Goal: Task Accomplishment & Management: Manage account settings

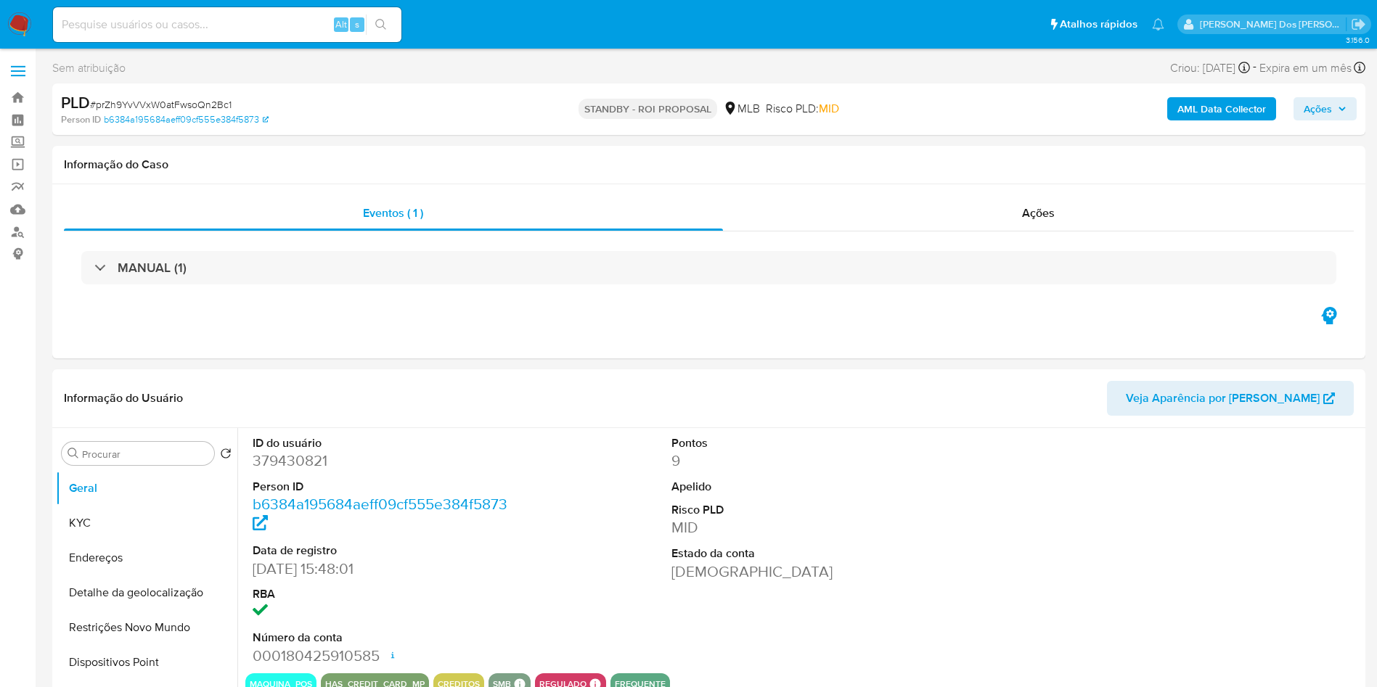
select select "10"
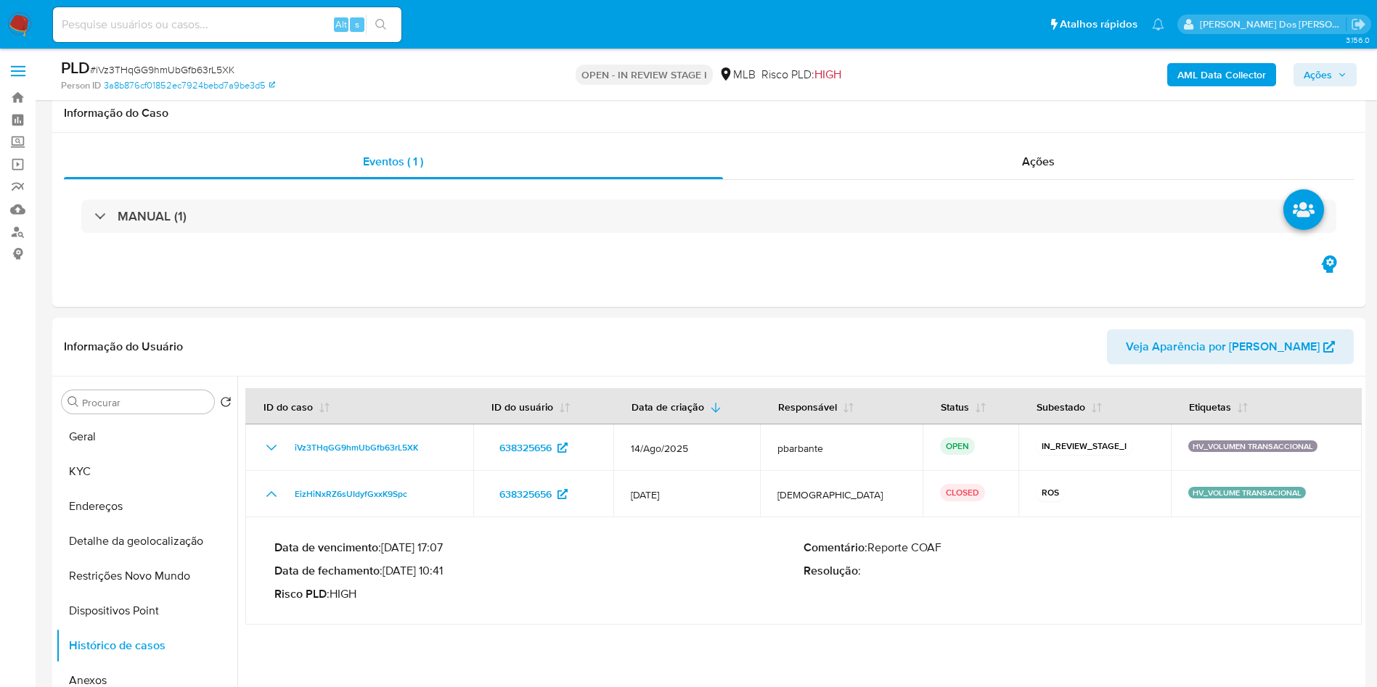
select select "10"
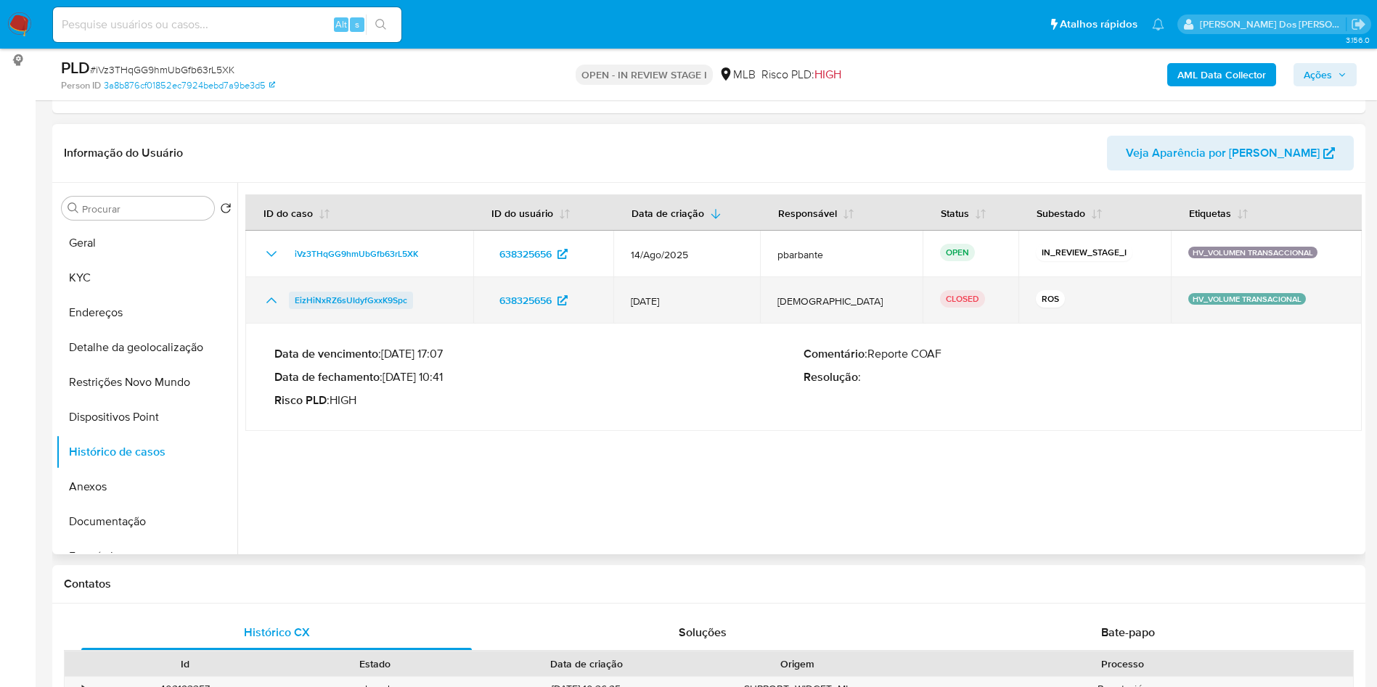
click at [350, 309] on span "EizHiNxRZ6sUIdyfGxxK9Spc" at bounding box center [351, 300] width 112 height 17
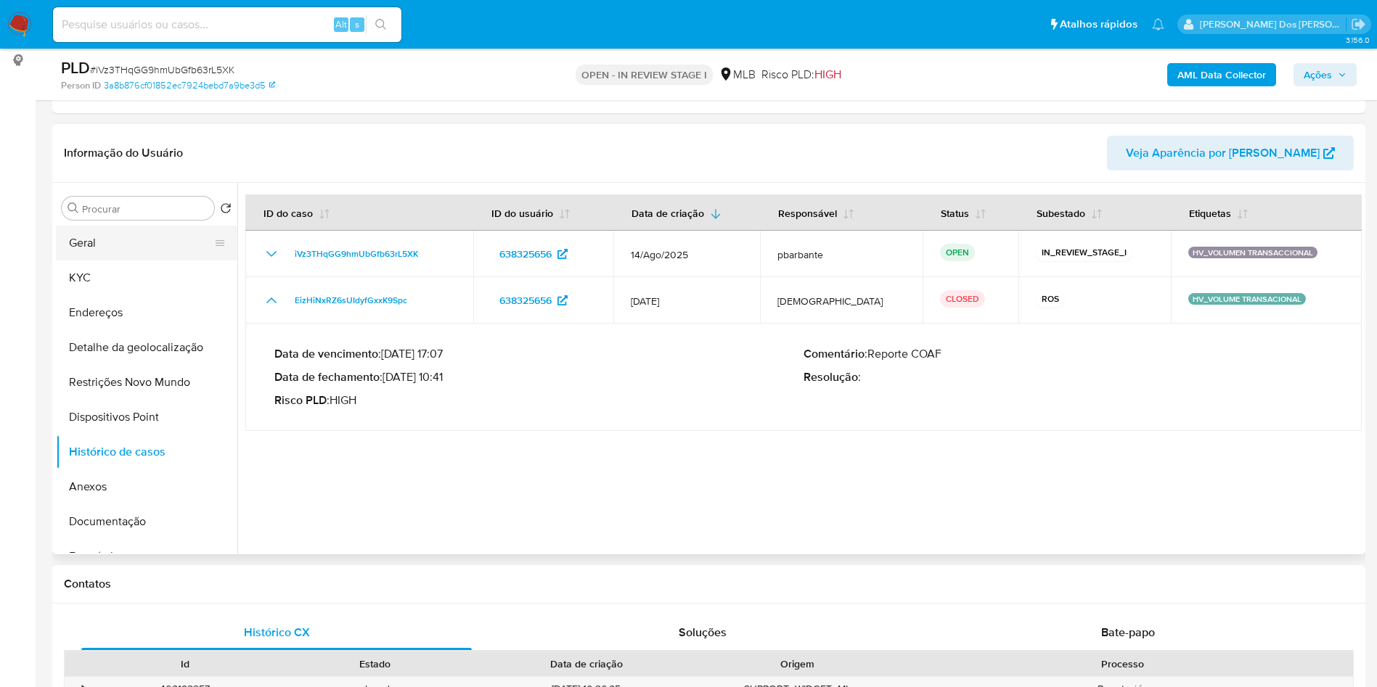
click at [134, 261] on button "Geral" at bounding box center [141, 243] width 170 height 35
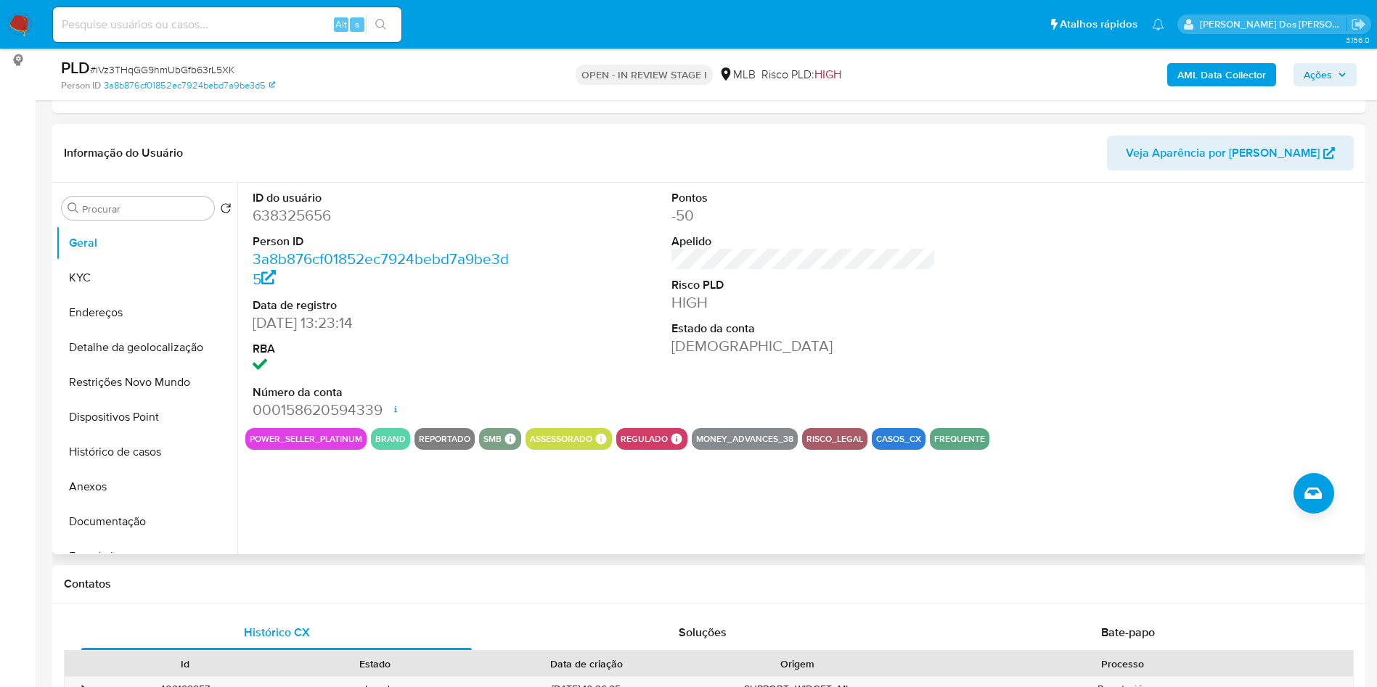
click at [295, 226] on dd "638325656" at bounding box center [385, 215] width 265 height 20
copy dd "638325656"
click at [311, 226] on dd "638325656" at bounding box center [385, 215] width 265 height 20
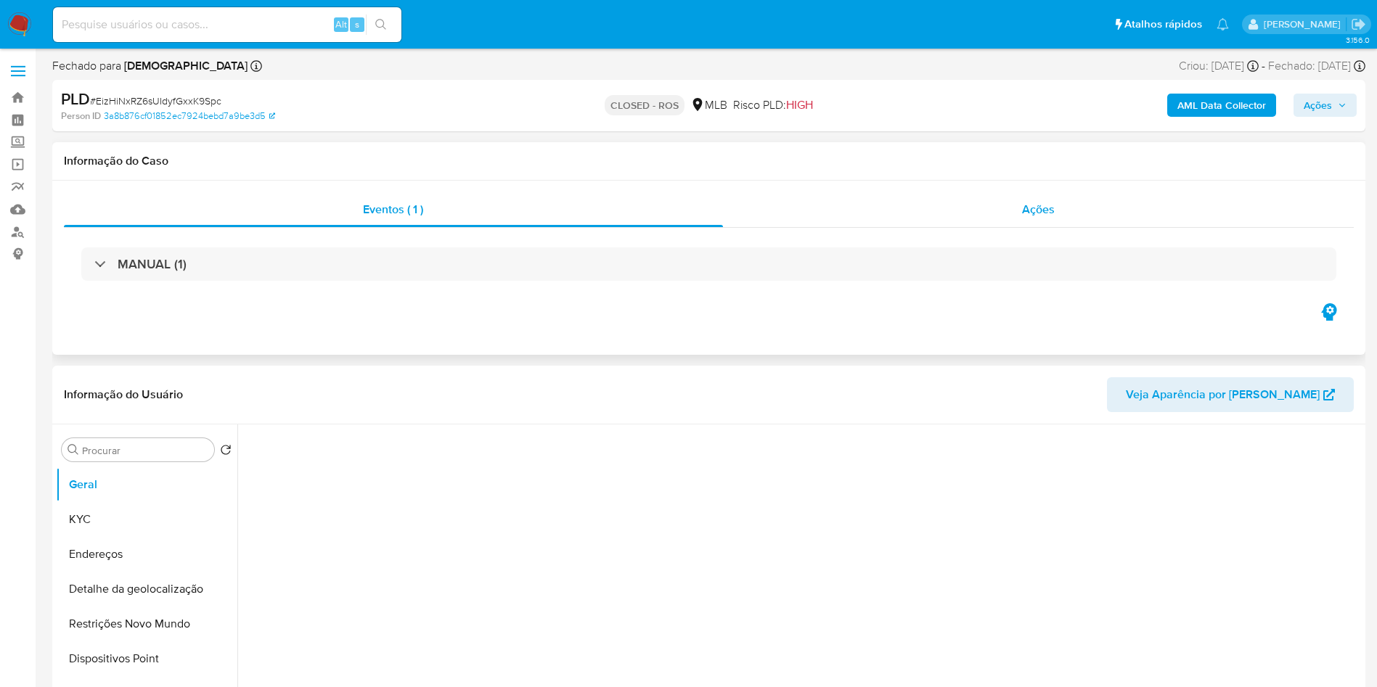
click at [1003, 205] on div "Ações" at bounding box center [1038, 209] width 631 height 35
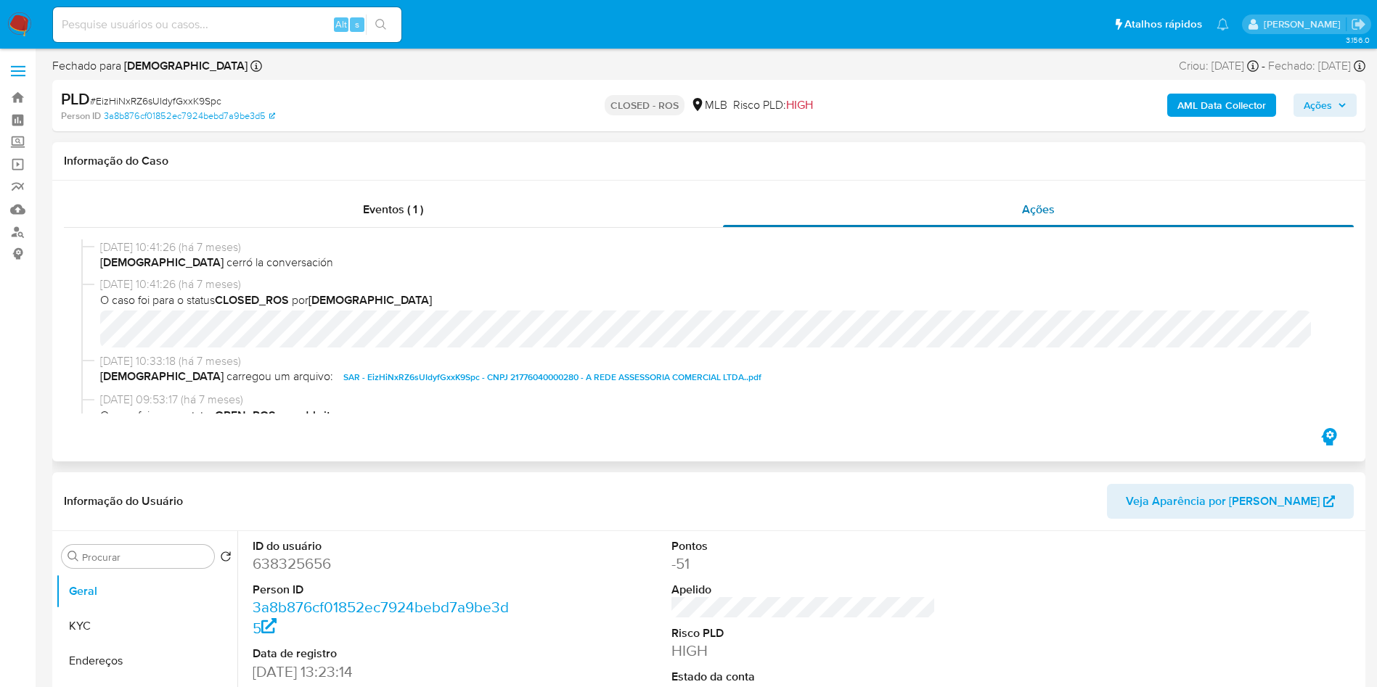
select select "10"
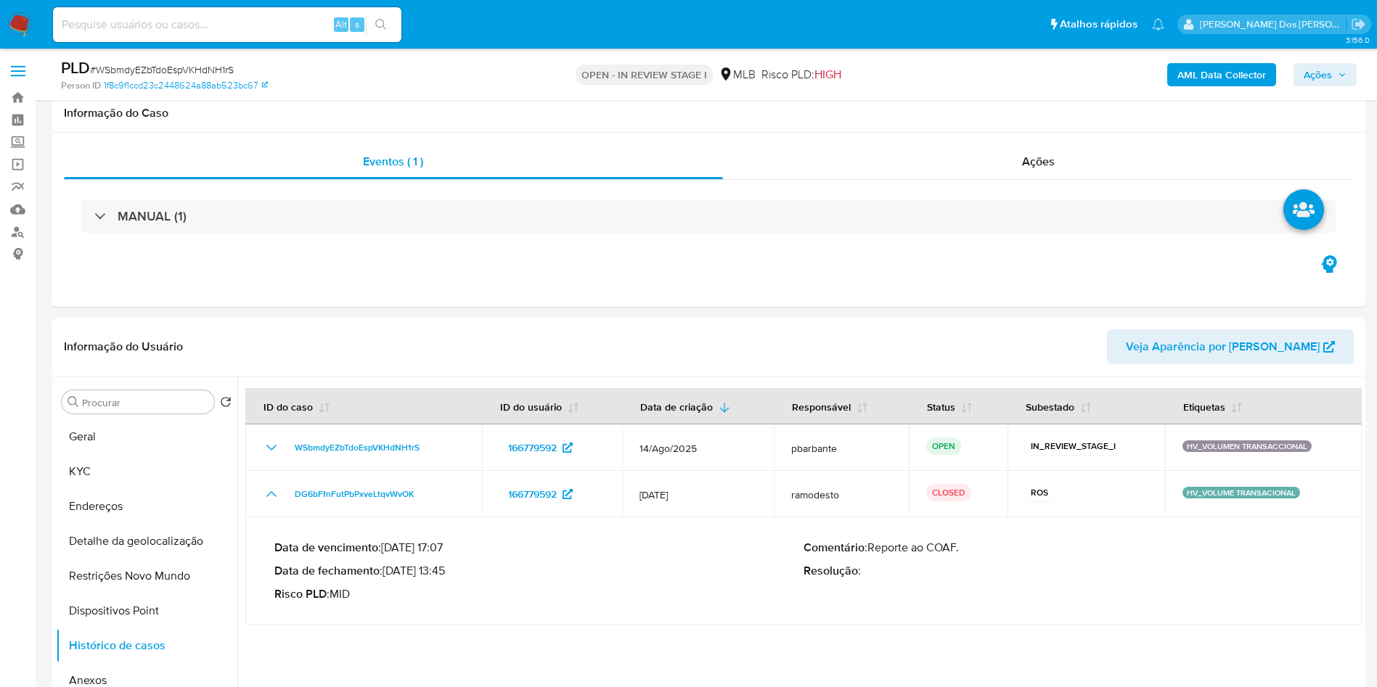
select select "10"
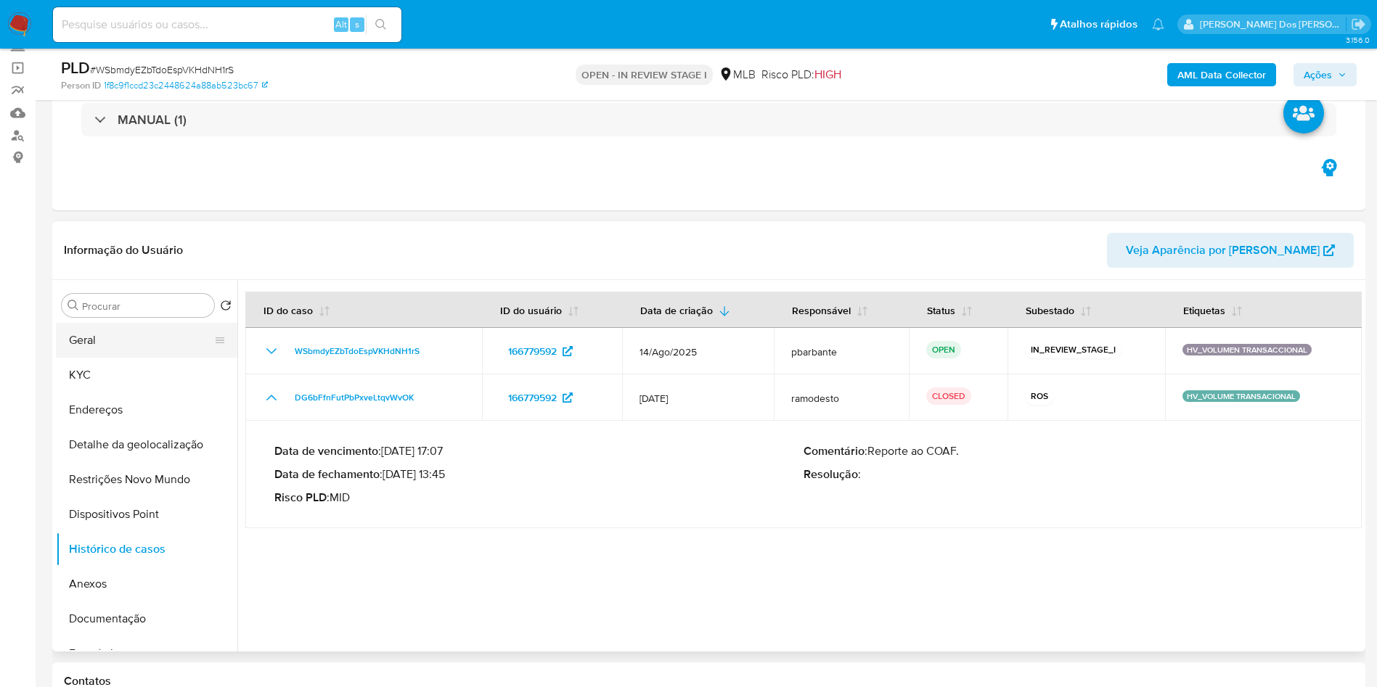
click at [96, 358] on button "Geral" at bounding box center [141, 340] width 170 height 35
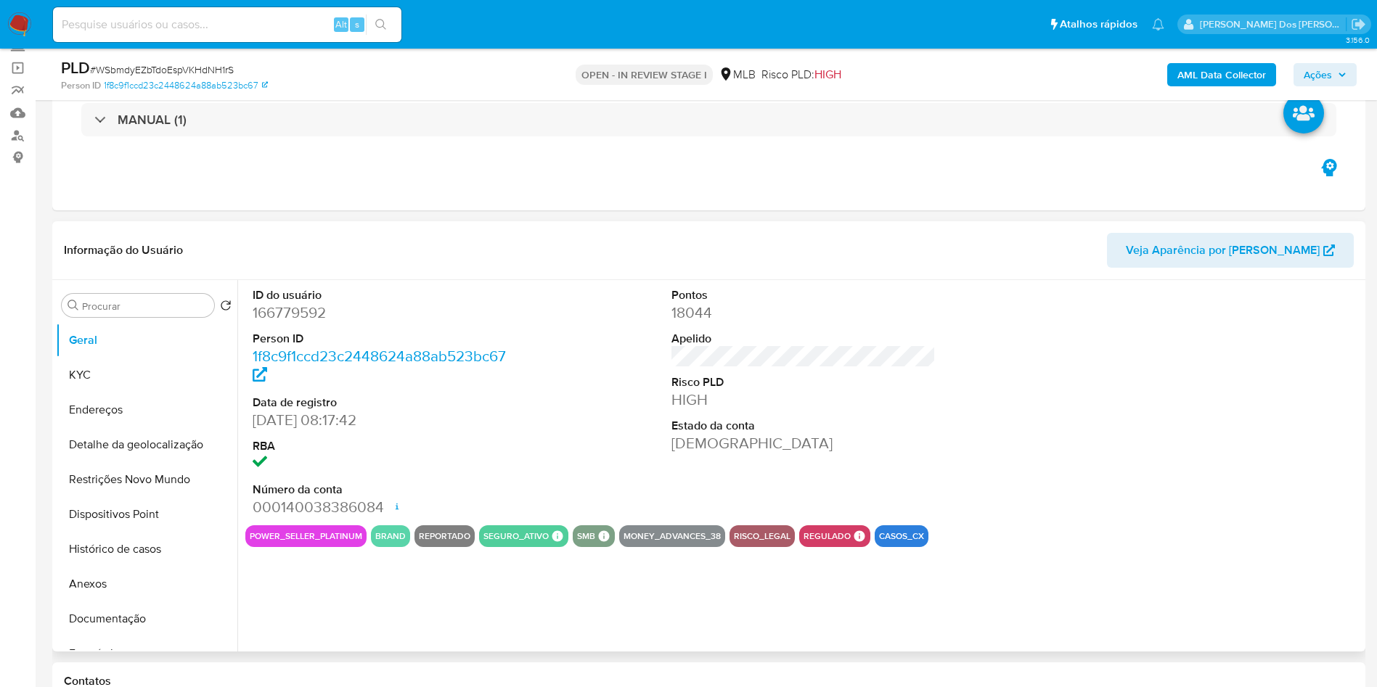
click at [303, 323] on dd "166779592" at bounding box center [385, 313] width 265 height 20
copy dd "166779592"
click at [152, 567] on button "Histórico de casos" at bounding box center [141, 549] width 170 height 35
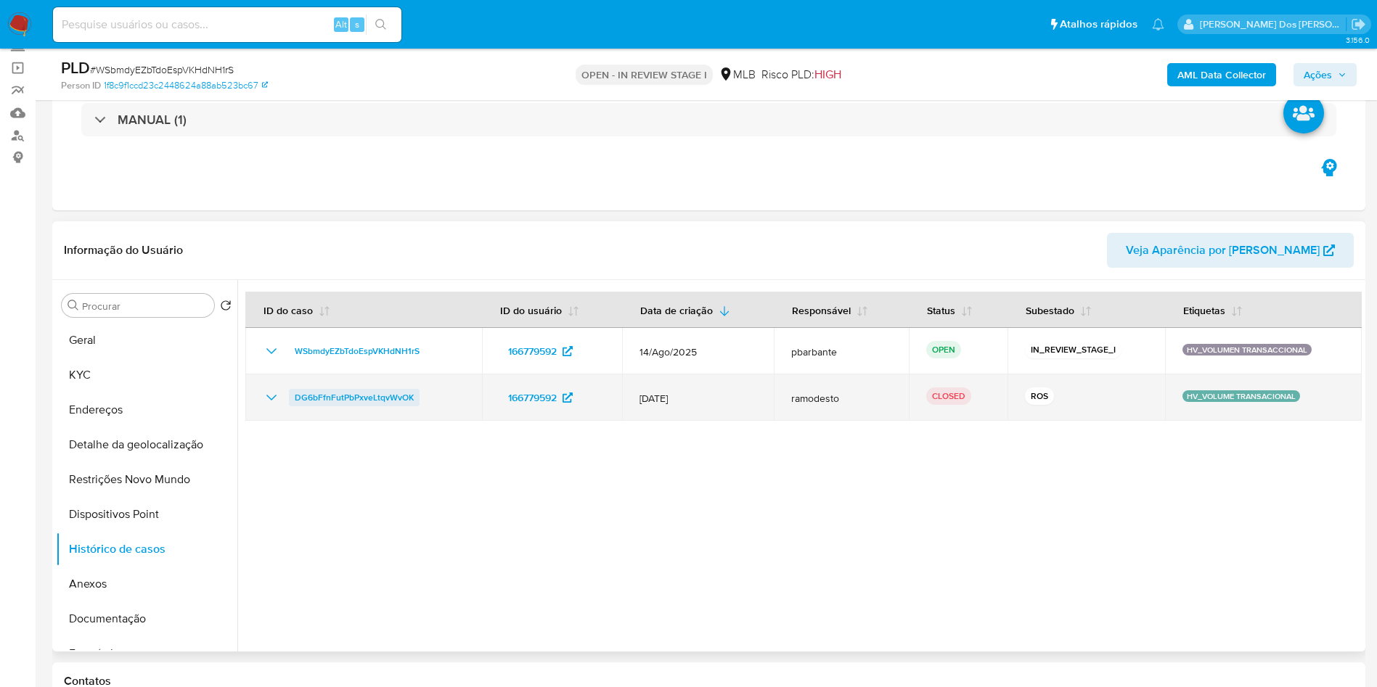
click at [386, 406] on span "DG6bFfnFutPbPxveLtqvWvOK" at bounding box center [354, 397] width 119 height 17
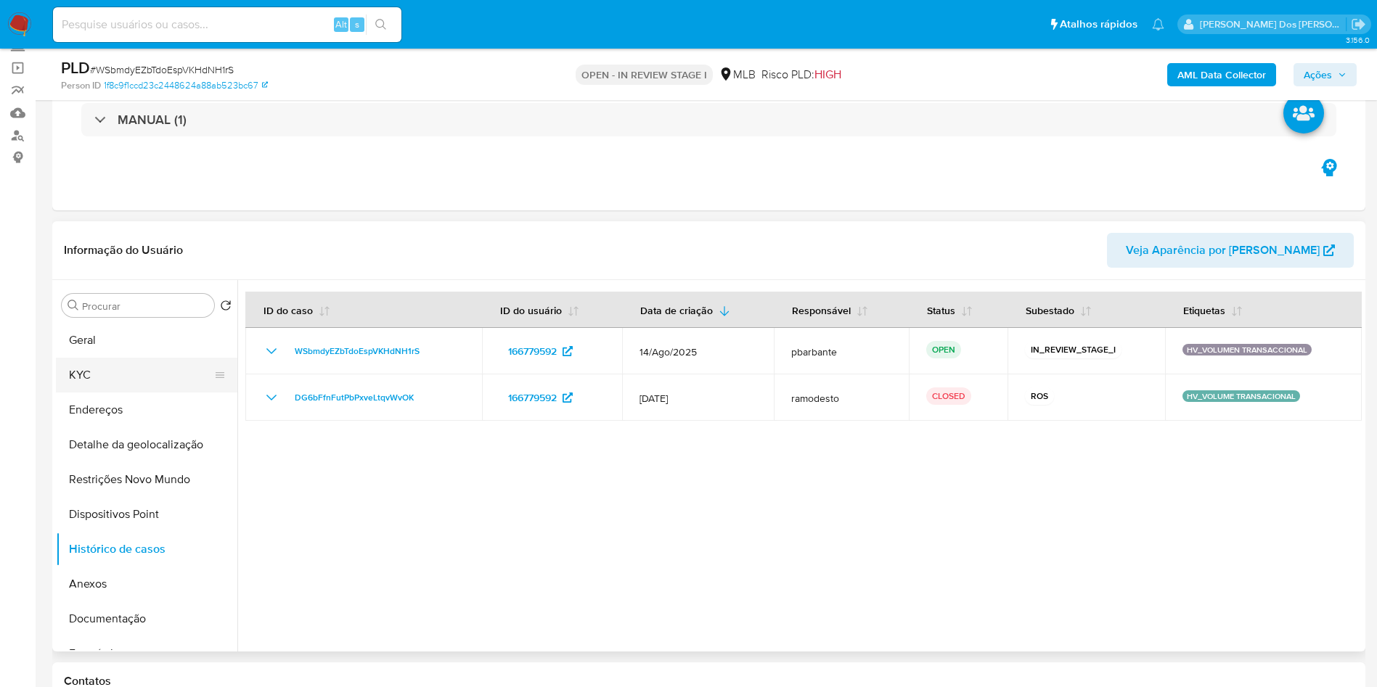
click at [77, 393] on button "KYC" at bounding box center [141, 375] width 170 height 35
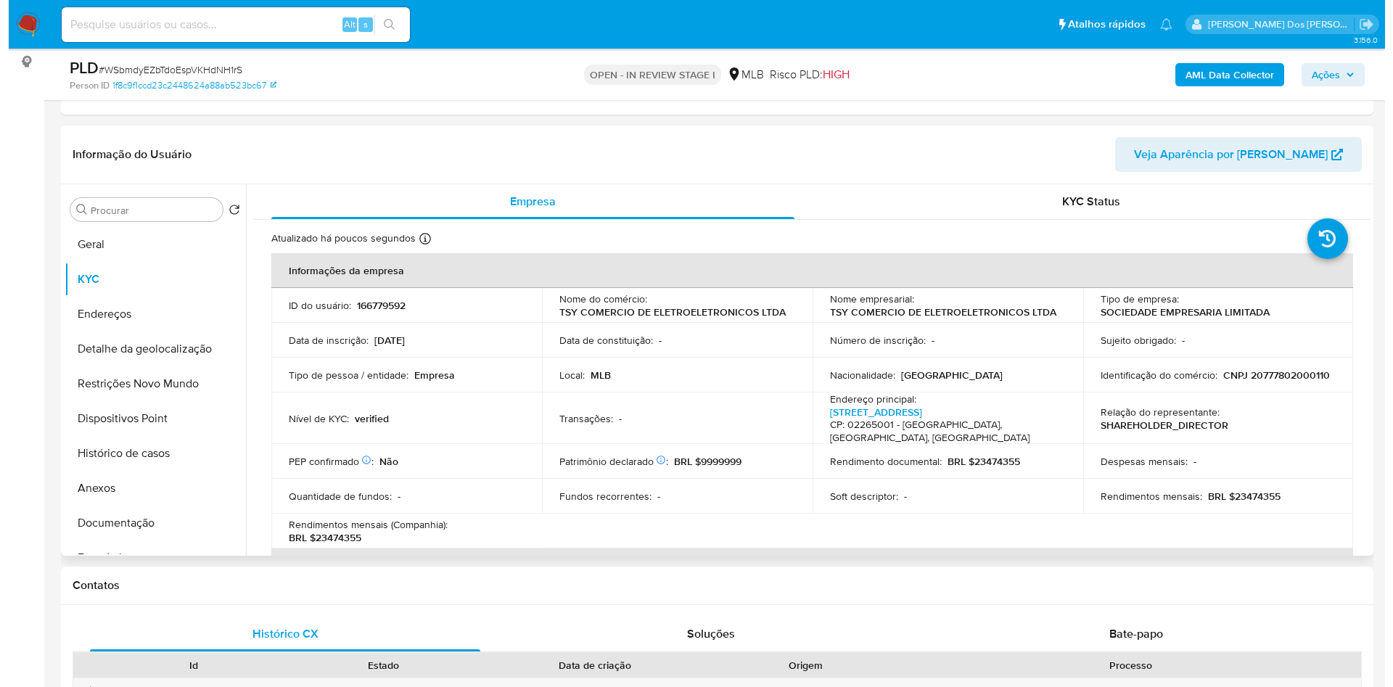
scroll to position [314, 0]
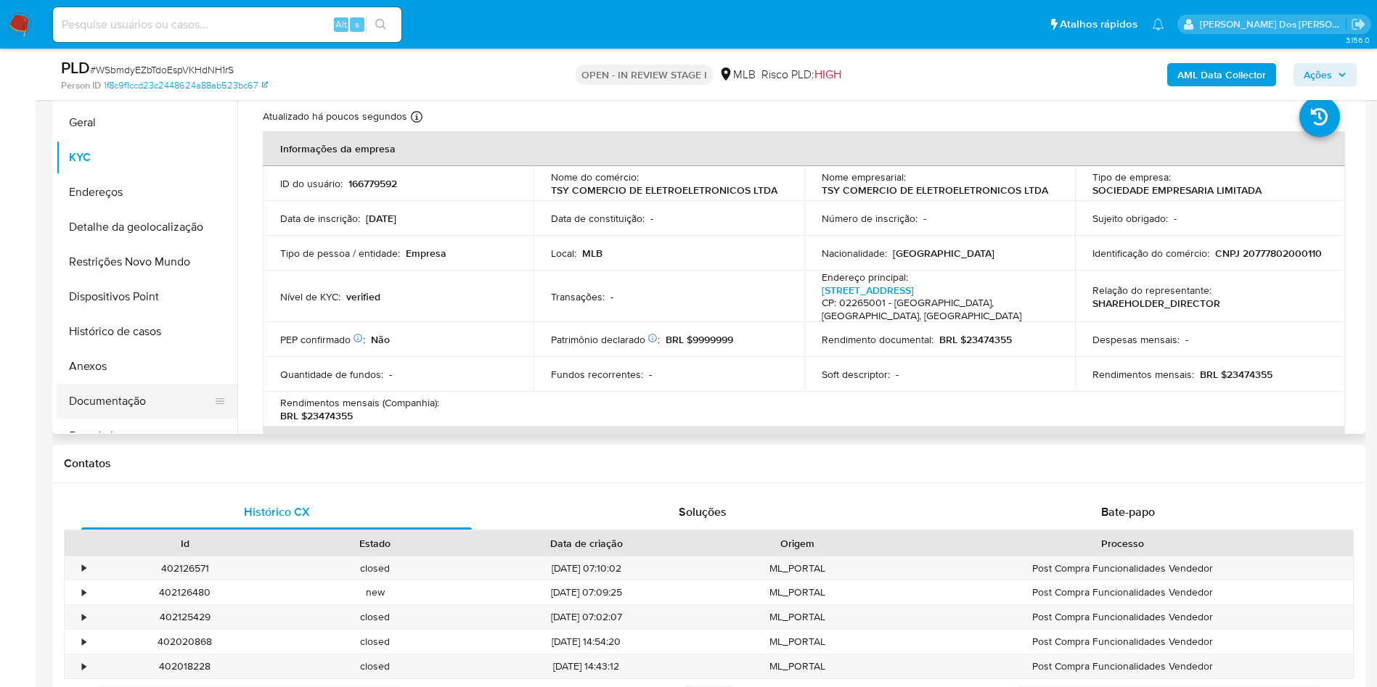
click at [136, 419] on button "Documentação" at bounding box center [141, 401] width 170 height 35
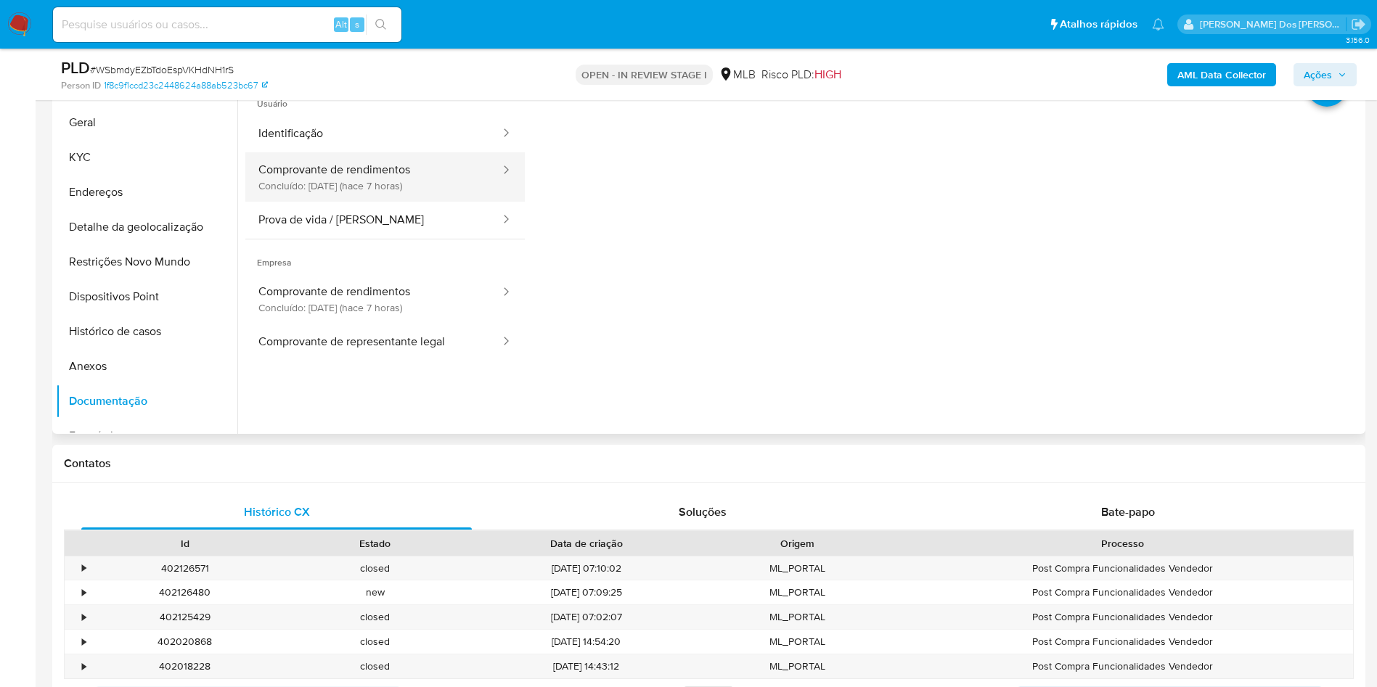
click at [411, 200] on button "Comprovante de rendimentos Concluído: 26/08/2025 (hace 7 horas)" at bounding box center [373, 176] width 256 height 49
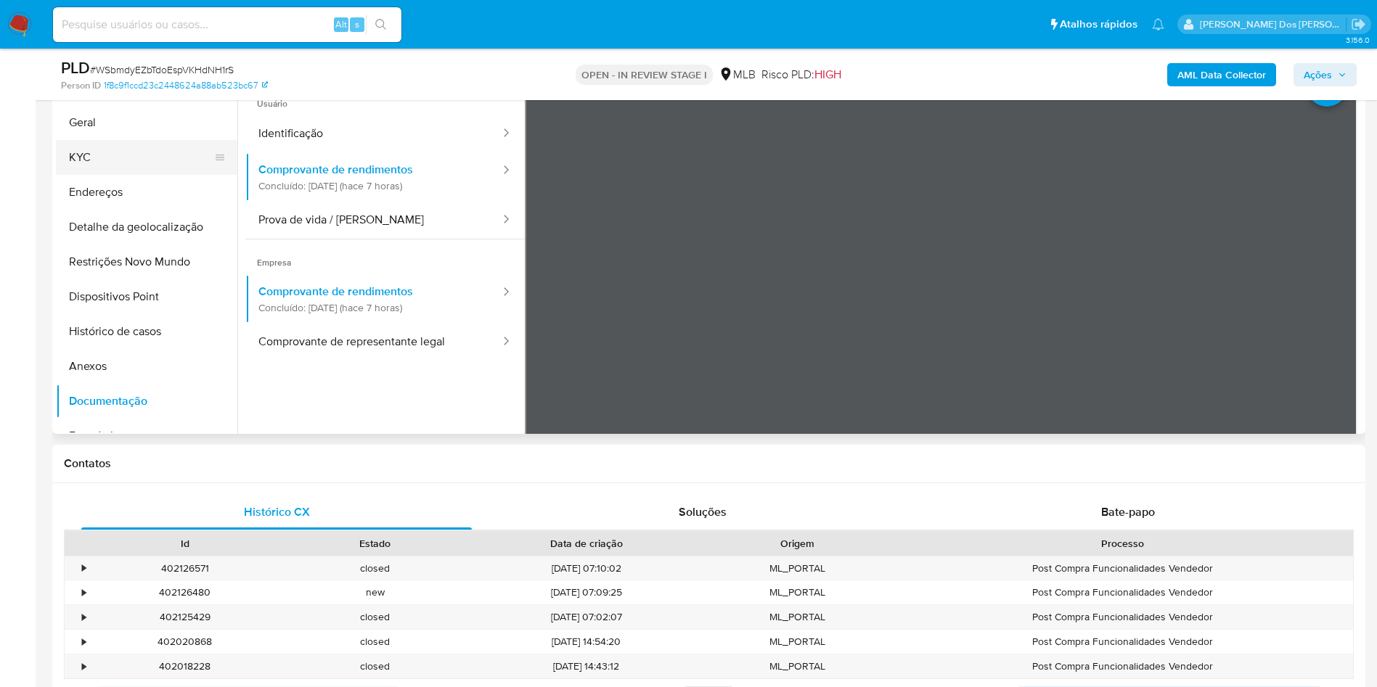
click at [117, 173] on button "KYC" at bounding box center [141, 157] width 170 height 35
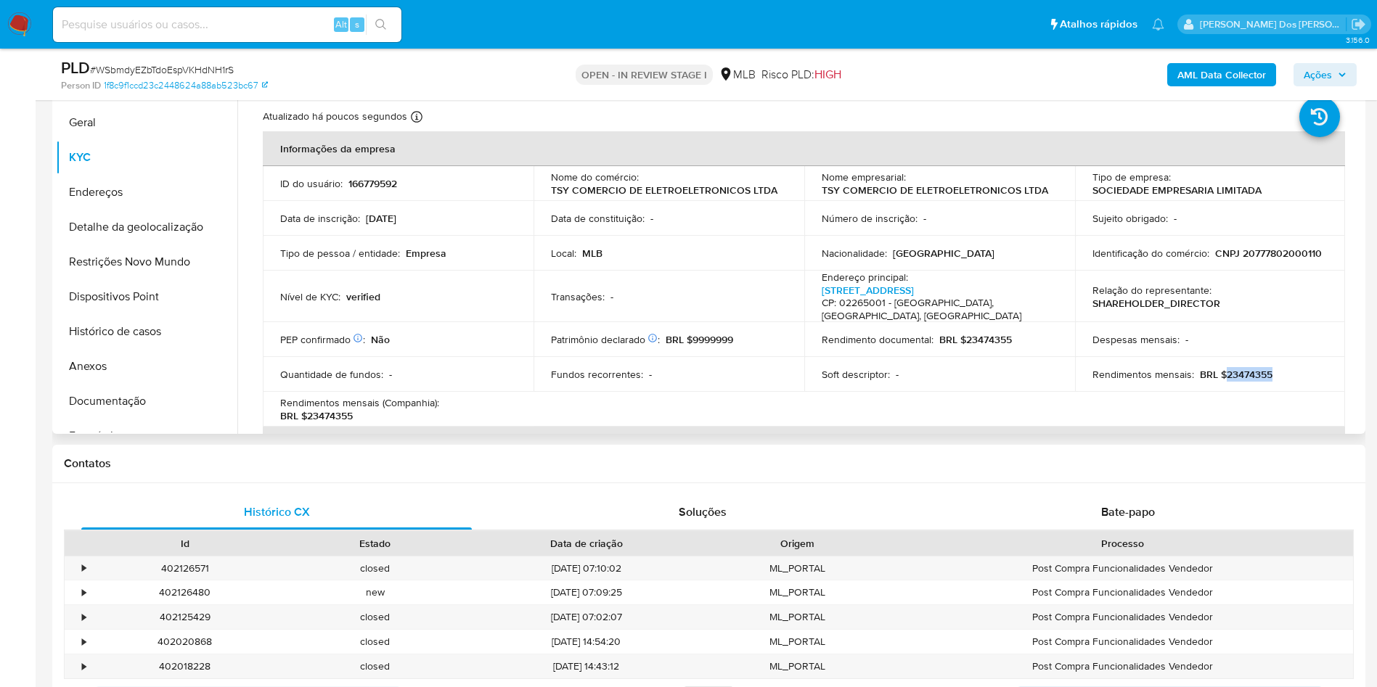
drag, startPoint x: 1275, startPoint y: 392, endPoint x: 1221, endPoint y: 382, distance: 54.5
click at [1221, 382] on td "Rendimentos mensais : BRL $23474355" at bounding box center [1210, 374] width 271 height 35
copy p "23474355"
click at [143, 419] on button "Documentação" at bounding box center [141, 401] width 170 height 35
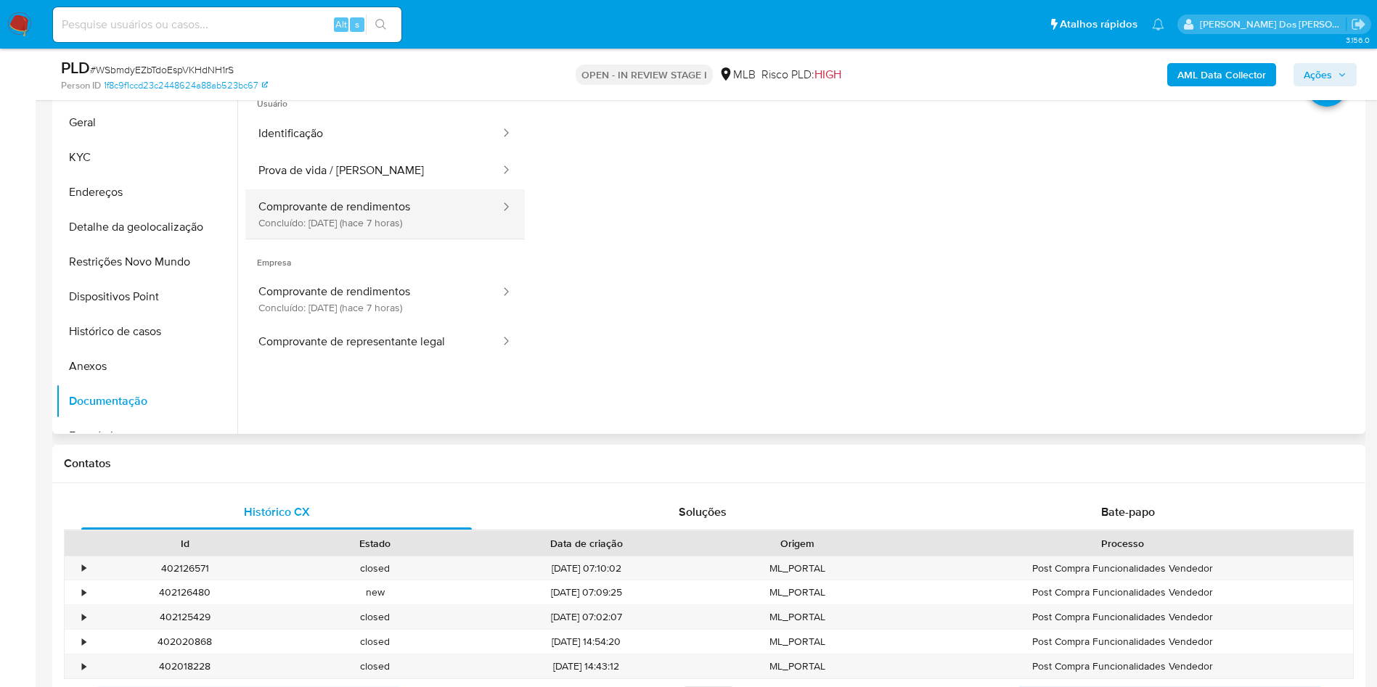
click at [327, 239] on button "Comprovante de rendimentos Concluído: 26/08/2025 (hace 7 horas)" at bounding box center [373, 213] width 256 height 49
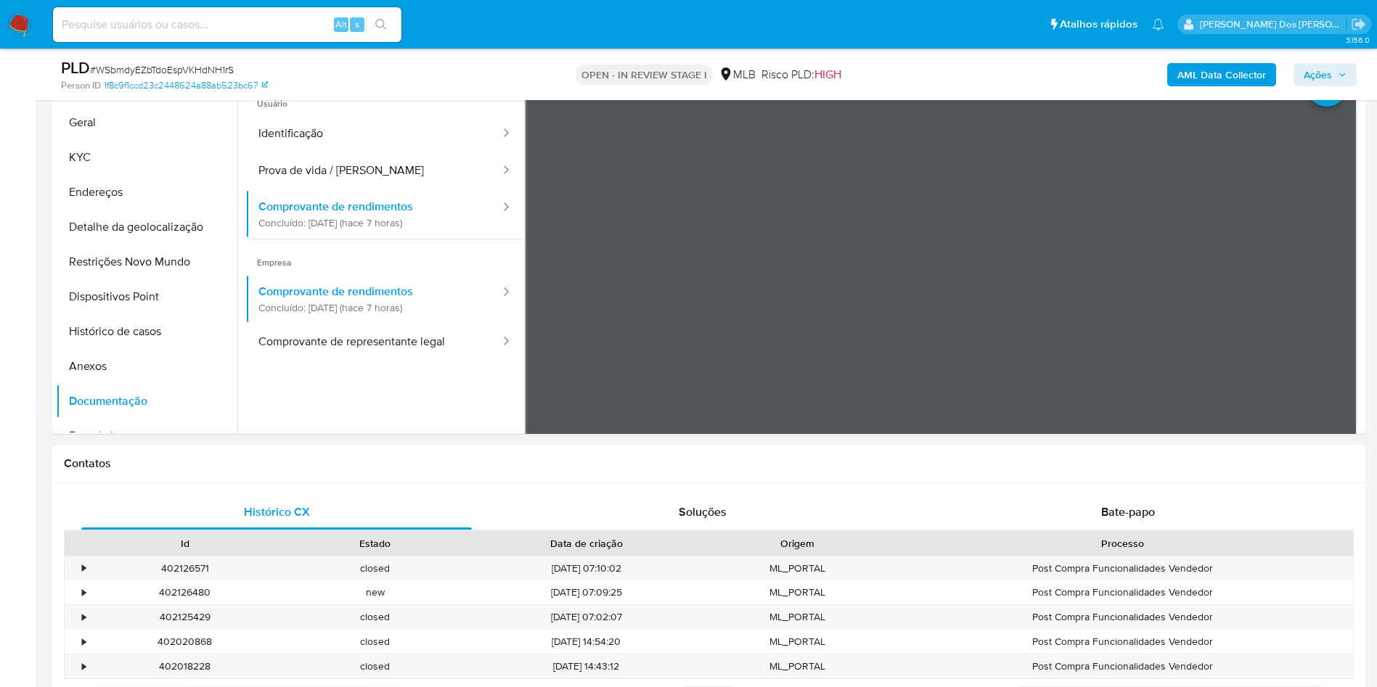
click at [1213, 80] on b "AML Data Collector" at bounding box center [1221, 74] width 89 height 23
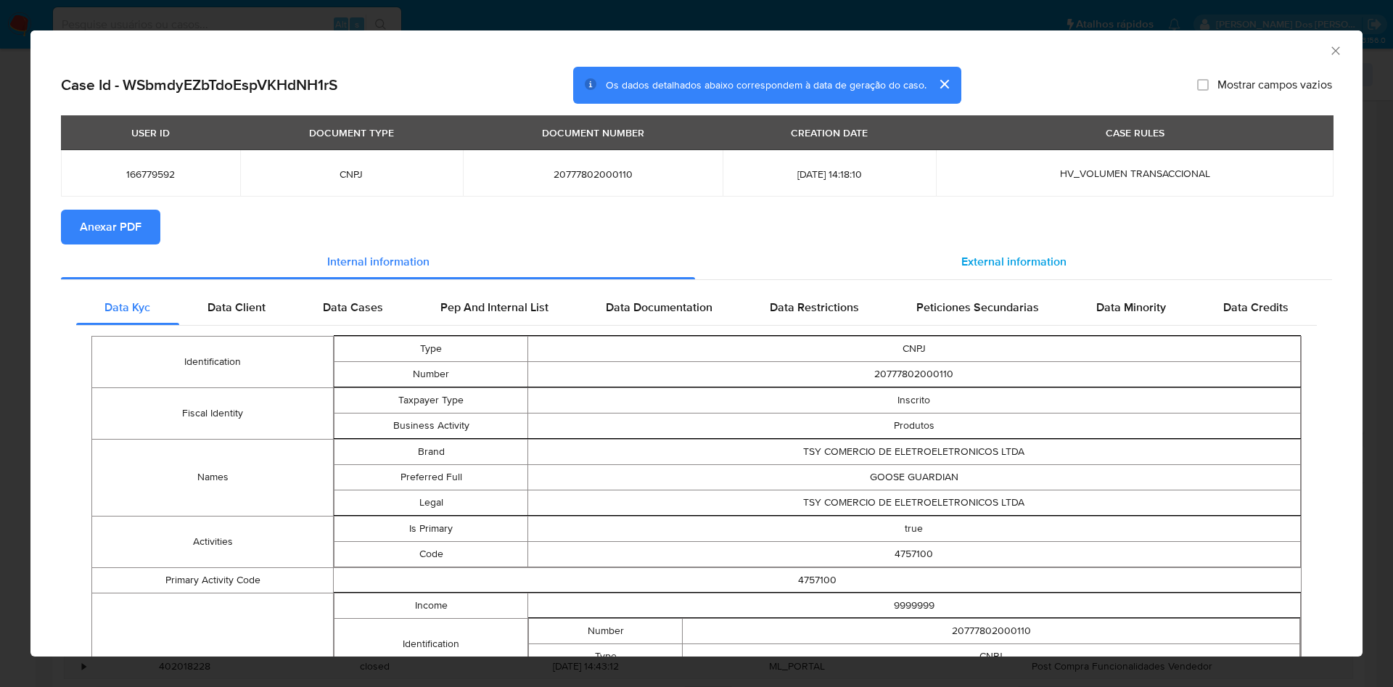
click at [1034, 259] on span "External information" at bounding box center [1014, 261] width 105 height 17
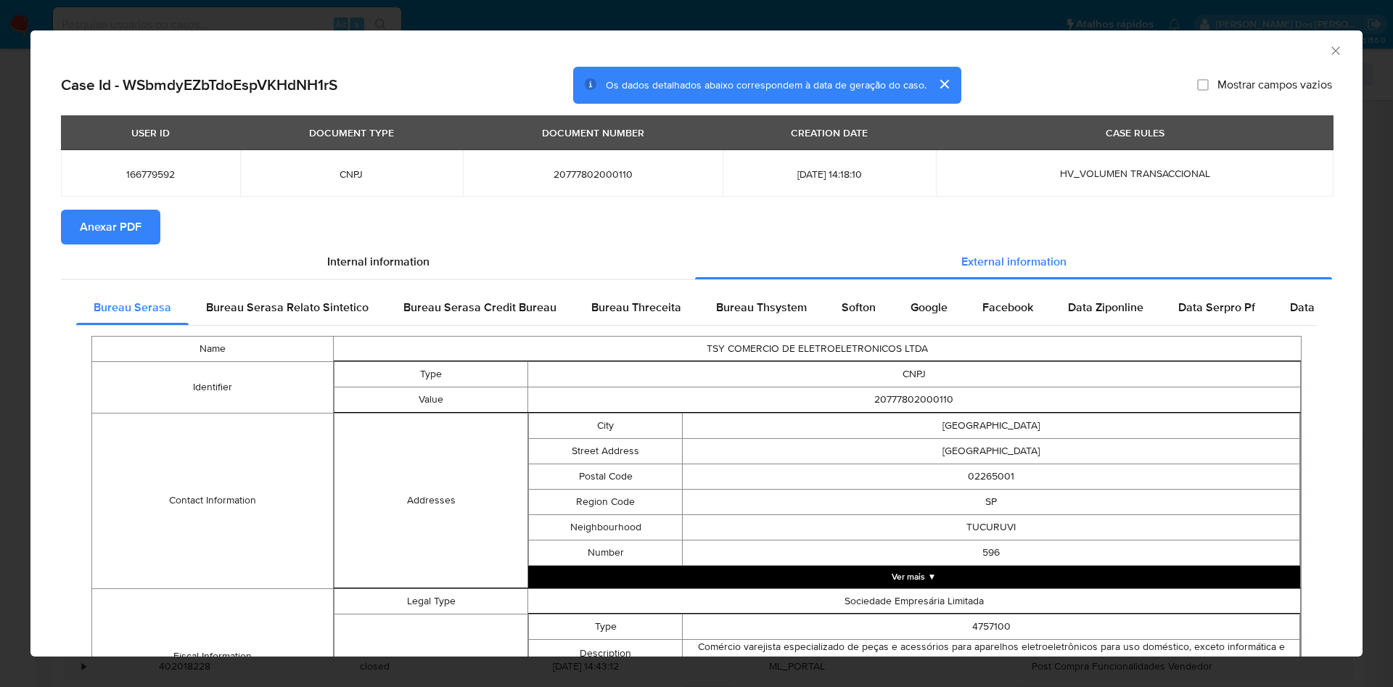
click at [127, 243] on span "Anexar PDF" at bounding box center [111, 227] width 62 height 32
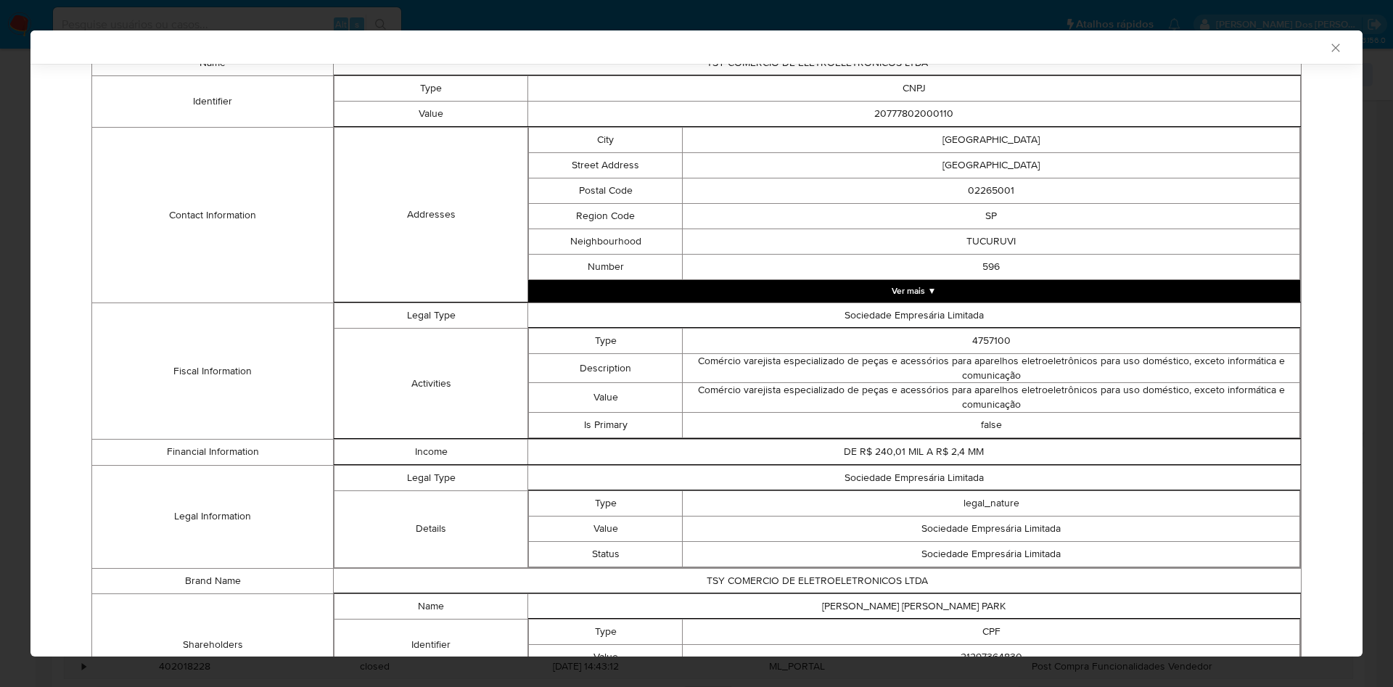
scroll to position [406, 0]
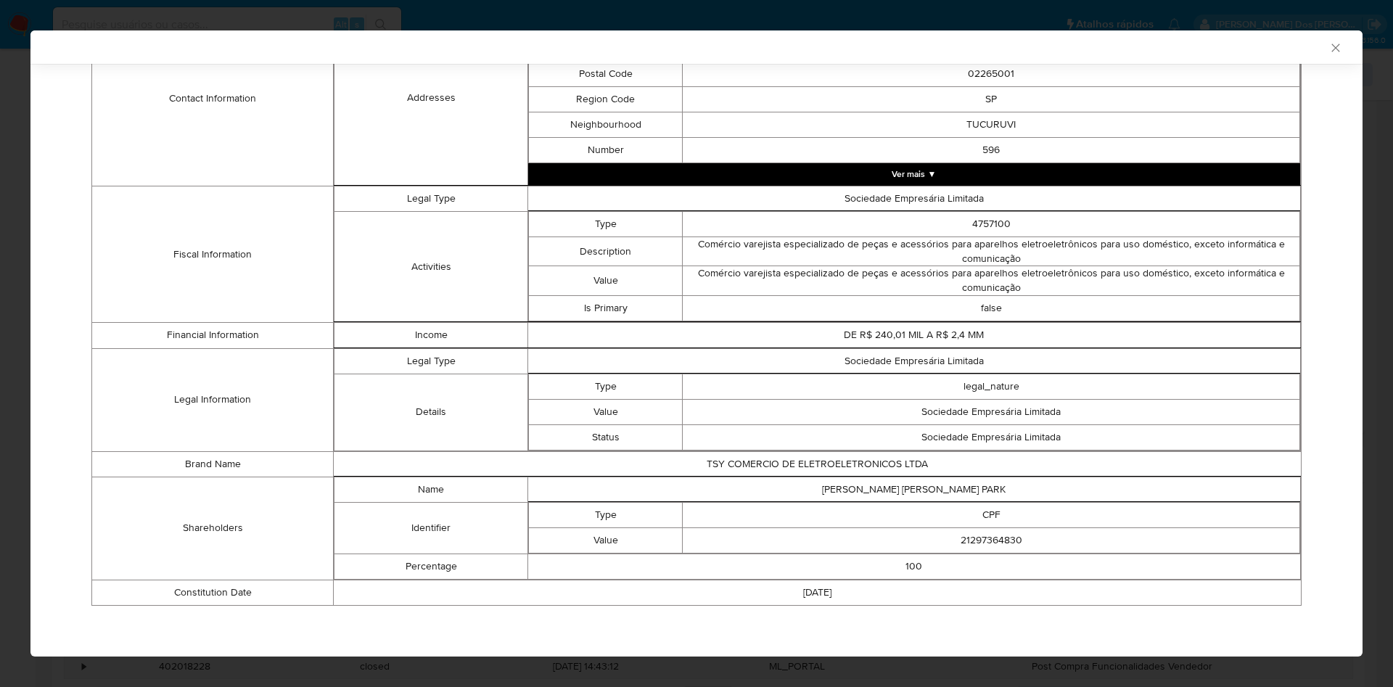
click at [973, 544] on td "21297364830" at bounding box center [992, 540] width 618 height 25
copy td "21297364830"
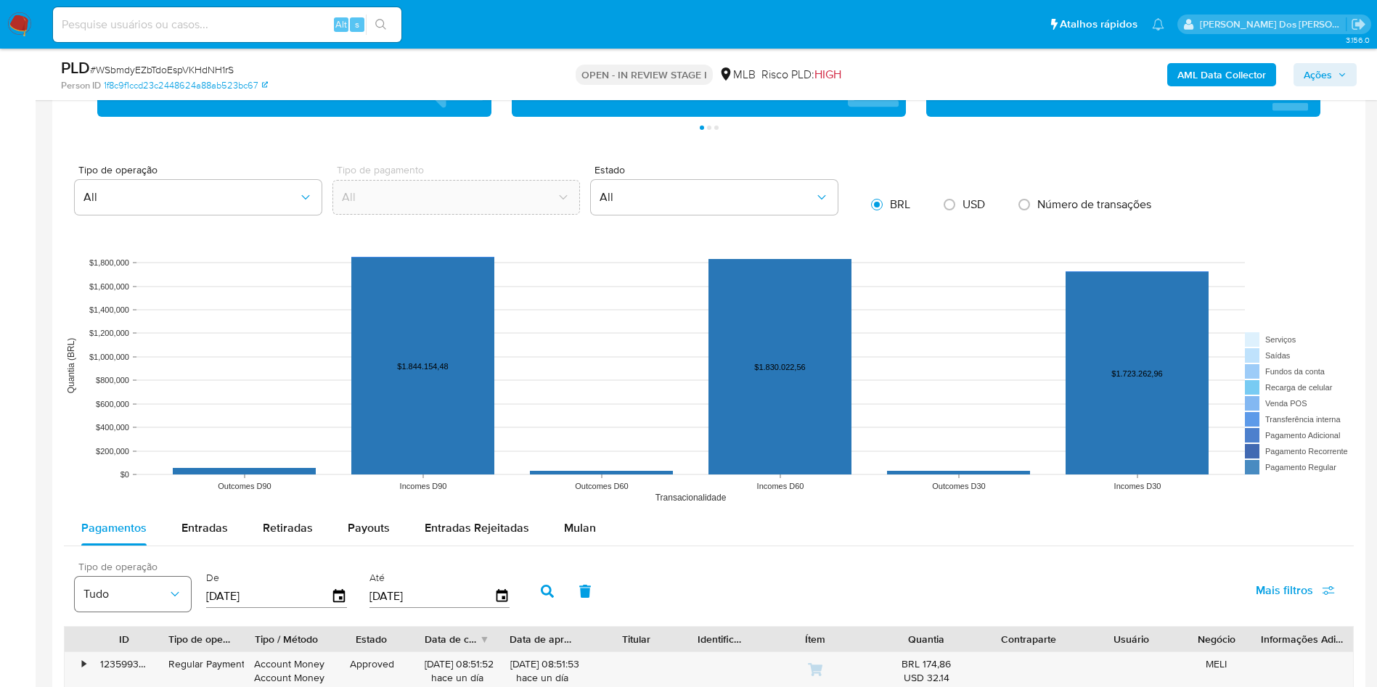
scroll to position [1403, 0]
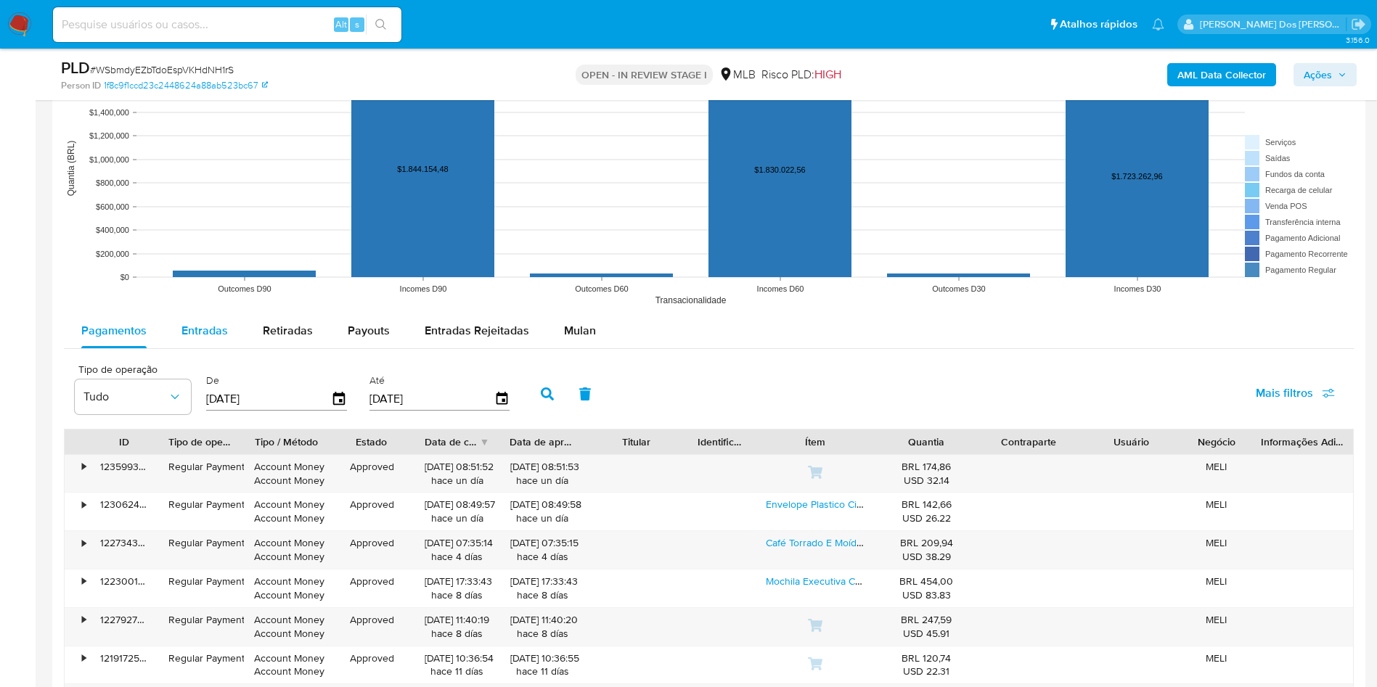
click at [221, 339] on span "Entradas" at bounding box center [204, 330] width 46 height 17
select select "10"
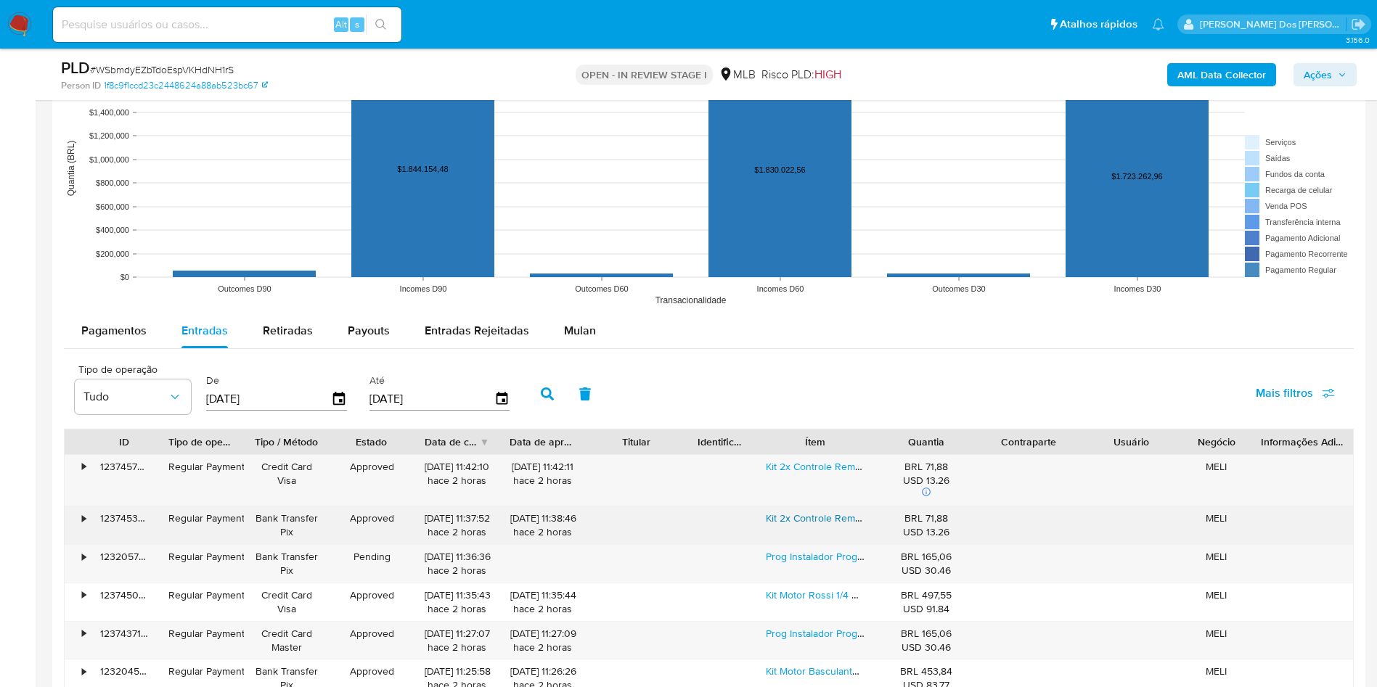
click at [838, 525] on link "Kit 2x Controle Remoto Rossi Ntx 433mhz P/ Motor Dz Nano Atto Dz3 Dz4 Bv Portão…" at bounding box center [980, 518] width 429 height 15
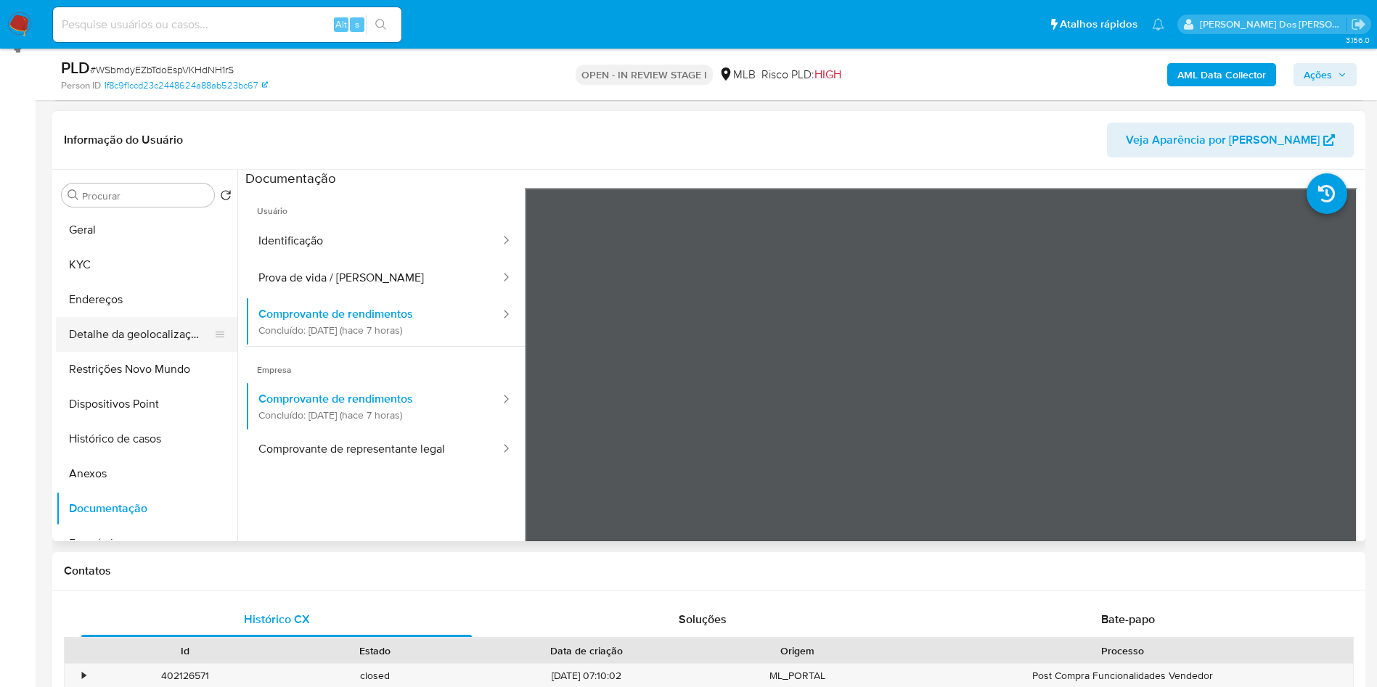
scroll to position [205, 0]
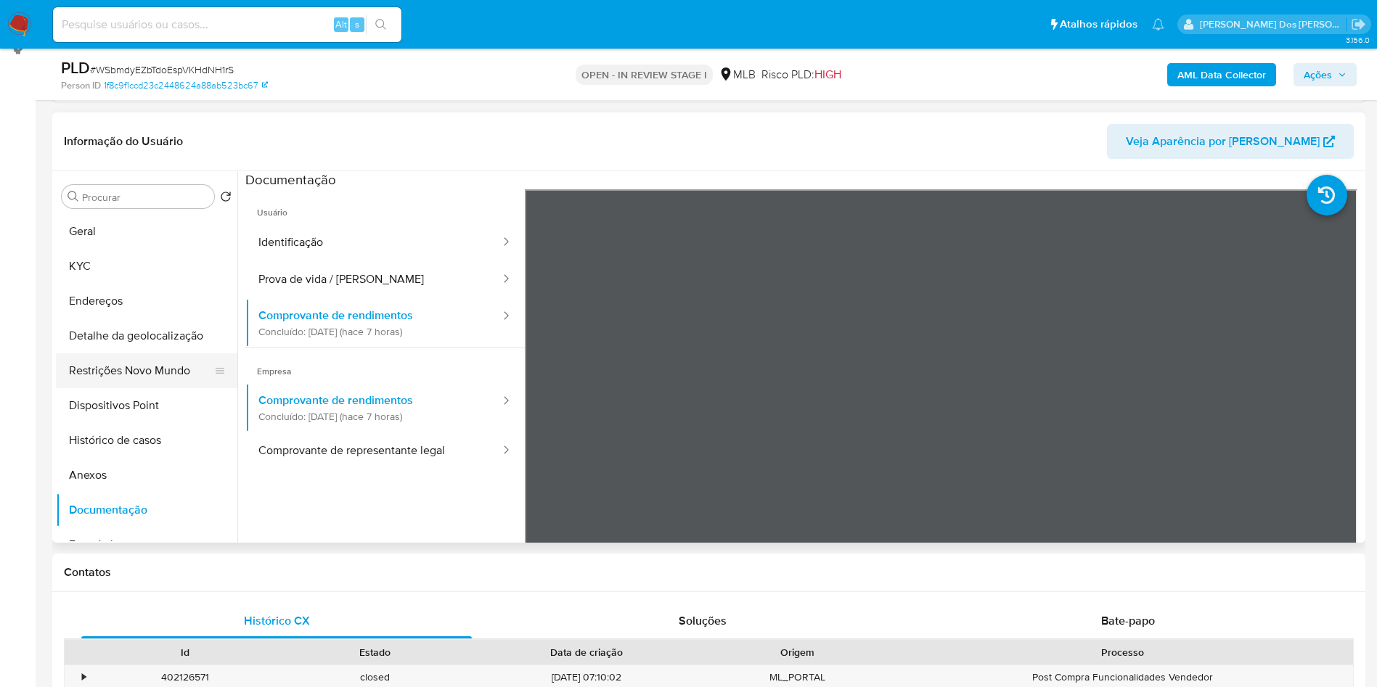
click at [132, 388] on button "Restrições Novo Mundo" at bounding box center [141, 370] width 170 height 35
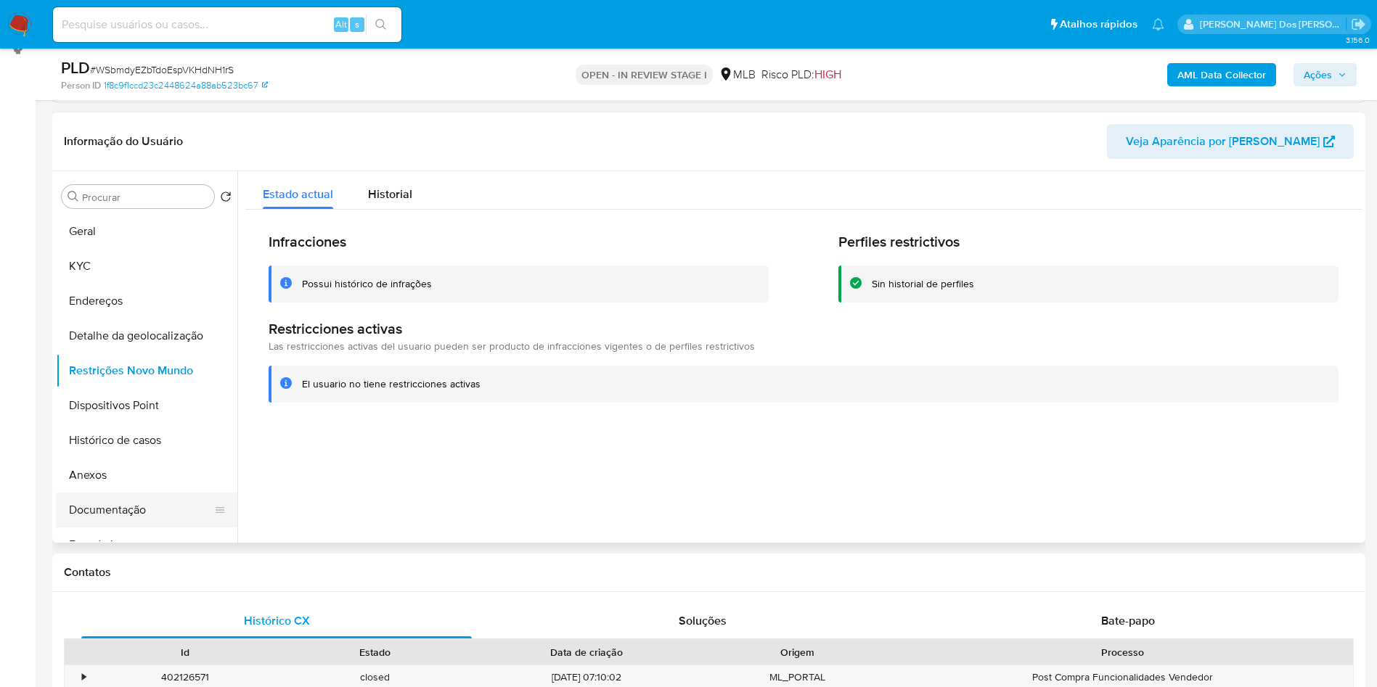
click at [138, 528] on button "Documentação" at bounding box center [141, 510] width 170 height 35
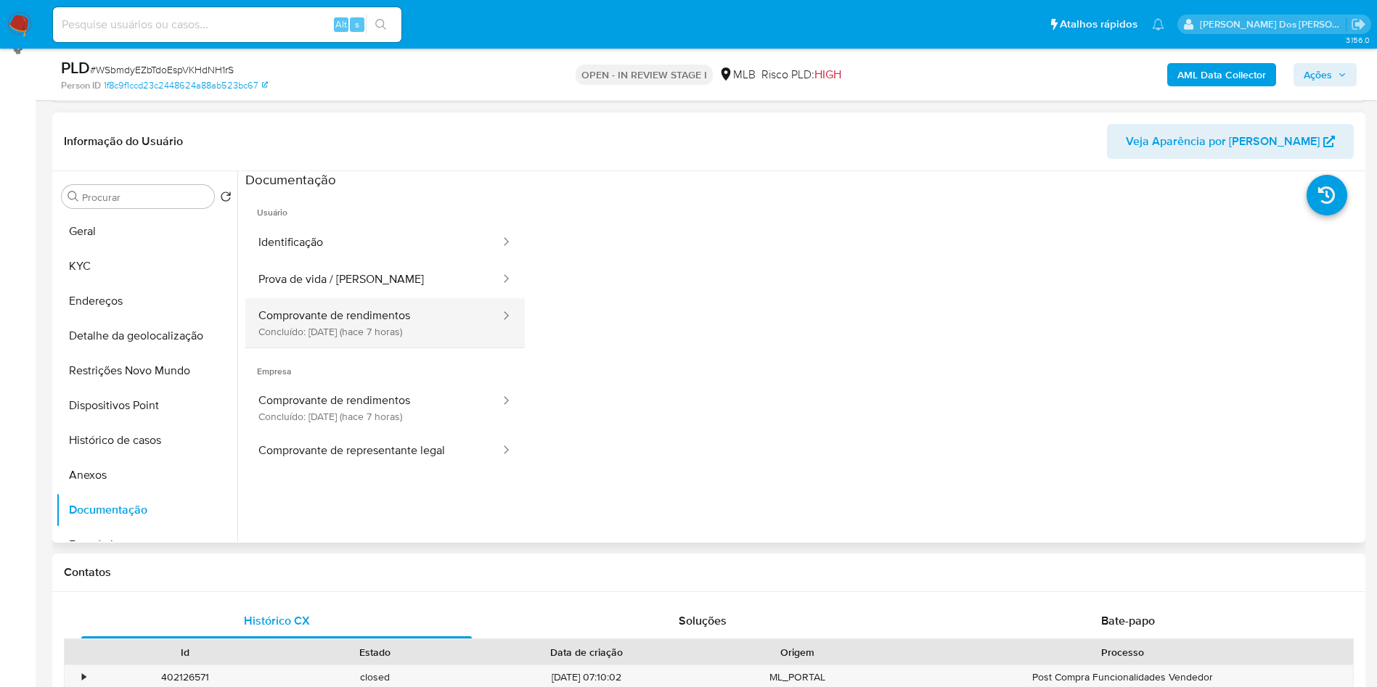
click at [407, 348] on button "Comprovante de rendimentos Concluído: 26/08/2025 (hace 7 horas)" at bounding box center [373, 322] width 256 height 49
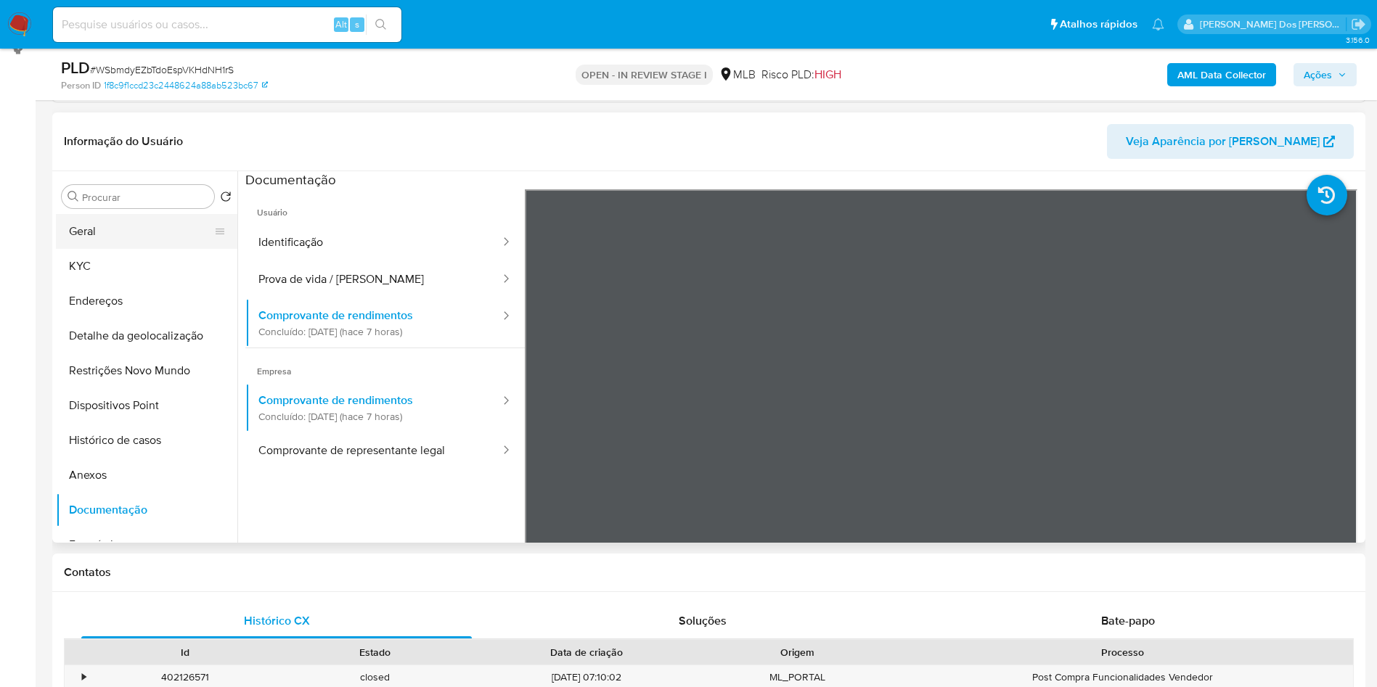
click at [119, 249] on button "Geral" at bounding box center [141, 231] width 170 height 35
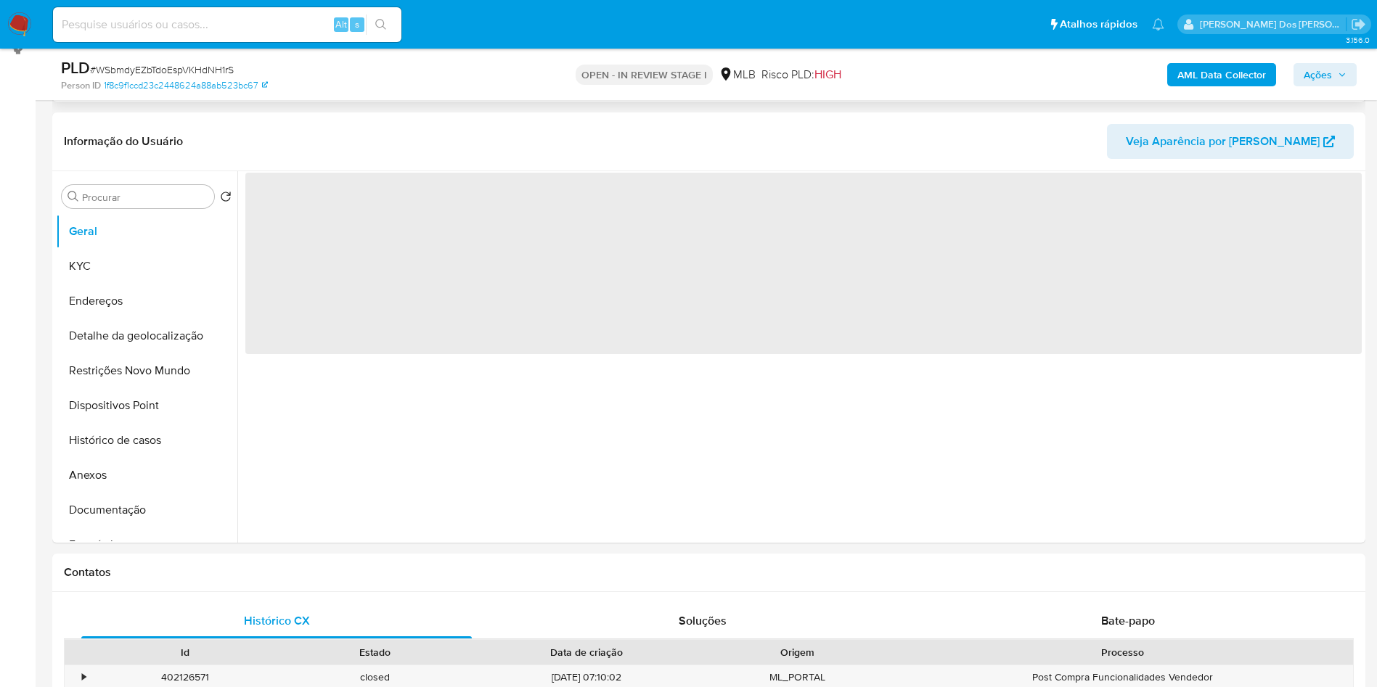
click at [333, 102] on div "Eventos ( 1 ) Ações MANUAL (1)" at bounding box center [708, 14] width 1313 height 174
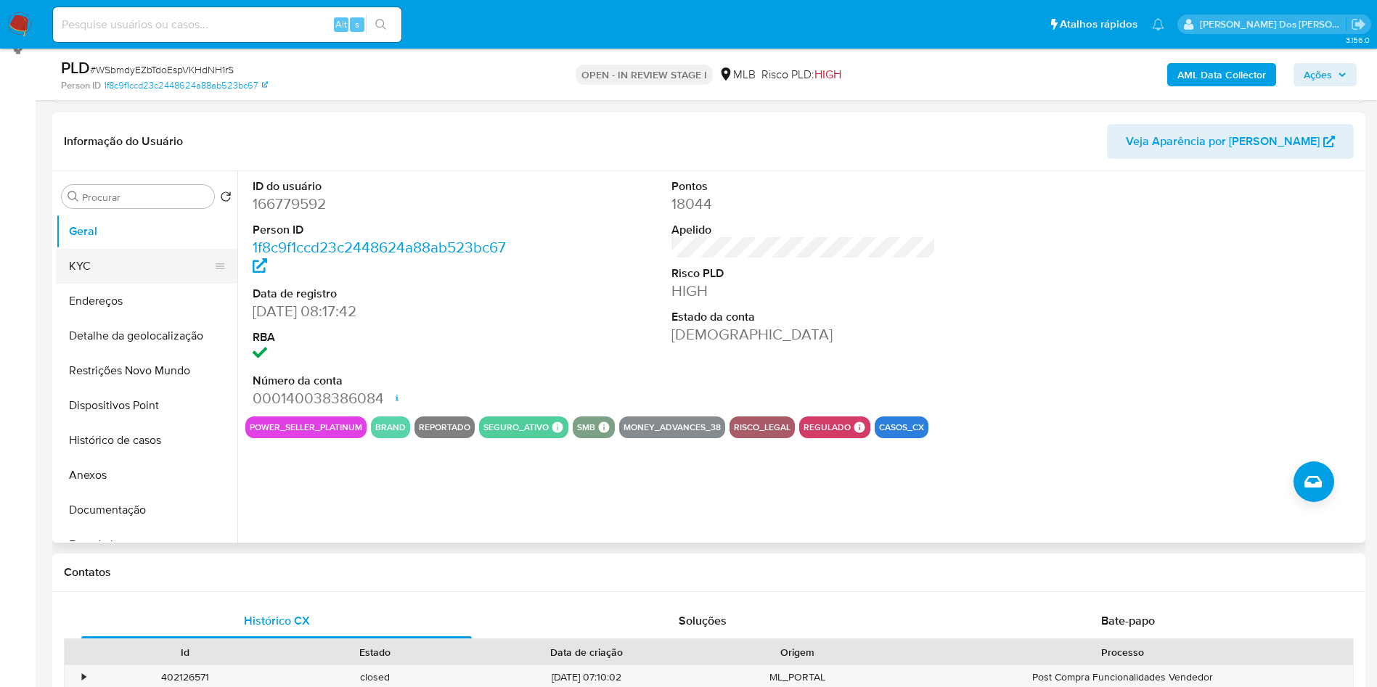
click at [144, 284] on button "KYC" at bounding box center [141, 266] width 170 height 35
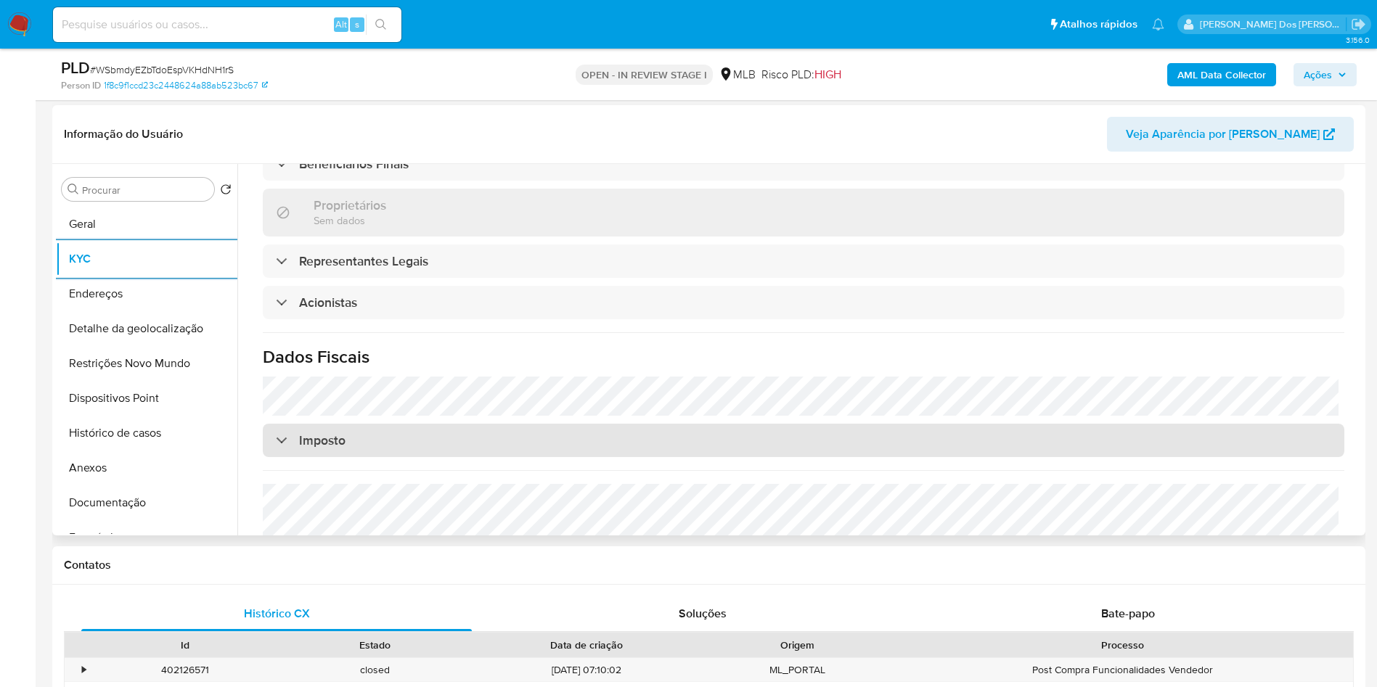
scroll to position [314, 0]
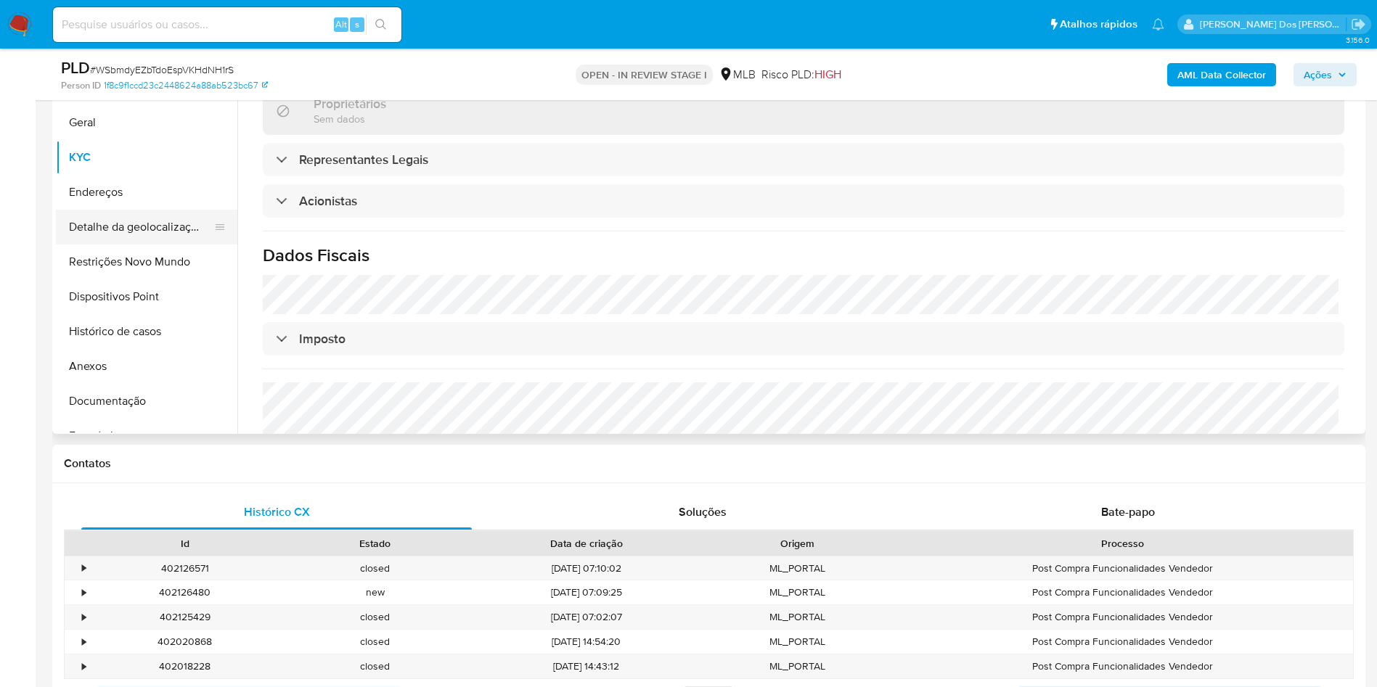
click at [151, 245] on button "Detalhe da geolocalização" at bounding box center [141, 227] width 170 height 35
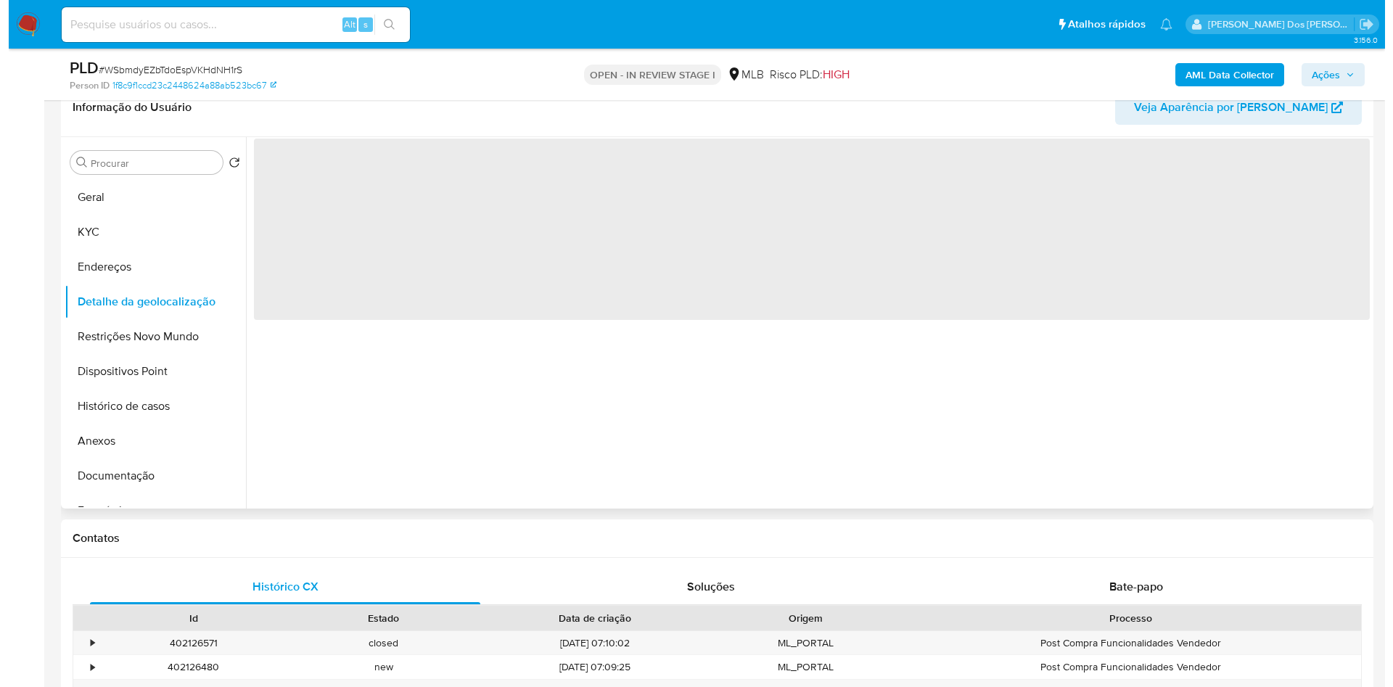
scroll to position [205, 0]
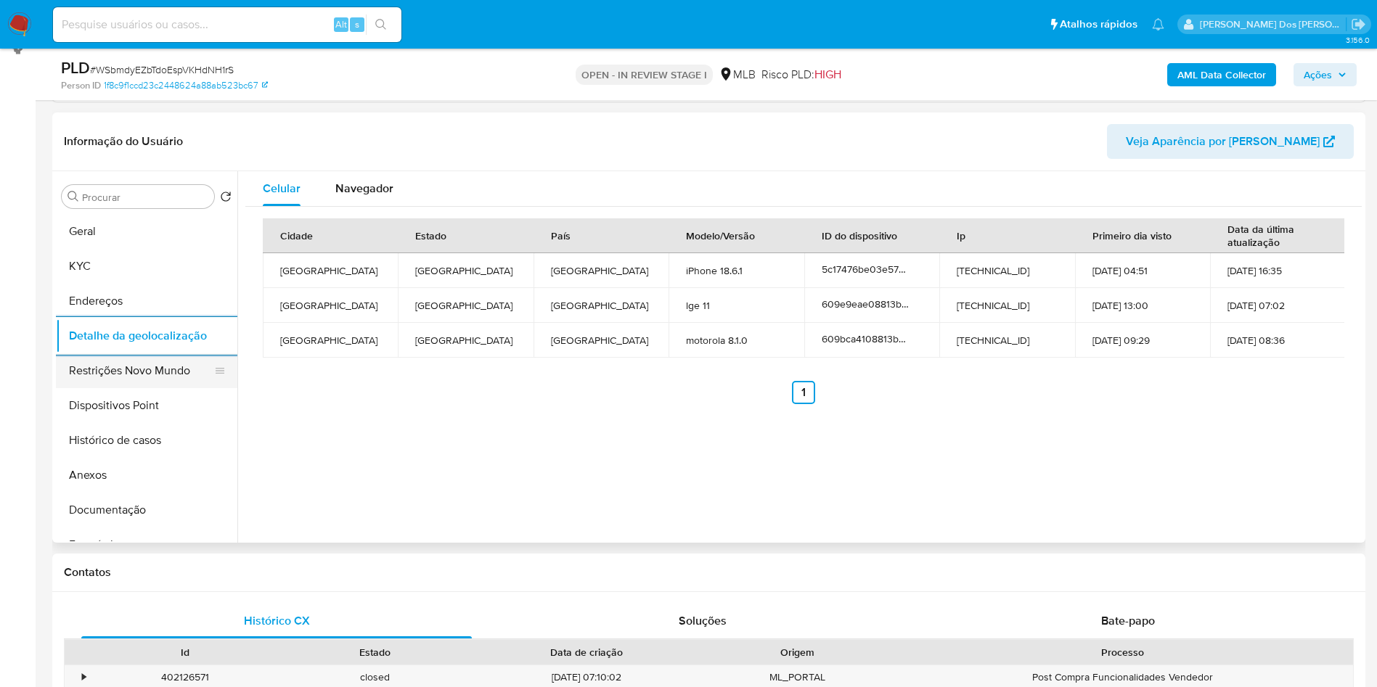
click at [149, 388] on button "Restrições Novo Mundo" at bounding box center [141, 370] width 170 height 35
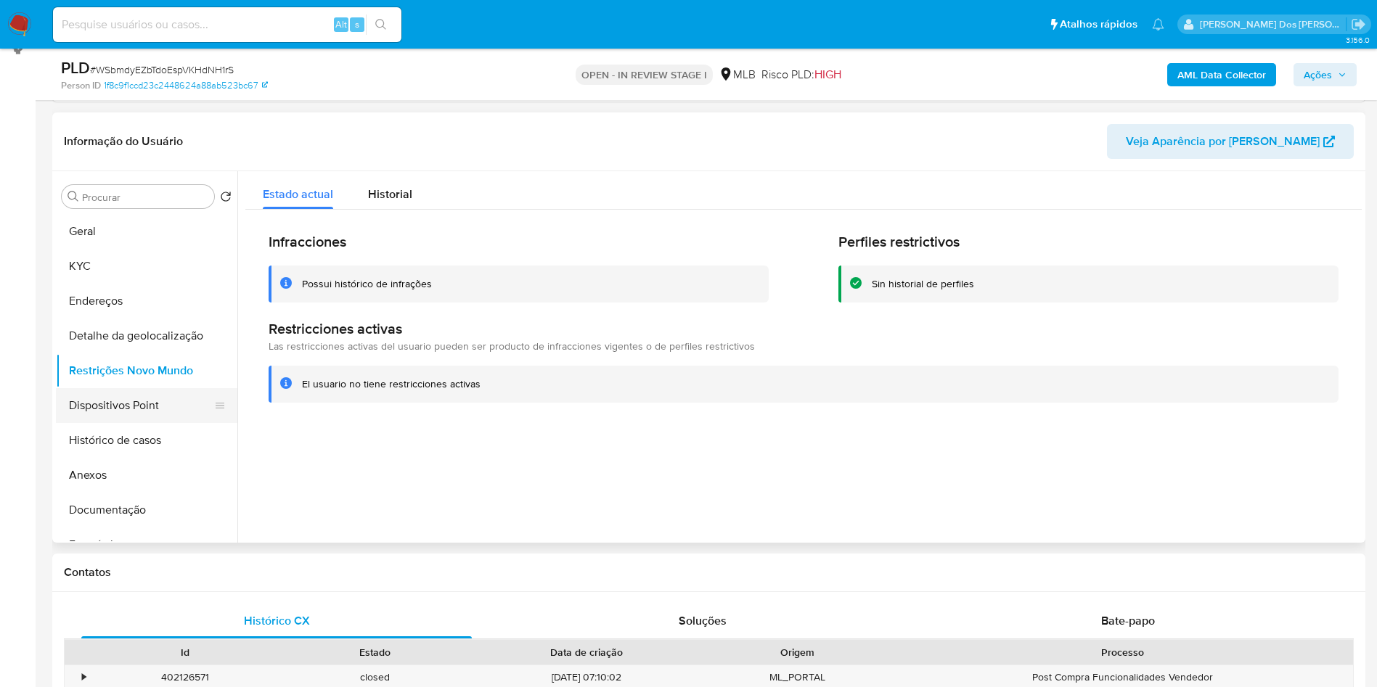
click at [155, 423] on button "Dispositivos Point" at bounding box center [141, 405] width 170 height 35
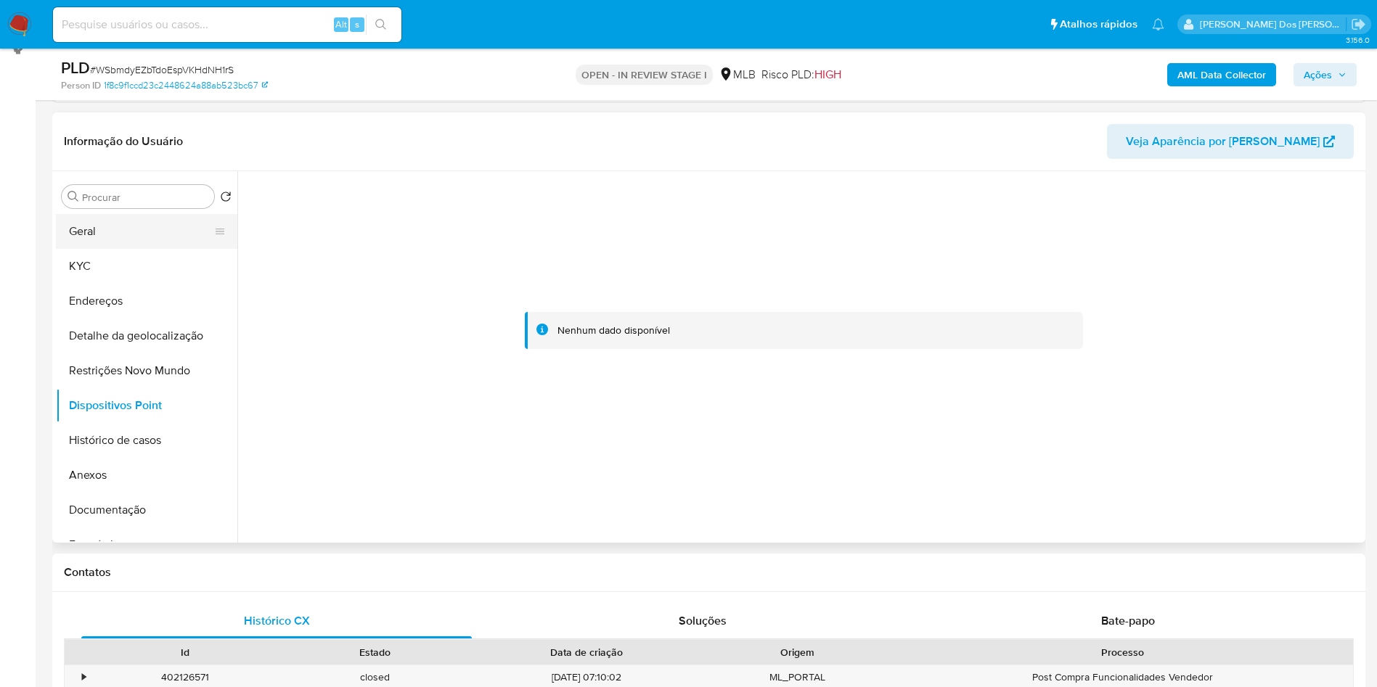
click at [154, 249] on button "Geral" at bounding box center [141, 231] width 170 height 35
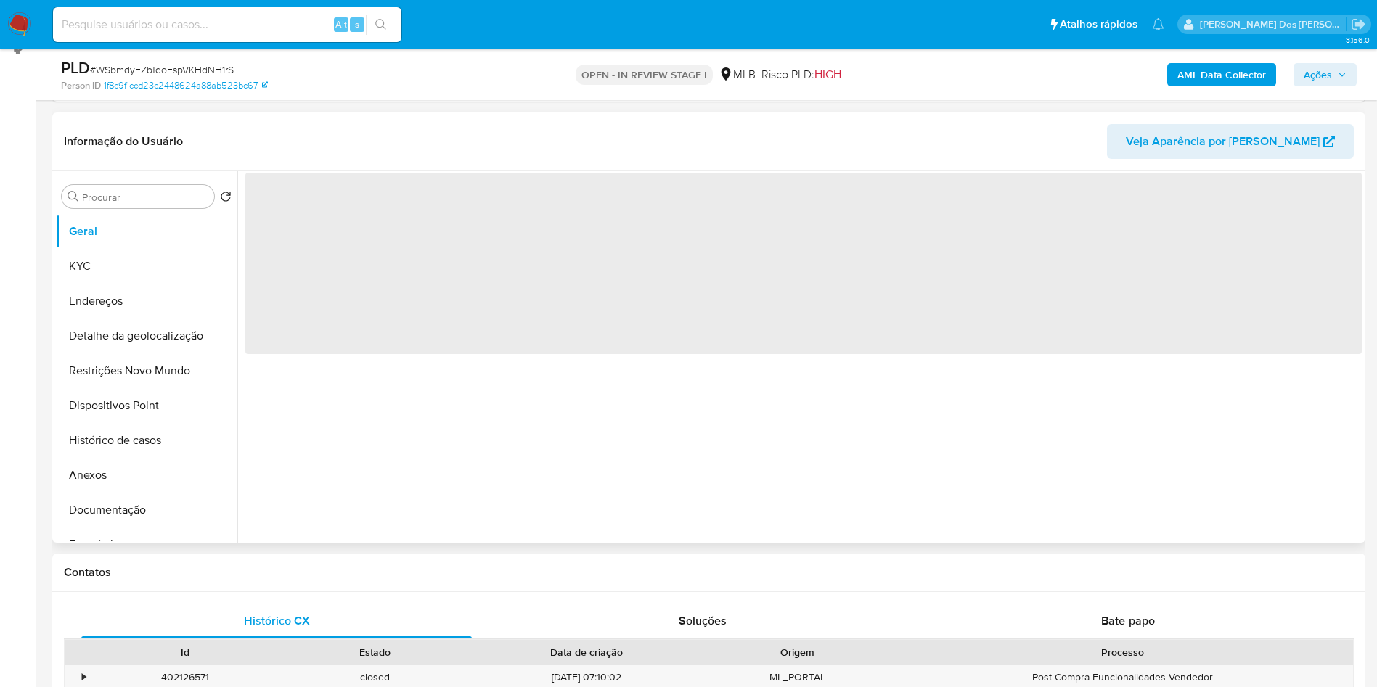
click at [509, 419] on div "‌" at bounding box center [799, 357] width 1124 height 372
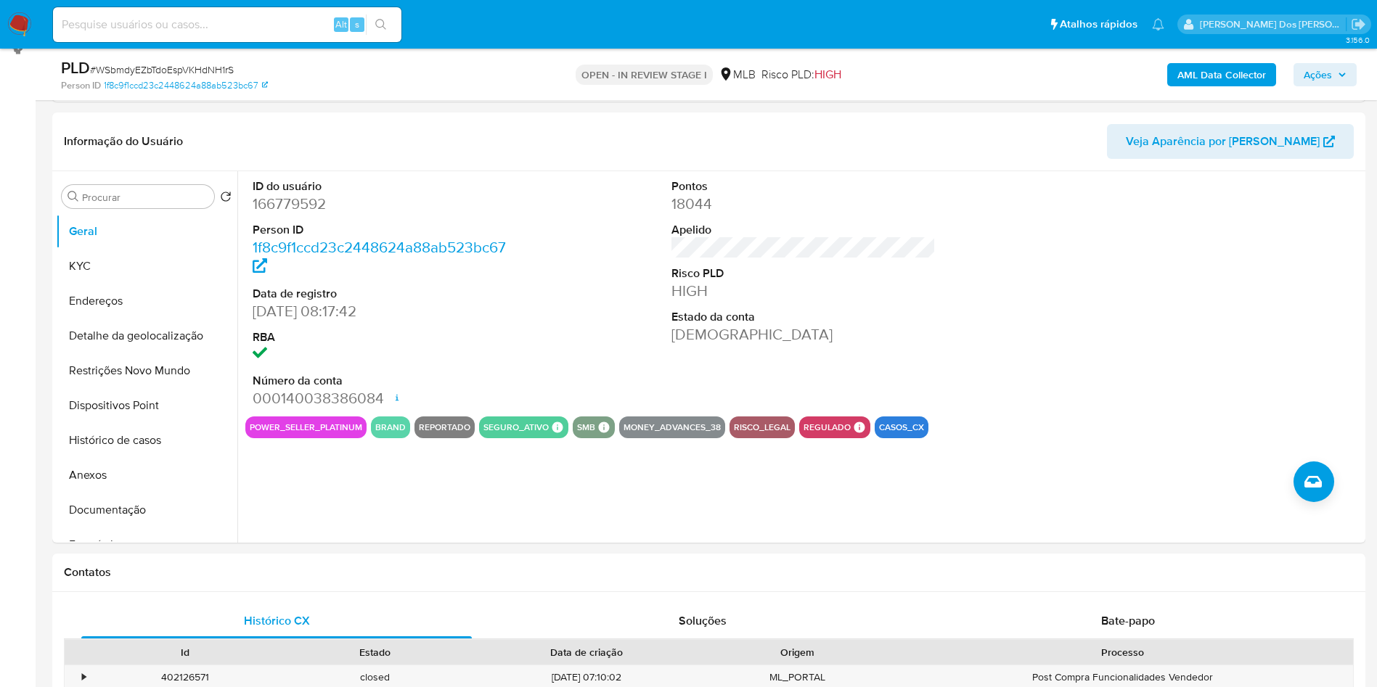
click at [1306, 67] on span "Ações" at bounding box center [1317, 74] width 28 height 23
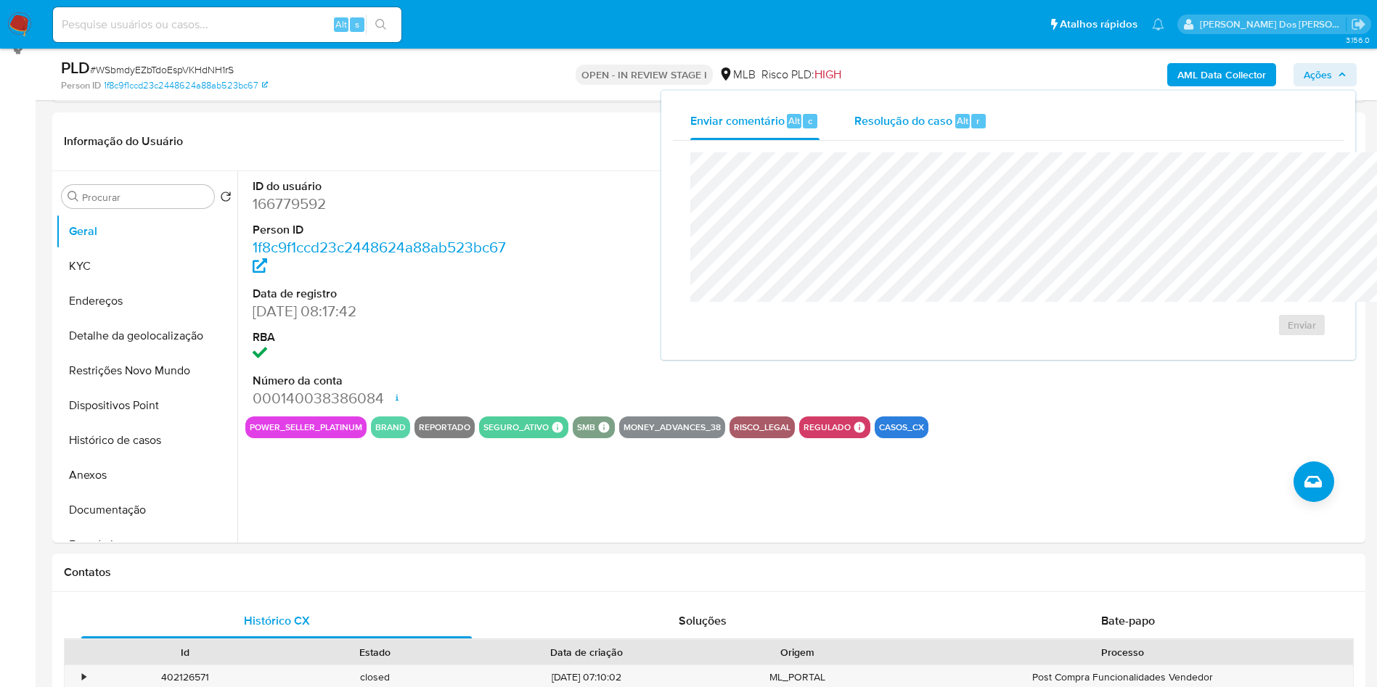
drag, startPoint x: 868, startPoint y: 123, endPoint x: 873, endPoint y: 136, distance: 13.3
click at [957, 126] on span "Alt" at bounding box center [963, 121] width 12 height 14
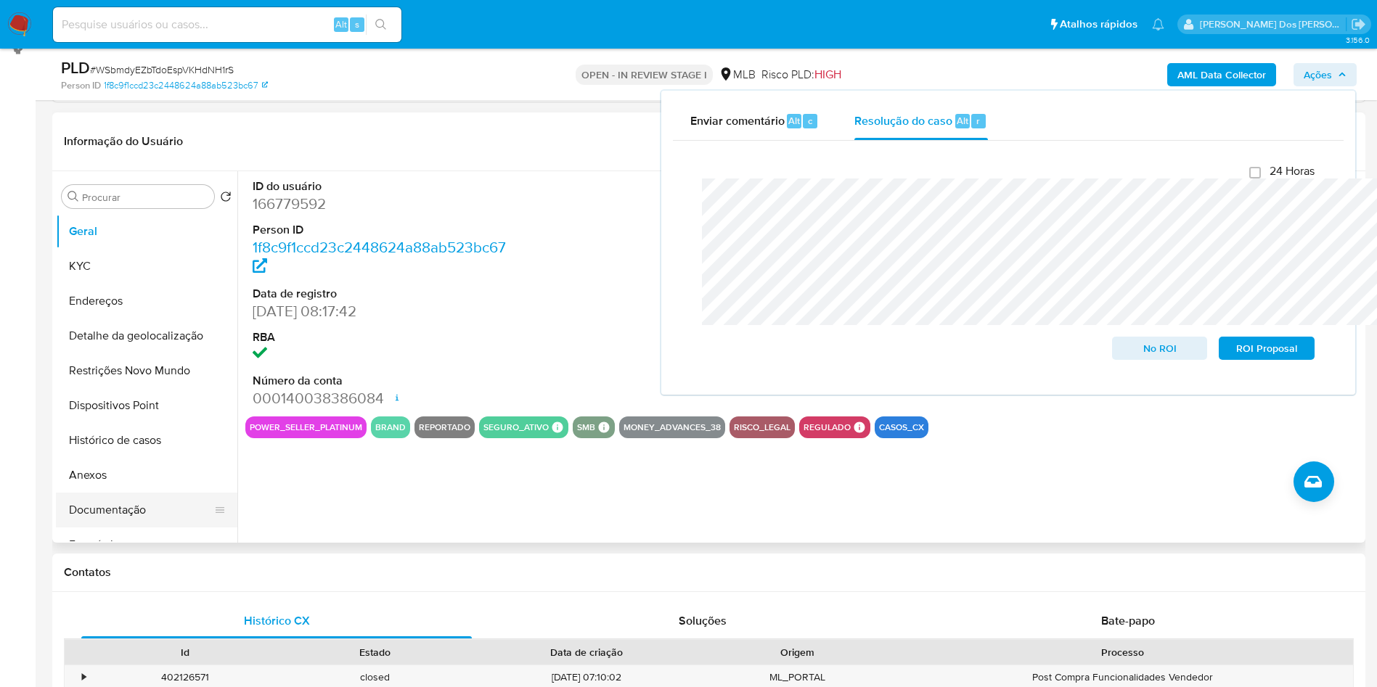
click at [138, 517] on button "Documentação" at bounding box center [141, 510] width 170 height 35
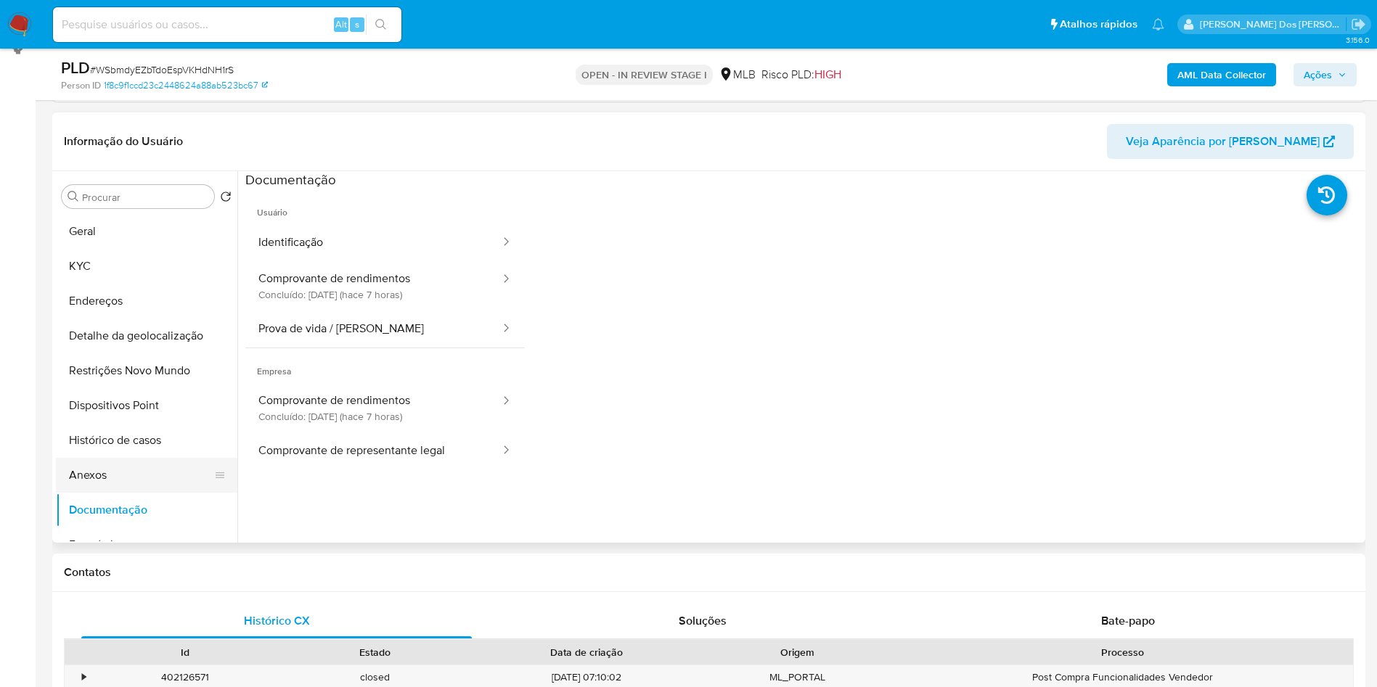
drag, startPoint x: 94, startPoint y: 478, endPoint x: 97, endPoint y: 494, distance: 16.2
click at [97, 458] on button "Histórico de casos" at bounding box center [146, 440] width 181 height 35
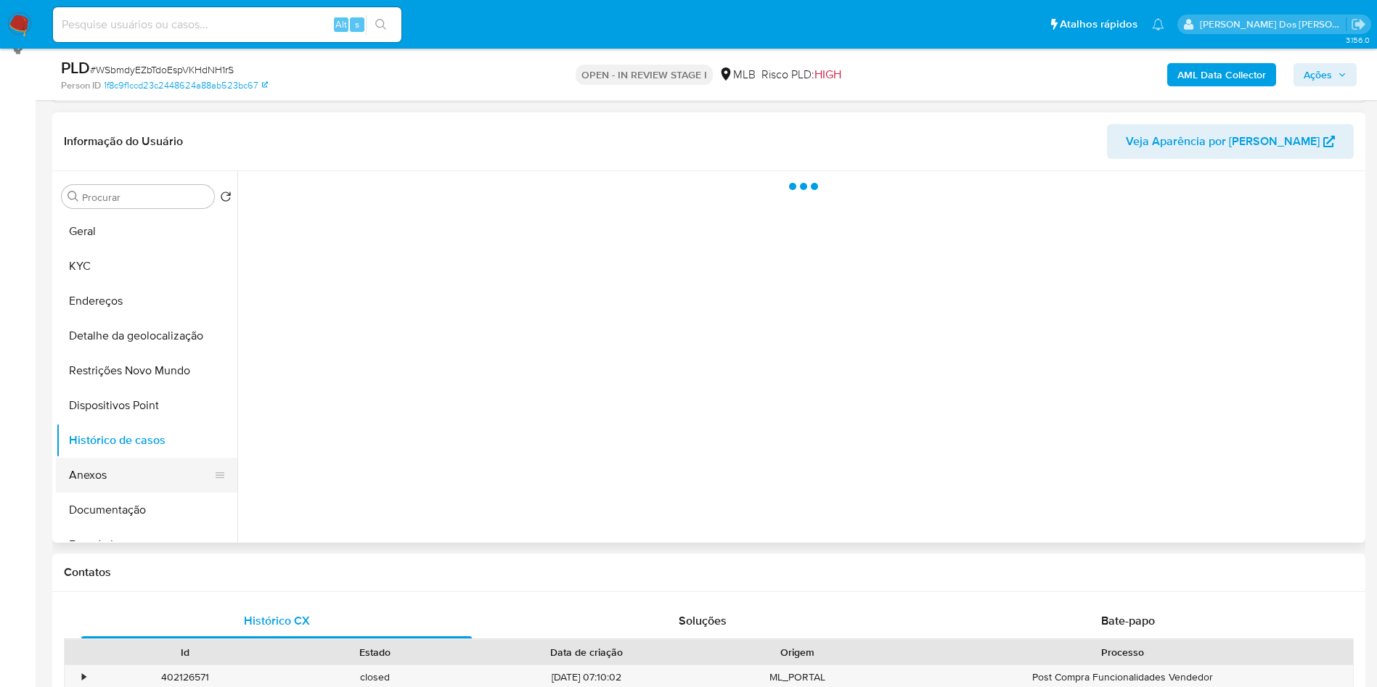
click at [95, 493] on button "Anexos" at bounding box center [141, 475] width 170 height 35
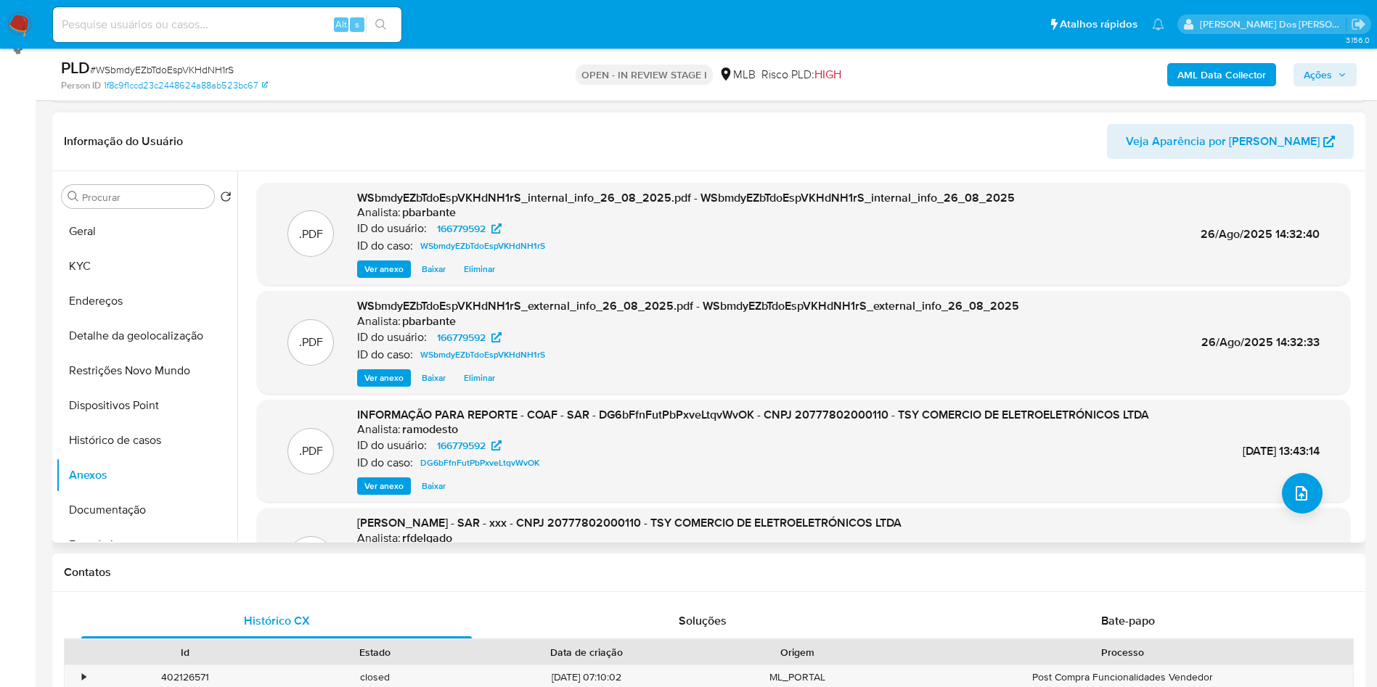
click at [1275, 536] on div ".PDF DOSSIÊ ANÁLISE - SAR - xxx - CNPJ 20777802000110 - TSY COMERCIO DE ELETROE…" at bounding box center [803, 559] width 1093 height 103
click at [1297, 502] on icon "upload-file" at bounding box center [1301, 493] width 17 height 17
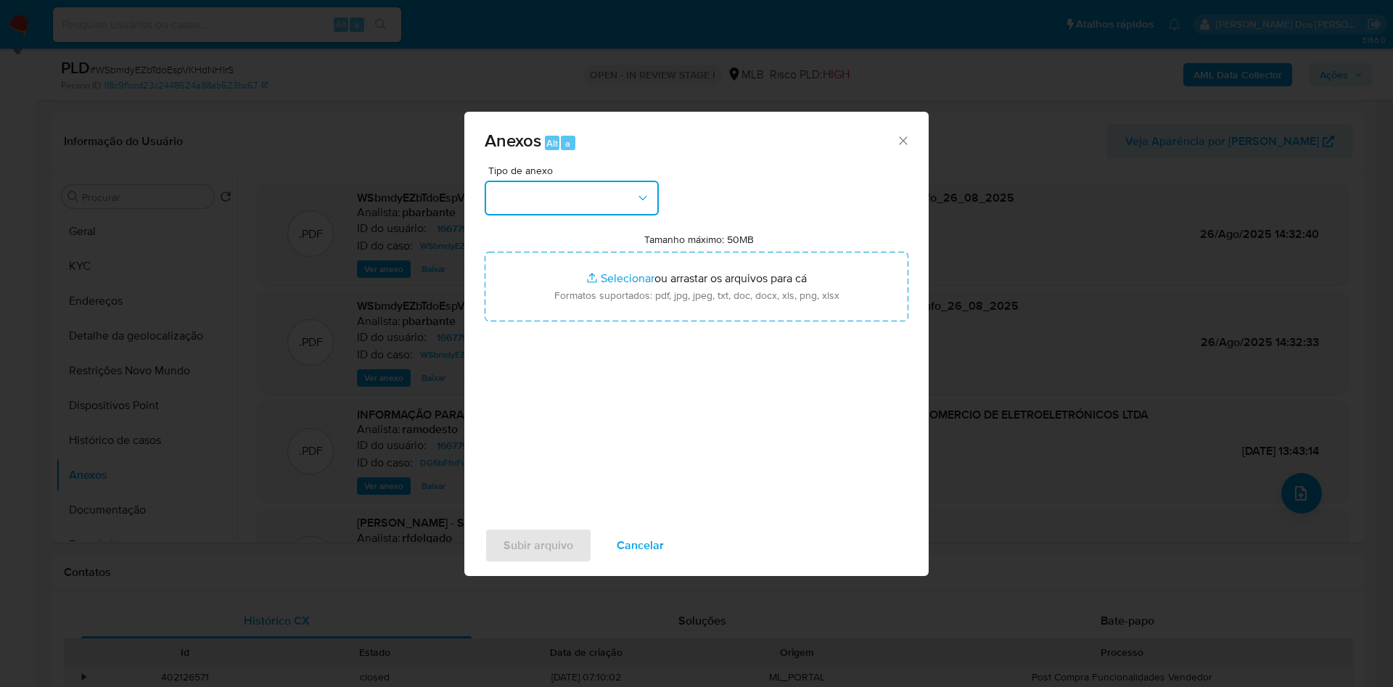
click at [566, 181] on button "button" at bounding box center [572, 198] width 174 height 35
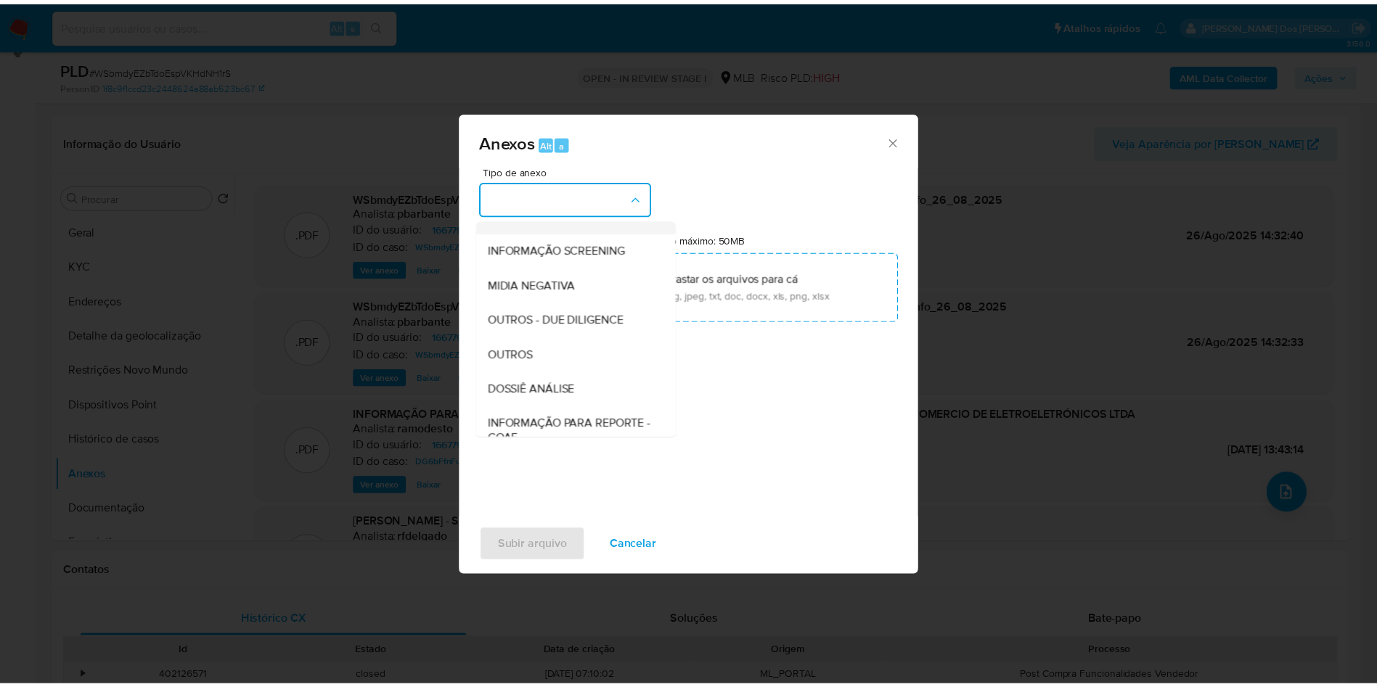
scroll to position [194, 0]
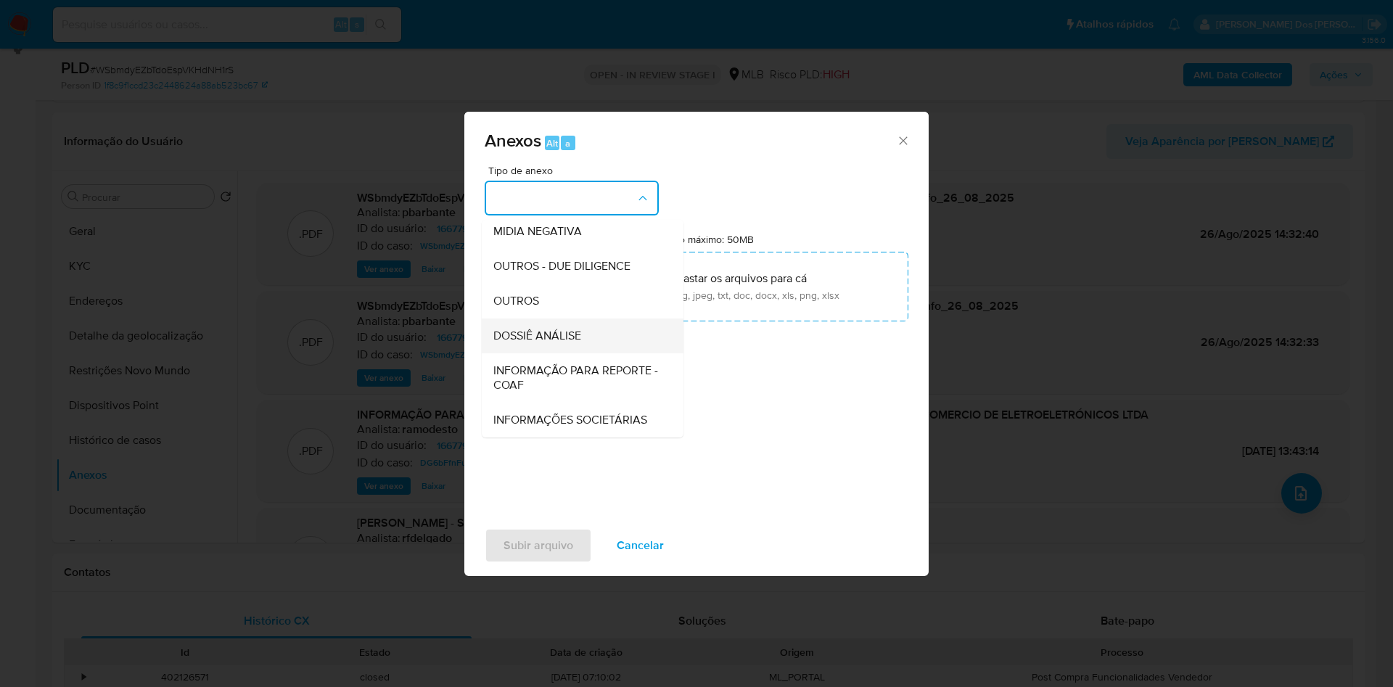
click at [560, 319] on div "DOSSIÊ ANÁLISE" at bounding box center [579, 336] width 170 height 35
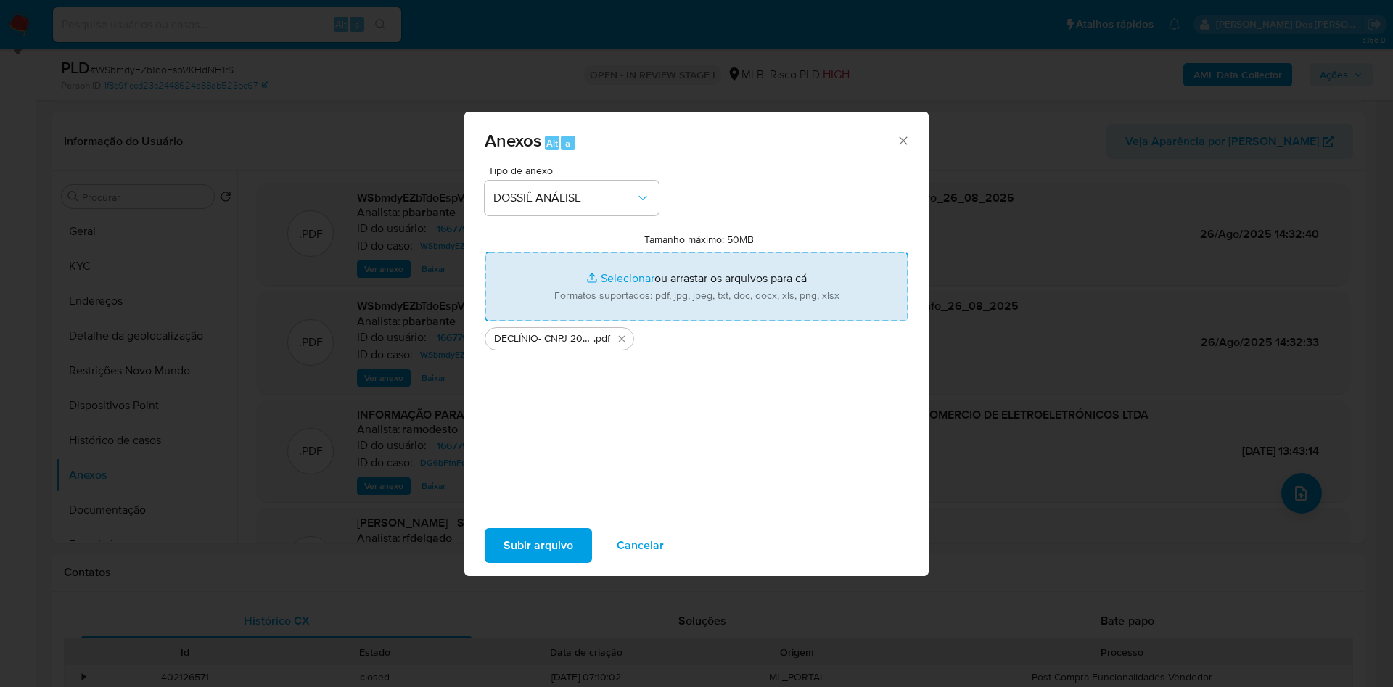
type input "C:\fakepath\Mulan 166779592_2025_08_26_11_17_11.xlsx"
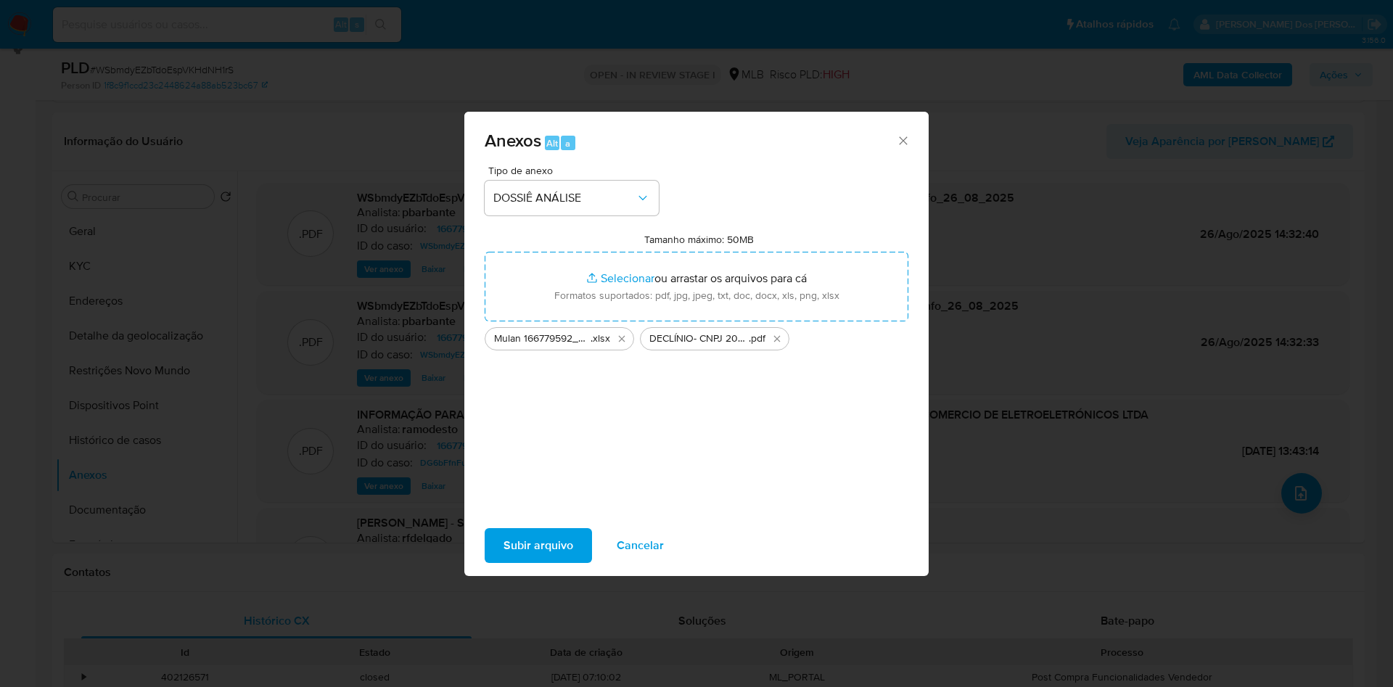
click at [504, 556] on span "Subir arquivo" at bounding box center [539, 546] width 70 height 32
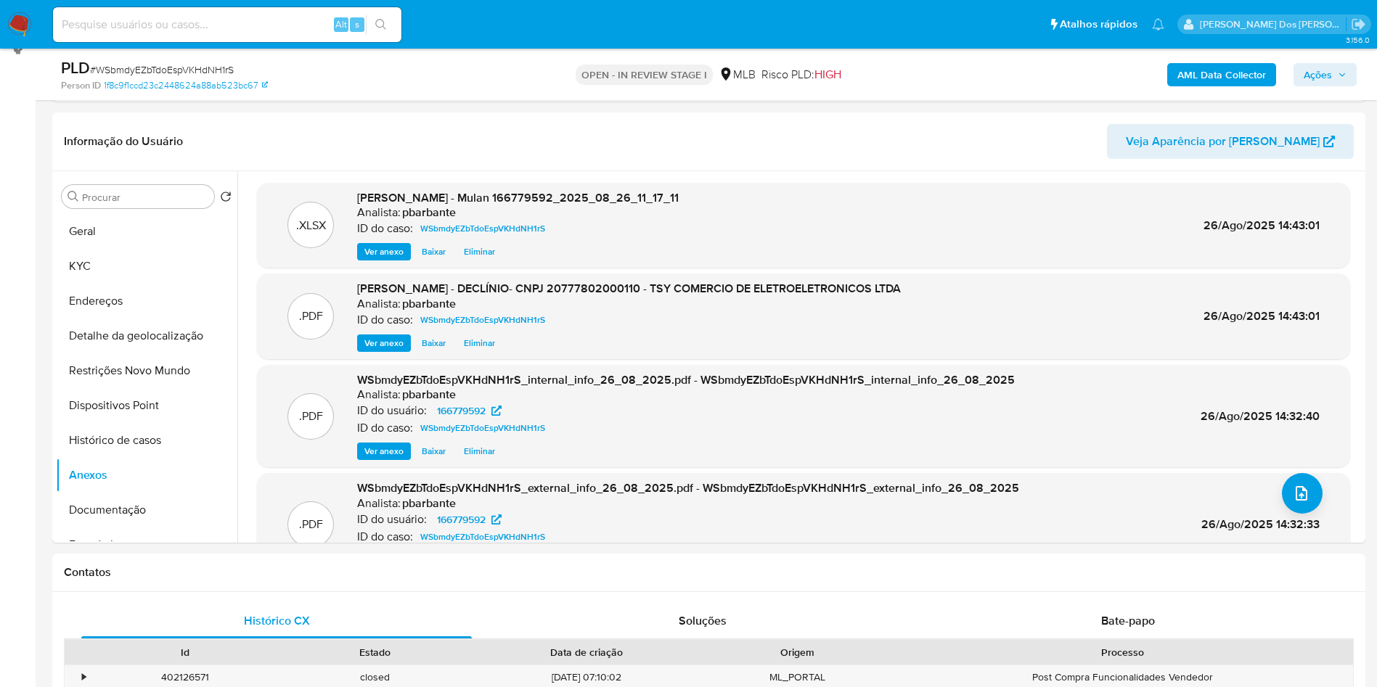
click at [1324, 85] on span "Ações" at bounding box center [1317, 74] width 28 height 23
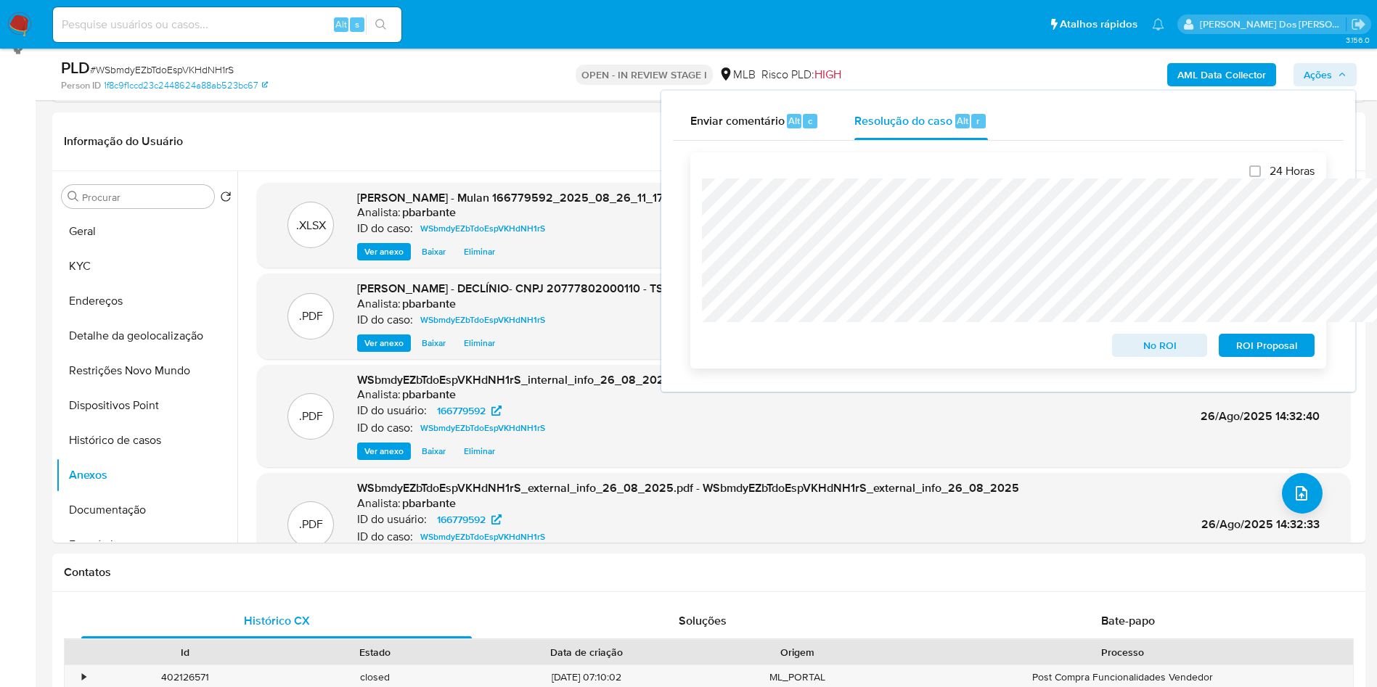
click at [1149, 353] on span "No ROI" at bounding box center [1159, 345] width 75 height 20
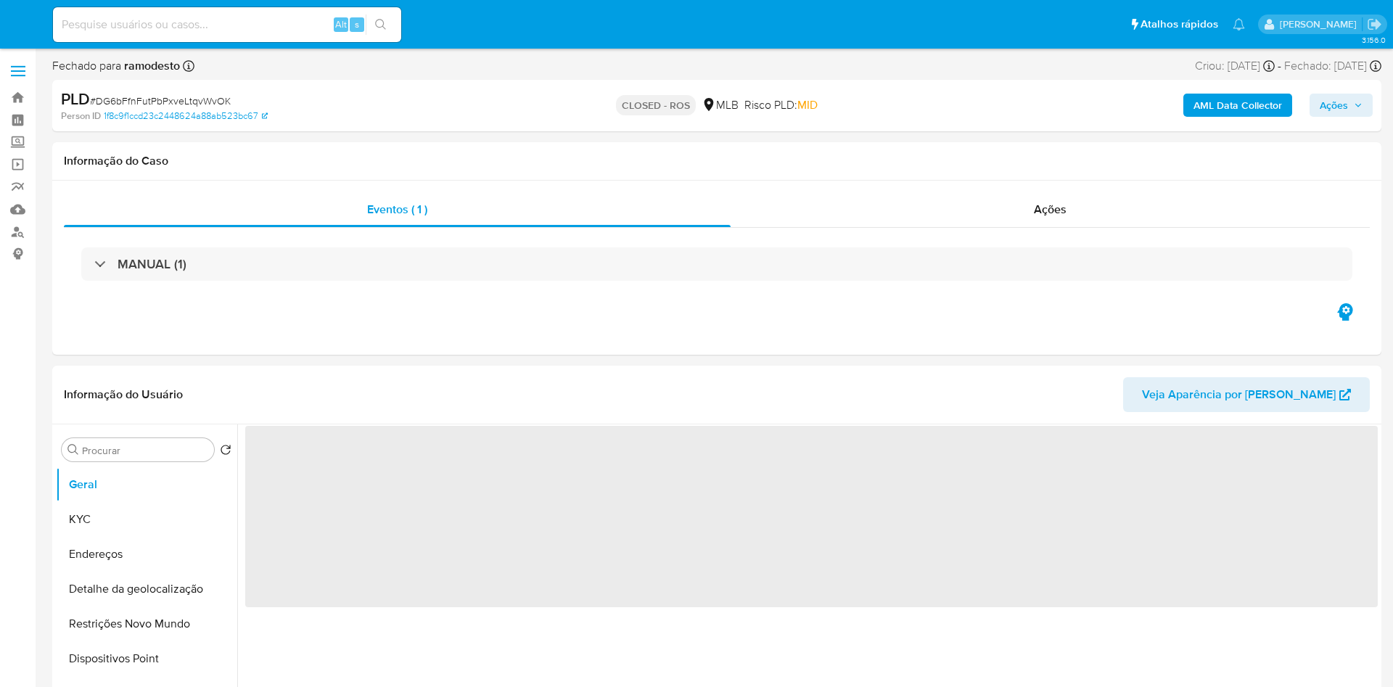
select select "10"
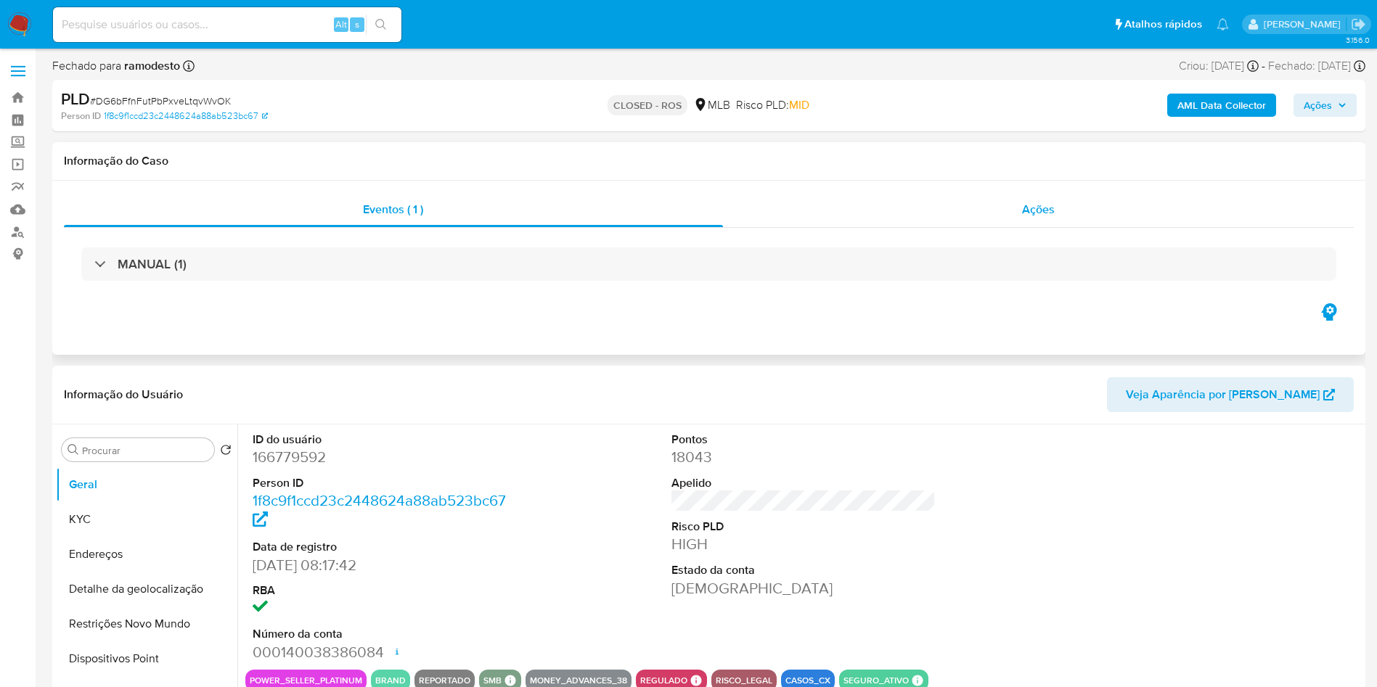
click at [1030, 201] on span "Ações" at bounding box center [1038, 209] width 33 height 17
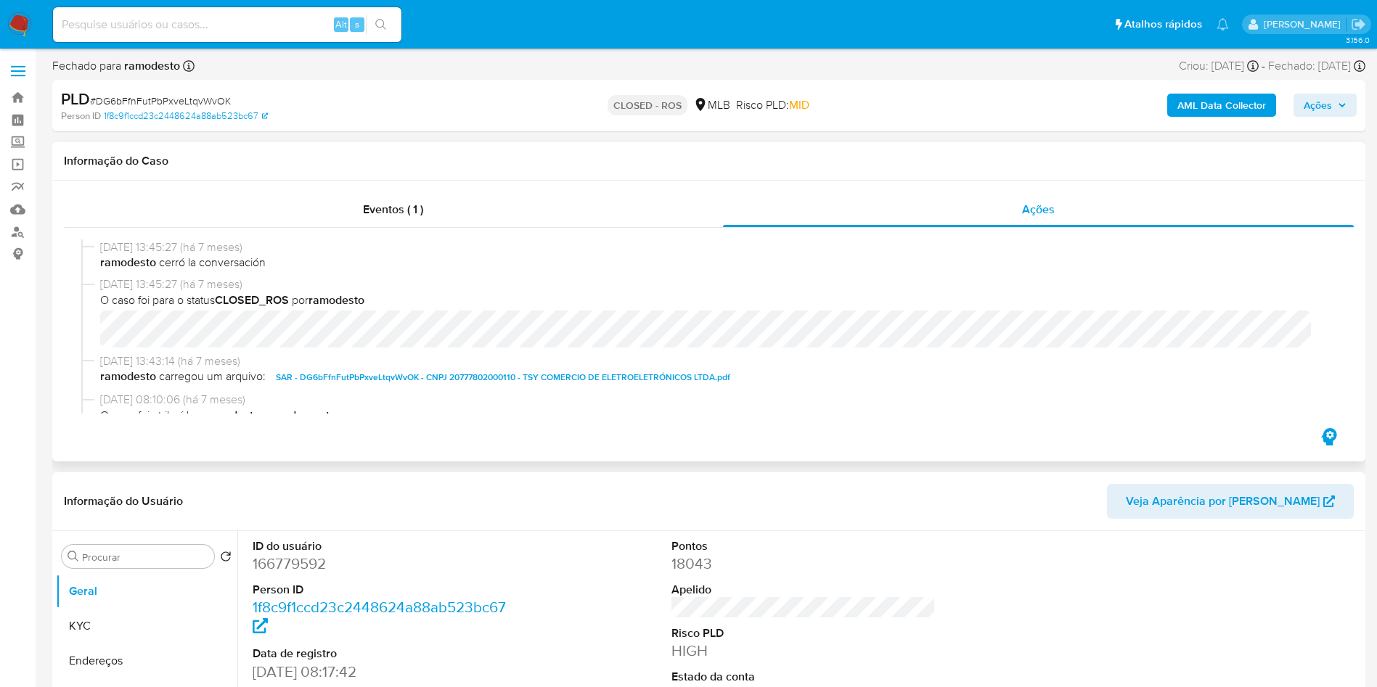
click at [496, 382] on span "SAR - DG6bFfnFutPbPxveLtqvWvOK - CNPJ 20777802000110 - TSY COMERCIO DE ELETROEL…" at bounding box center [503, 377] width 454 height 17
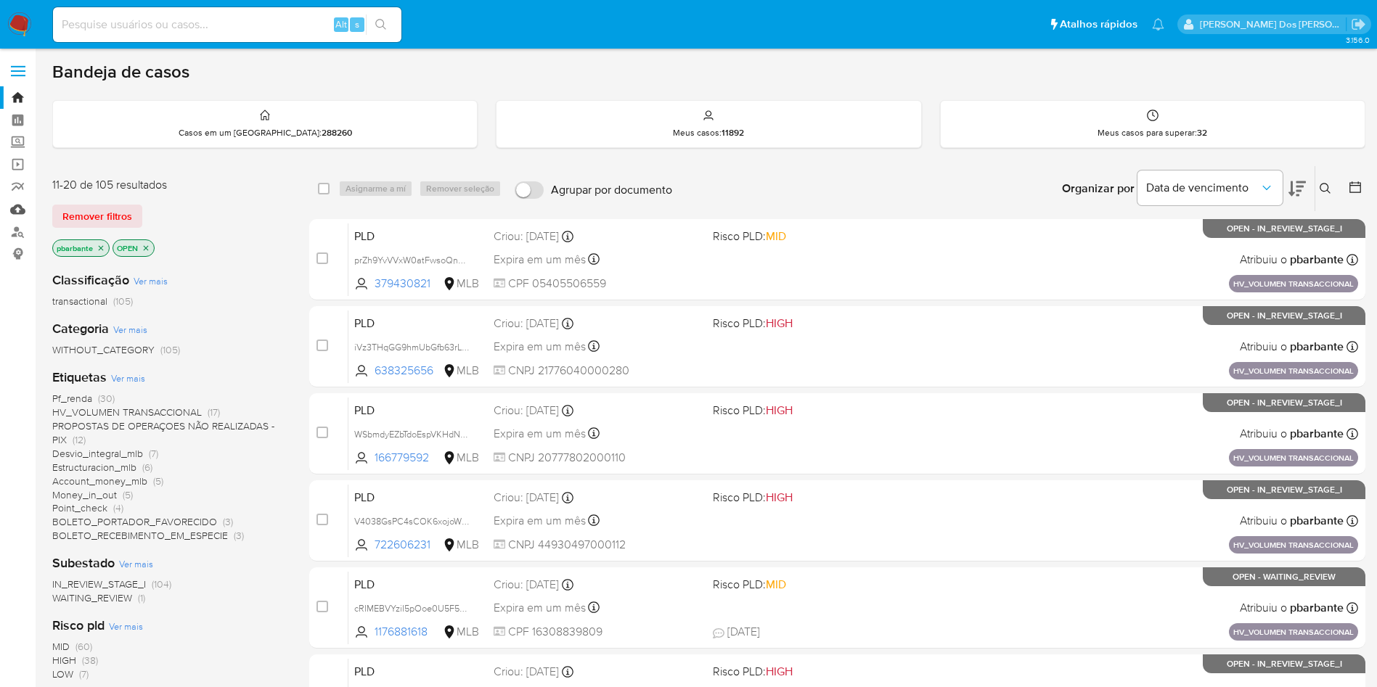
click at [19, 201] on link "Mulan" at bounding box center [86, 209] width 173 height 22
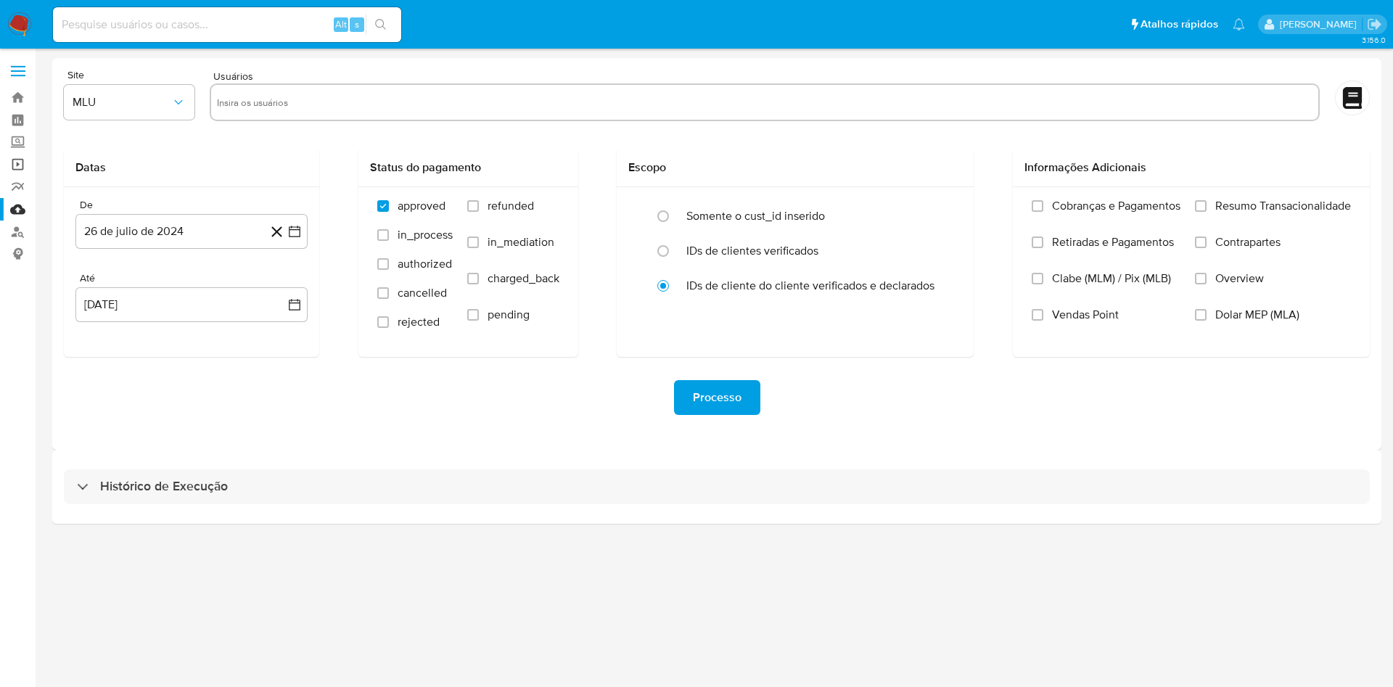
click at [14, 160] on link "Operações em massa" at bounding box center [86, 164] width 173 height 22
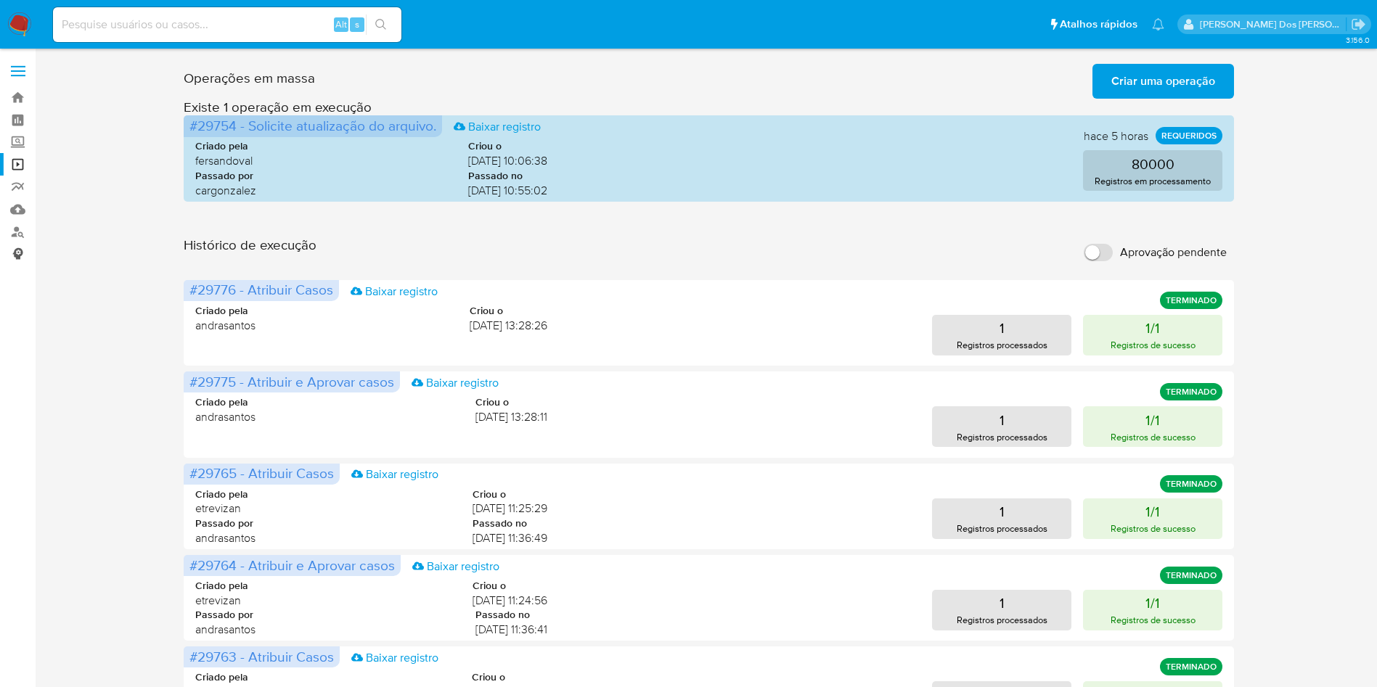
click at [12, 255] on link "Consolidado" at bounding box center [86, 254] width 173 height 22
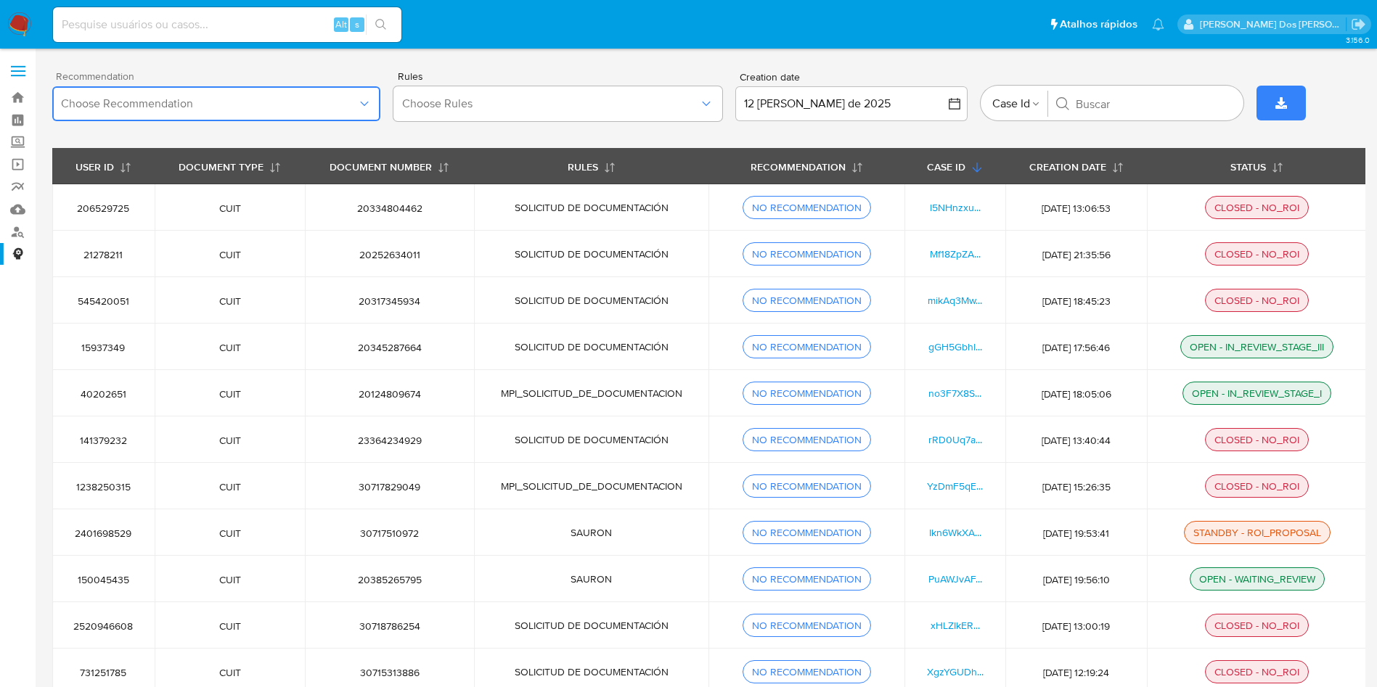
click at [345, 108] on span "Choose Recommendation" at bounding box center [209, 104] width 296 height 15
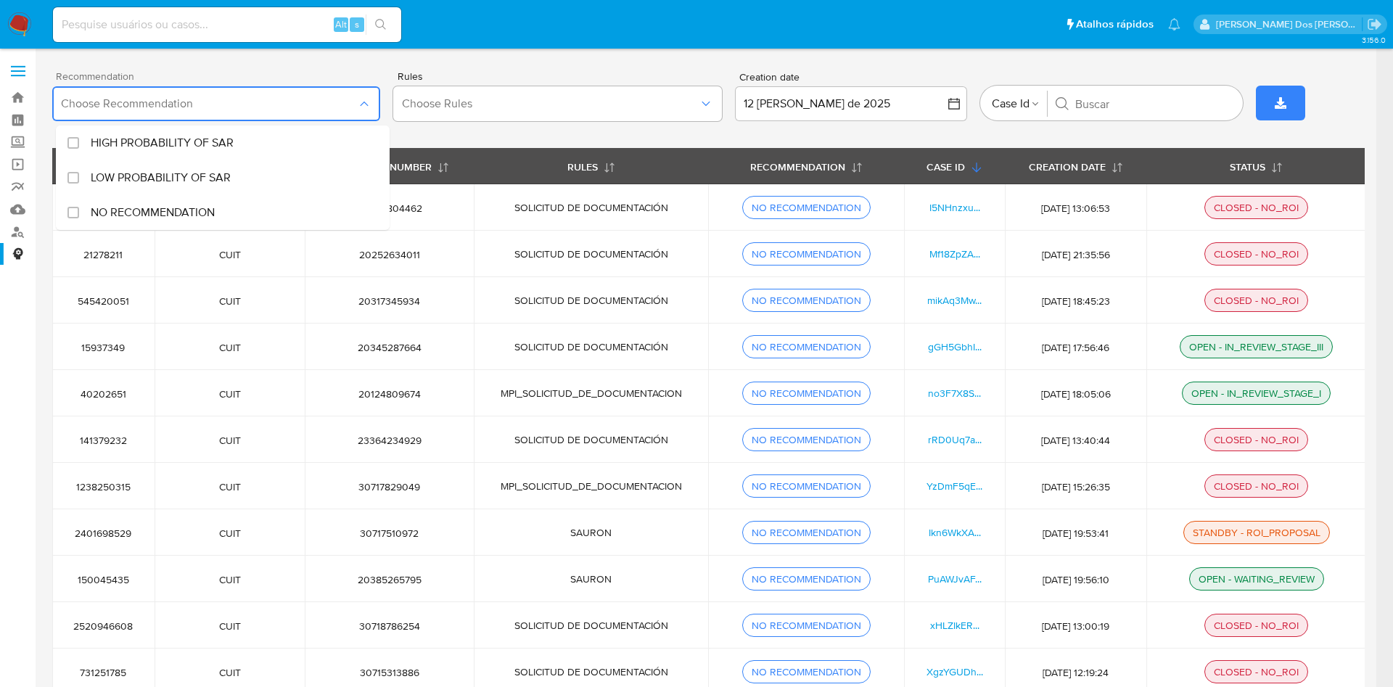
click at [368, 104] on icon "button" at bounding box center [364, 104] width 15 height 15
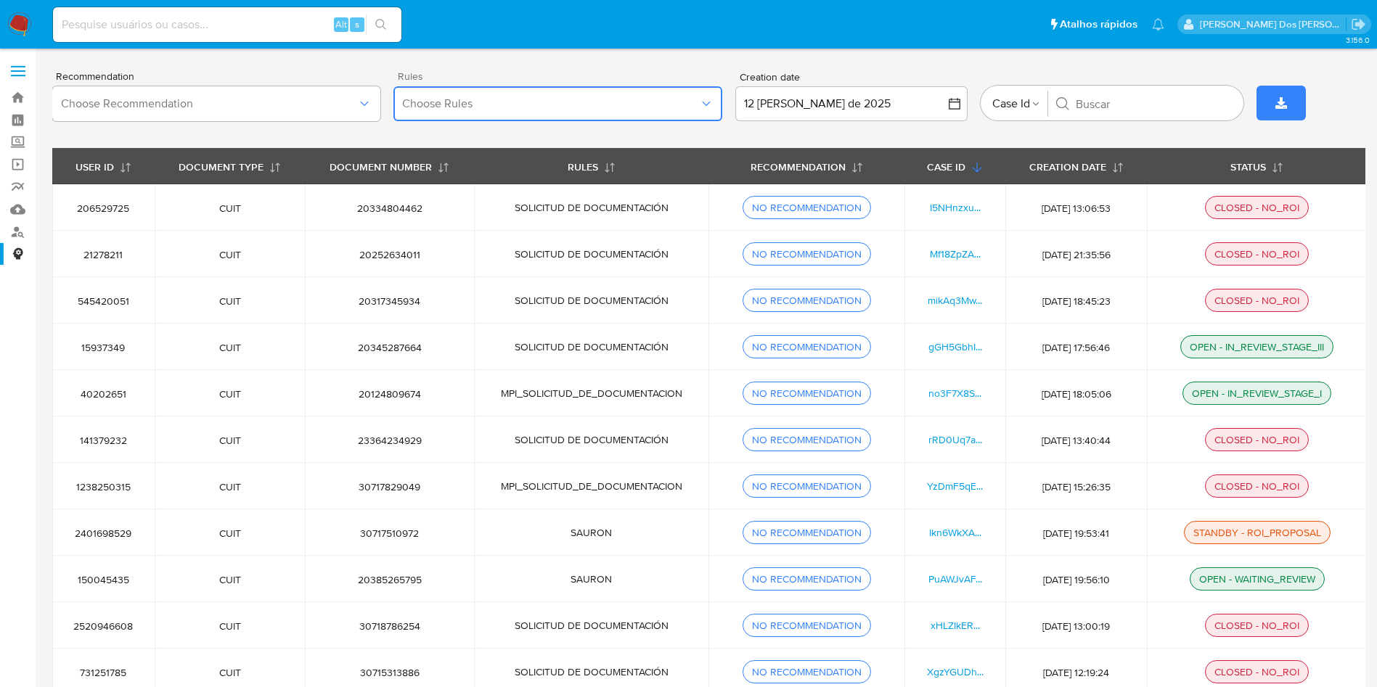
click at [707, 116] on button "Choose Rules" at bounding box center [557, 103] width 328 height 35
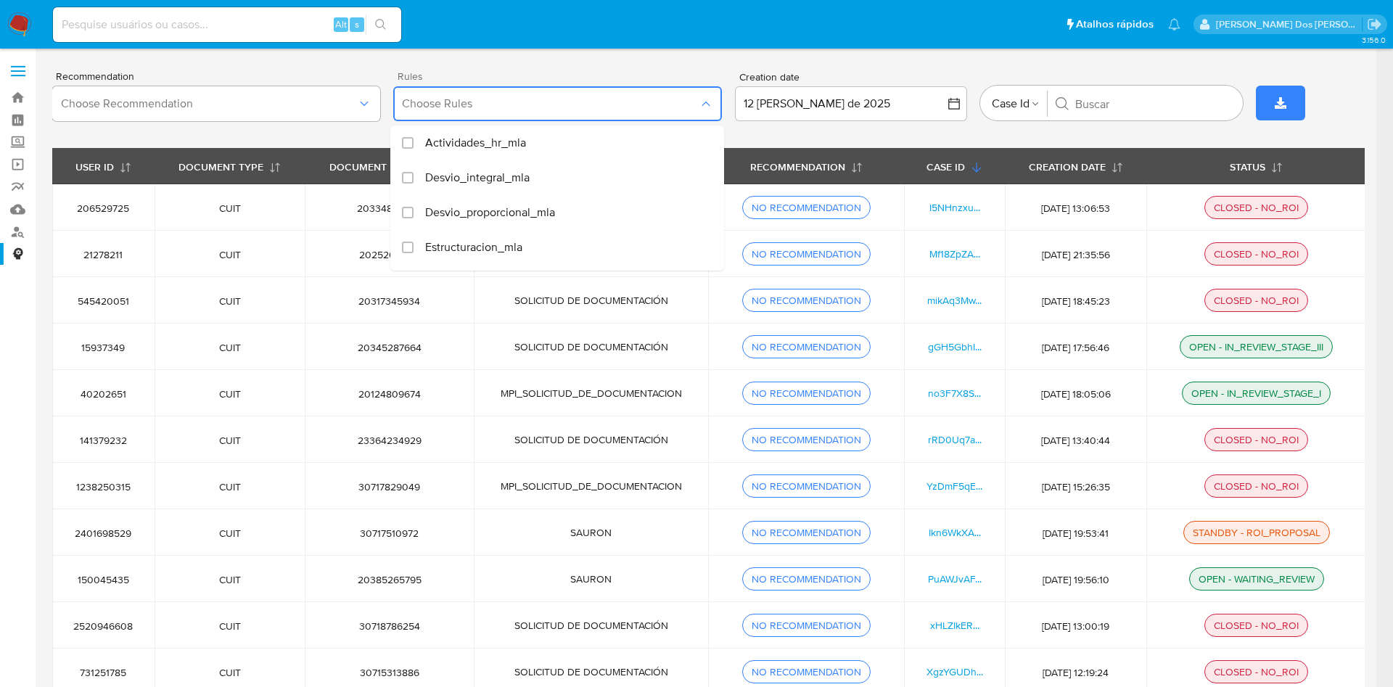
click at [708, 105] on icon "button" at bounding box center [706, 104] width 15 height 15
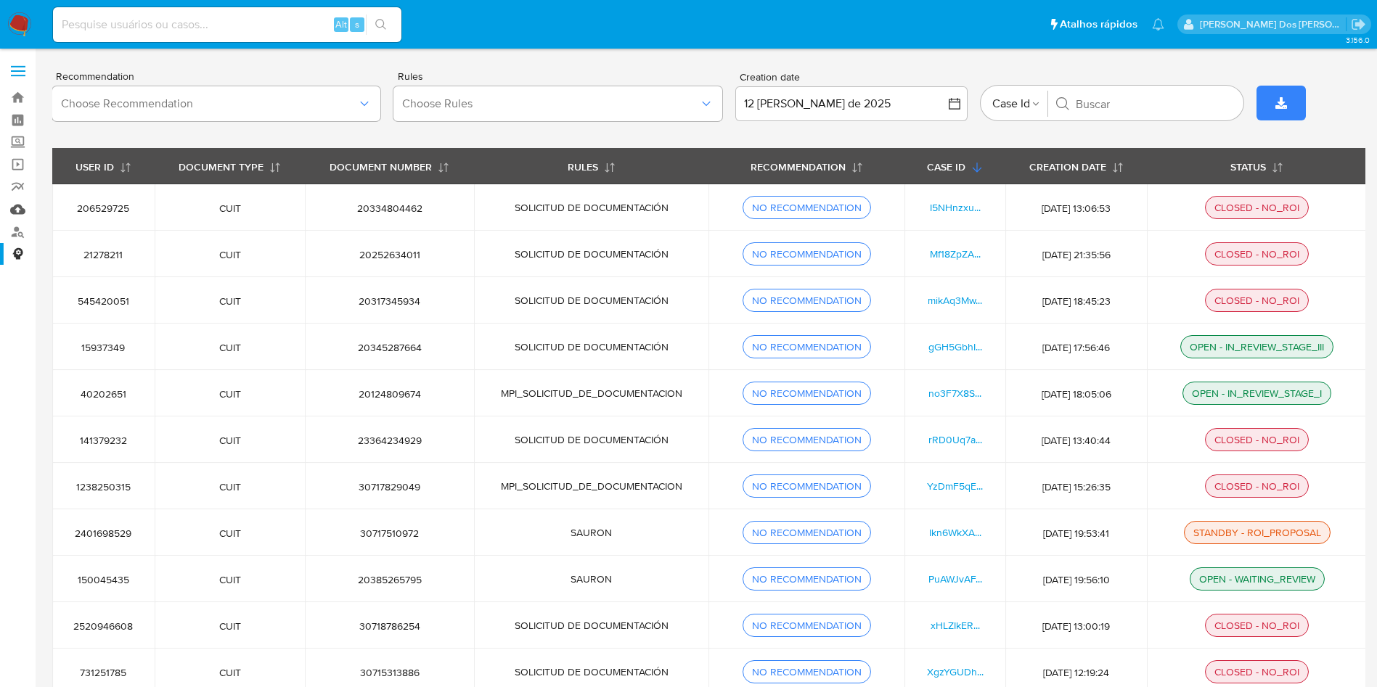
click at [24, 208] on link "Mulan" at bounding box center [86, 209] width 173 height 22
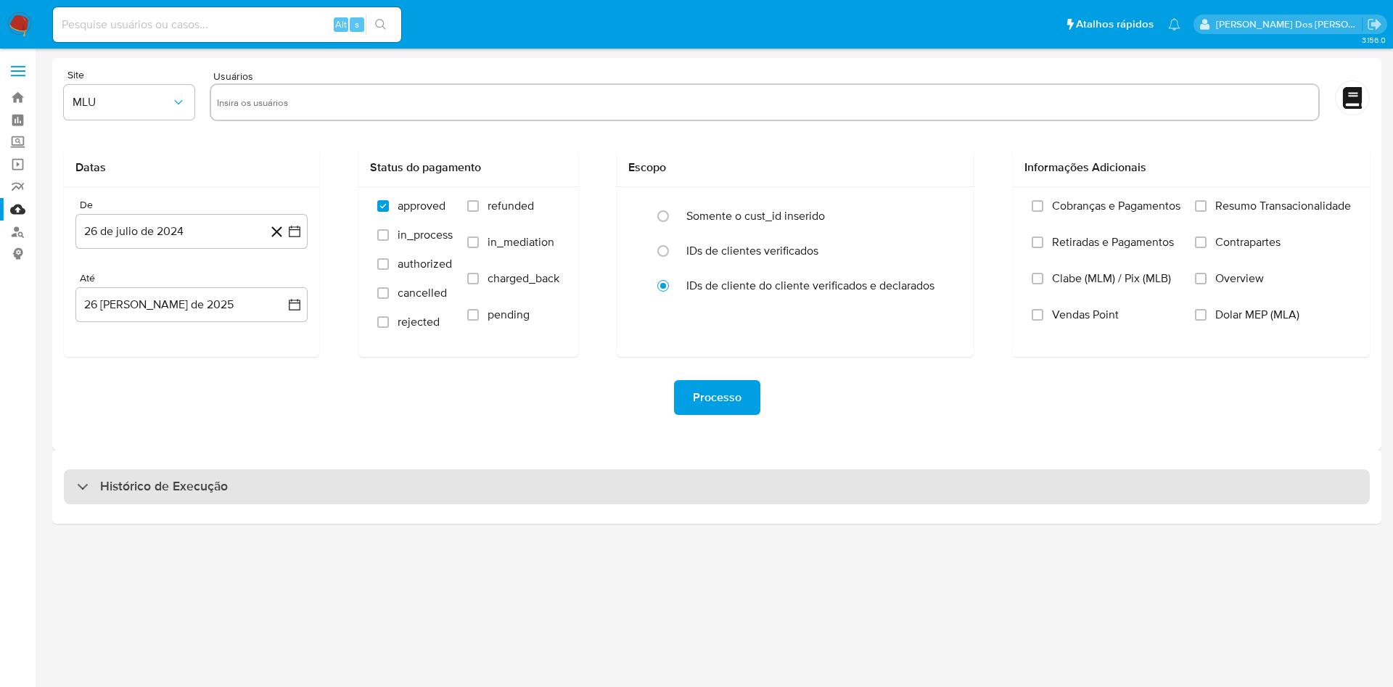
click at [192, 496] on h3 "Histórico de Execução" at bounding box center [164, 486] width 128 height 17
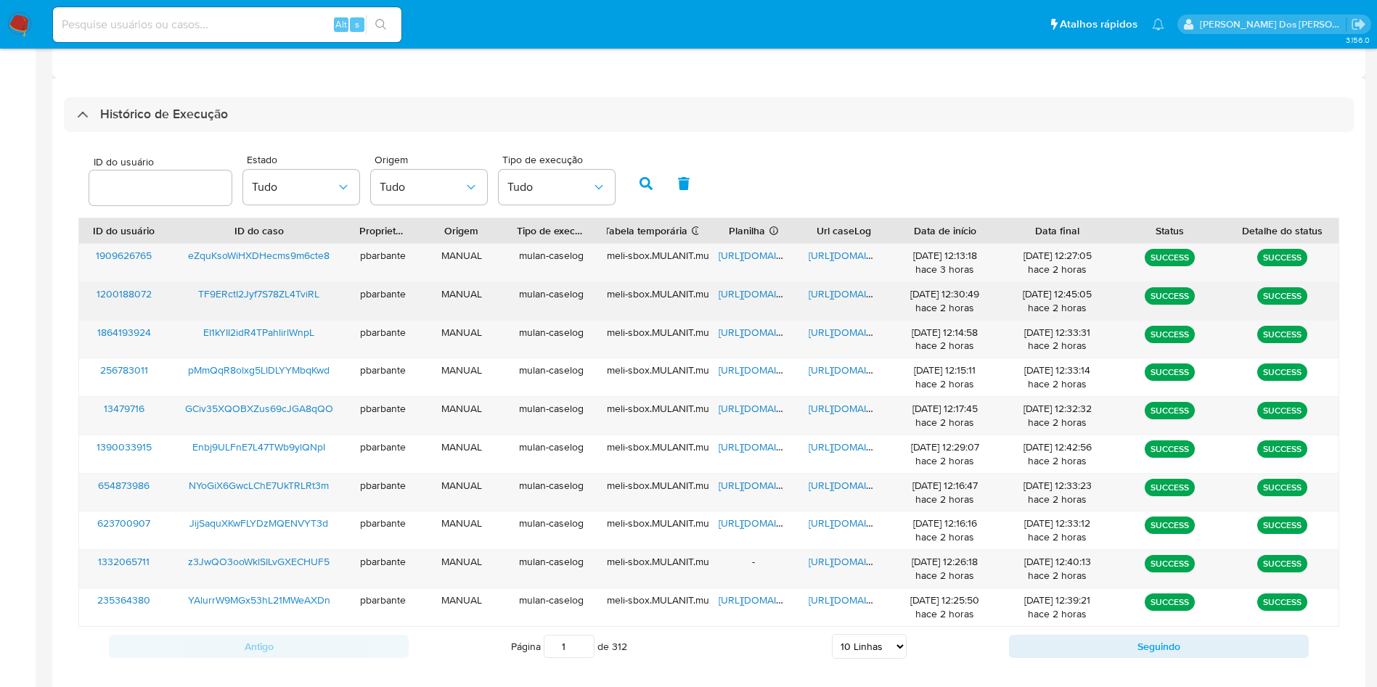
scroll to position [409, 0]
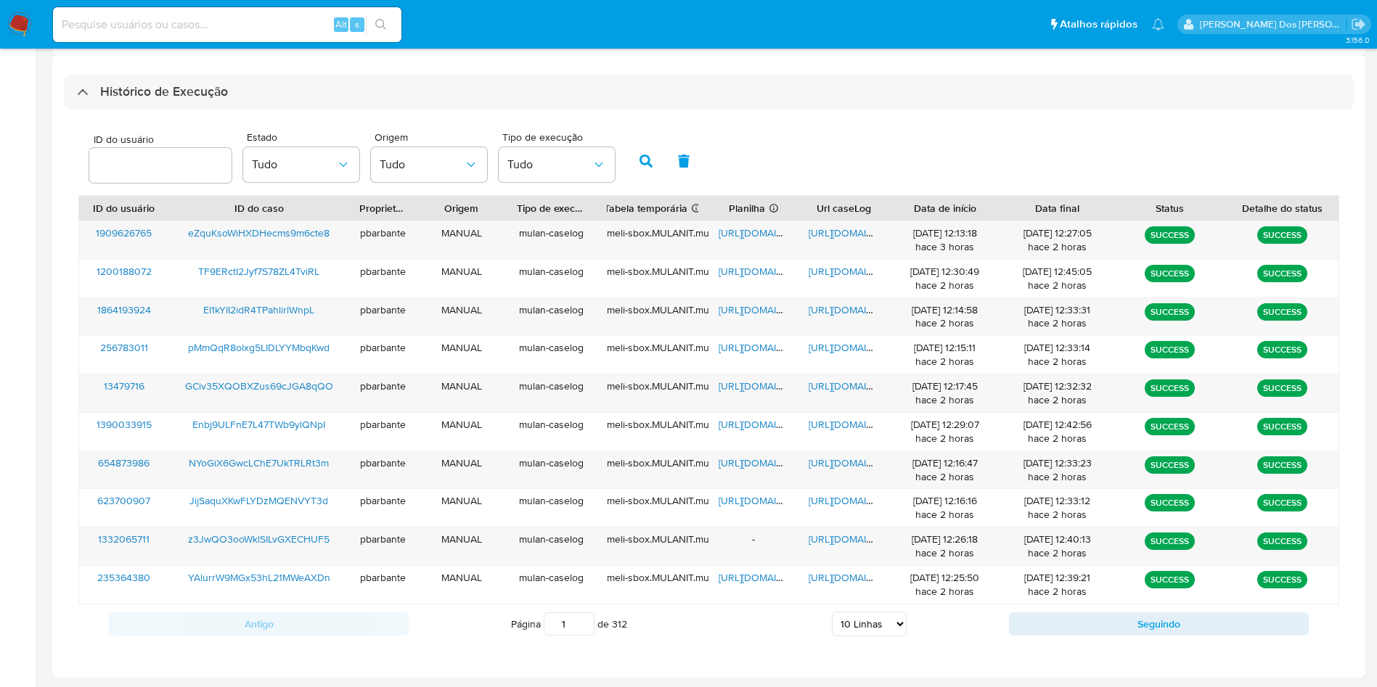
click at [840, 627] on select "5 Linhas 10 Linhas 20 Linhas 25 Linhas 50 Linhas 100 Linhas" at bounding box center [869, 624] width 75 height 25
select select "100"
click at [832, 612] on select "5 Linhas 10 Linhas 20 Linhas 25 Linhas 50 Linhas 100 Linhas" at bounding box center [869, 624] width 75 height 25
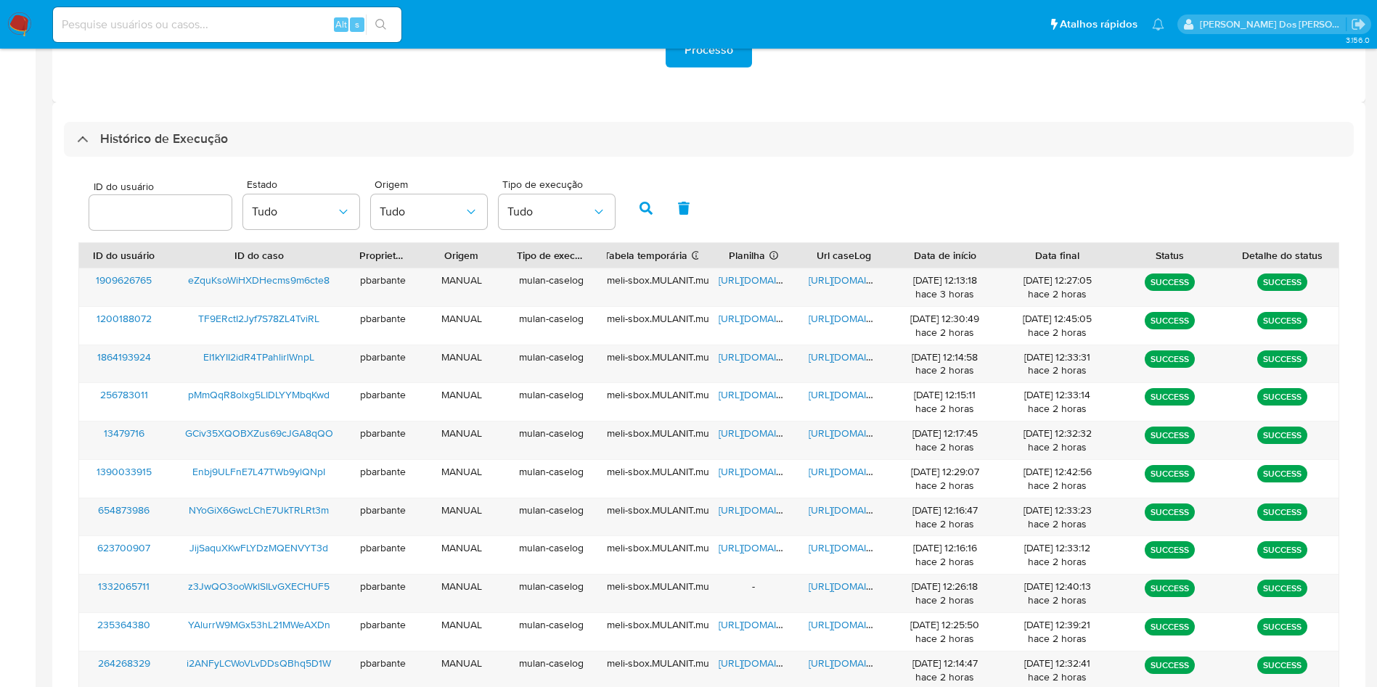
scroll to position [0, 0]
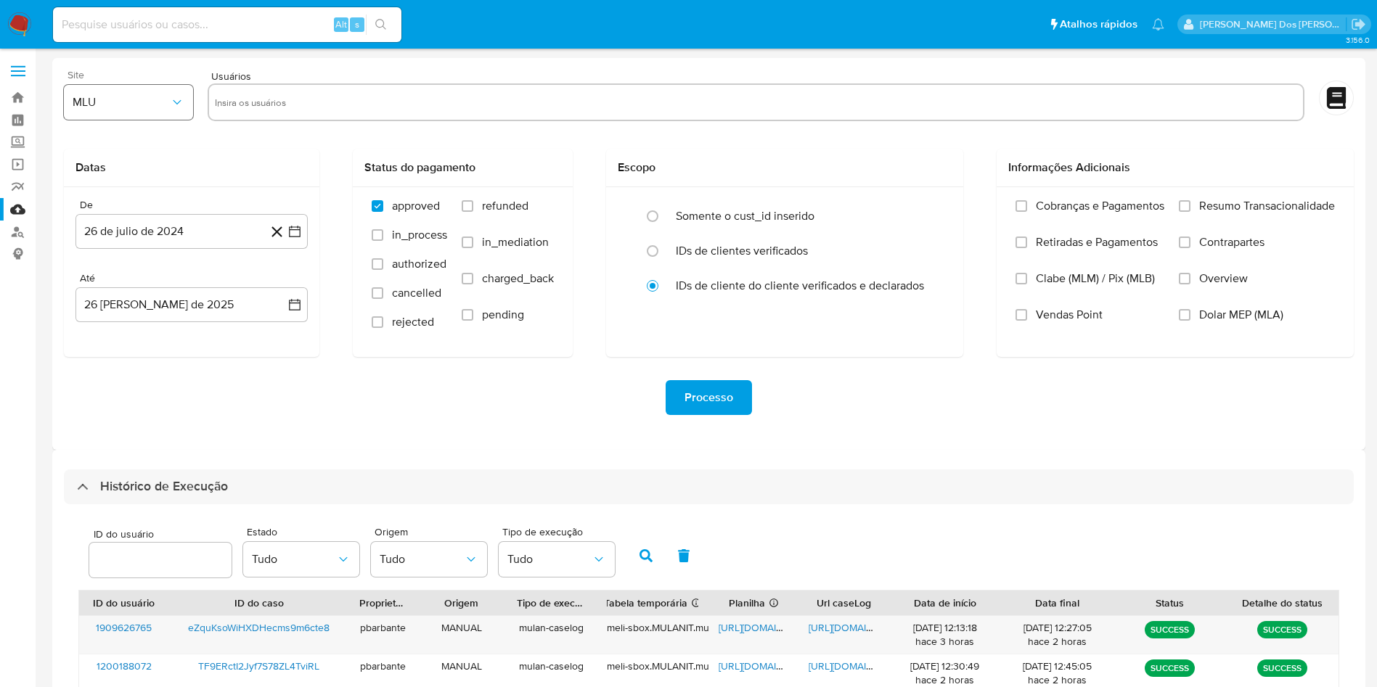
click at [126, 115] on button "MLU" at bounding box center [128, 102] width 129 height 35
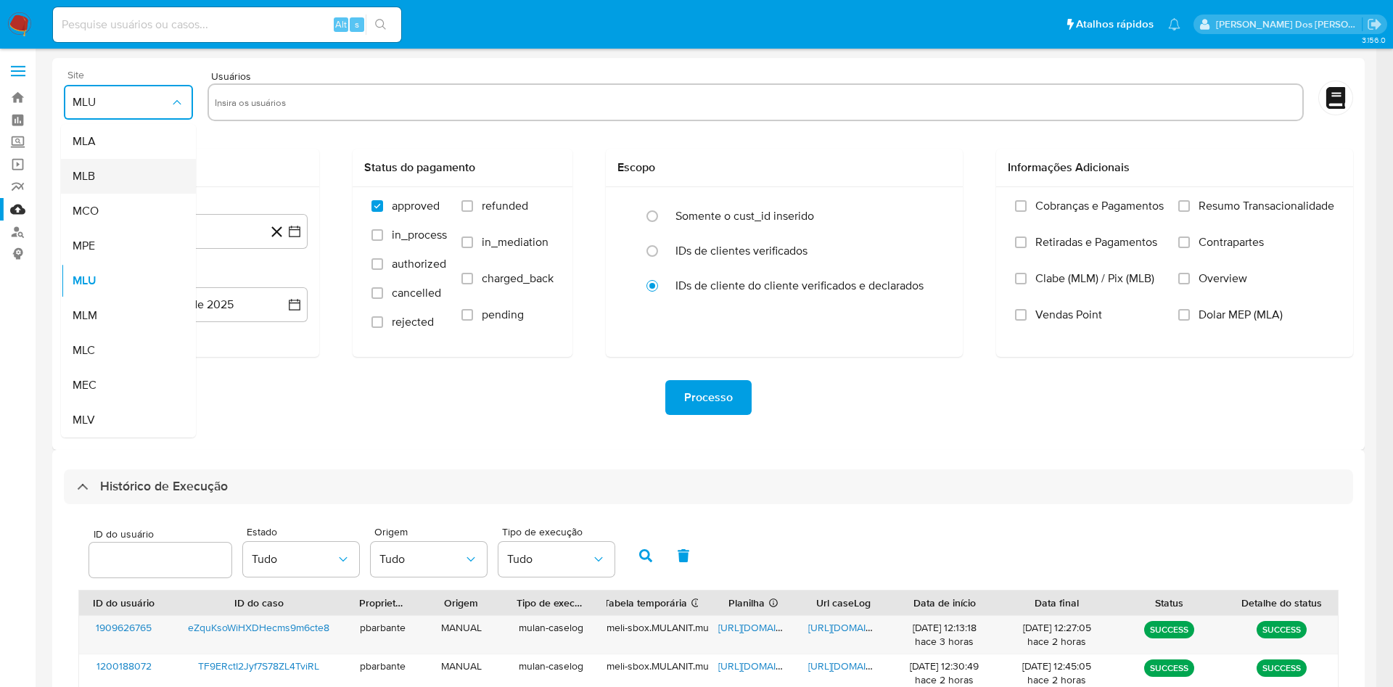
click at [131, 183] on div "MLB" at bounding box center [124, 176] width 103 height 35
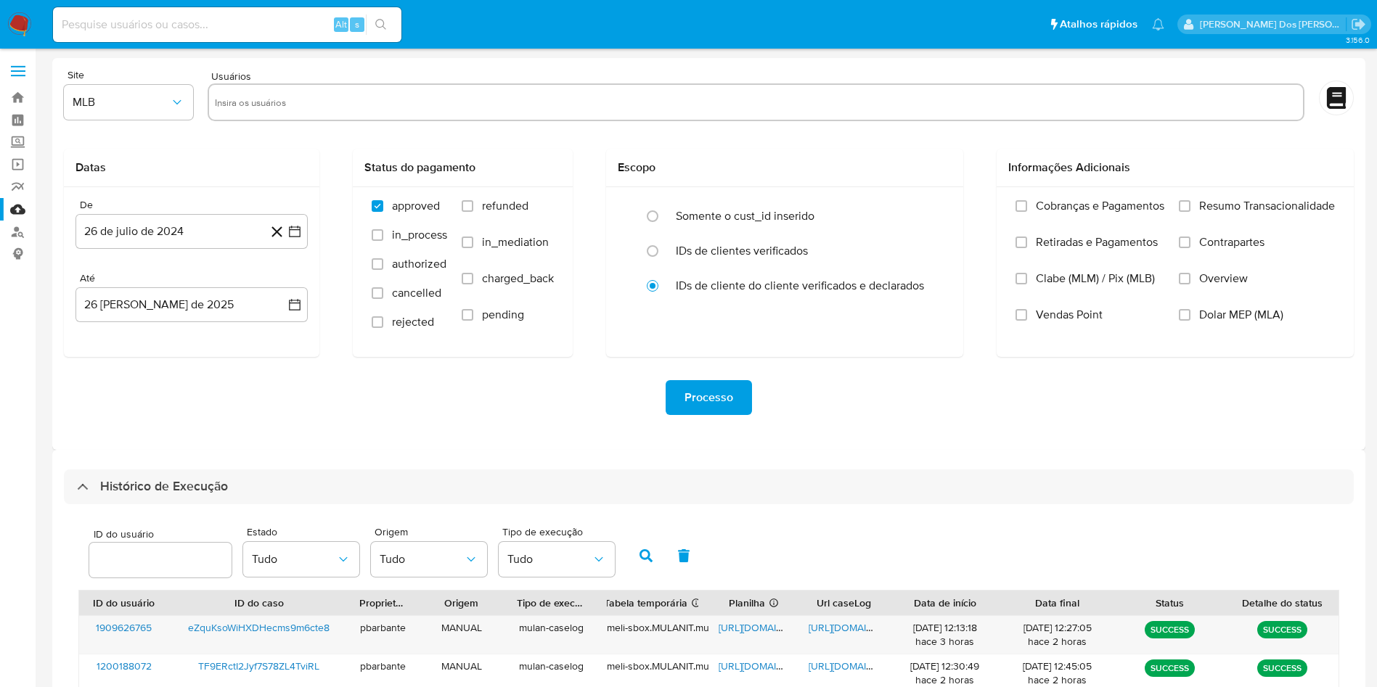
click at [1340, 97] on icon at bounding box center [1336, 98] width 19 height 22
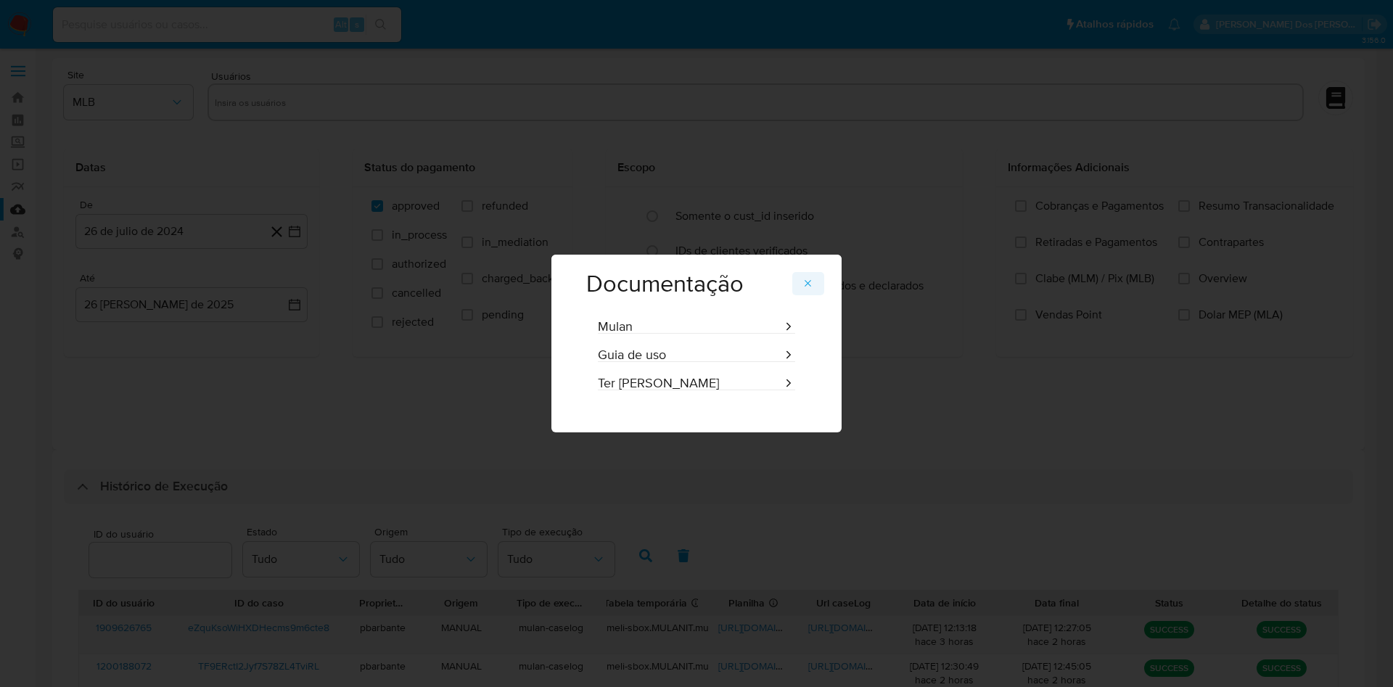
click at [824, 277] on button "Documentação" at bounding box center [809, 283] width 32 height 23
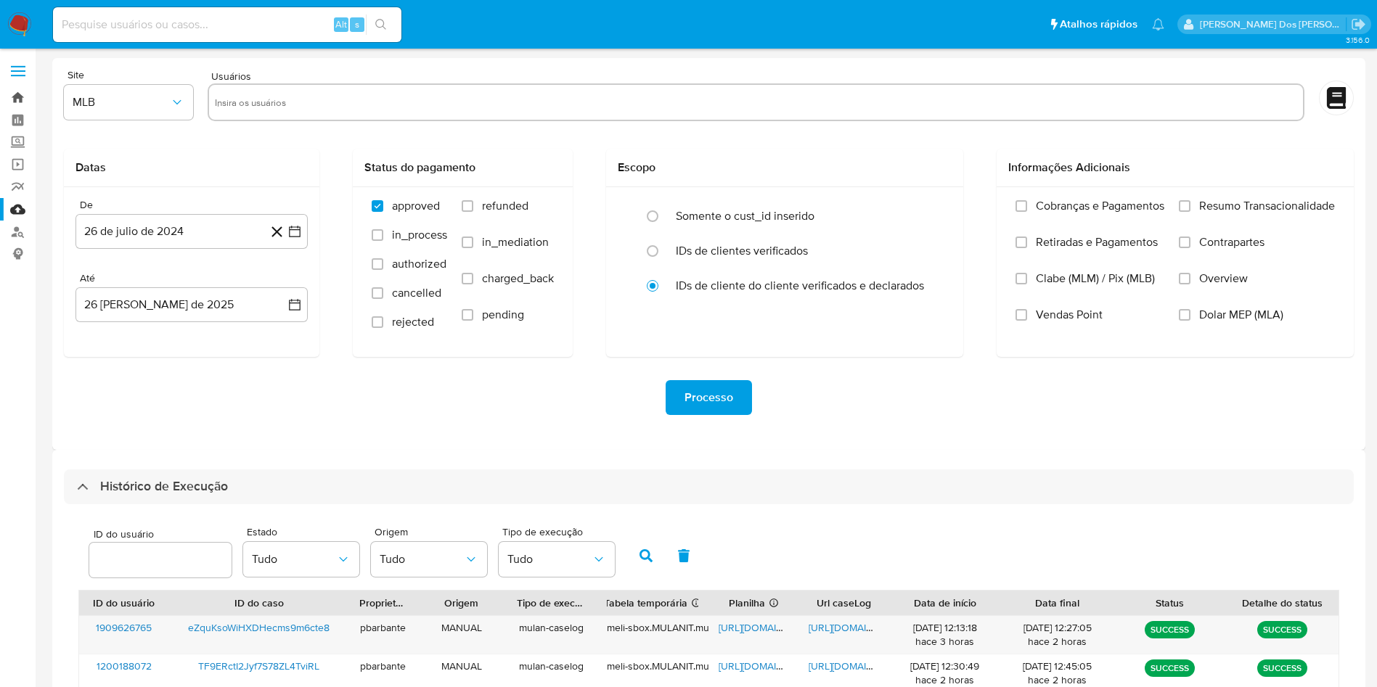
click at [24, 88] on link "Bandeja" at bounding box center [86, 97] width 173 height 22
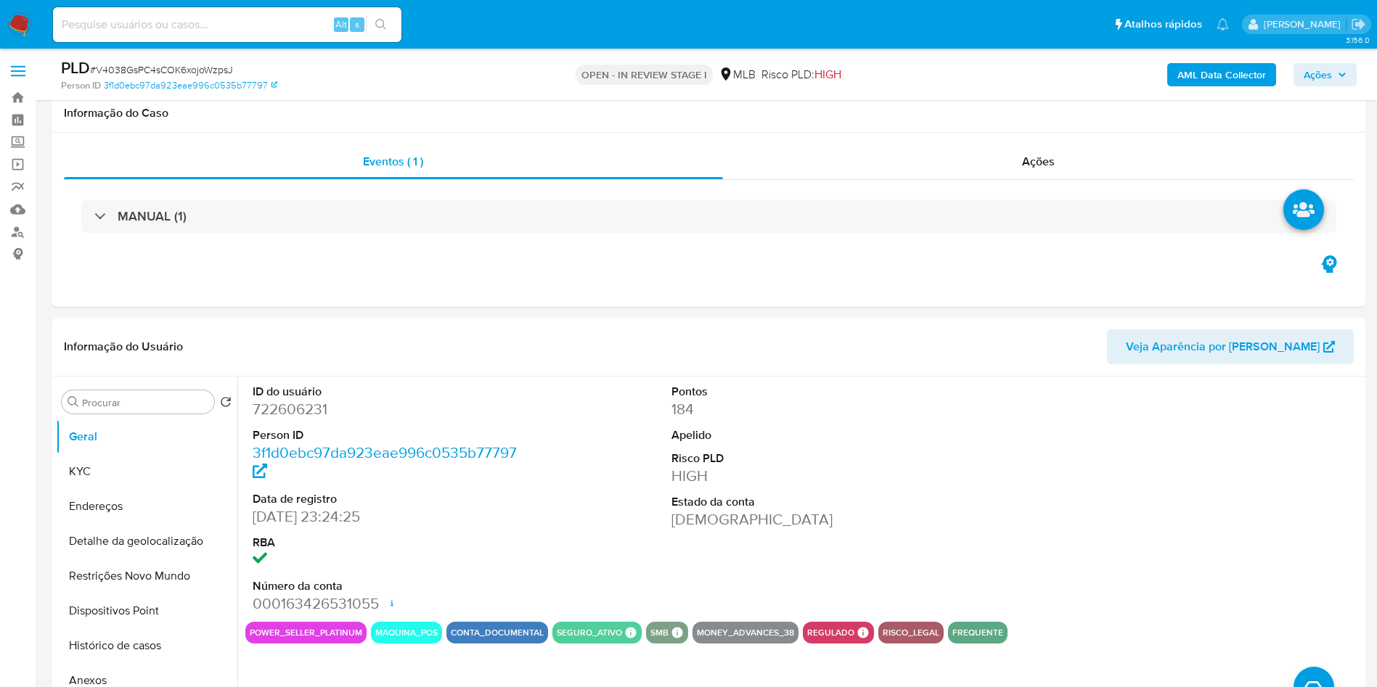
select select "10"
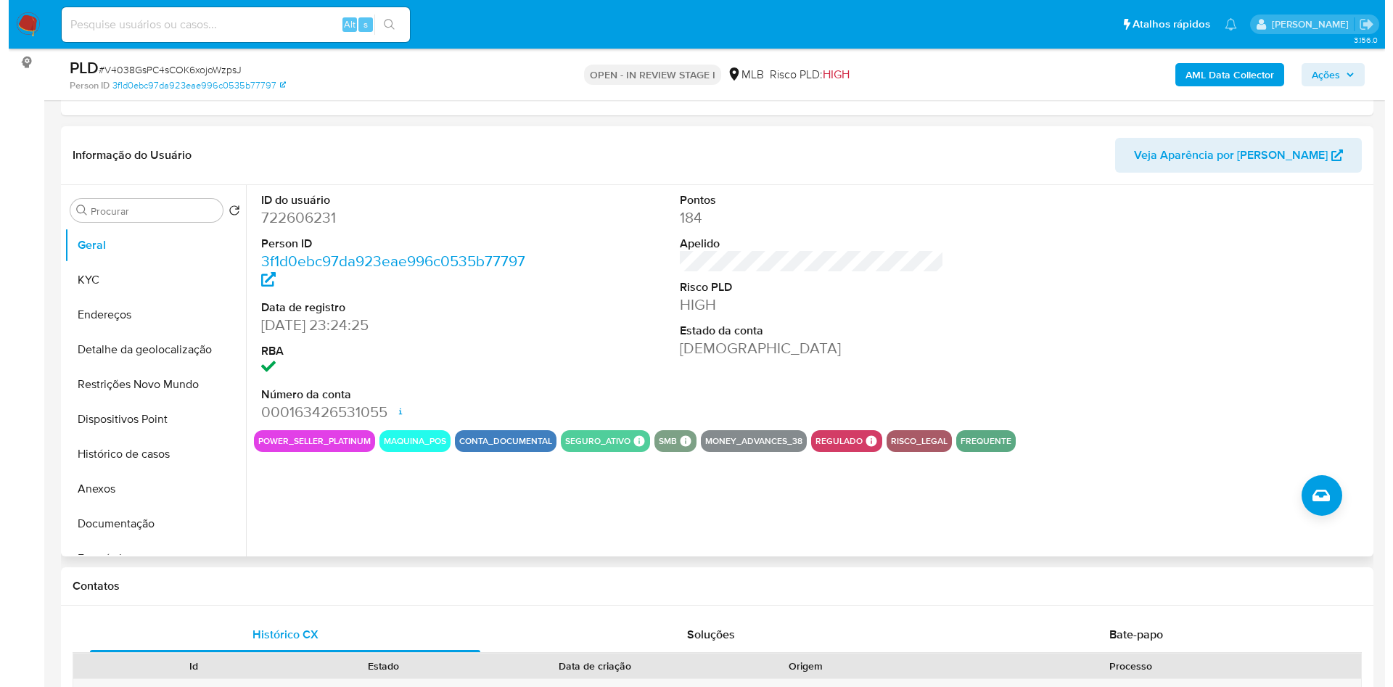
scroll to position [181, 0]
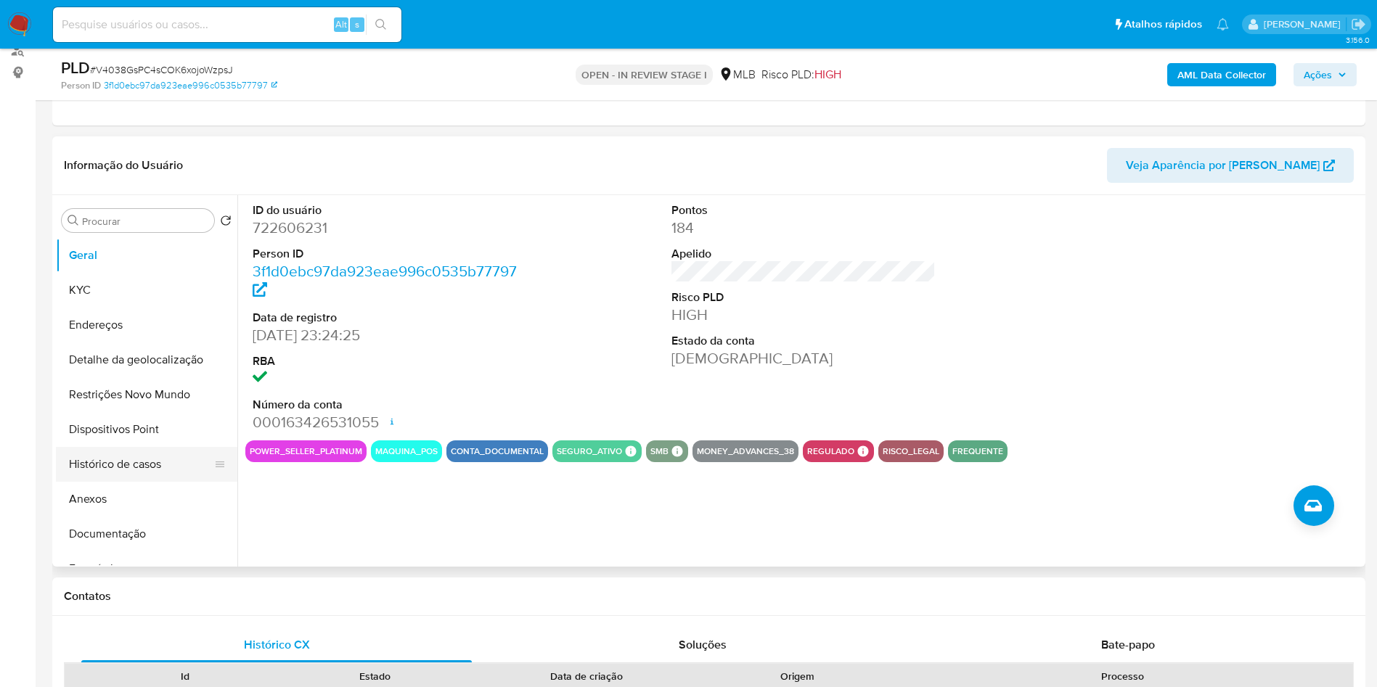
click at [150, 482] on button "Histórico de casos" at bounding box center [141, 464] width 170 height 35
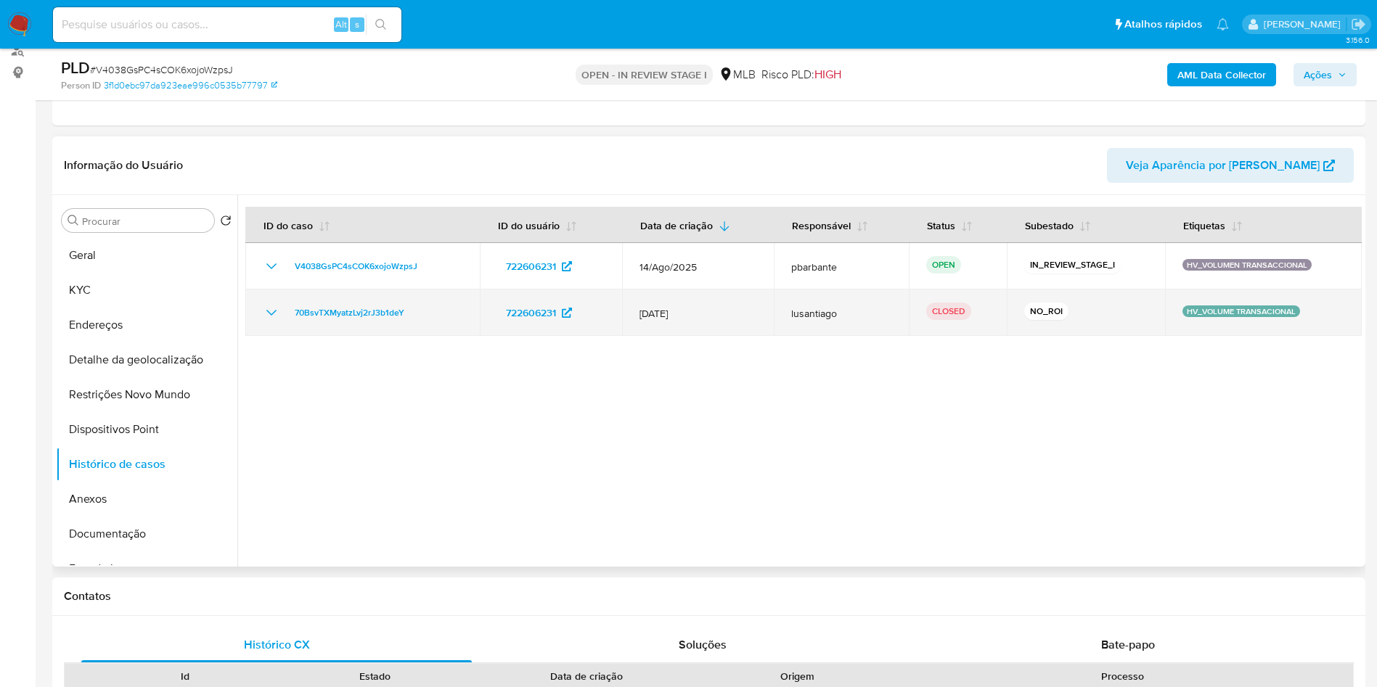
click at [279, 322] on icon "Mostrar/Ocultar" at bounding box center [271, 312] width 17 height 17
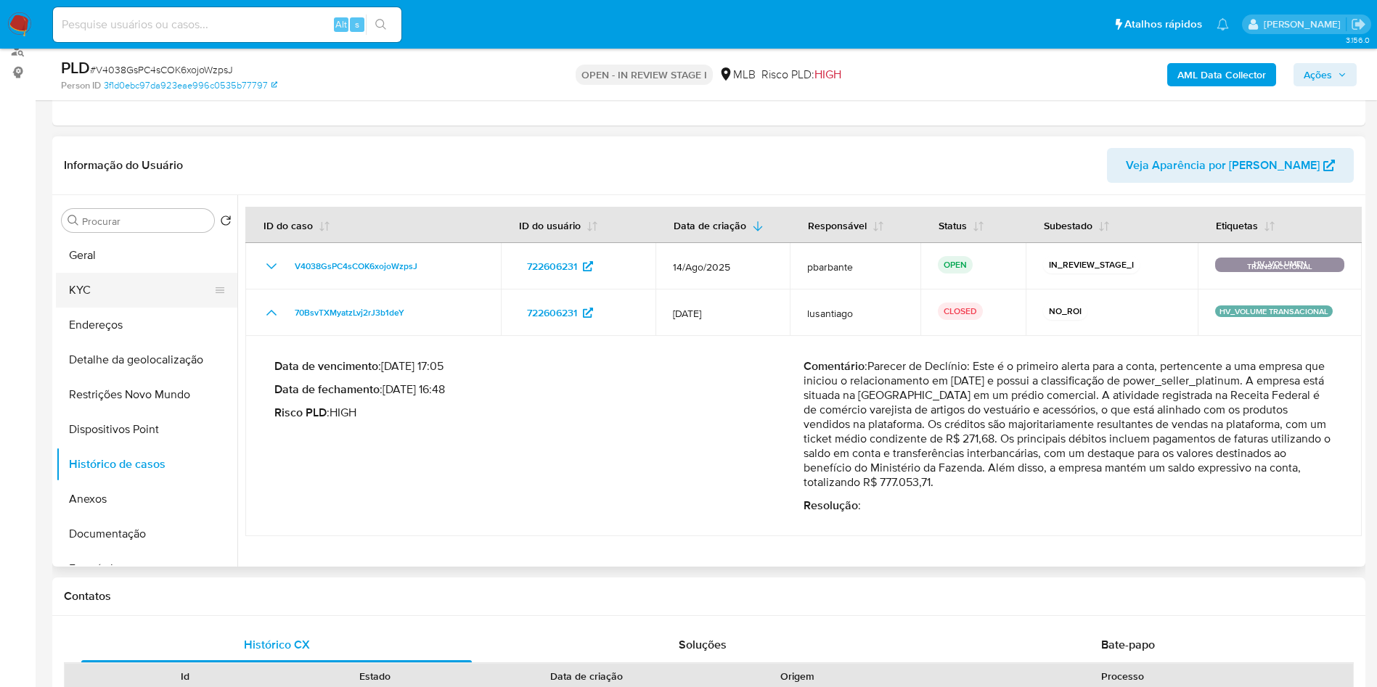
click at [108, 298] on button "KYC" at bounding box center [141, 290] width 170 height 35
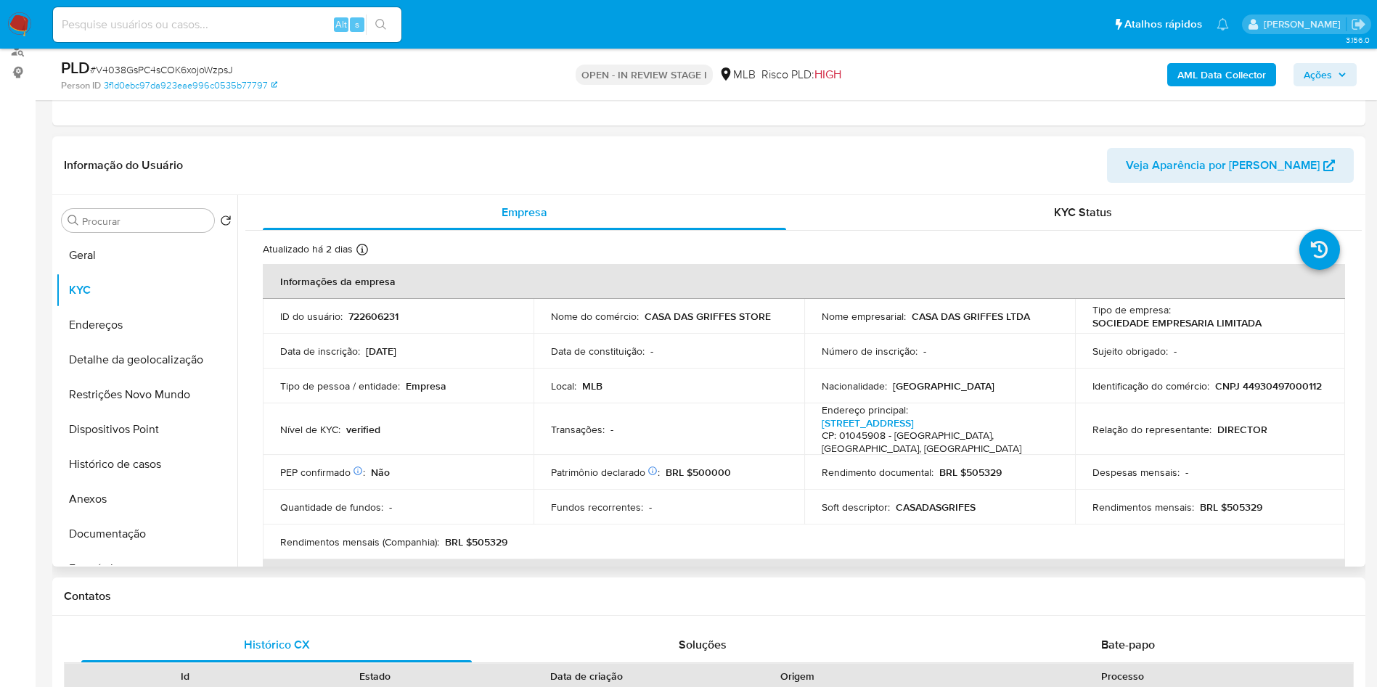
click at [391, 334] on td "ID do usuário : 722606231" at bounding box center [398, 316] width 271 height 35
click at [391, 323] on p "722606231" at bounding box center [373, 316] width 50 height 13
copy p "722606231"
click at [1219, 76] on b "AML Data Collector" at bounding box center [1221, 74] width 89 height 23
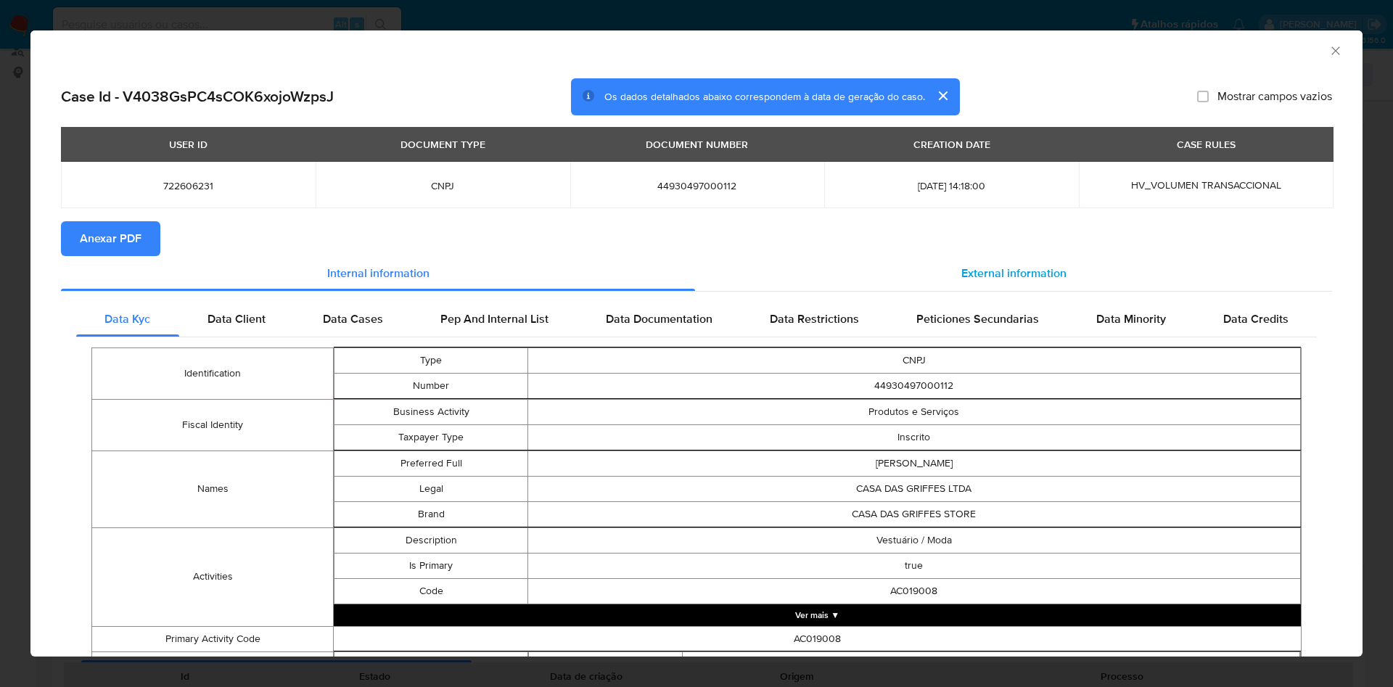
click at [1047, 278] on span "External information" at bounding box center [1014, 273] width 105 height 17
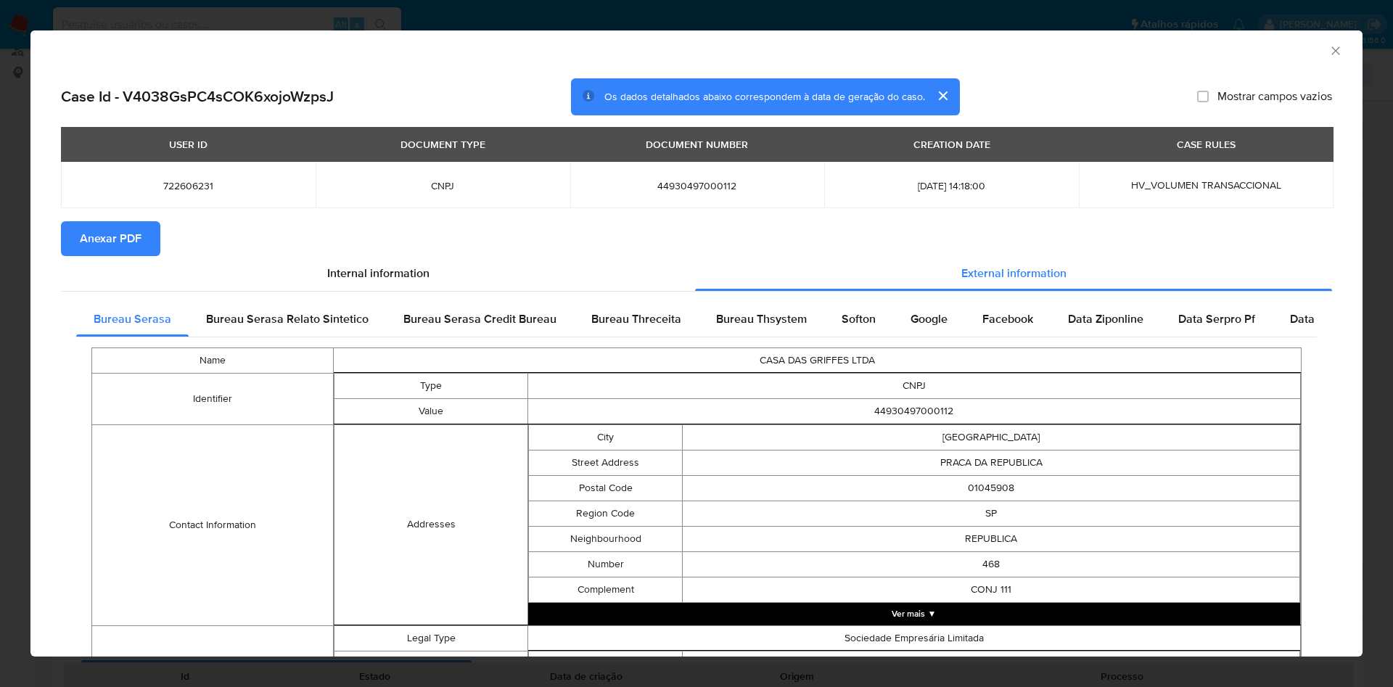
drag, startPoint x: 155, startPoint y: 243, endPoint x: 230, endPoint y: 300, distance: 94.8
click at [157, 243] on button "Anexar PDF" at bounding box center [110, 238] width 99 height 35
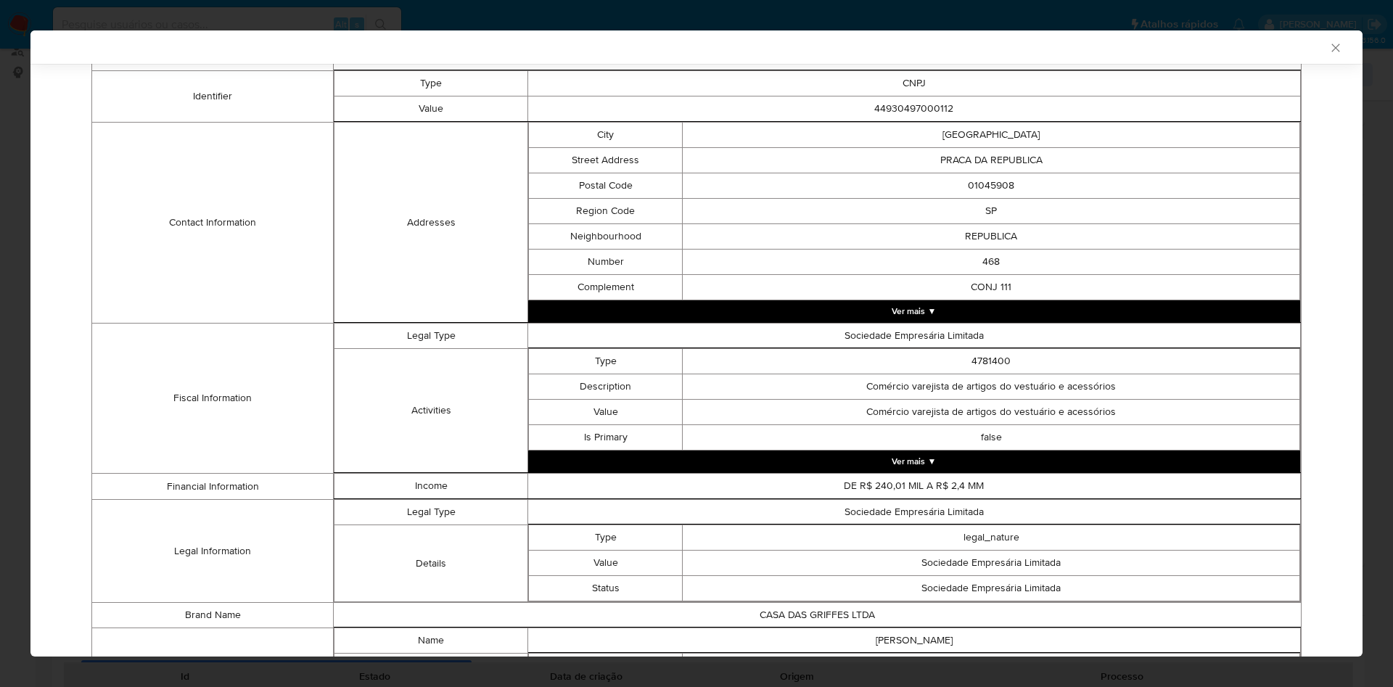
scroll to position [454, 0]
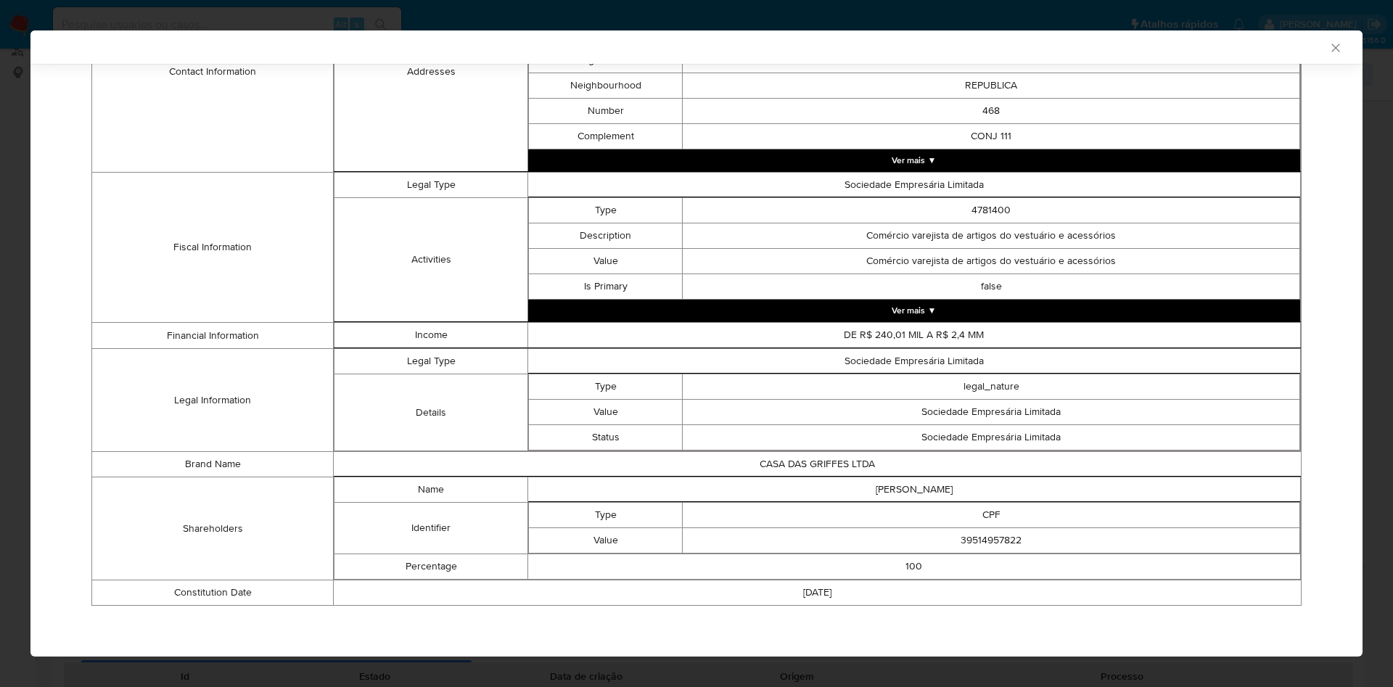
click at [958, 532] on td "39514957822" at bounding box center [992, 540] width 618 height 25
copy td "39514957822"
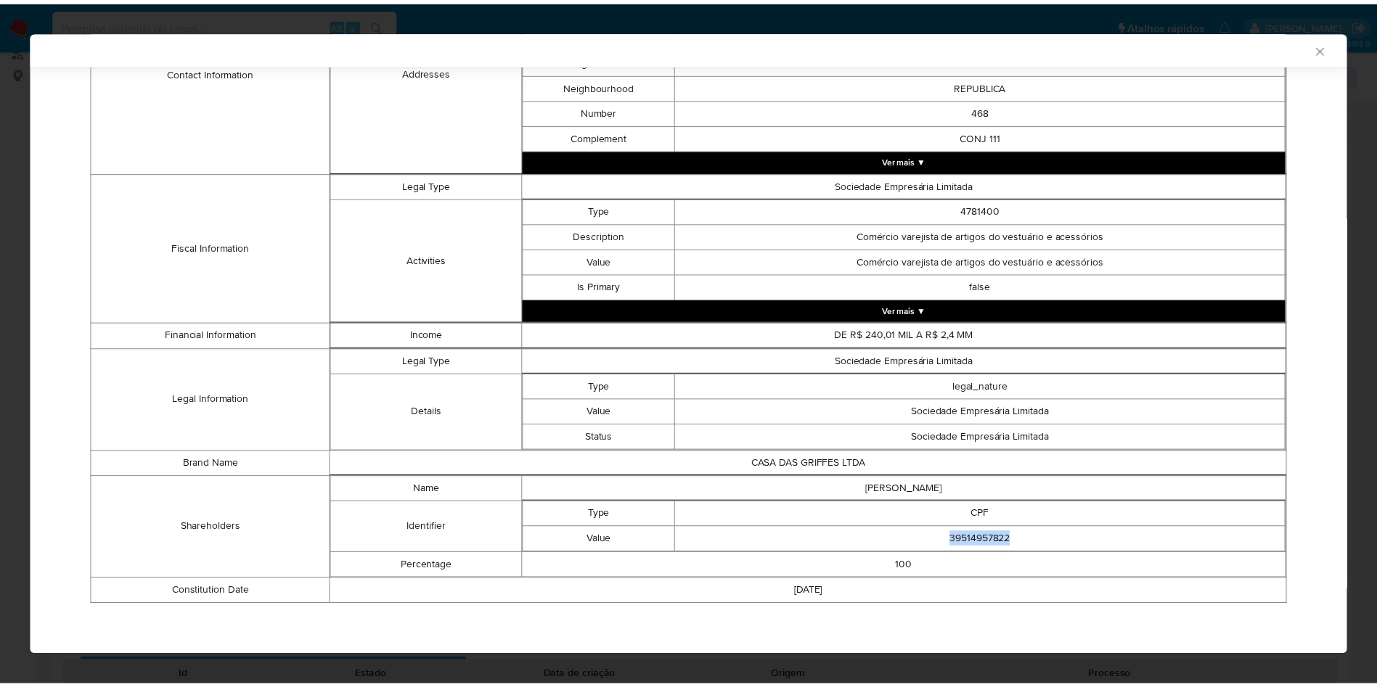
scroll to position [451, 0]
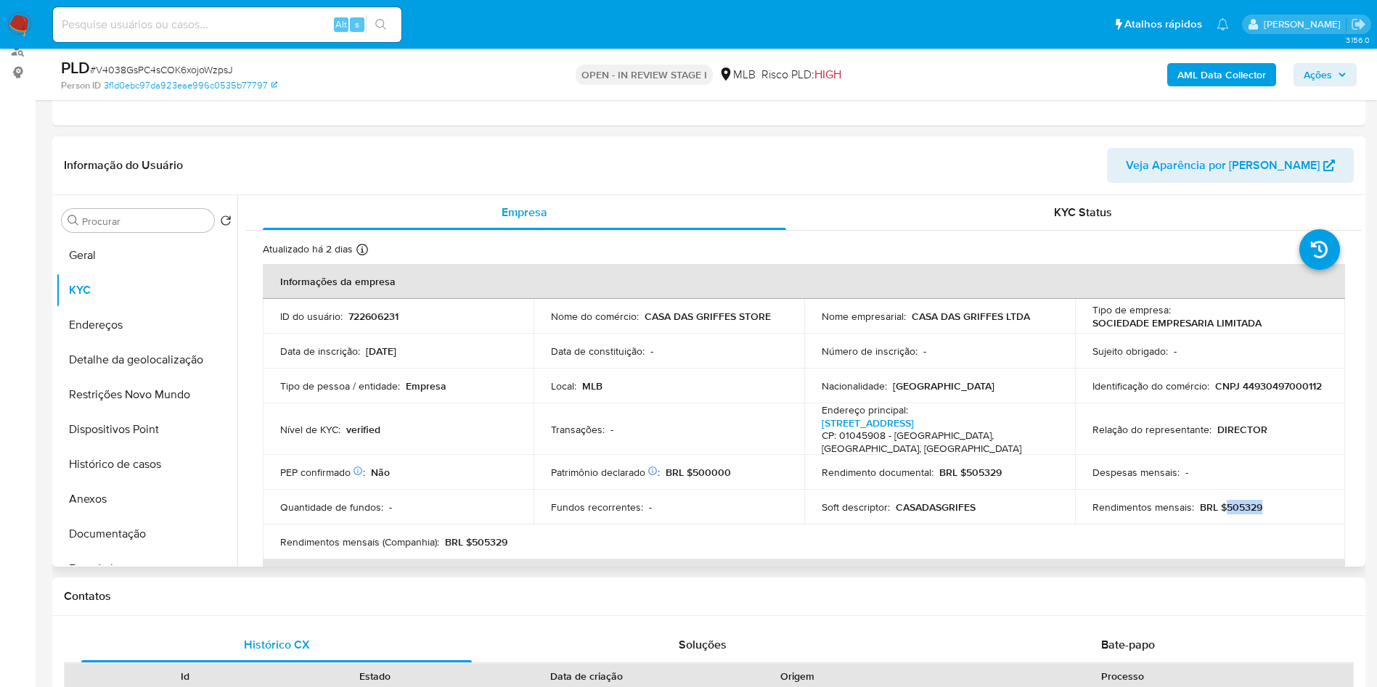
drag, startPoint x: 1264, startPoint y: 515, endPoint x: 1221, endPoint y: 510, distance: 43.1
click at [1221, 510] on div "Rendimentos mensais : BRL $505329" at bounding box center [1210, 507] width 236 height 13
copy p "505329"
click at [150, 576] on button "Empréstimos" at bounding box center [141, 569] width 170 height 35
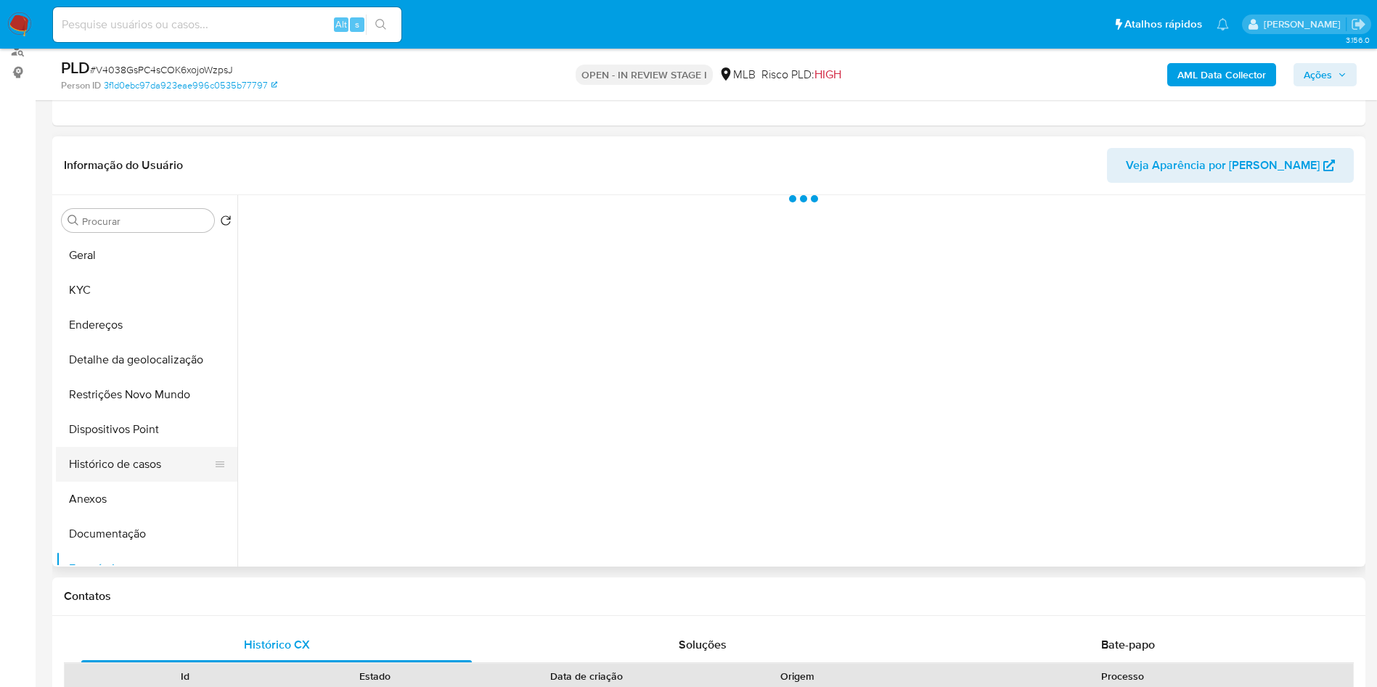
click at [153, 482] on button "Histórico de casos" at bounding box center [141, 464] width 170 height 35
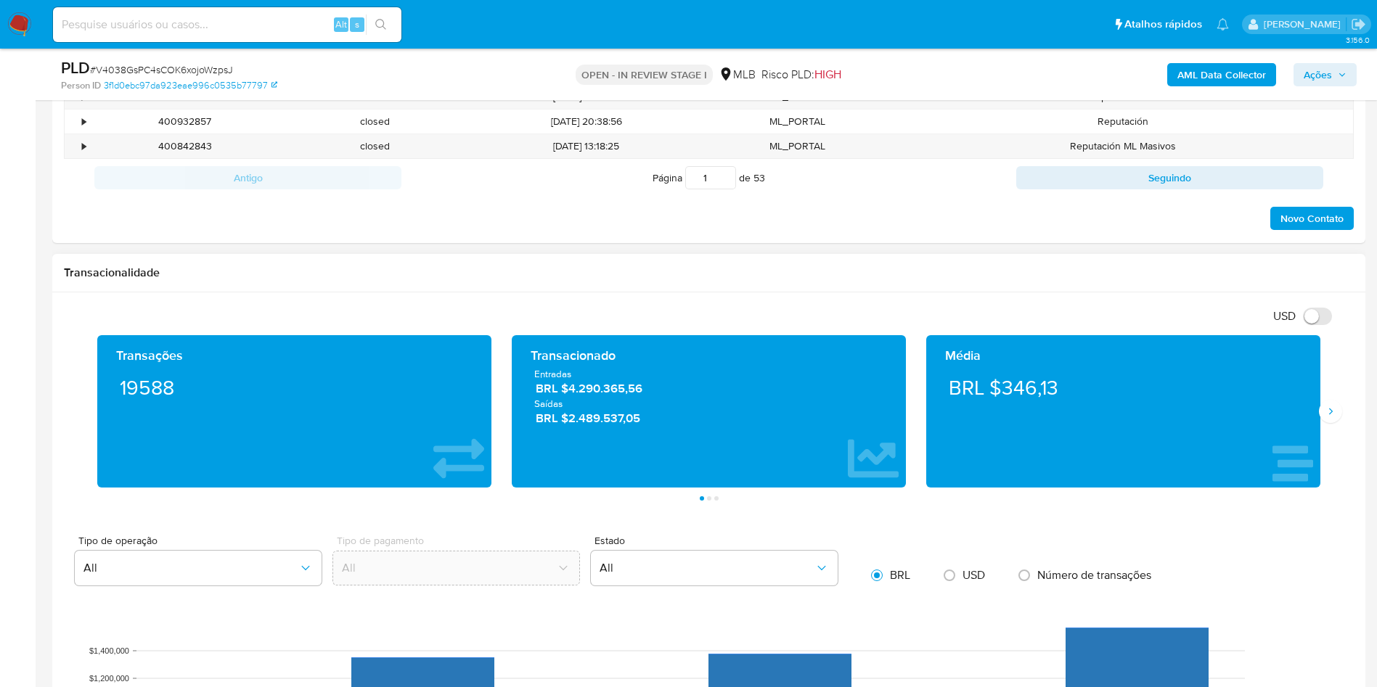
scroll to position [1488, 0]
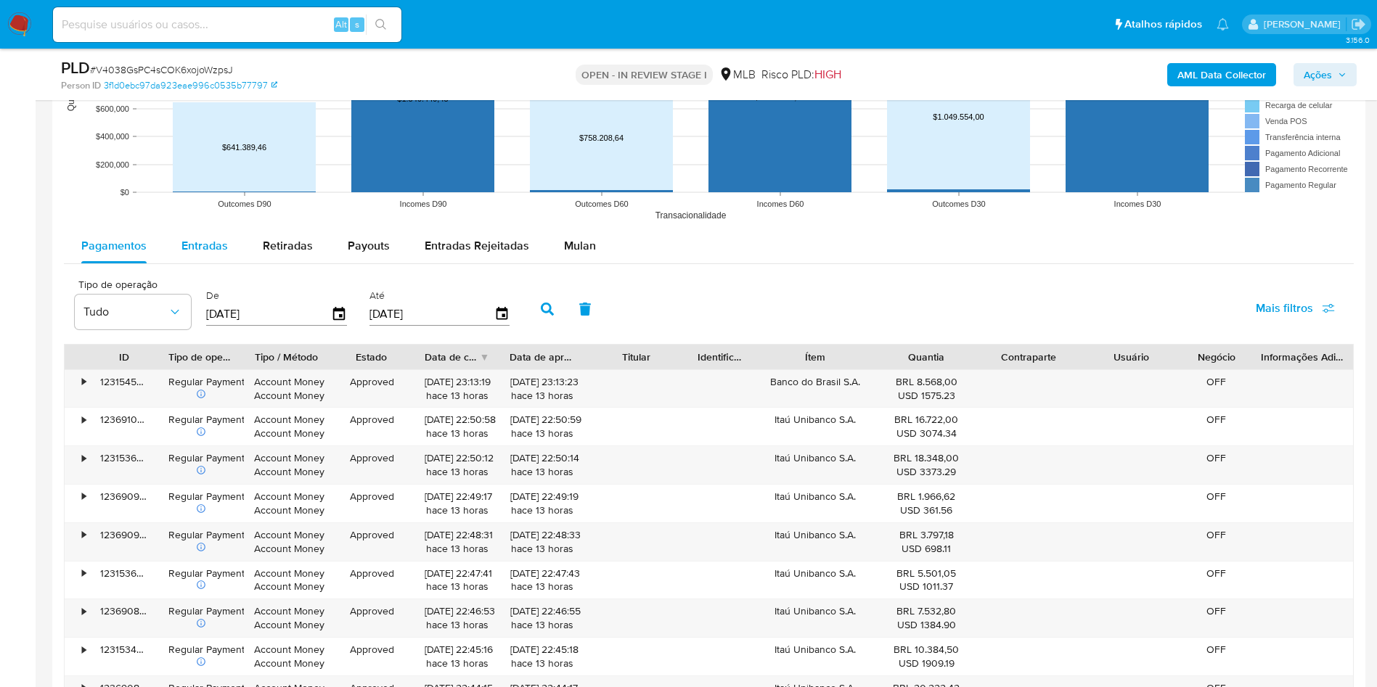
click at [207, 254] on span "Entradas" at bounding box center [204, 245] width 46 height 17
select select "10"
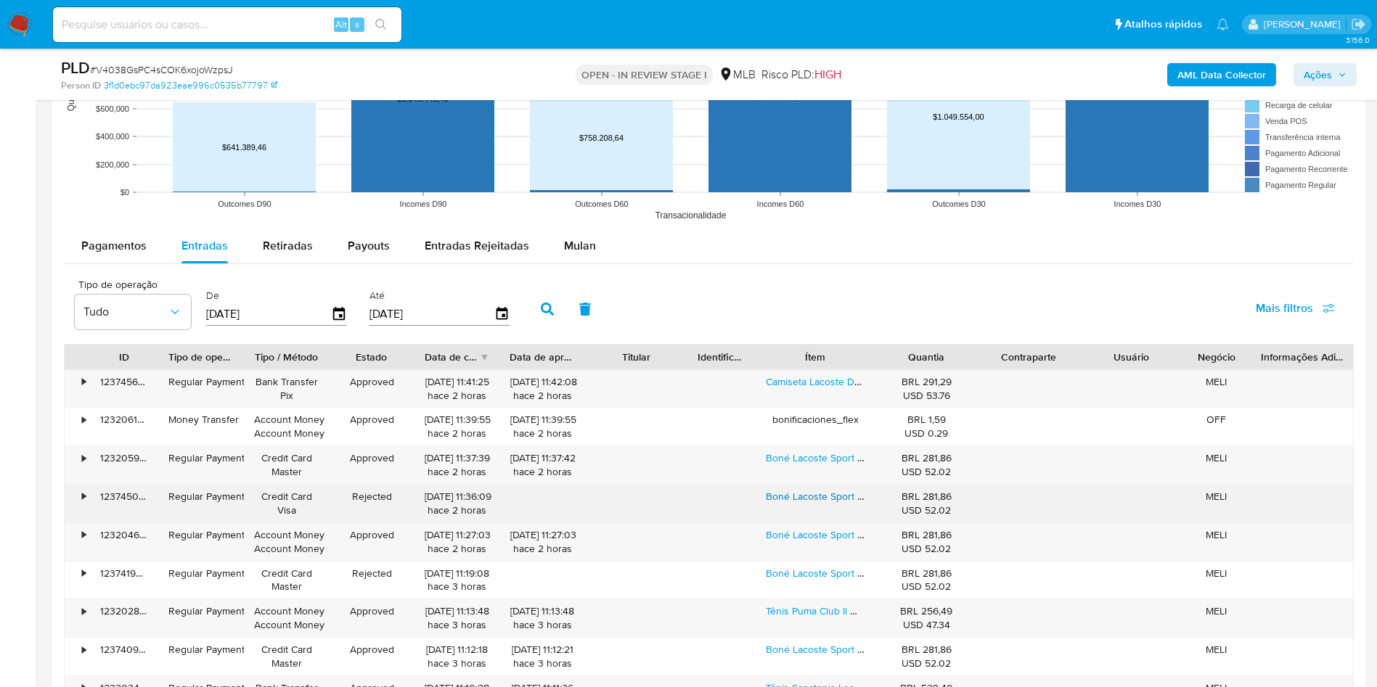
click at [821, 504] on link "Boné Lacoste Sport Croco Lateral Cap Original" at bounding box center [870, 496] width 209 height 15
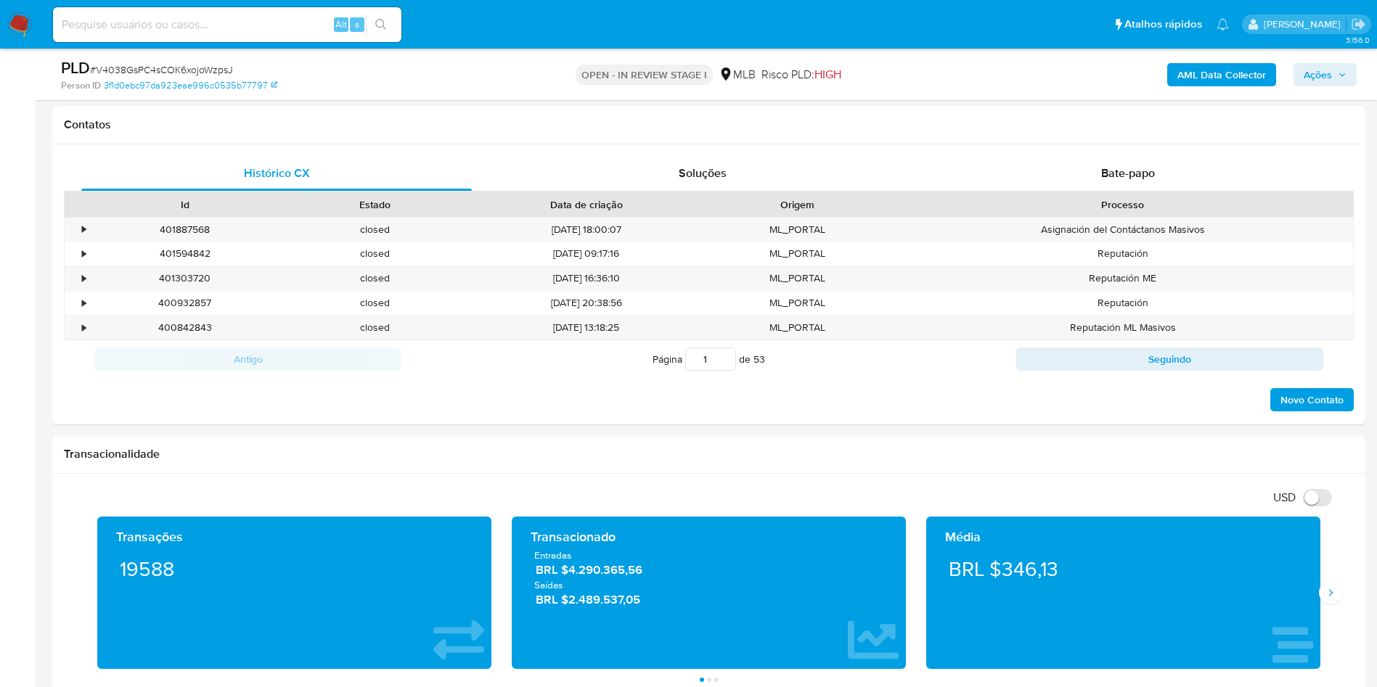
scroll to position [290, 0]
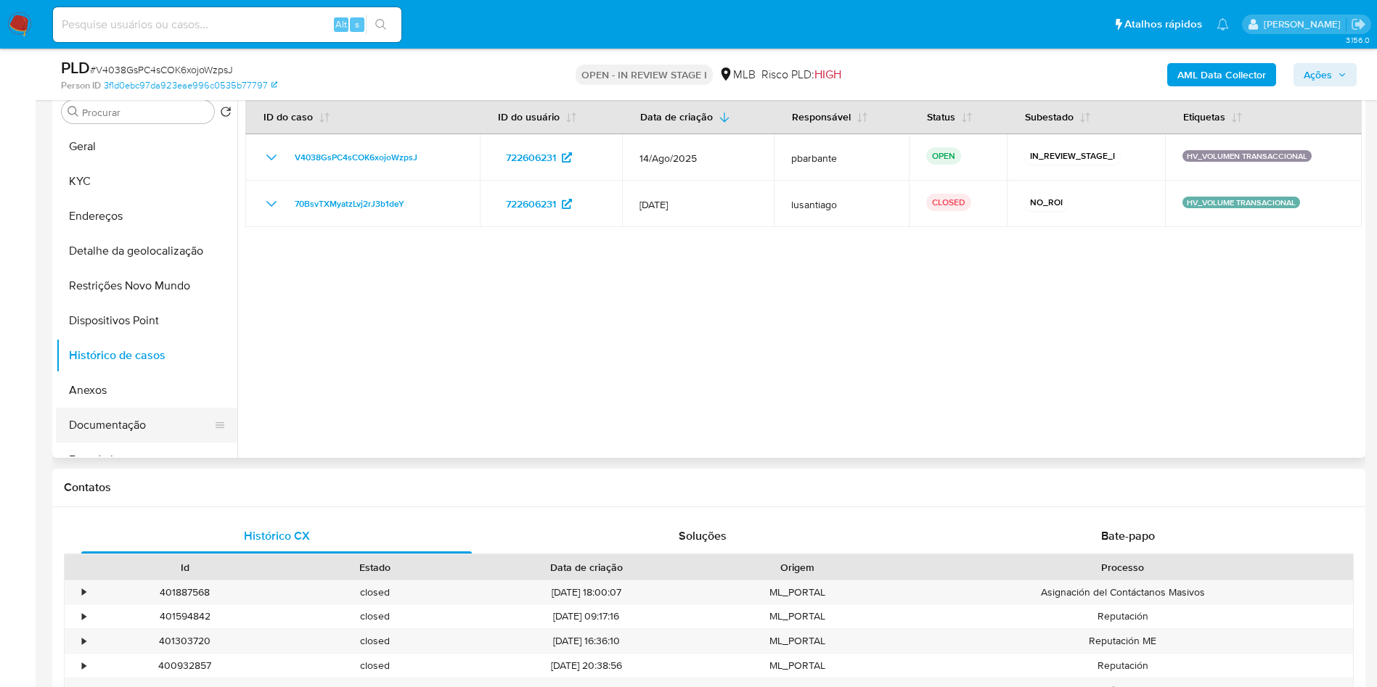
drag, startPoint x: 128, startPoint y: 446, endPoint x: 128, endPoint y: 437, distance: 8.7
click at [126, 443] on button "Documentação" at bounding box center [141, 425] width 170 height 35
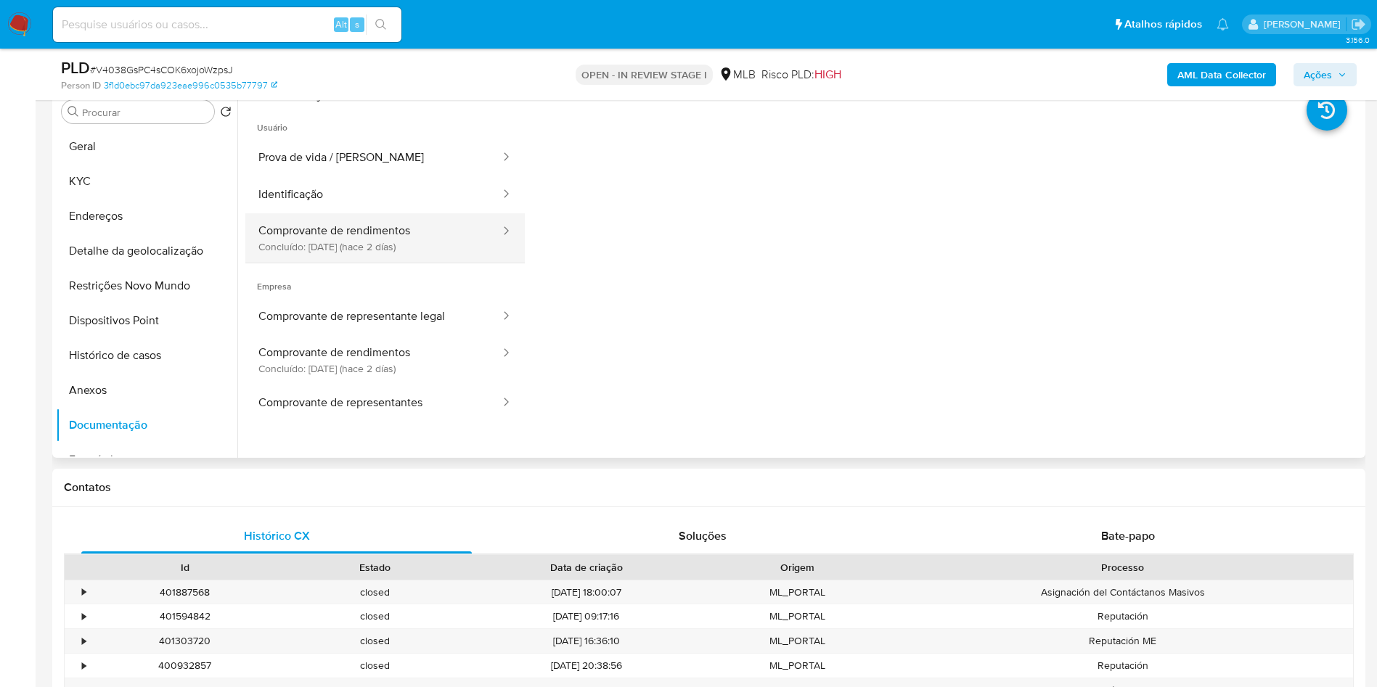
click at [311, 263] on button "Comprovante de rendimentos Concluído: 24/08/2025 (hace 2 días)" at bounding box center [373, 237] width 256 height 49
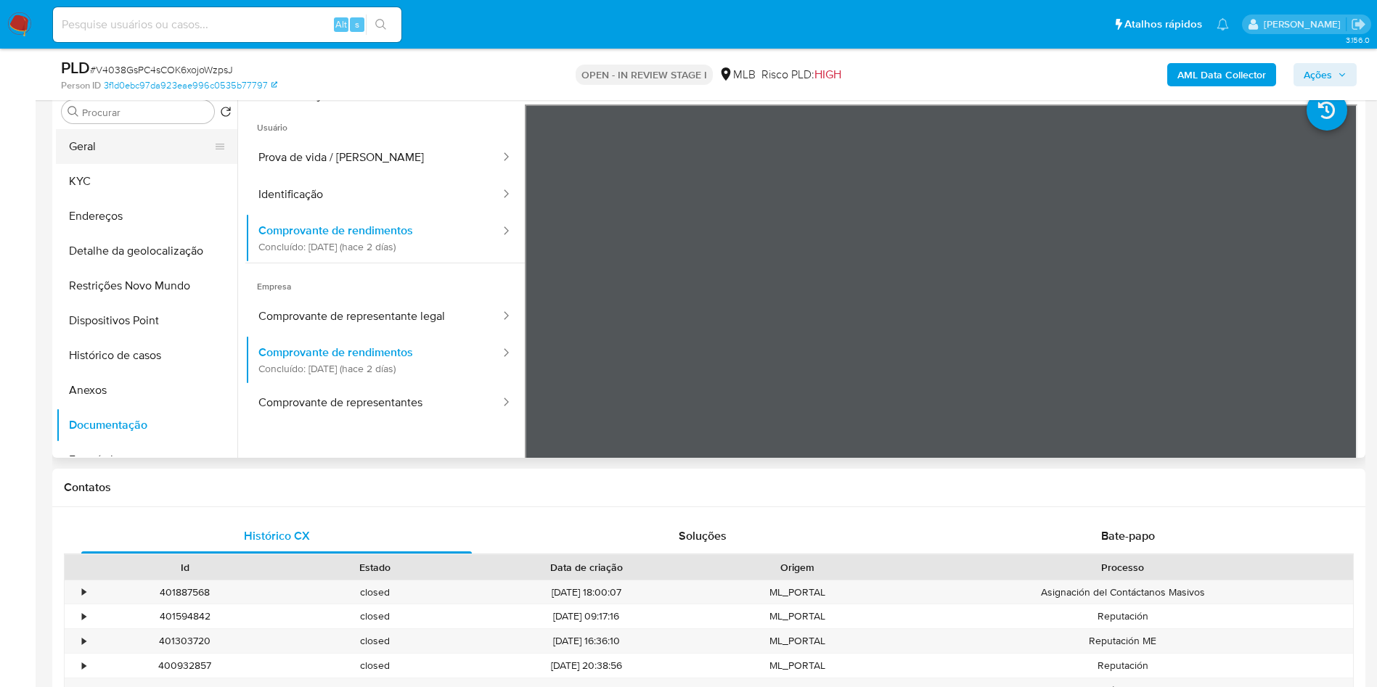
click at [121, 164] on button "Geral" at bounding box center [141, 146] width 170 height 35
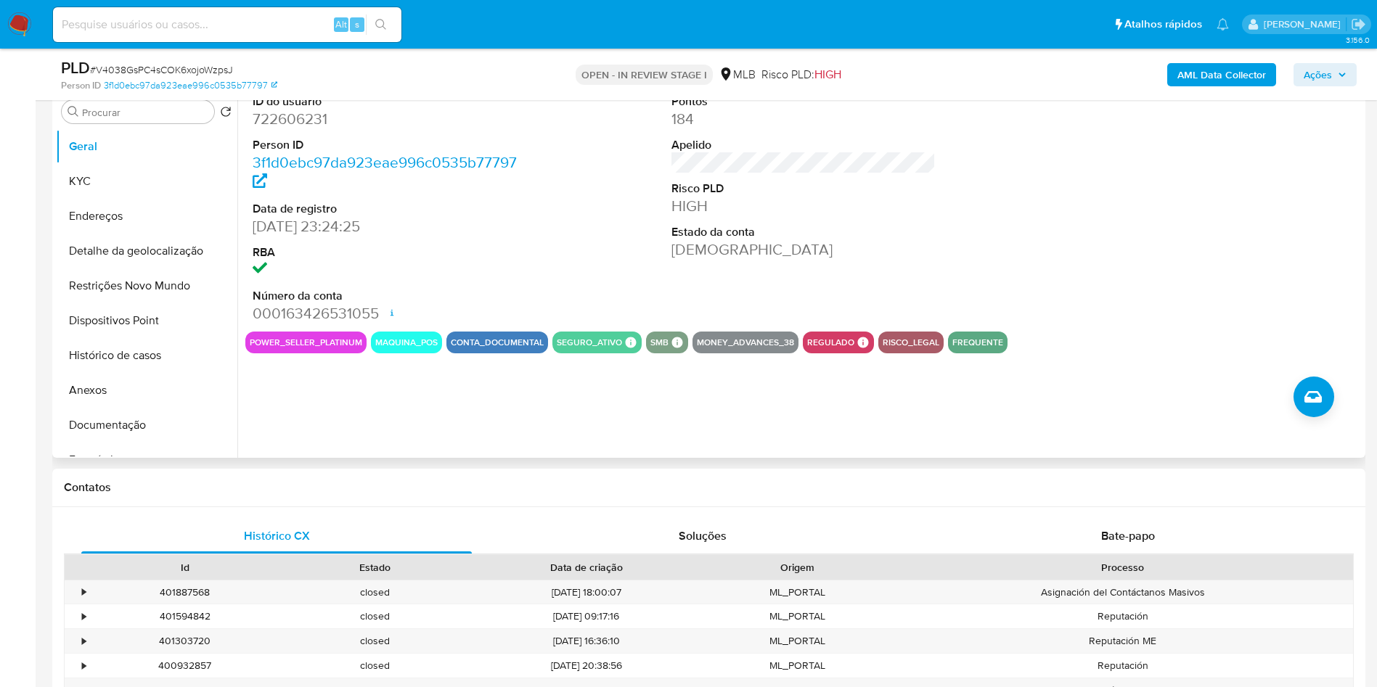
copy p "505329"
click at [488, 237] on dd "01/03/2021 23:24:25" at bounding box center [385, 226] width 265 height 20
click at [127, 199] on button "KYC" at bounding box center [141, 181] width 170 height 35
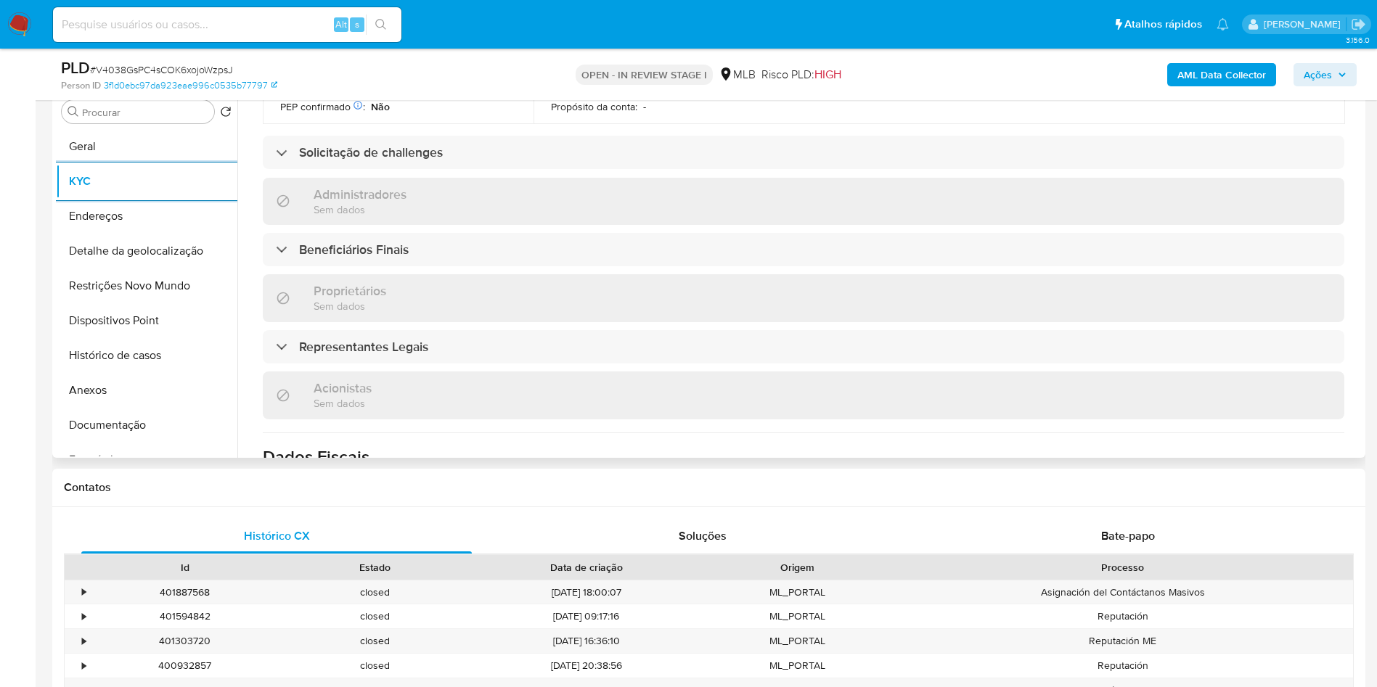
scroll to position [863, 0]
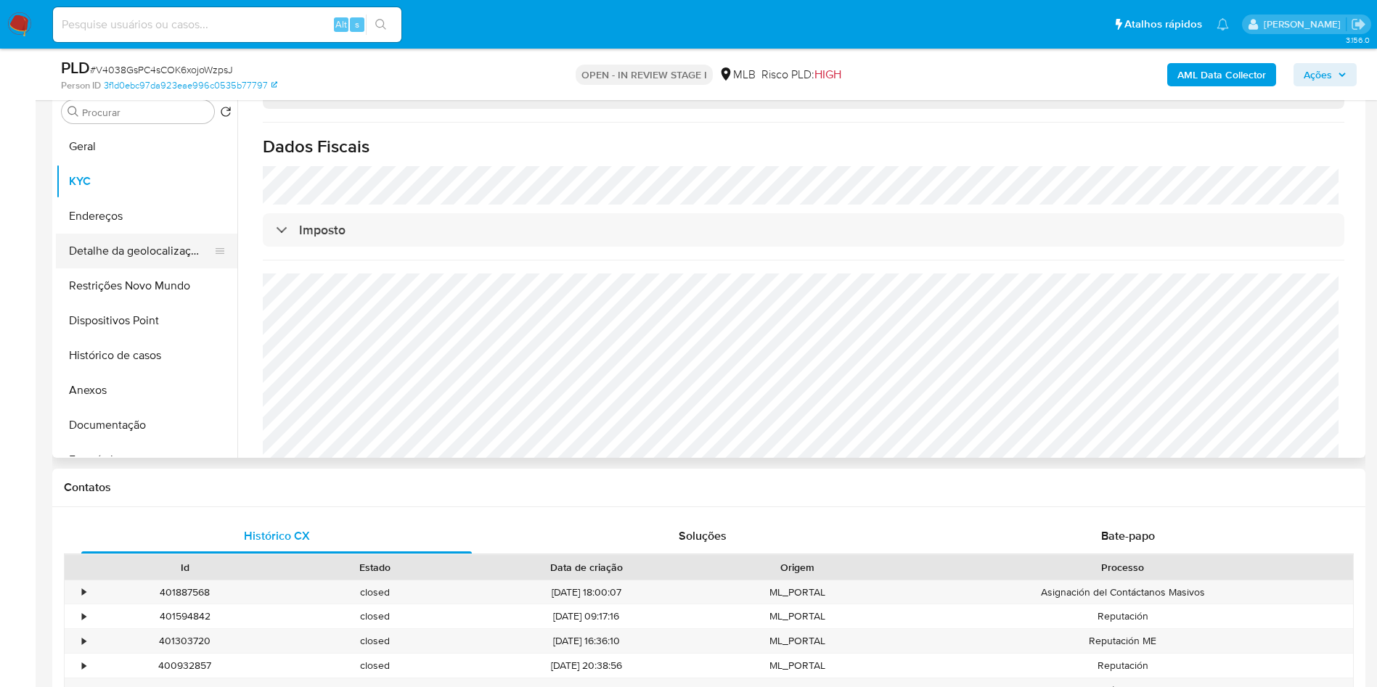
click at [110, 269] on button "Detalhe da geolocalização" at bounding box center [141, 251] width 170 height 35
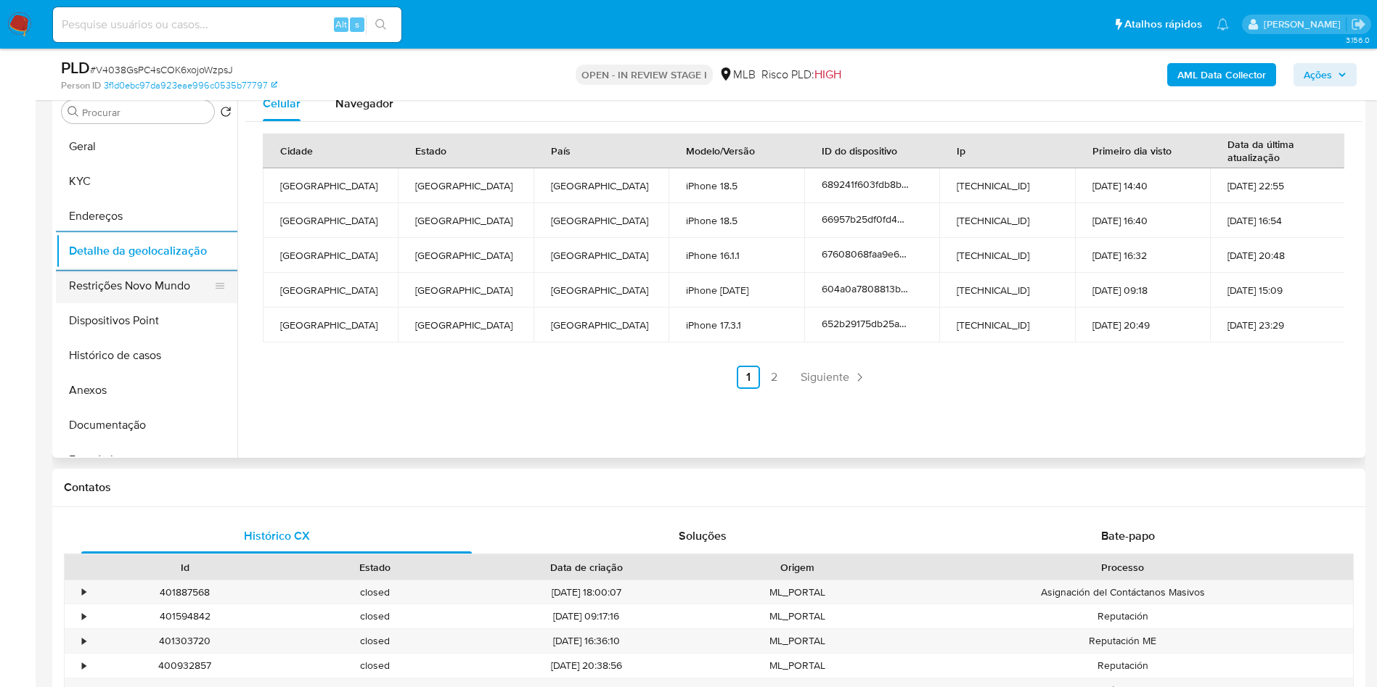
click at [190, 303] on button "Restrições Novo Mundo" at bounding box center [141, 286] width 170 height 35
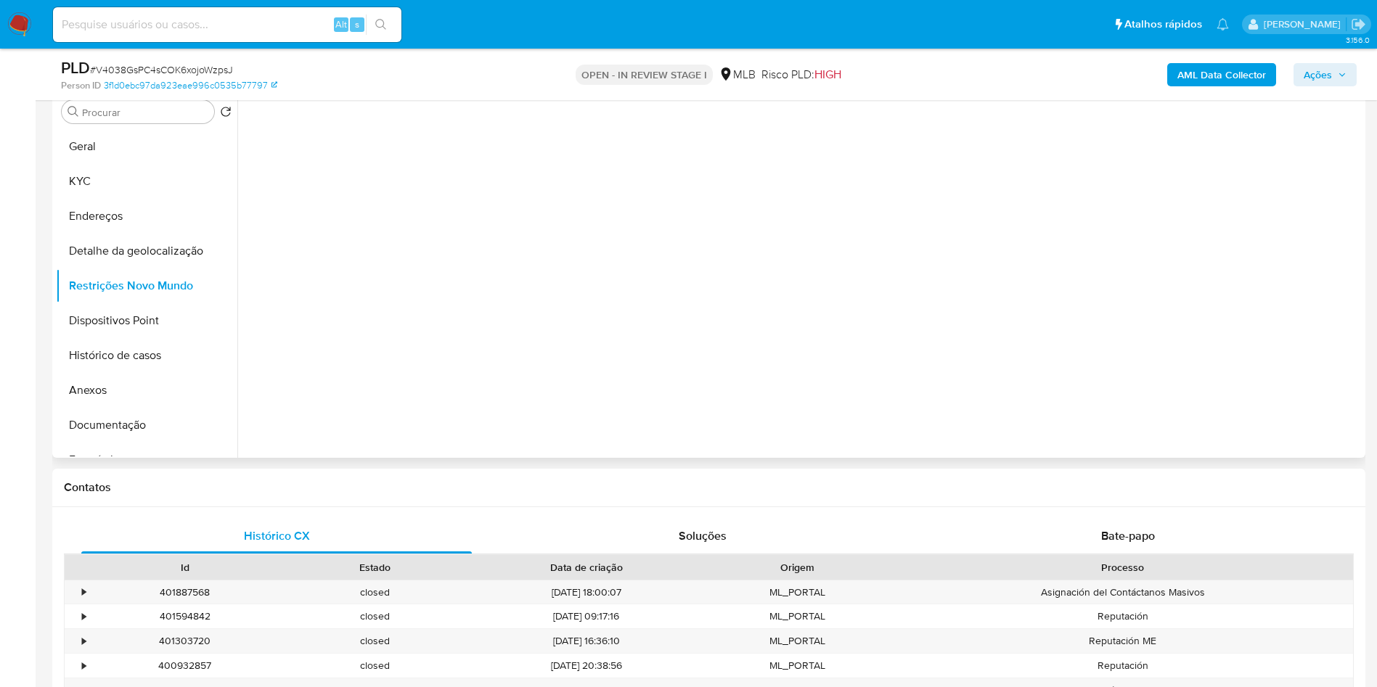
click at [428, 458] on div at bounding box center [799, 272] width 1124 height 372
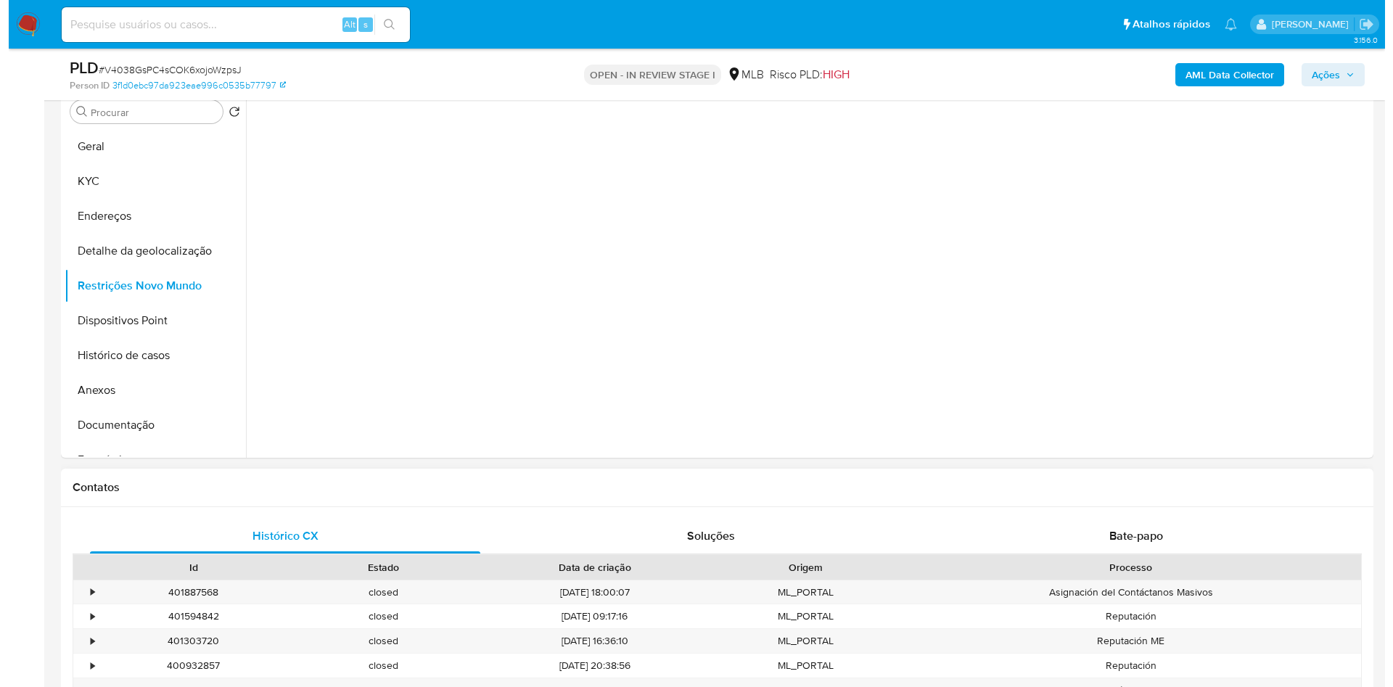
scroll to position [181, 0]
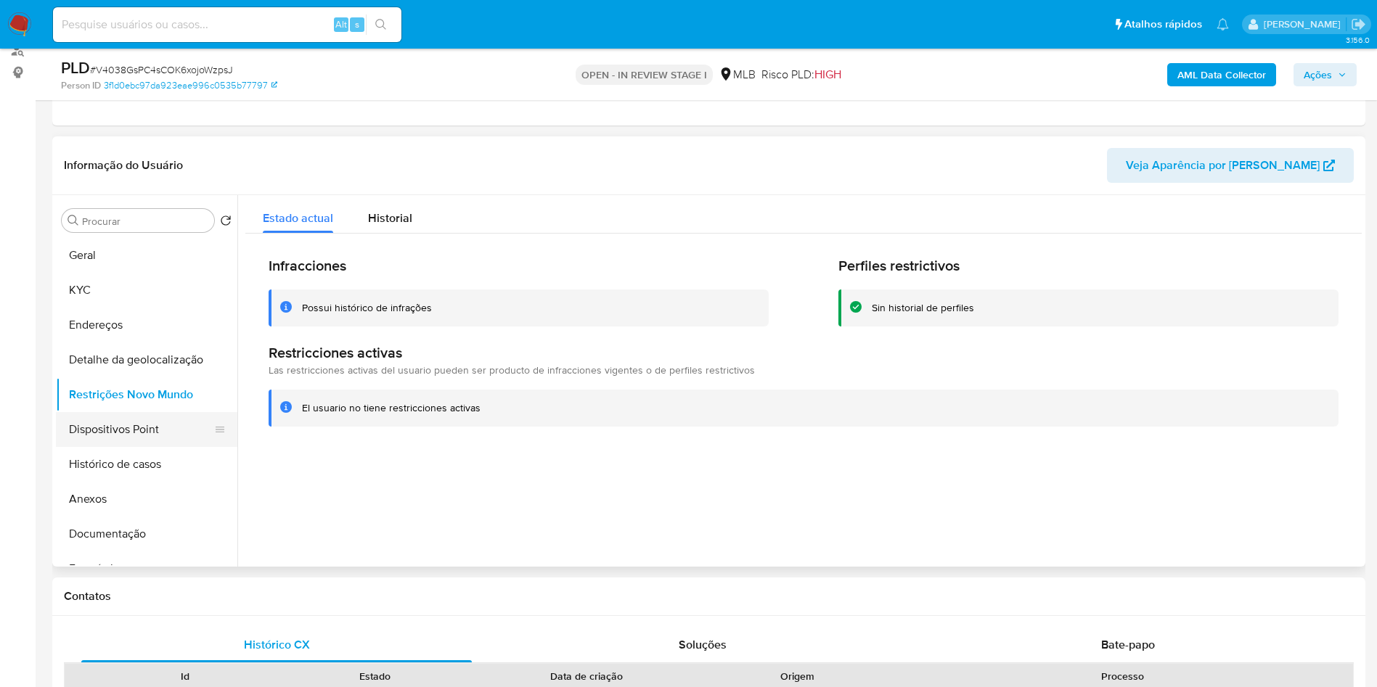
click at [149, 447] on button "Dispositivos Point" at bounding box center [141, 429] width 170 height 35
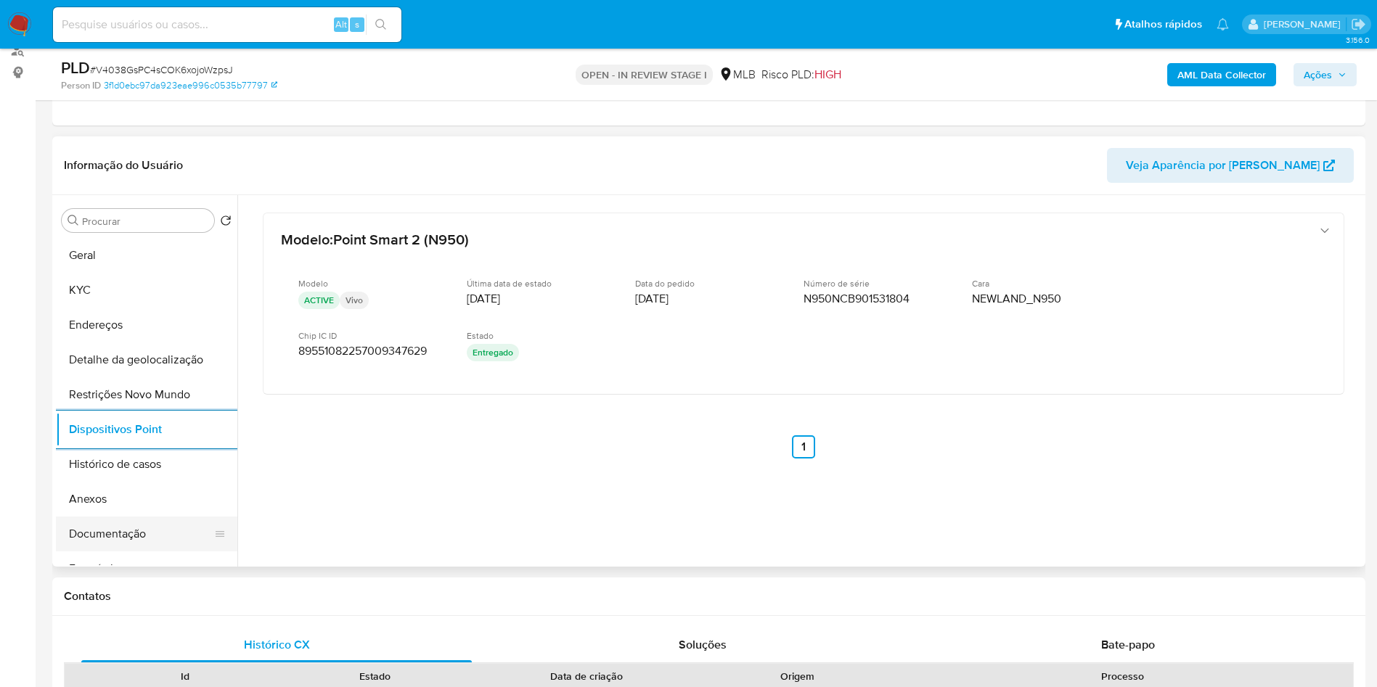
click at [173, 552] on button "Documentação" at bounding box center [141, 534] width 170 height 35
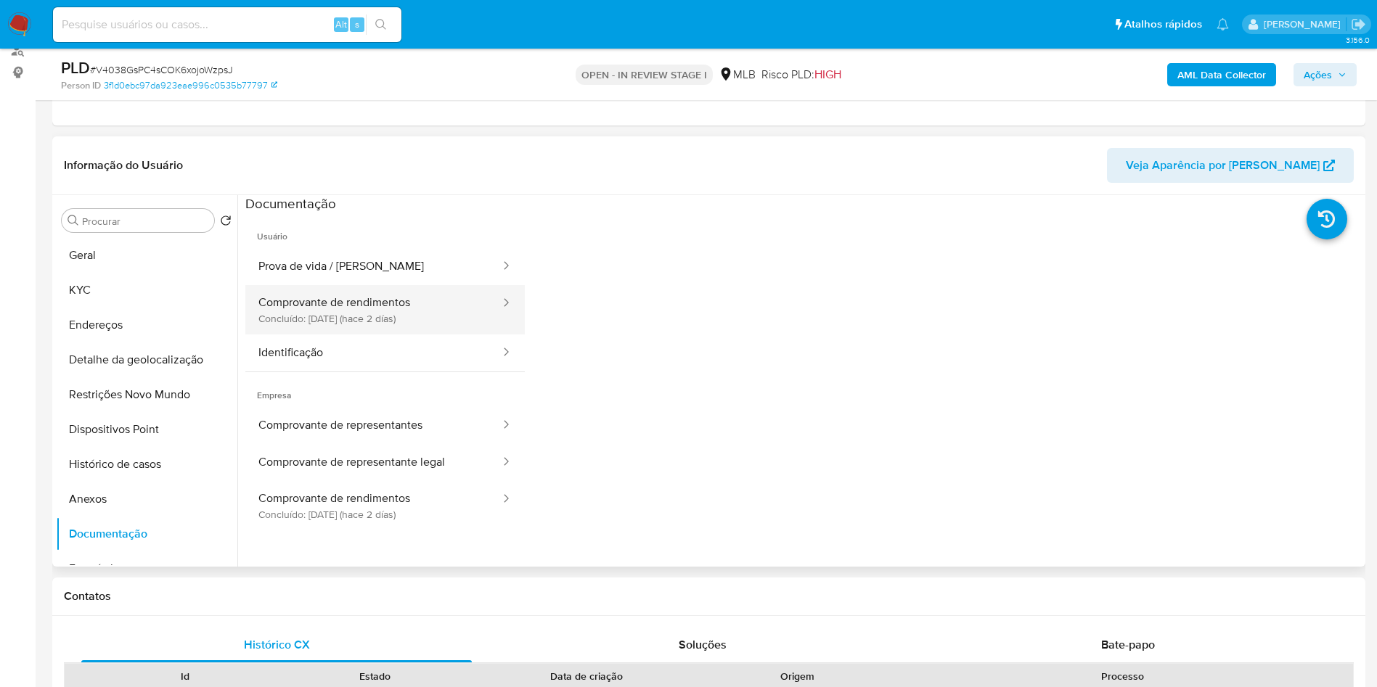
click at [397, 327] on button "Comprovante de rendimentos Concluído: 24/08/2025 (hace 2 días)" at bounding box center [373, 309] width 256 height 49
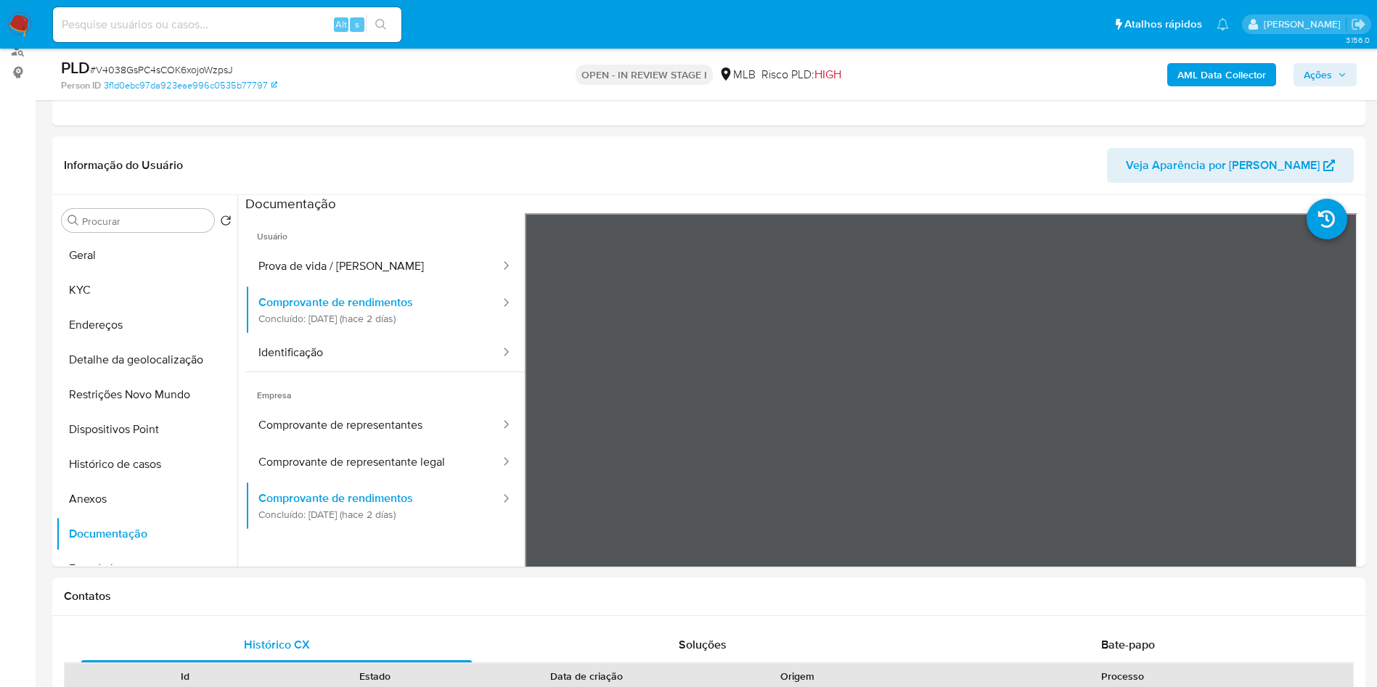
drag, startPoint x: 1322, startPoint y: 72, endPoint x: 1309, endPoint y: 83, distance: 17.6
click at [1322, 72] on span "Ações" at bounding box center [1317, 74] width 28 height 23
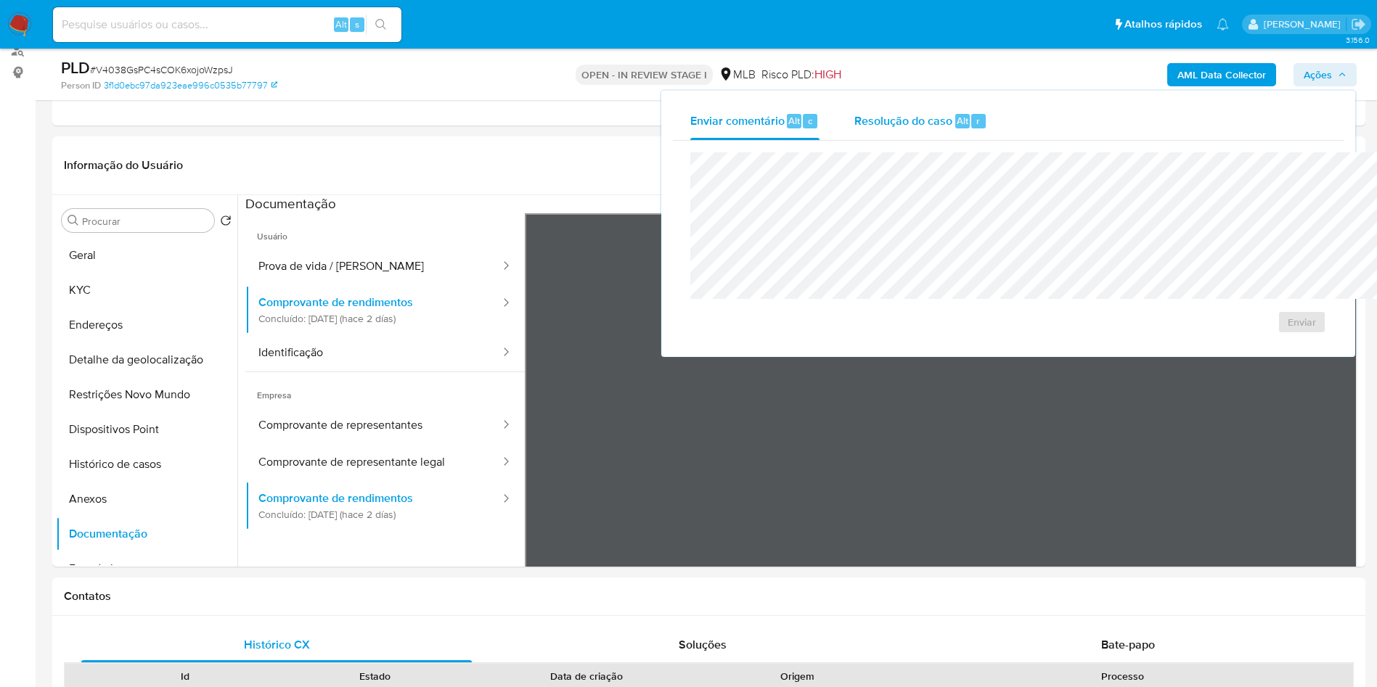
click at [854, 115] on span "Resolução do caso" at bounding box center [903, 120] width 98 height 17
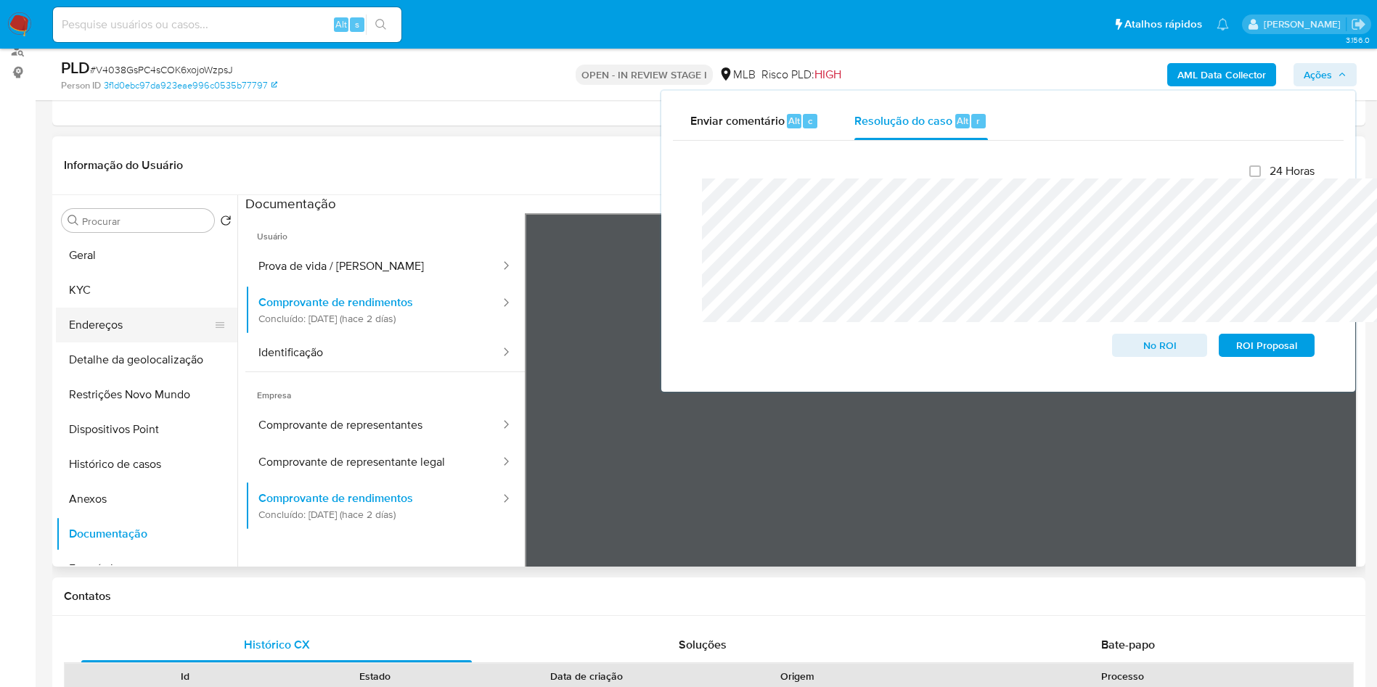
click at [134, 331] on button "Endereços" at bounding box center [141, 325] width 170 height 35
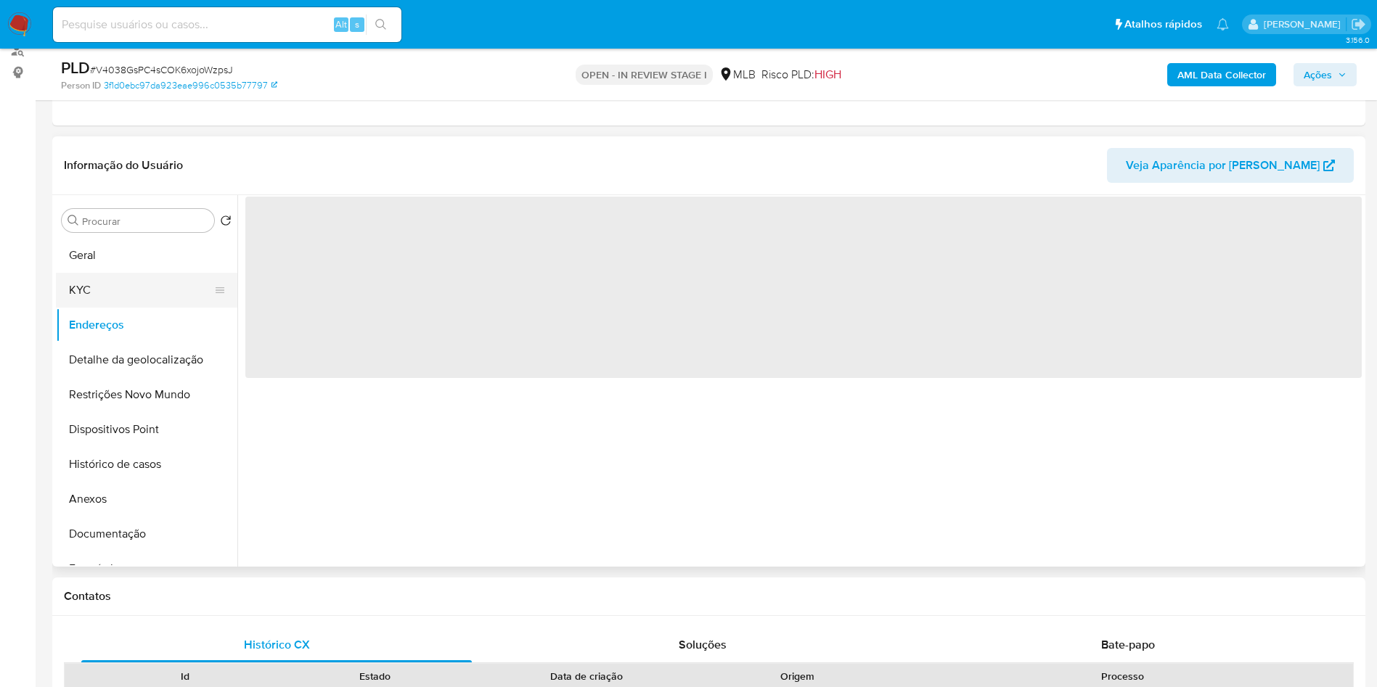
click at [126, 308] on button "KYC" at bounding box center [141, 290] width 170 height 35
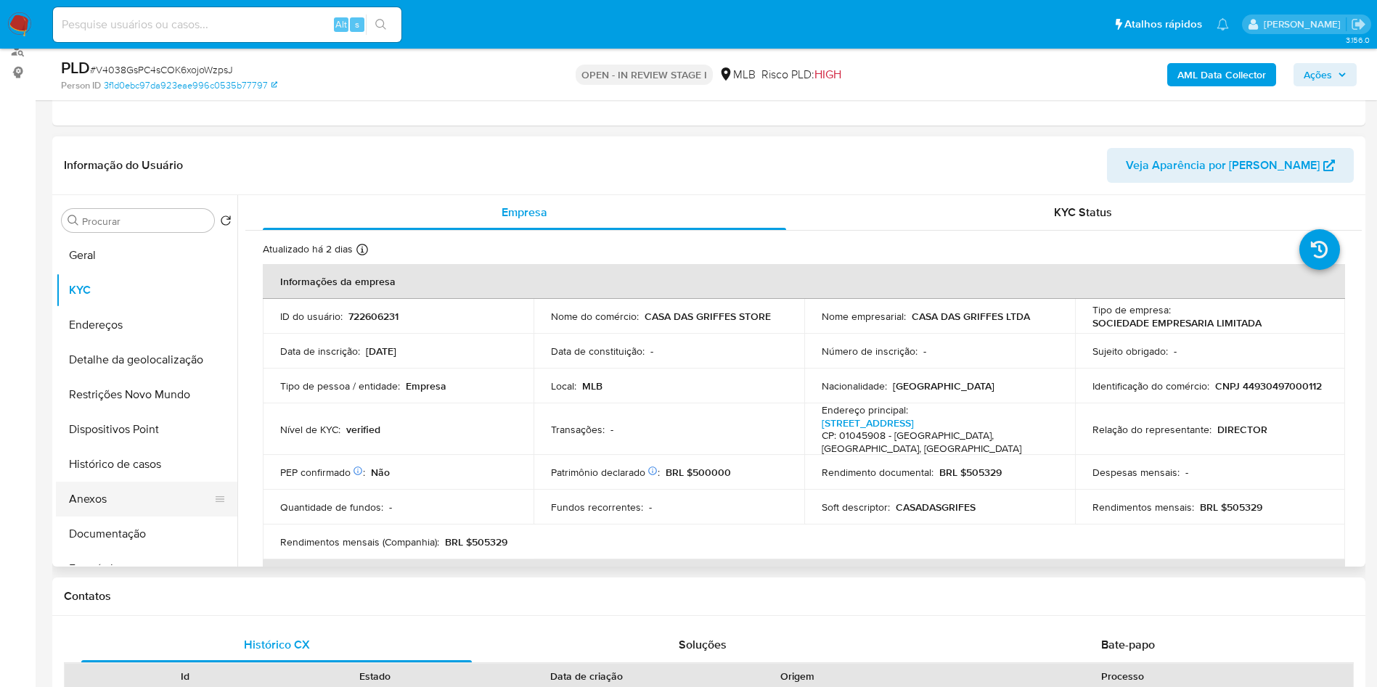
click at [117, 515] on button "Anexos" at bounding box center [141, 499] width 170 height 35
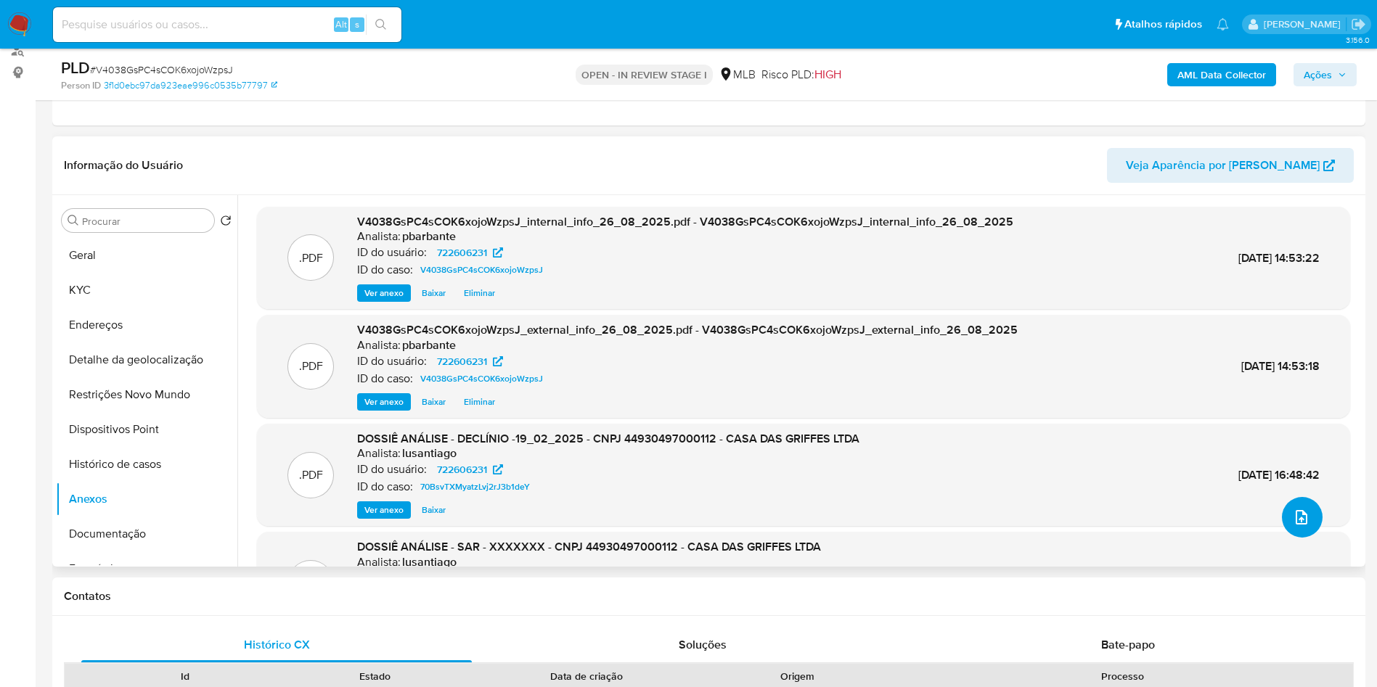
click at [1282, 538] on button "upload-file" at bounding box center [1302, 517] width 41 height 41
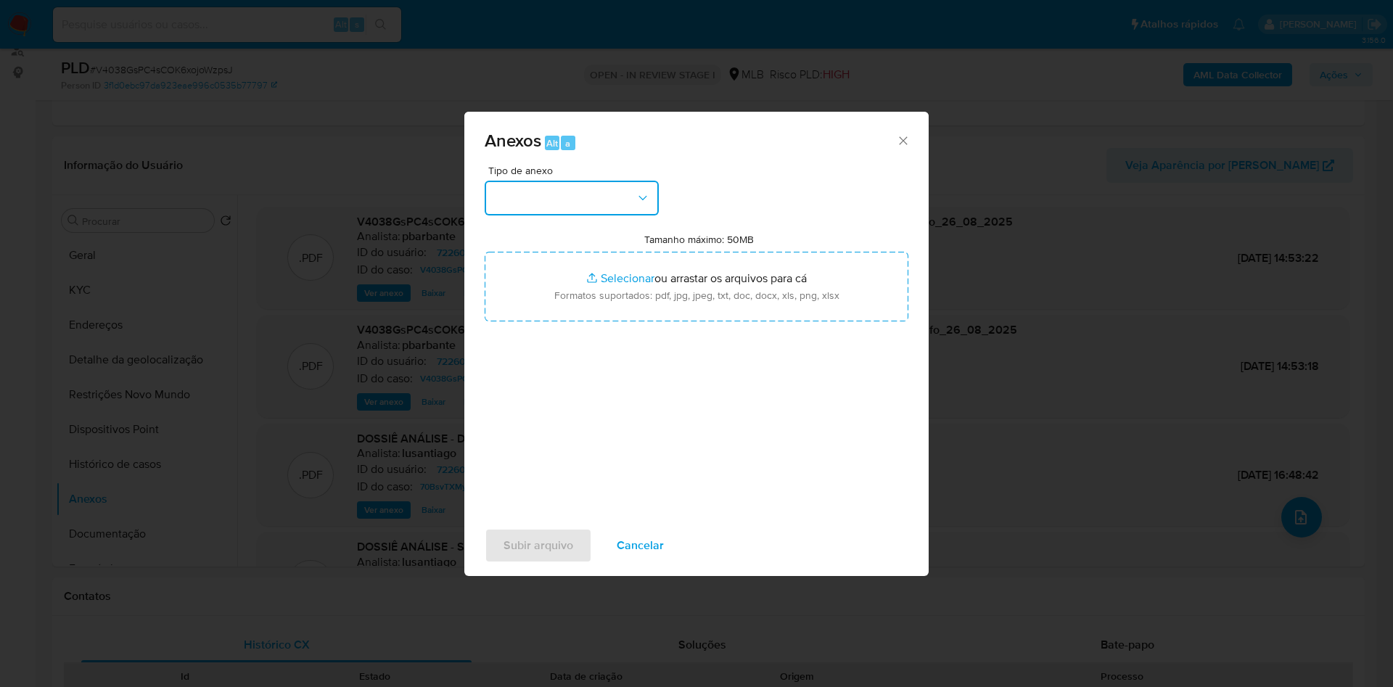
click at [609, 181] on button "button" at bounding box center [572, 198] width 174 height 35
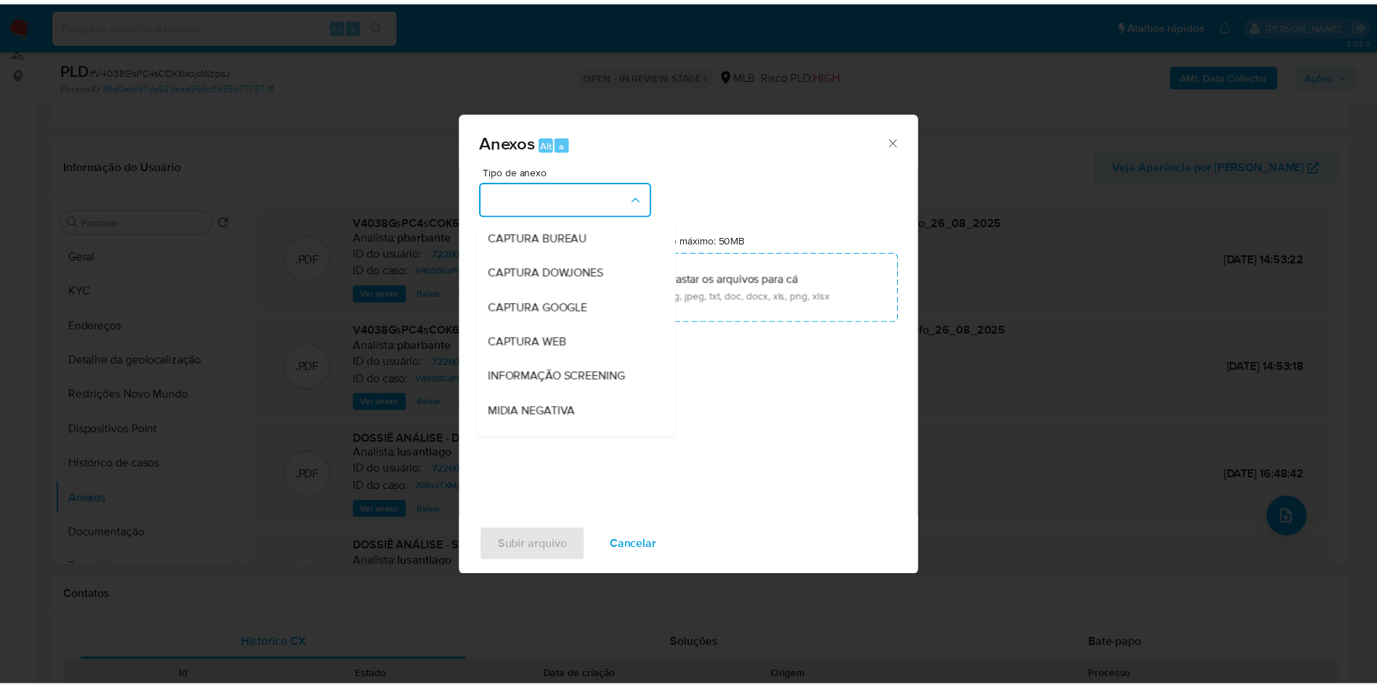
scroll to position [194, 0]
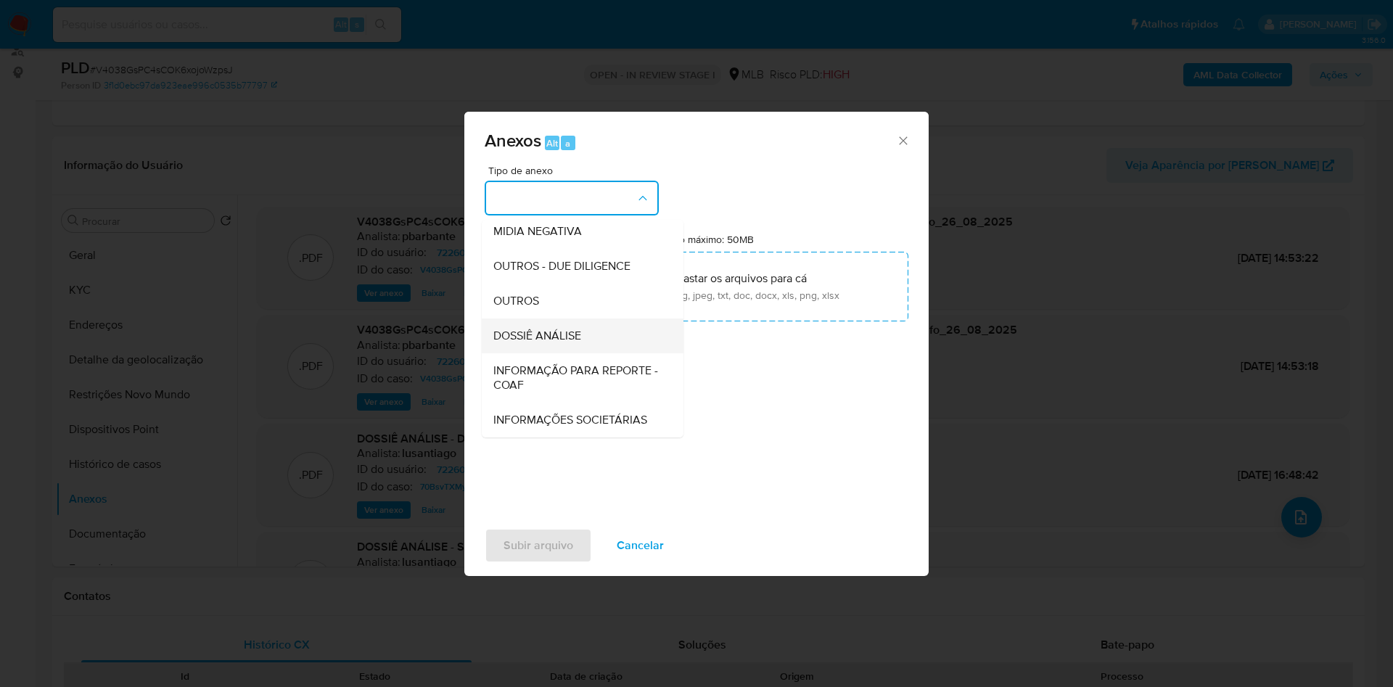
click at [576, 319] on div "DOSSIÊ ANÁLISE" at bounding box center [579, 336] width 170 height 35
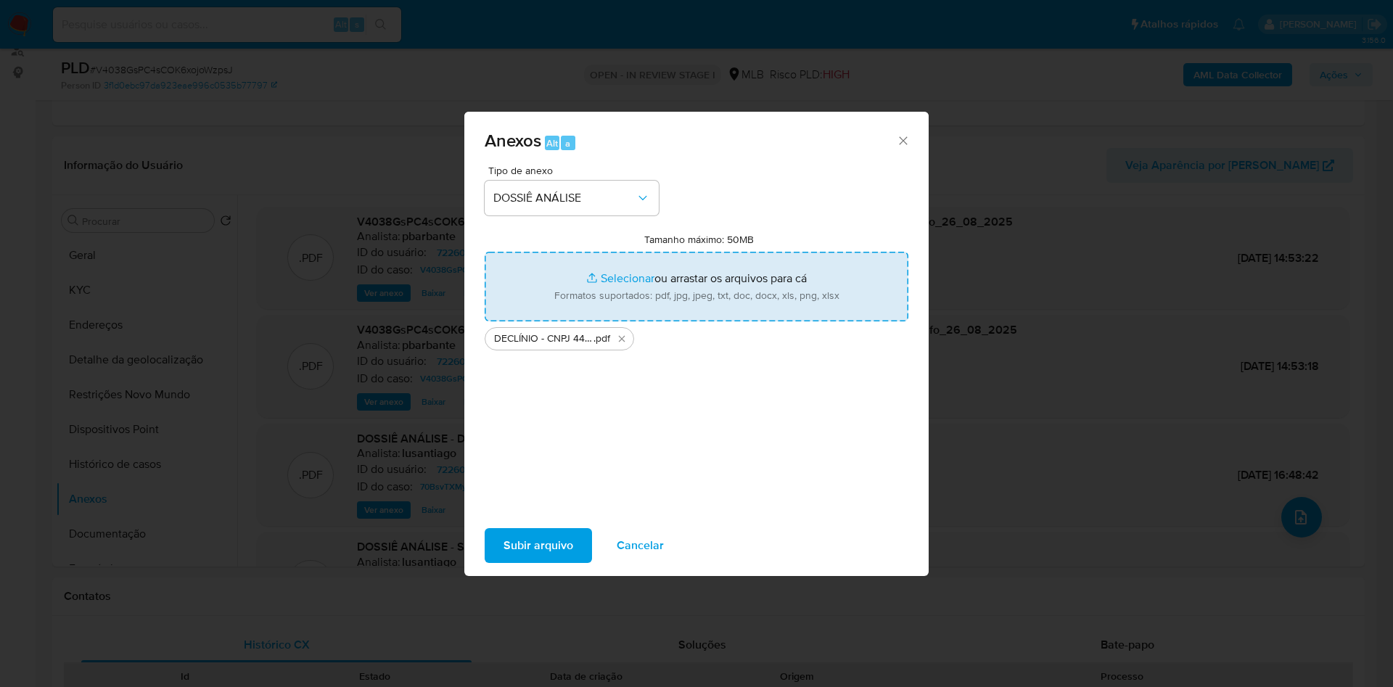
type input "C:\fakepath\Mulan 722606231_2025_08_26_11_15_46.xlsx"
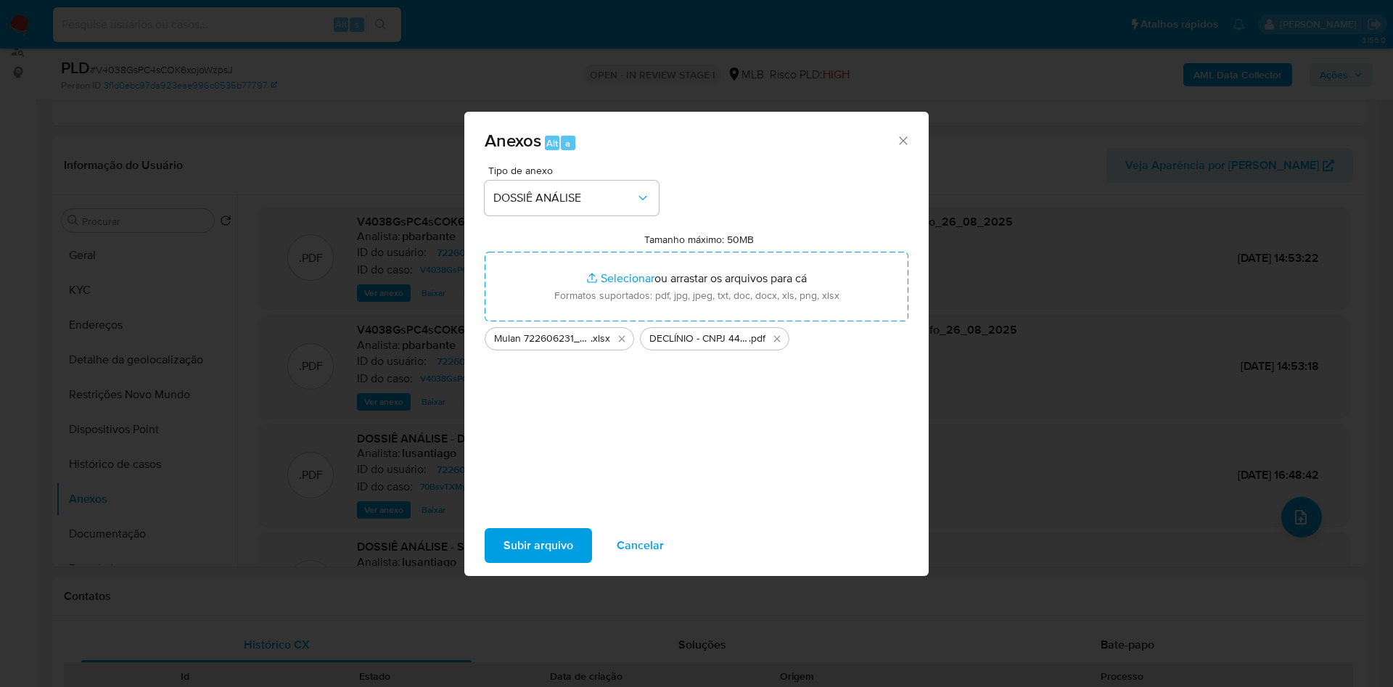
click at [504, 549] on span "Subir arquivo" at bounding box center [539, 546] width 70 height 32
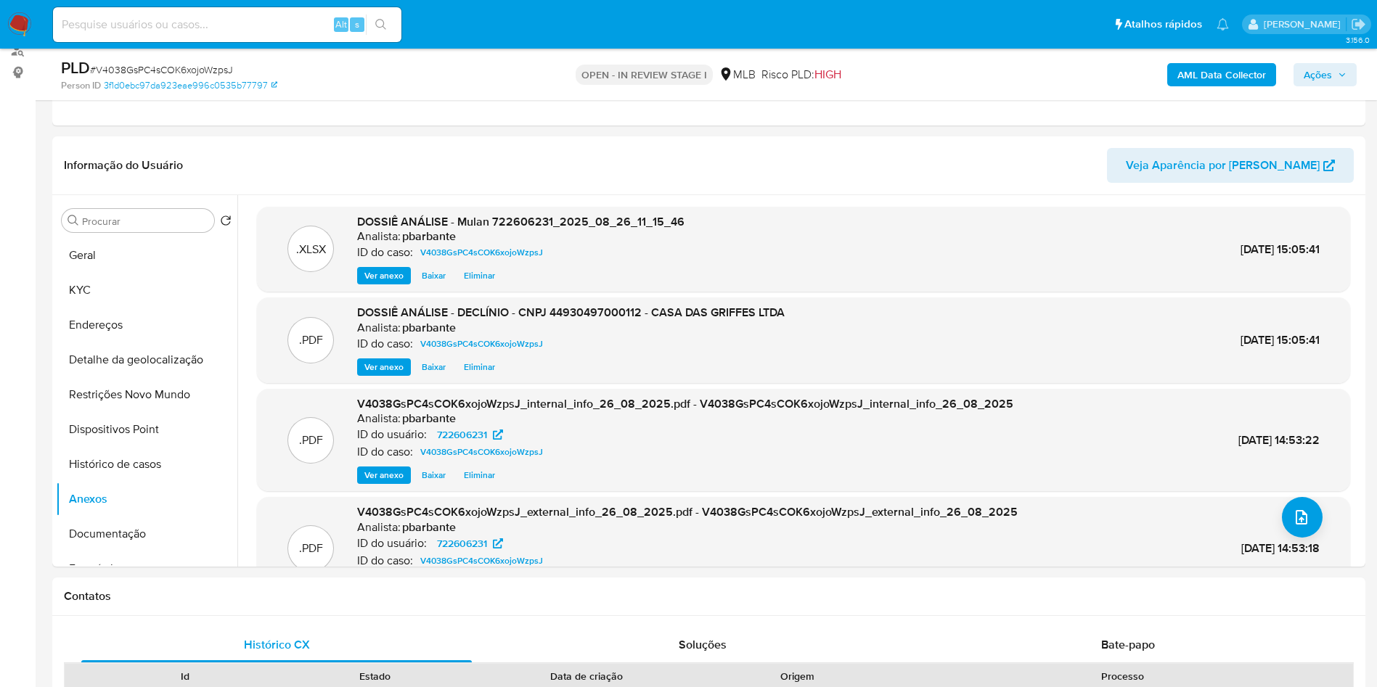
click at [1327, 73] on span "Ações" at bounding box center [1317, 74] width 28 height 23
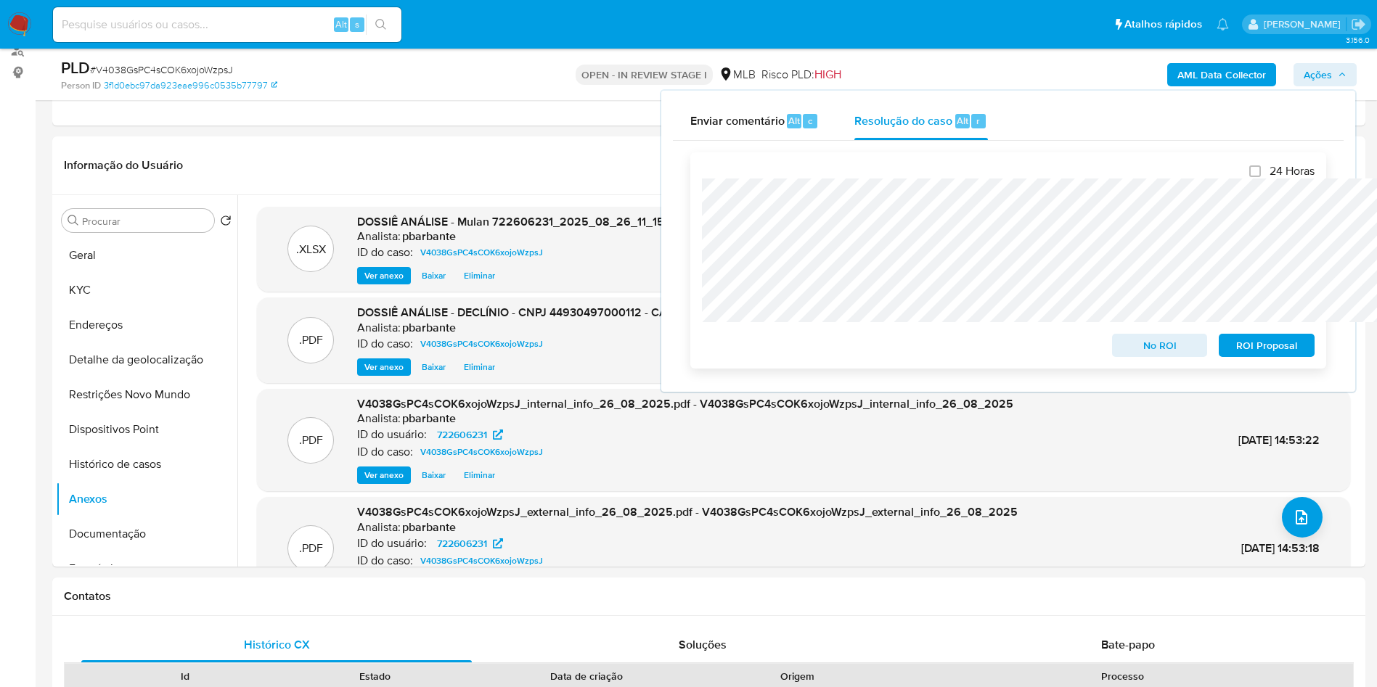
drag, startPoint x: 1155, startPoint y: 348, endPoint x: 1144, endPoint y: 348, distance: 10.2
click at [1144, 348] on span "No ROI" at bounding box center [1159, 345] width 75 height 20
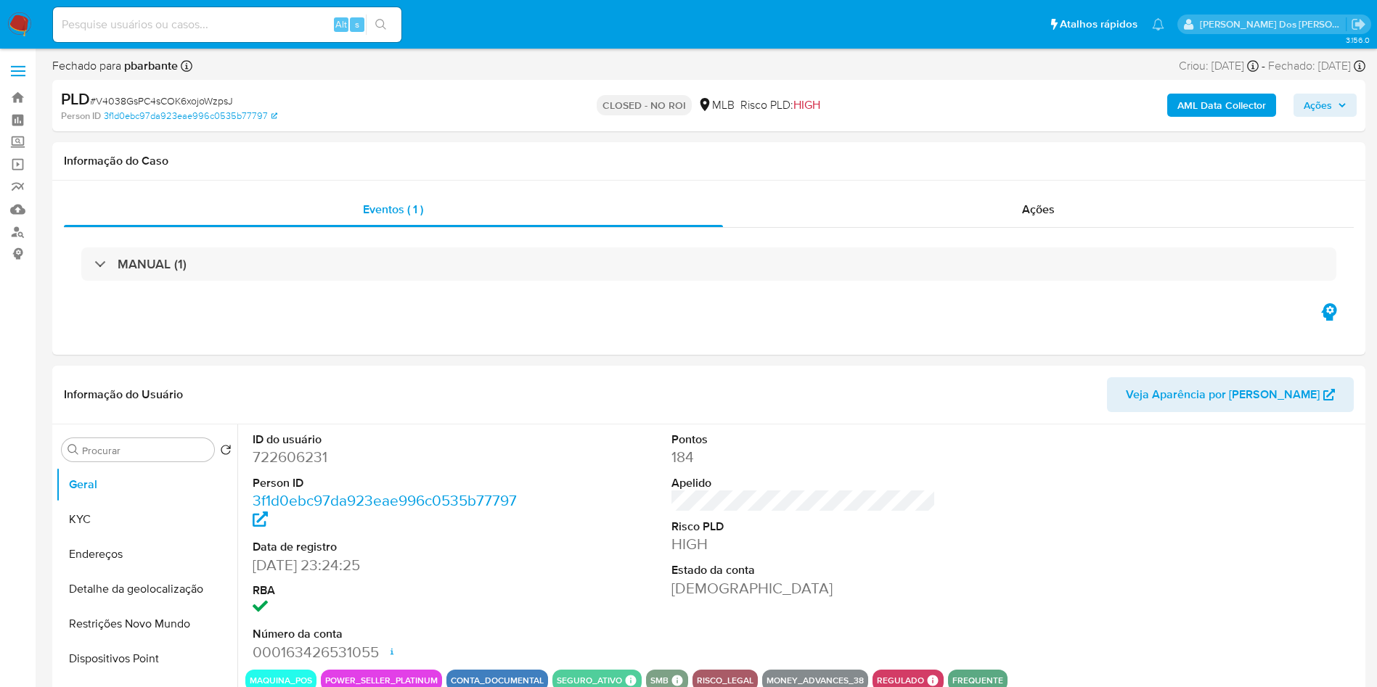
select select "10"
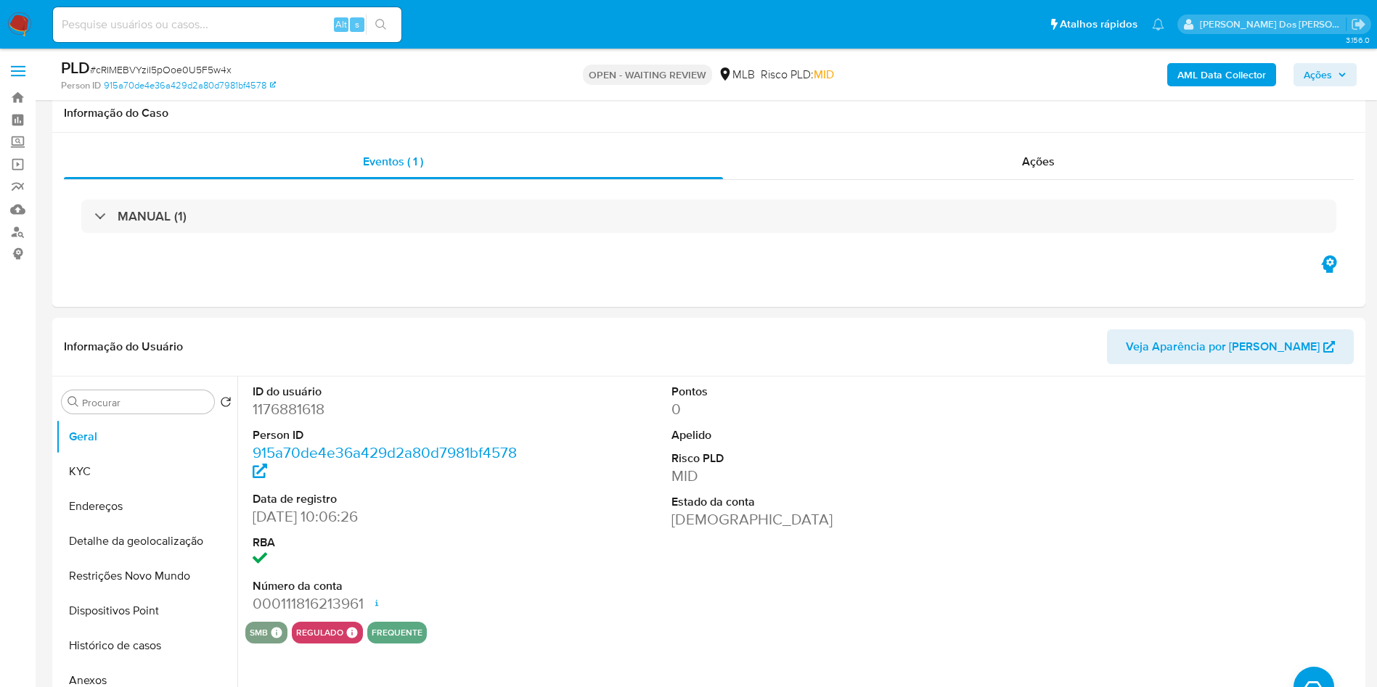
select select "10"
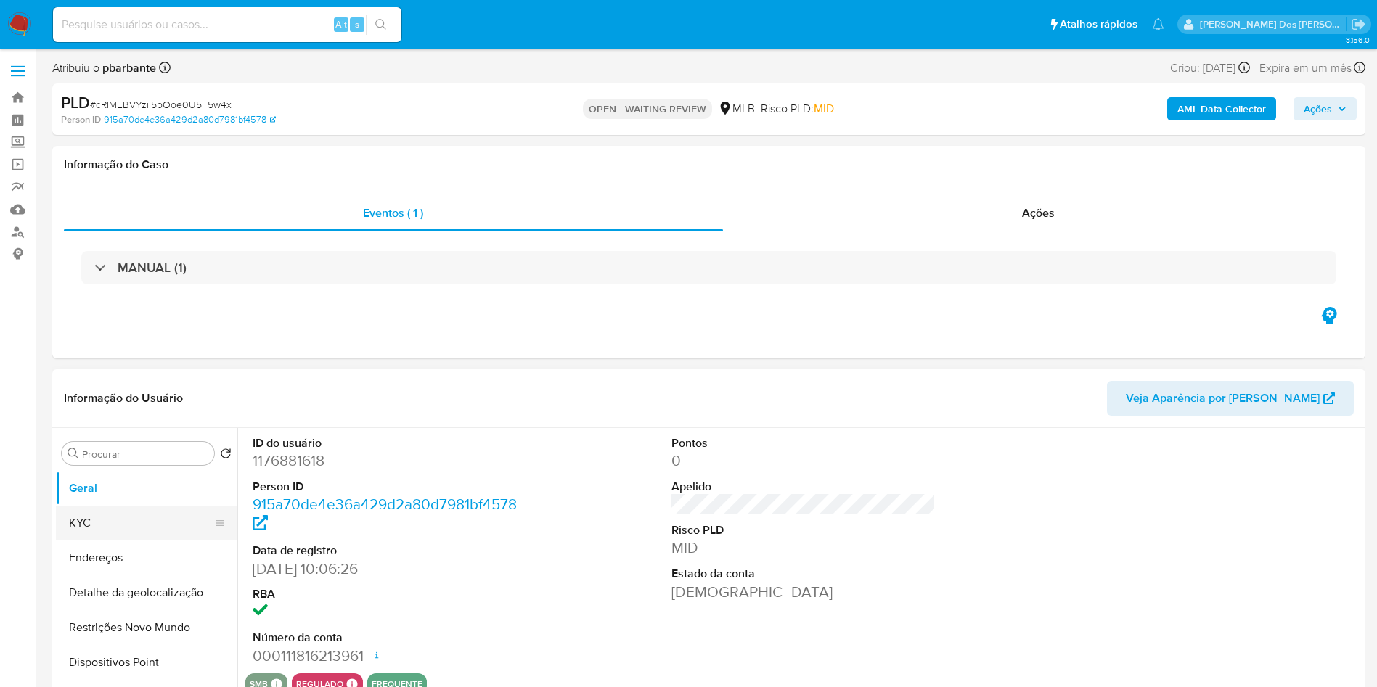
click at [163, 541] on button "KYC" at bounding box center [141, 523] width 170 height 35
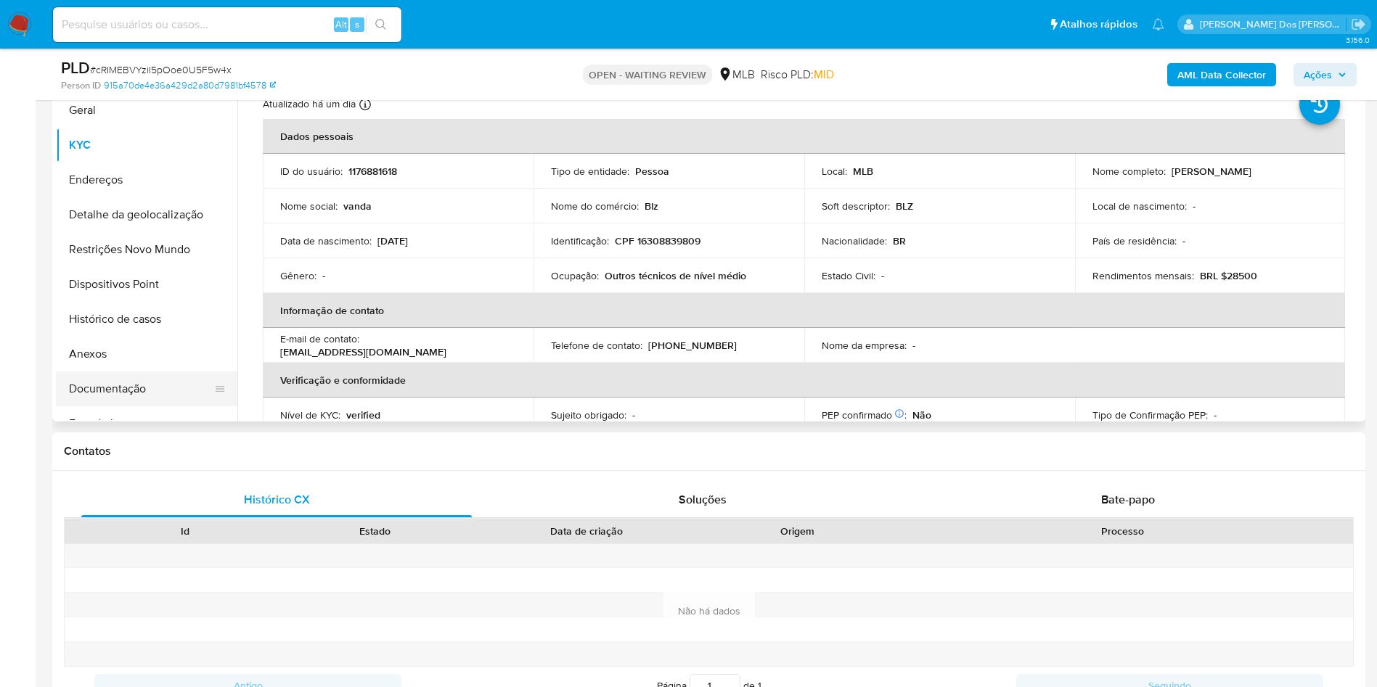
click at [134, 406] on button "Documentação" at bounding box center [141, 389] width 170 height 35
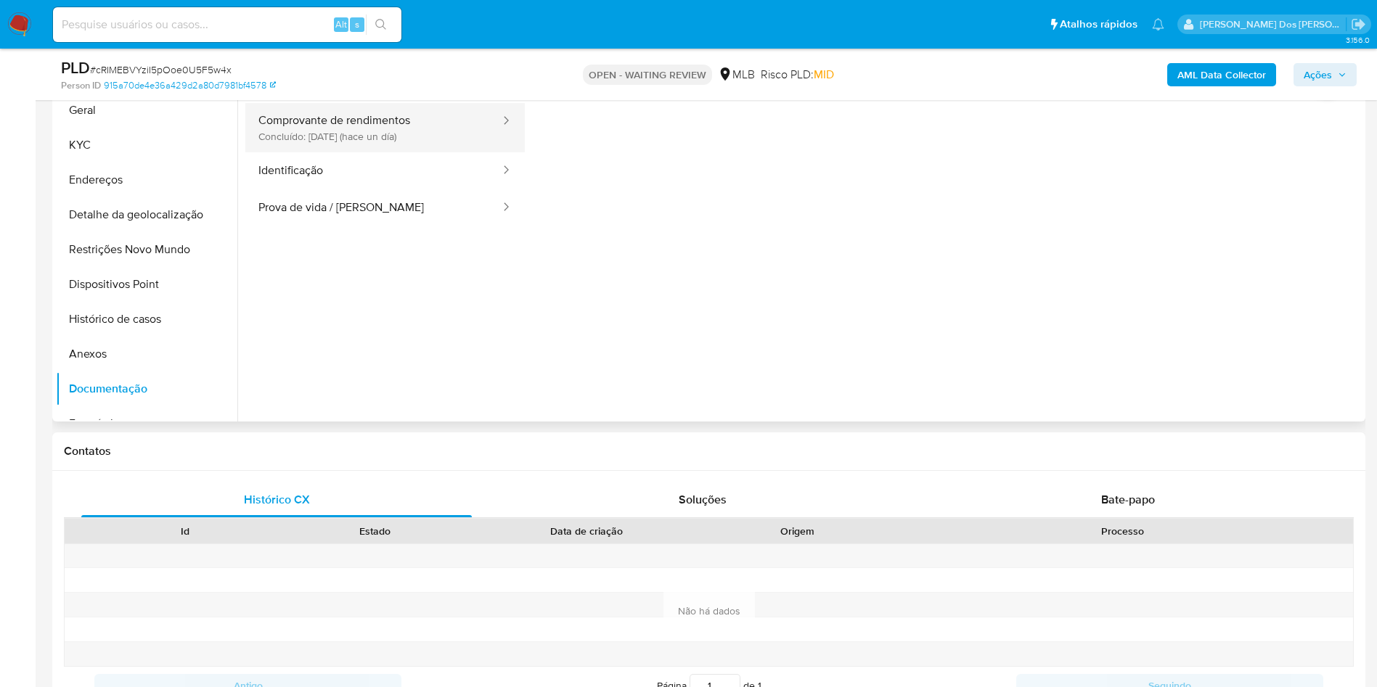
click at [353, 152] on button "Comprovante de rendimentos Concluído: 25/08/2025 (hace un día)" at bounding box center [373, 127] width 256 height 49
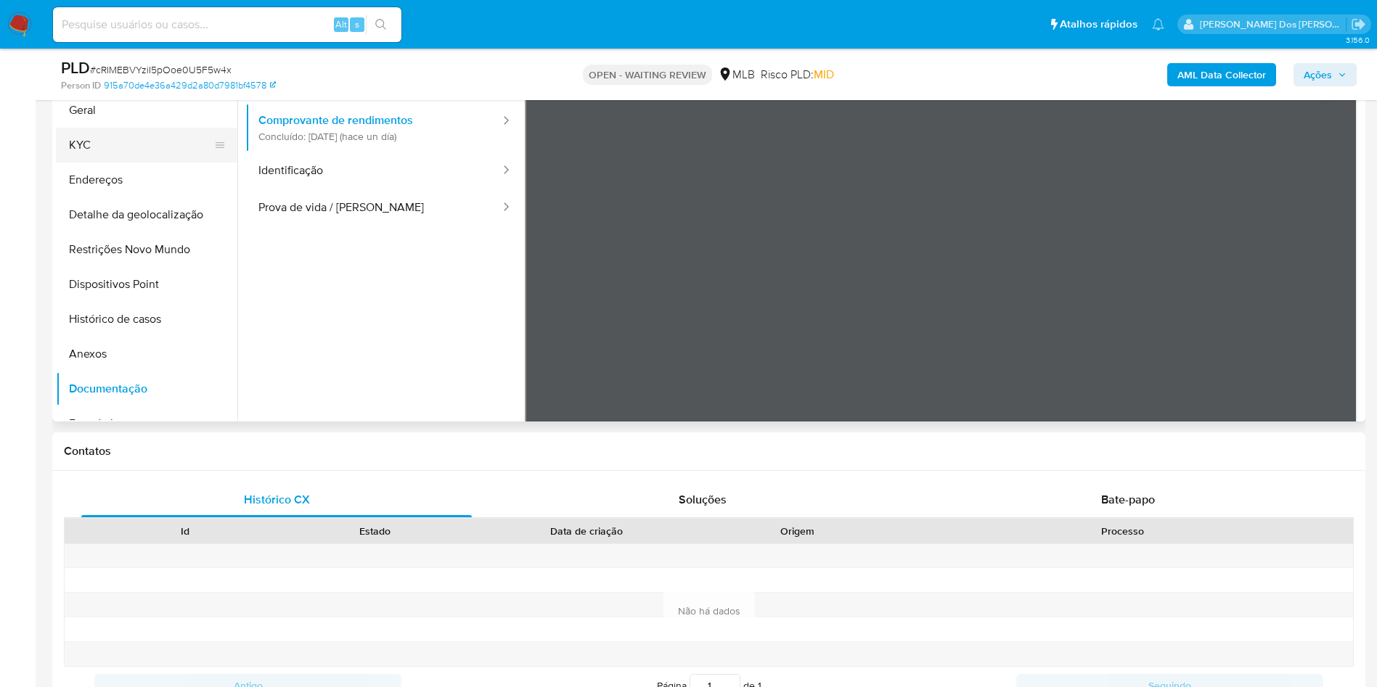
click at [107, 163] on button "KYC" at bounding box center [141, 145] width 170 height 35
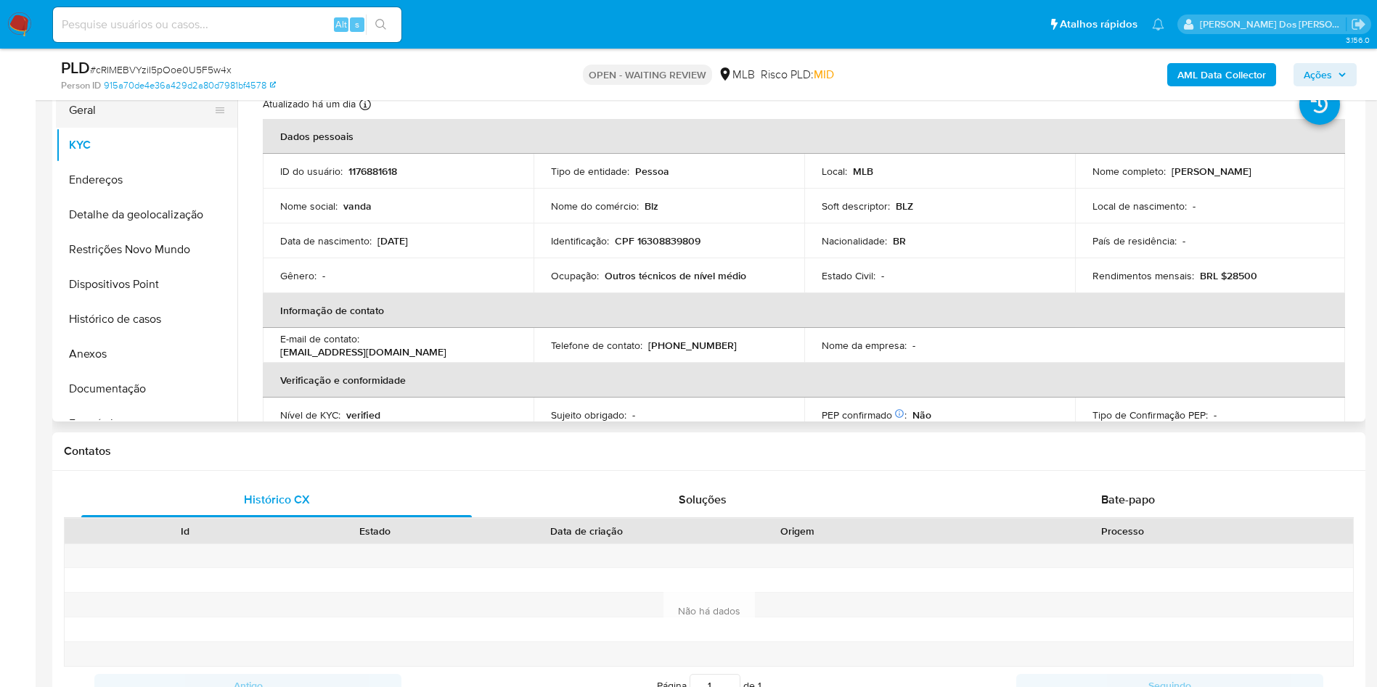
click at [156, 128] on button "Geral" at bounding box center [141, 110] width 170 height 35
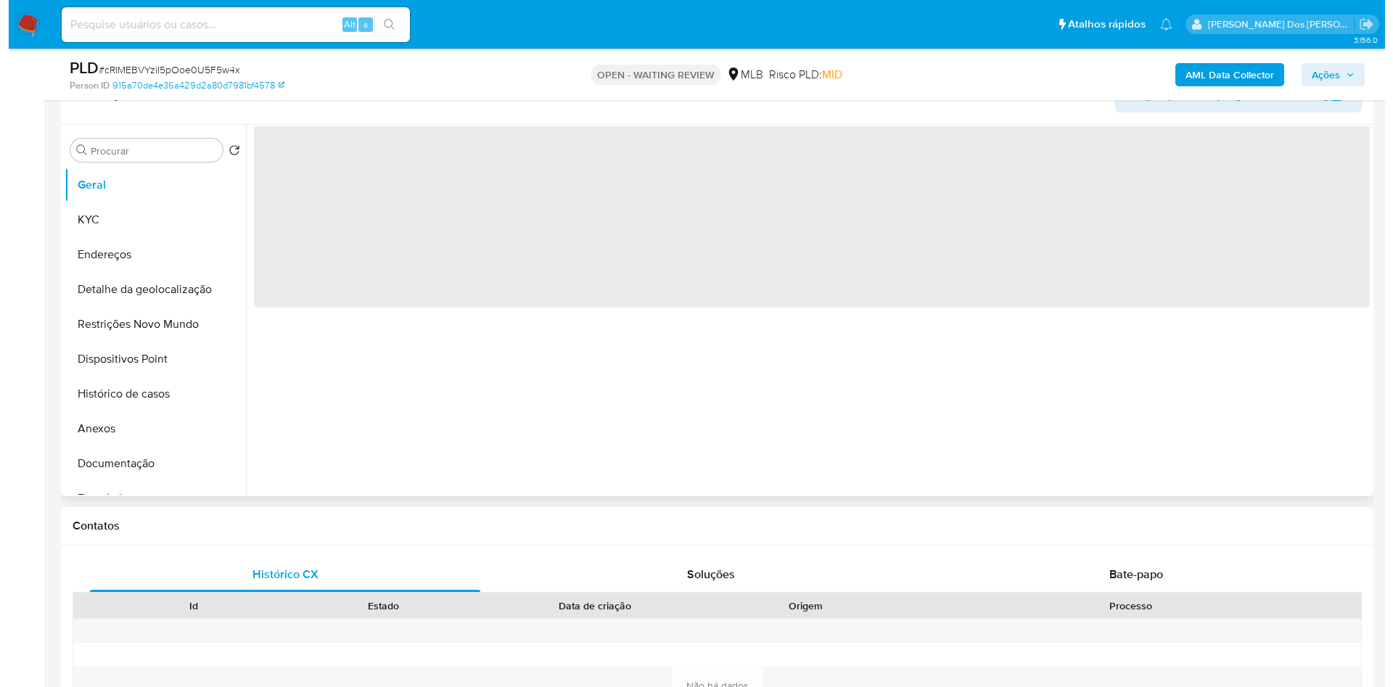
scroll to position [218, 0]
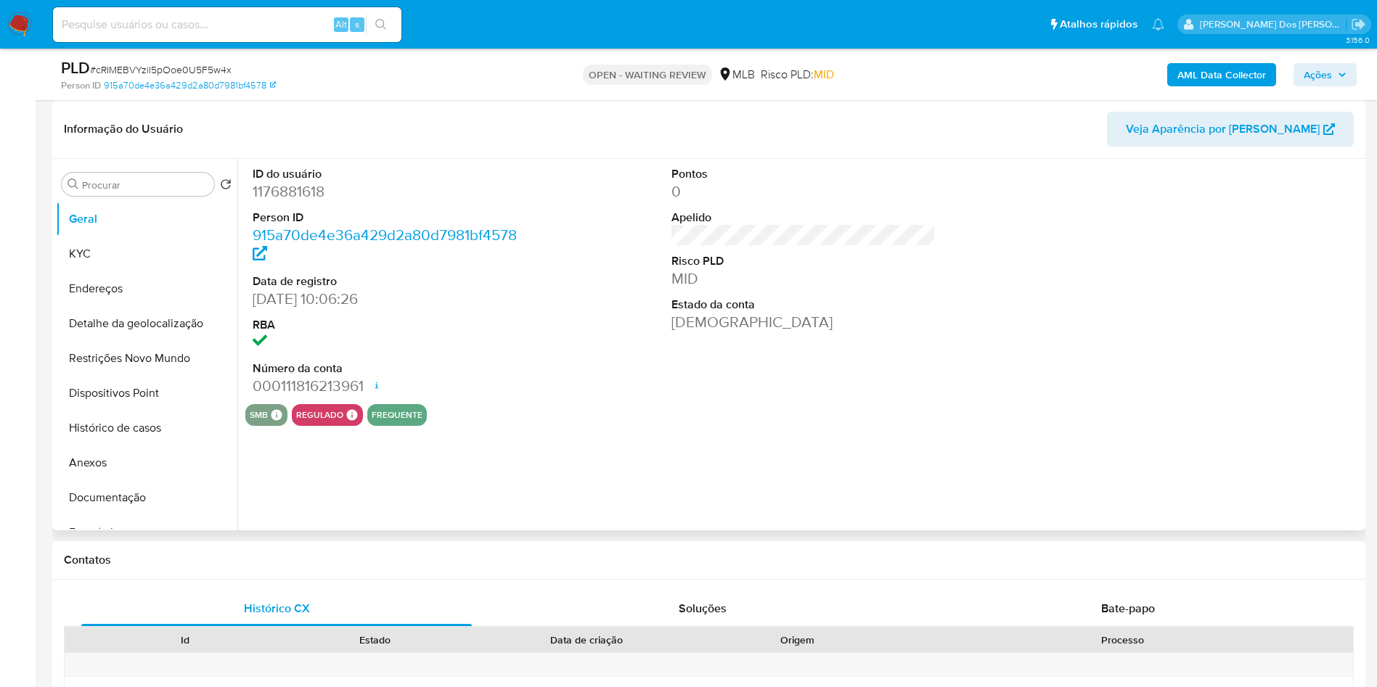
click at [289, 202] on dd "1176881618" at bounding box center [385, 191] width 265 height 20
copy dd "1176881618"
click at [144, 271] on button "KYC" at bounding box center [141, 254] width 170 height 35
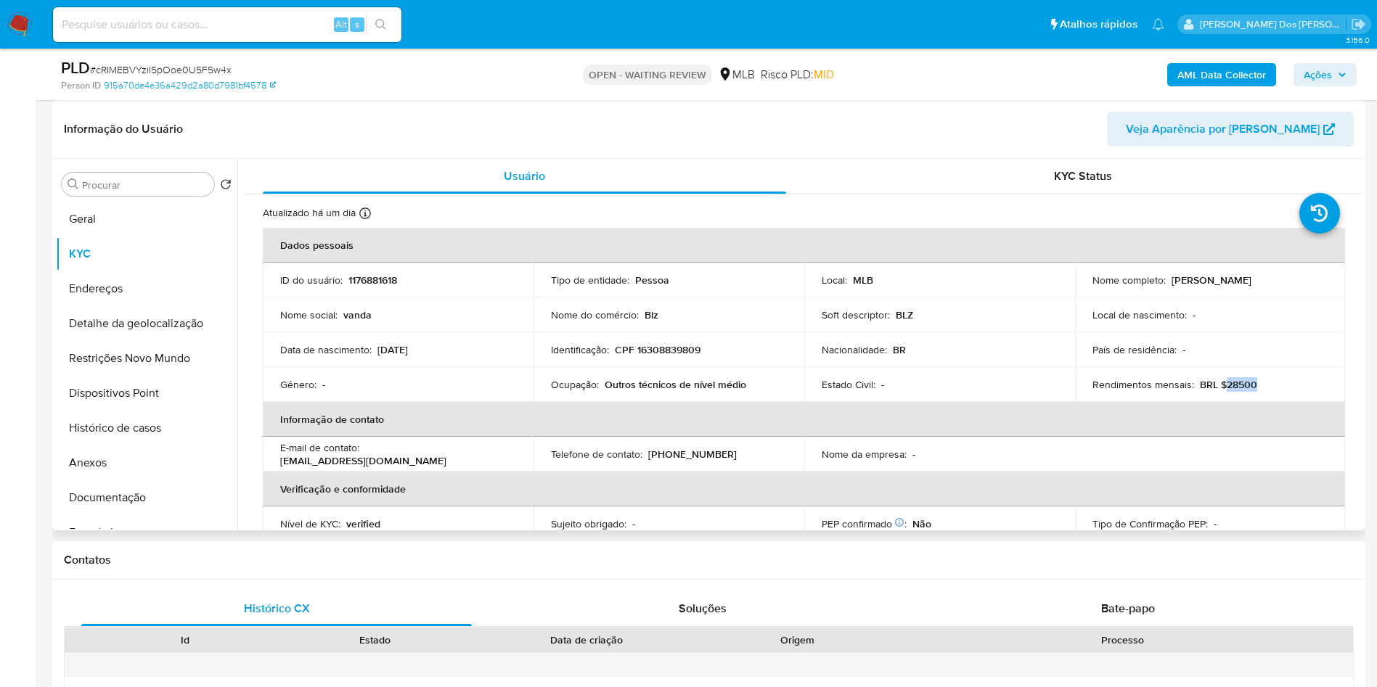
drag, startPoint x: 1260, startPoint y: 406, endPoint x: 1219, endPoint y: 412, distance: 41.9
click at [1219, 391] on div "Rendimentos mensais : BRL $28500" at bounding box center [1210, 384] width 236 height 13
copy p "28500"
click at [140, 512] on button "Documentação" at bounding box center [141, 497] width 170 height 35
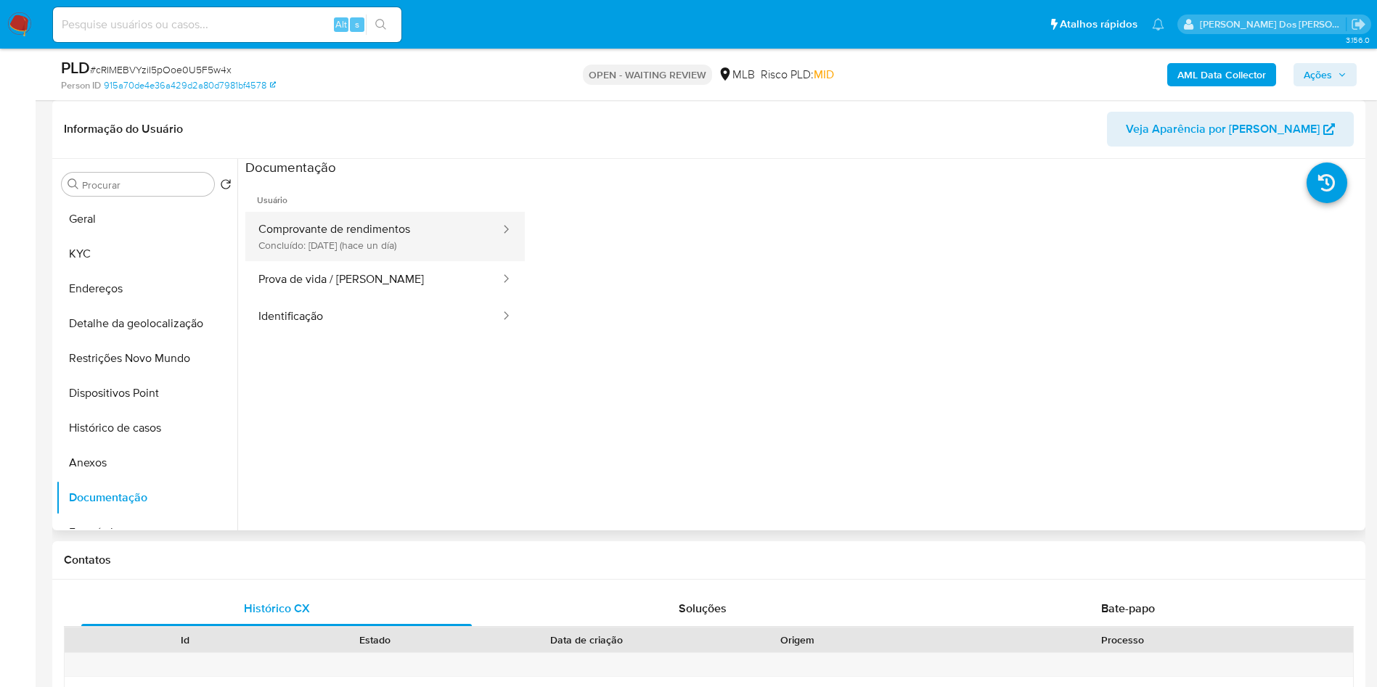
click at [382, 244] on button "Comprovante de rendimentos Concluído: 25/08/2025 (hace un día)" at bounding box center [373, 236] width 256 height 49
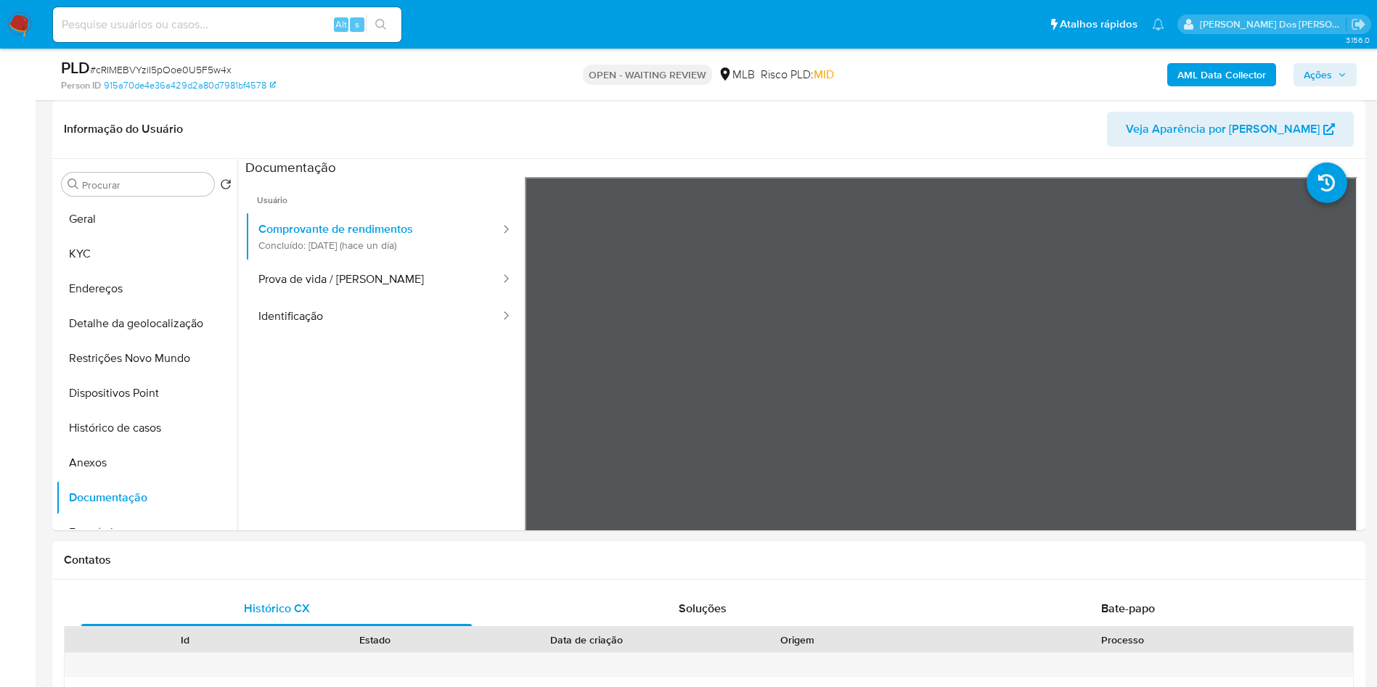
click at [1238, 72] on b "AML Data Collector" at bounding box center [1221, 74] width 89 height 23
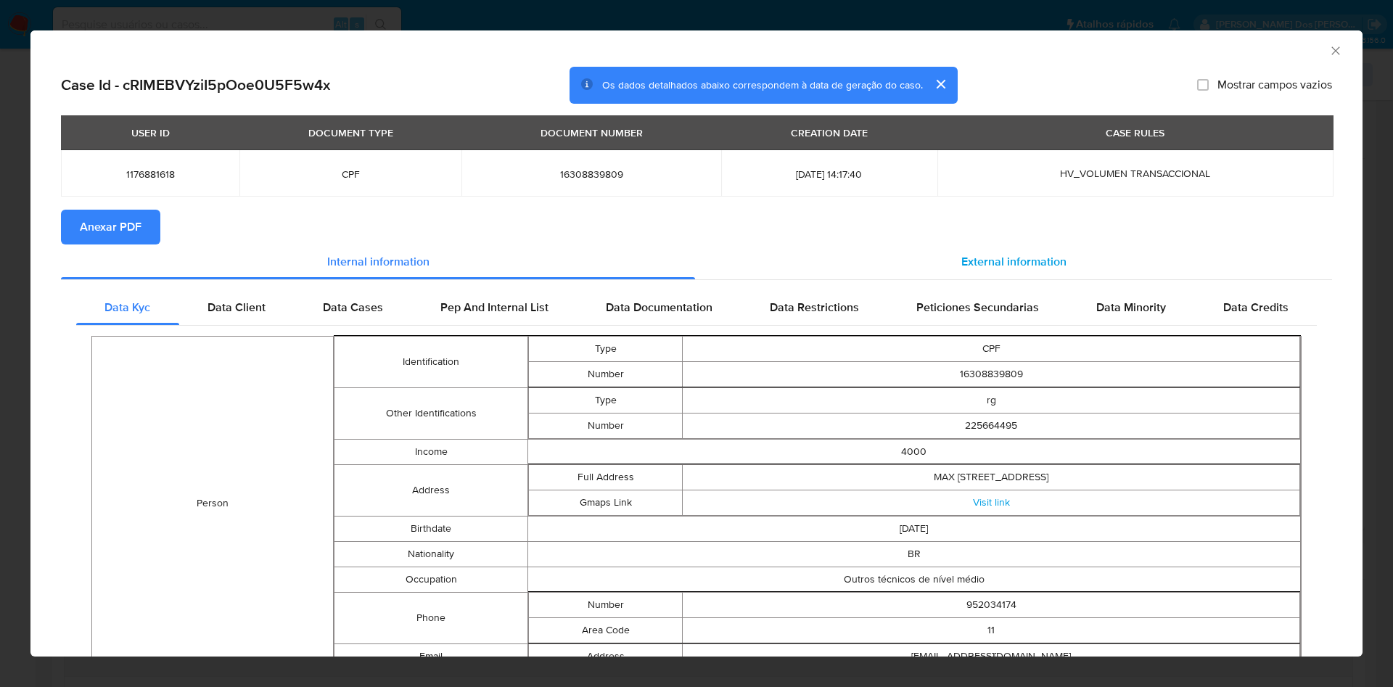
click at [1078, 269] on div "External information" at bounding box center [1013, 262] width 637 height 35
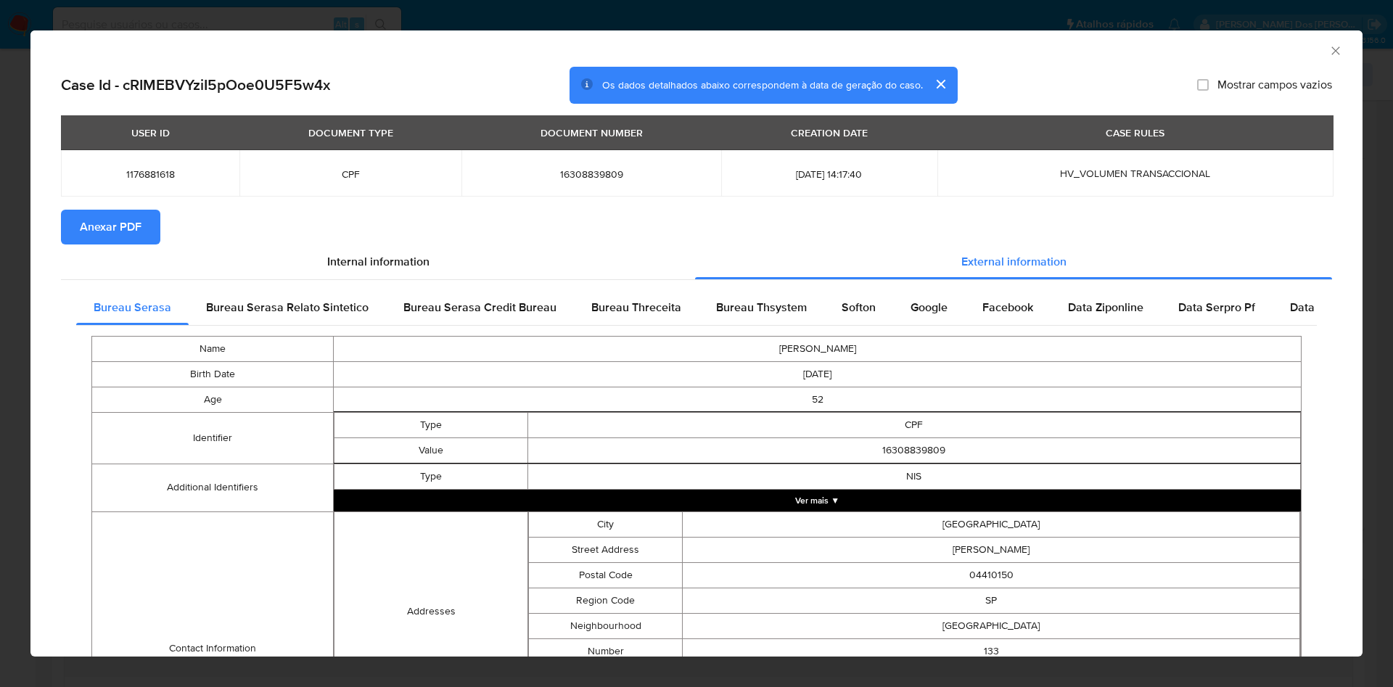
click at [79, 226] on button "Anexar PDF" at bounding box center [110, 227] width 99 height 35
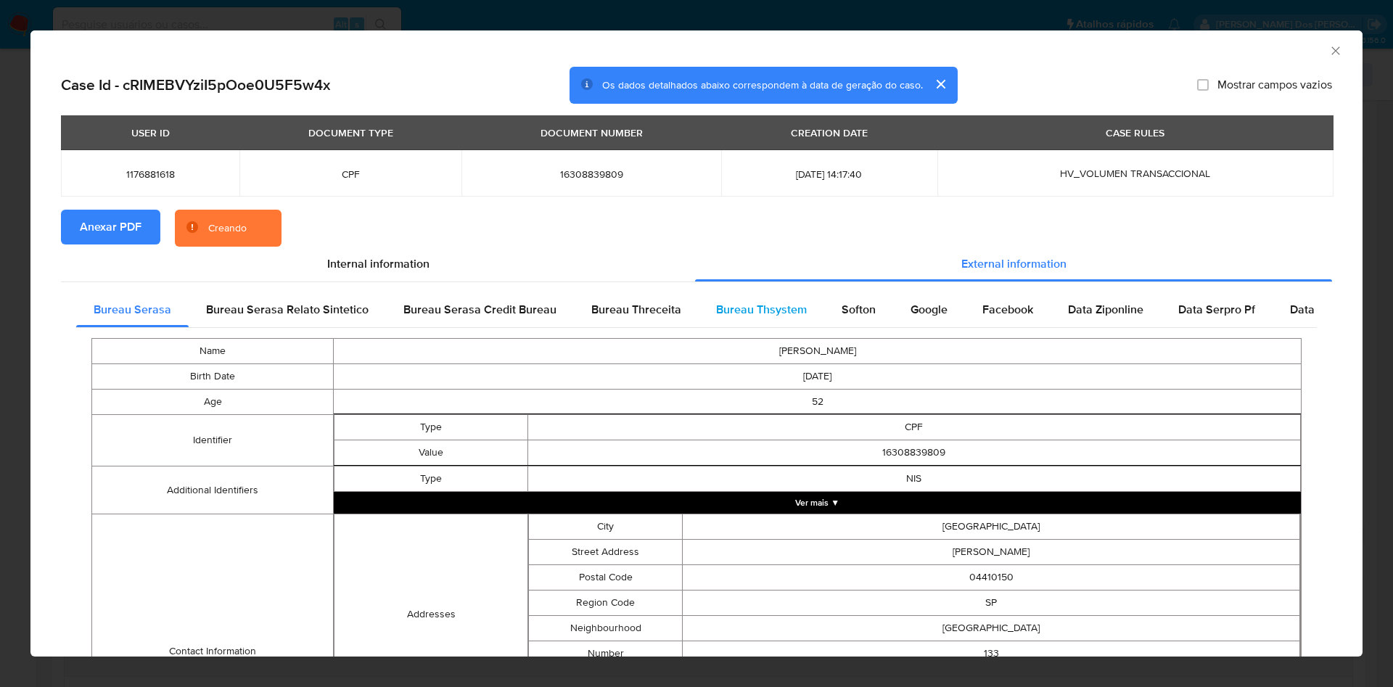
click at [807, 308] on div "Bureau Thsystem" at bounding box center [762, 309] width 126 height 35
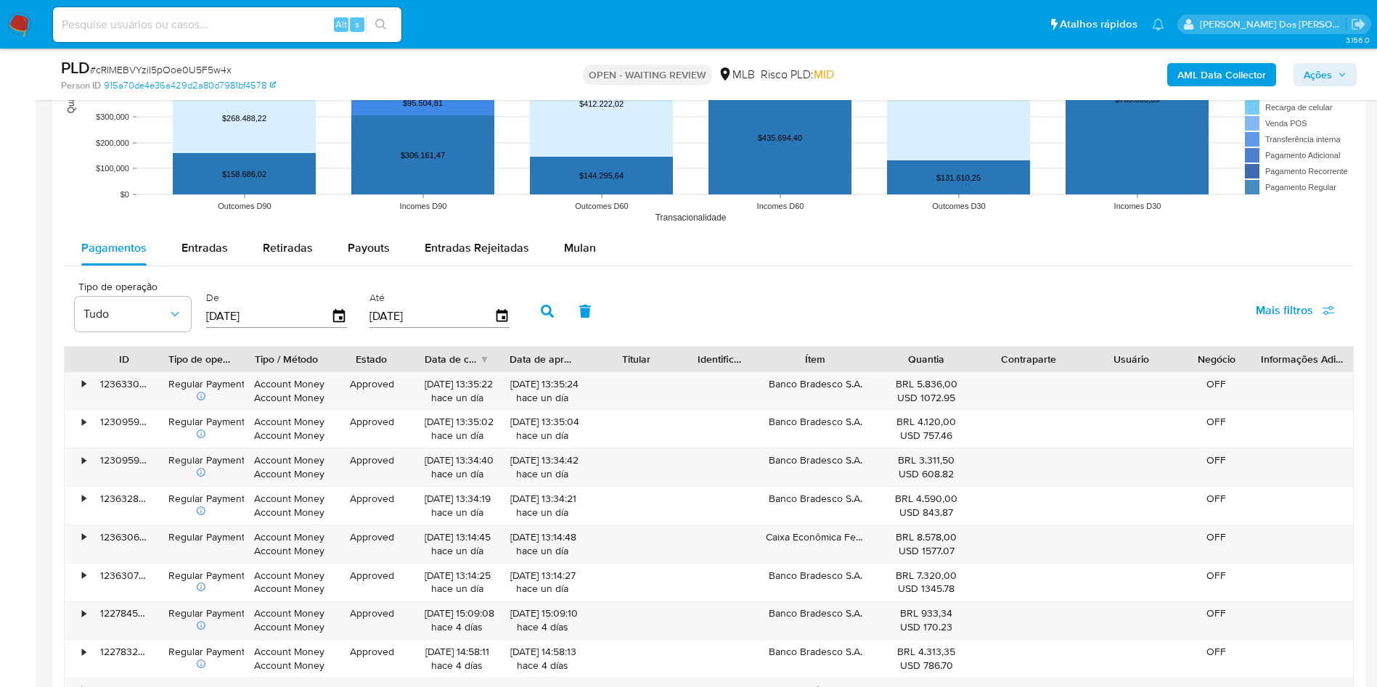
scroll to position [1524, 0]
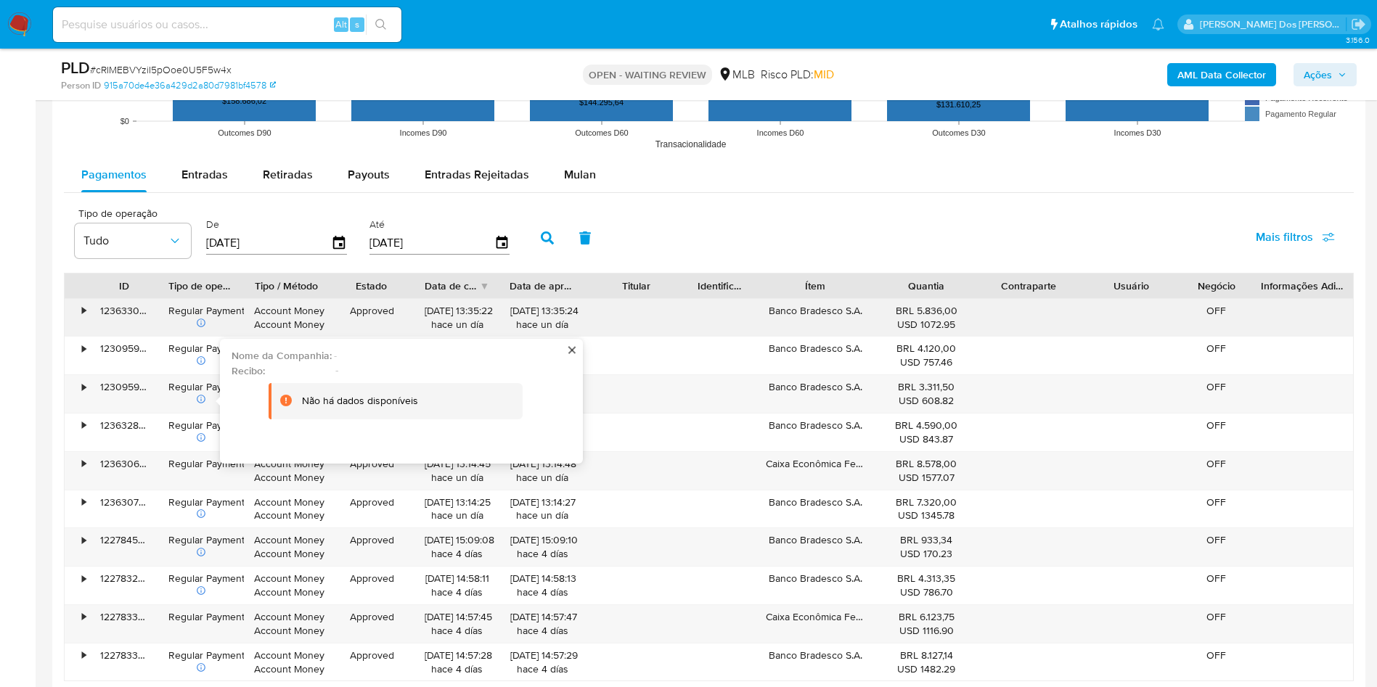
click at [92, 330] on div "• 123633011540 Regular Payment Account Money Account Money Approved 25/08/2025 …" at bounding box center [709, 318] width 1288 height 38
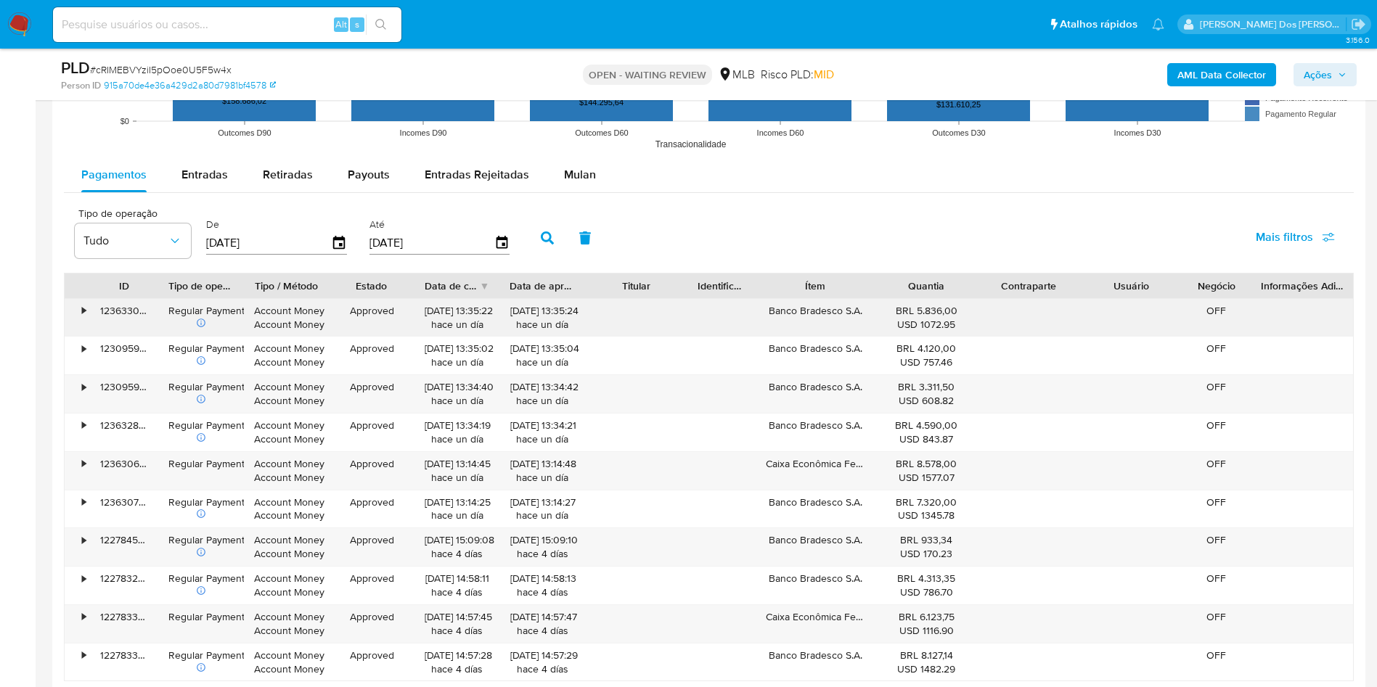
click at [81, 332] on div "•" at bounding box center [77, 318] width 25 height 38
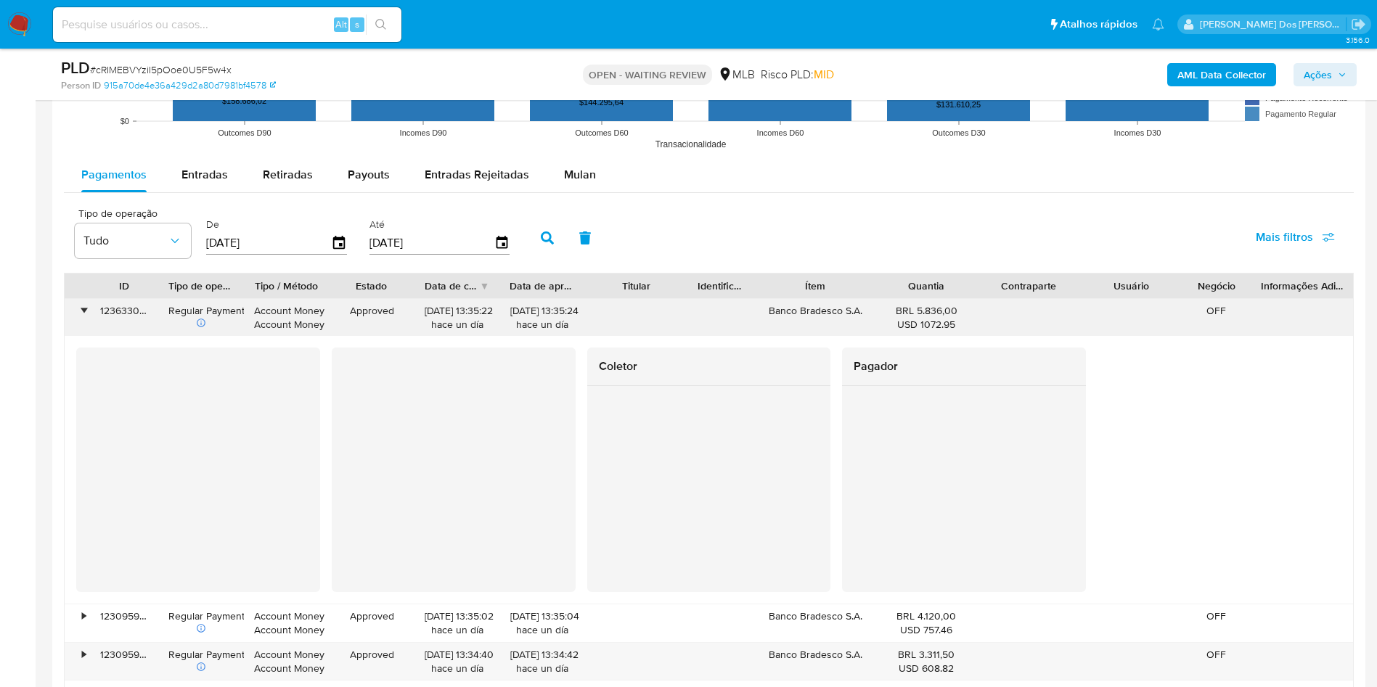
click at [82, 318] on div "•" at bounding box center [84, 311] width 4 height 14
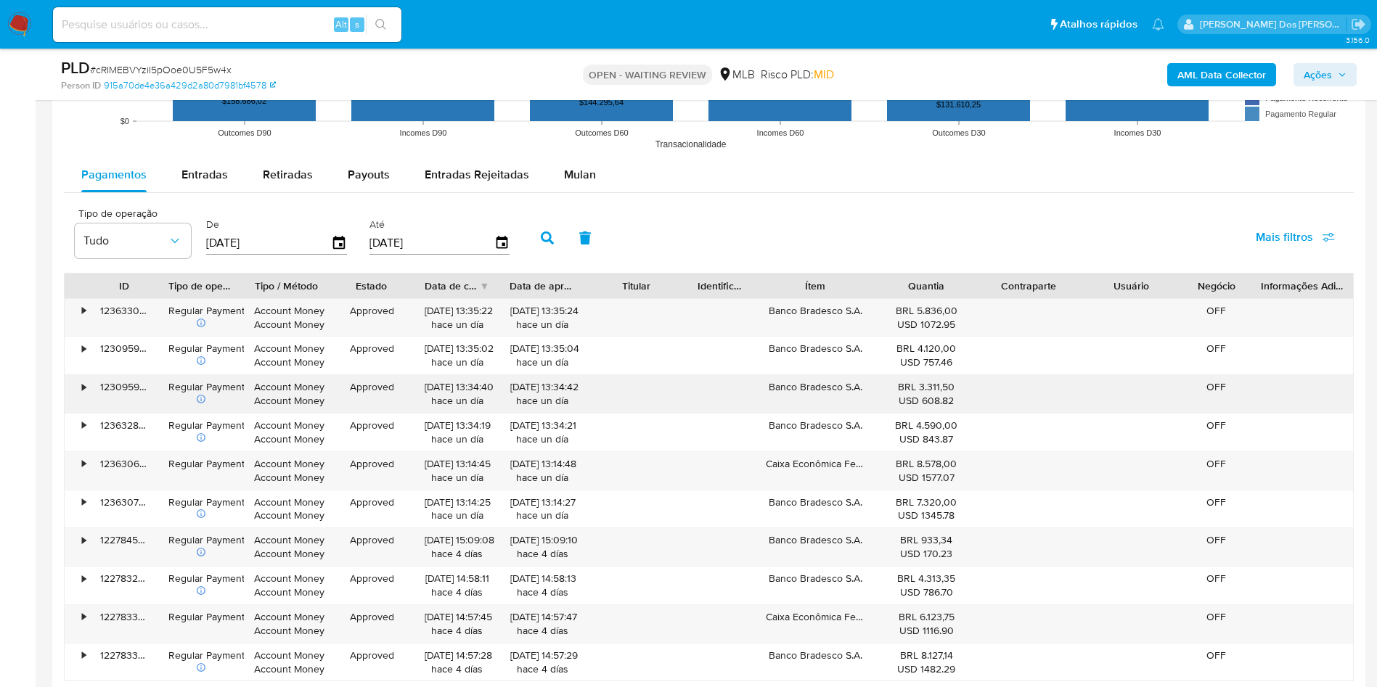
click at [83, 394] on div "•" at bounding box center [84, 387] width 4 height 14
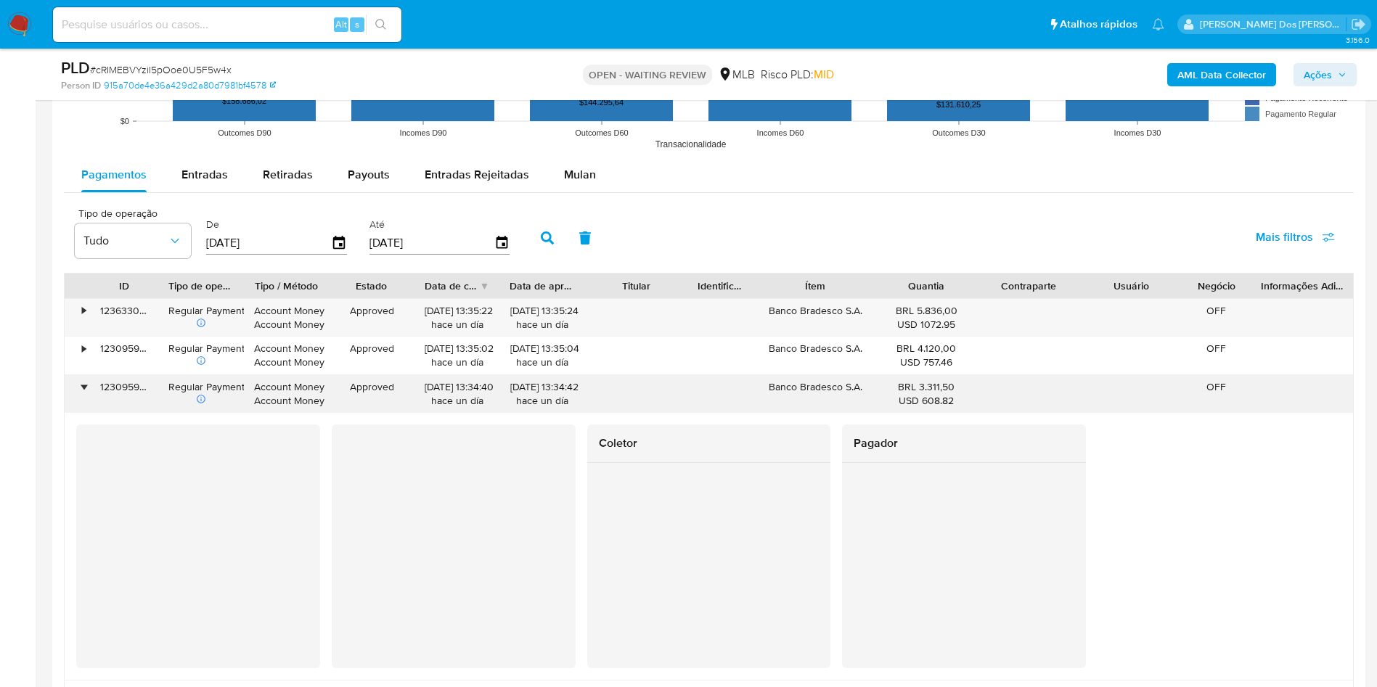
click at [83, 394] on div "•" at bounding box center [84, 387] width 4 height 14
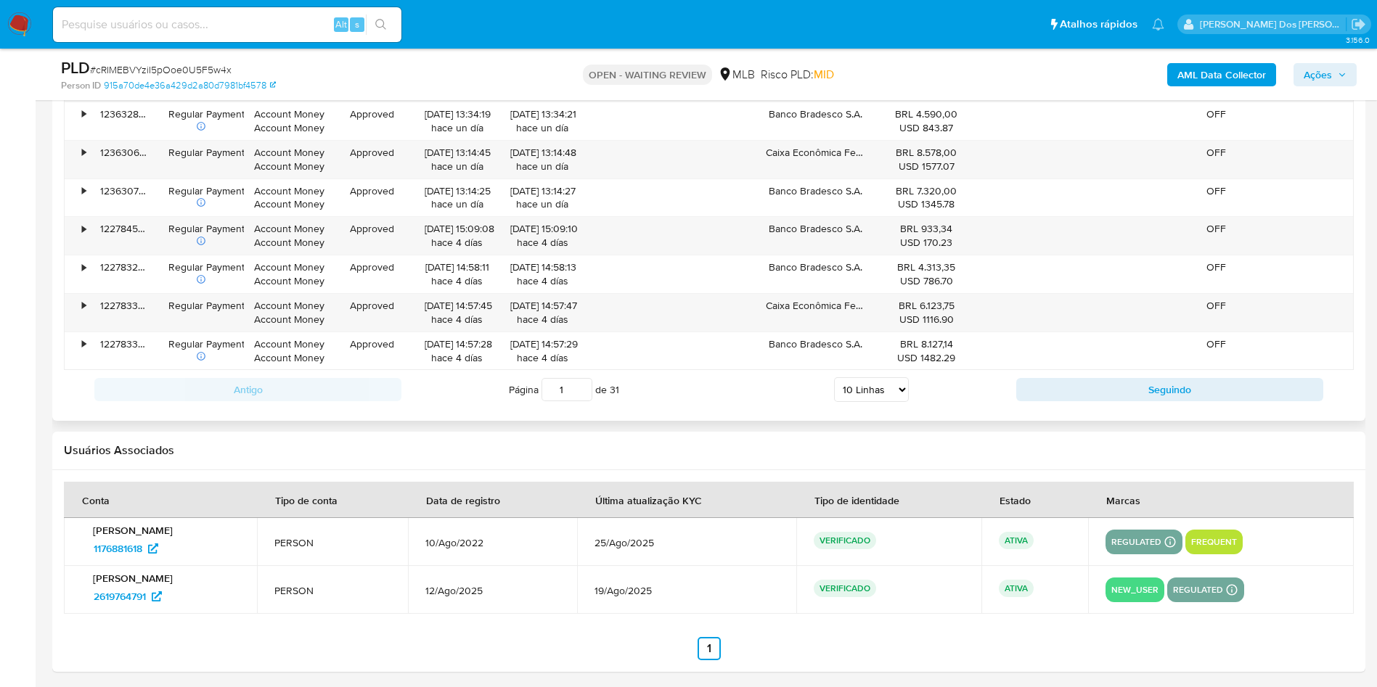
scroll to position [1851, 0]
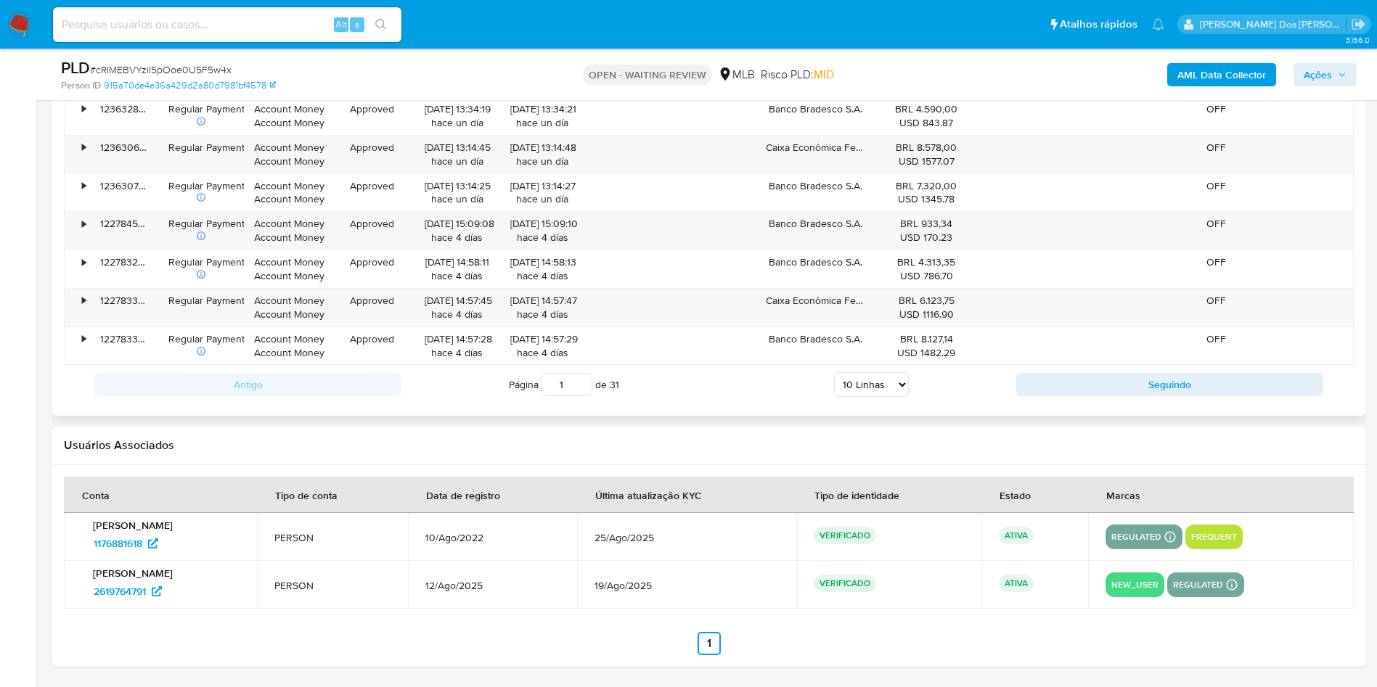
click at [910, 399] on div "Página 1 de 31 5 Linhas 10 Linhas 20 Linhas 25 Linhas 50 Linhas 100 Linhas" at bounding box center [708, 384] width 615 height 29
click at [891, 390] on select "5 Linhas 10 Linhas 20 Linhas 25 Linhas 50 Linhas 100 Linhas" at bounding box center [871, 384] width 75 height 25
select select "100"
click at [834, 384] on select "5 Linhas 10 Linhas 20 Linhas 25 Linhas 50 Linhas 100 Linhas" at bounding box center [871, 384] width 75 height 25
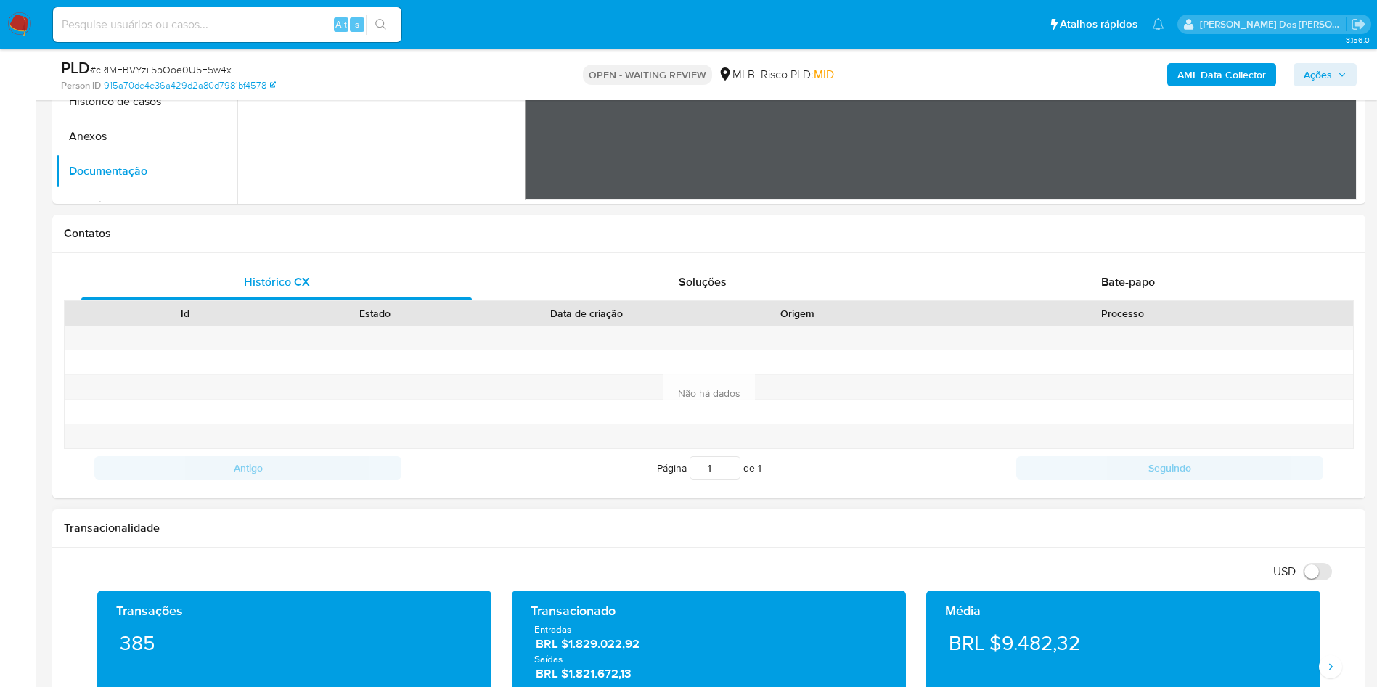
scroll to position [0, 0]
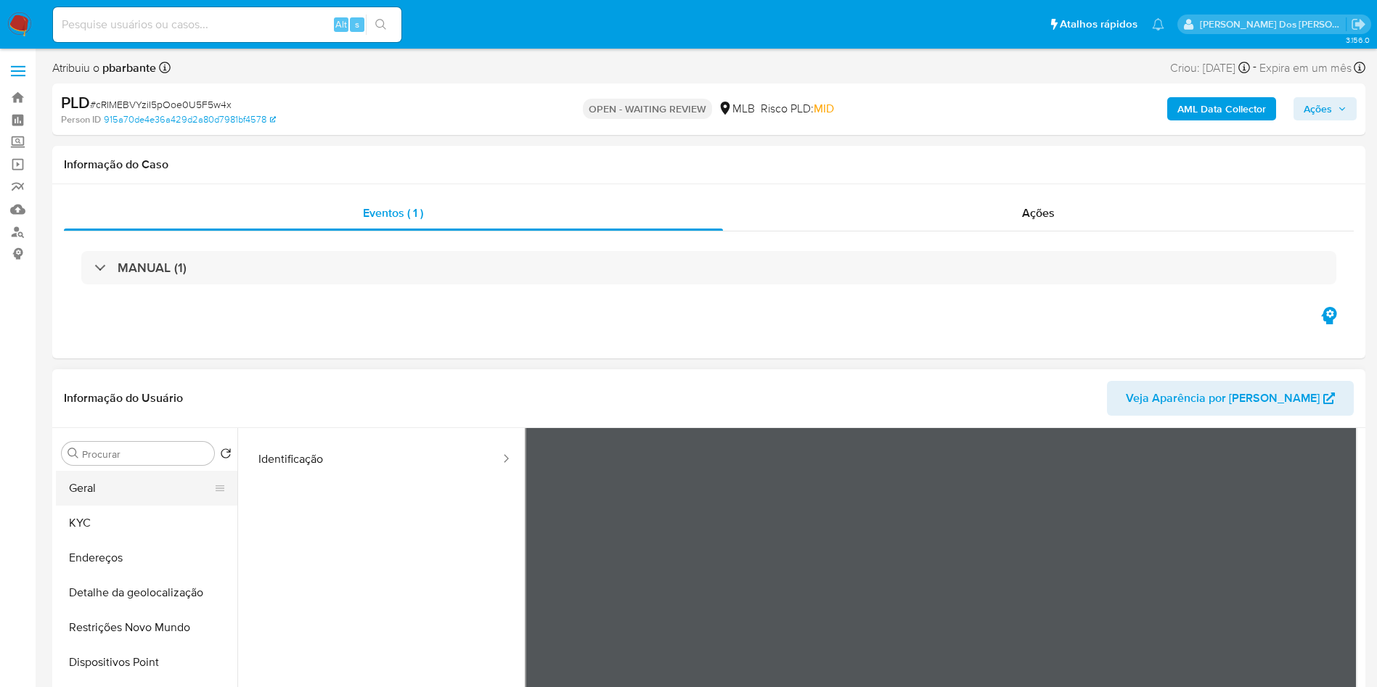
click at [87, 496] on button "Geral" at bounding box center [141, 488] width 170 height 35
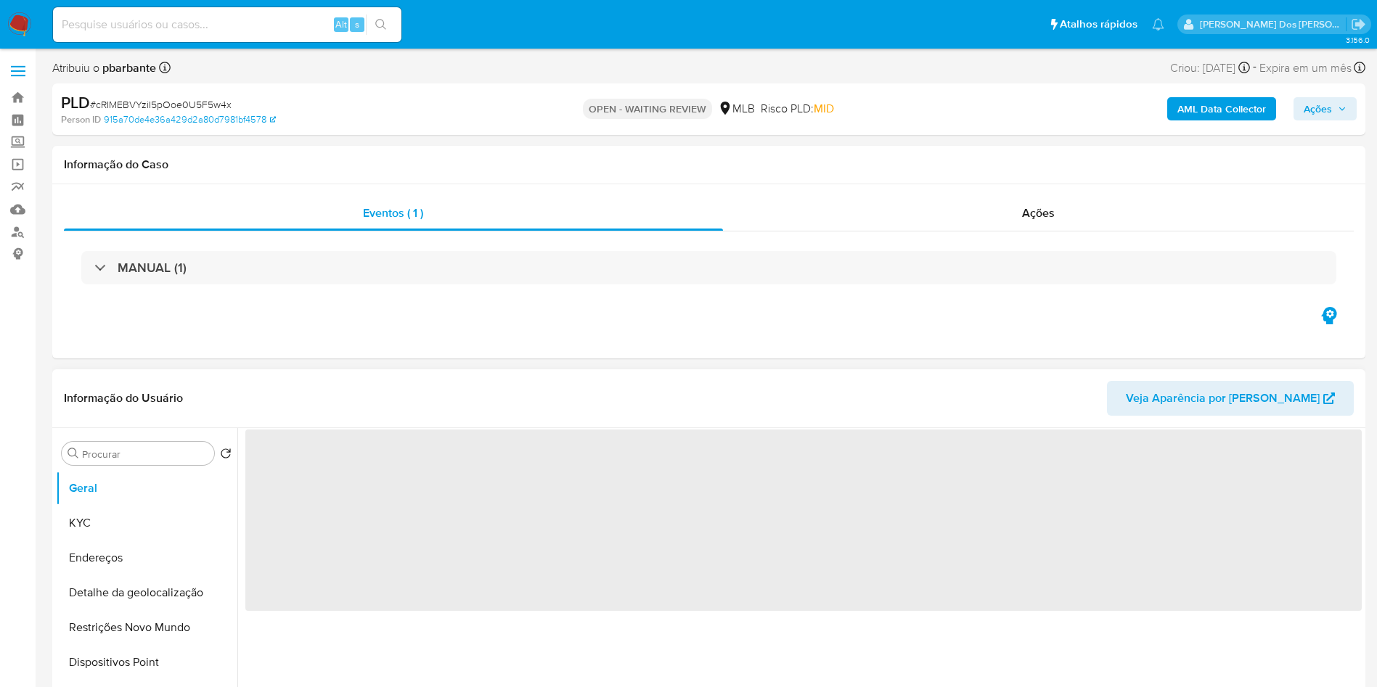
click at [462, 406] on header "Informação do Usuário Veja Aparência por Pessoa" at bounding box center [709, 398] width 1290 height 35
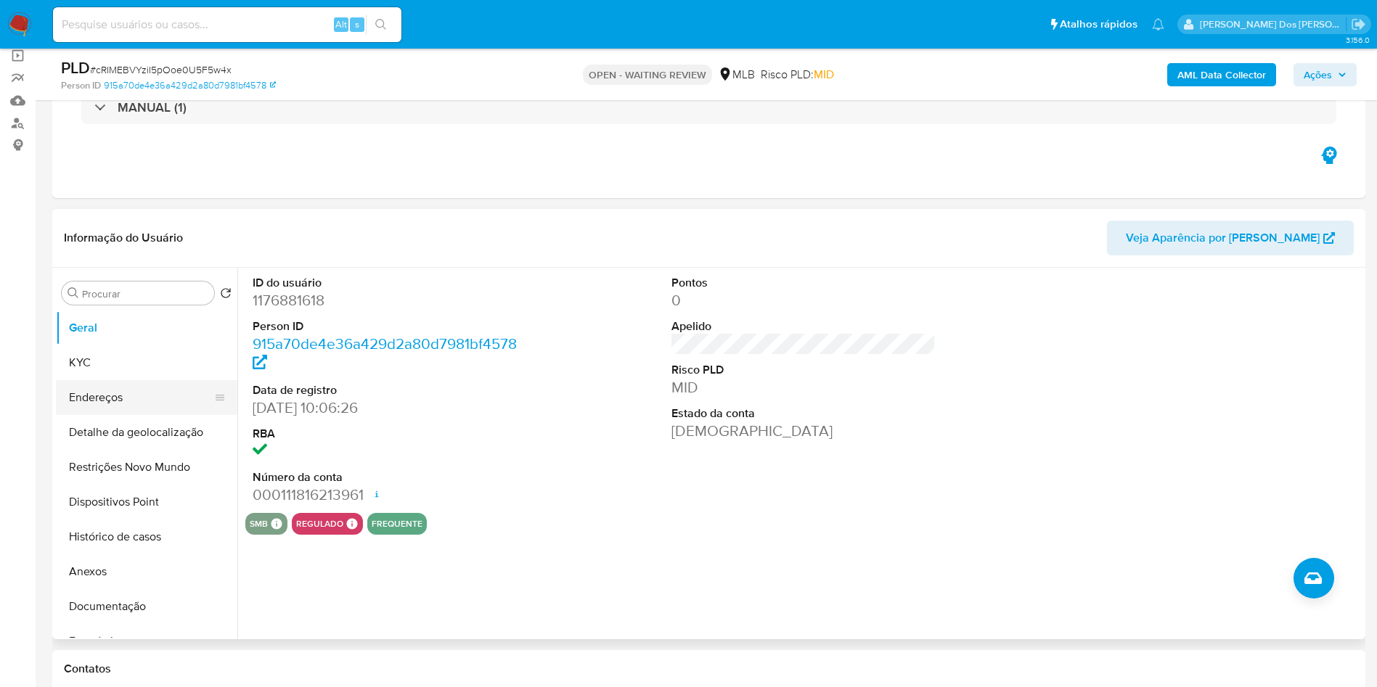
click at [134, 408] on button "Endereços" at bounding box center [141, 397] width 170 height 35
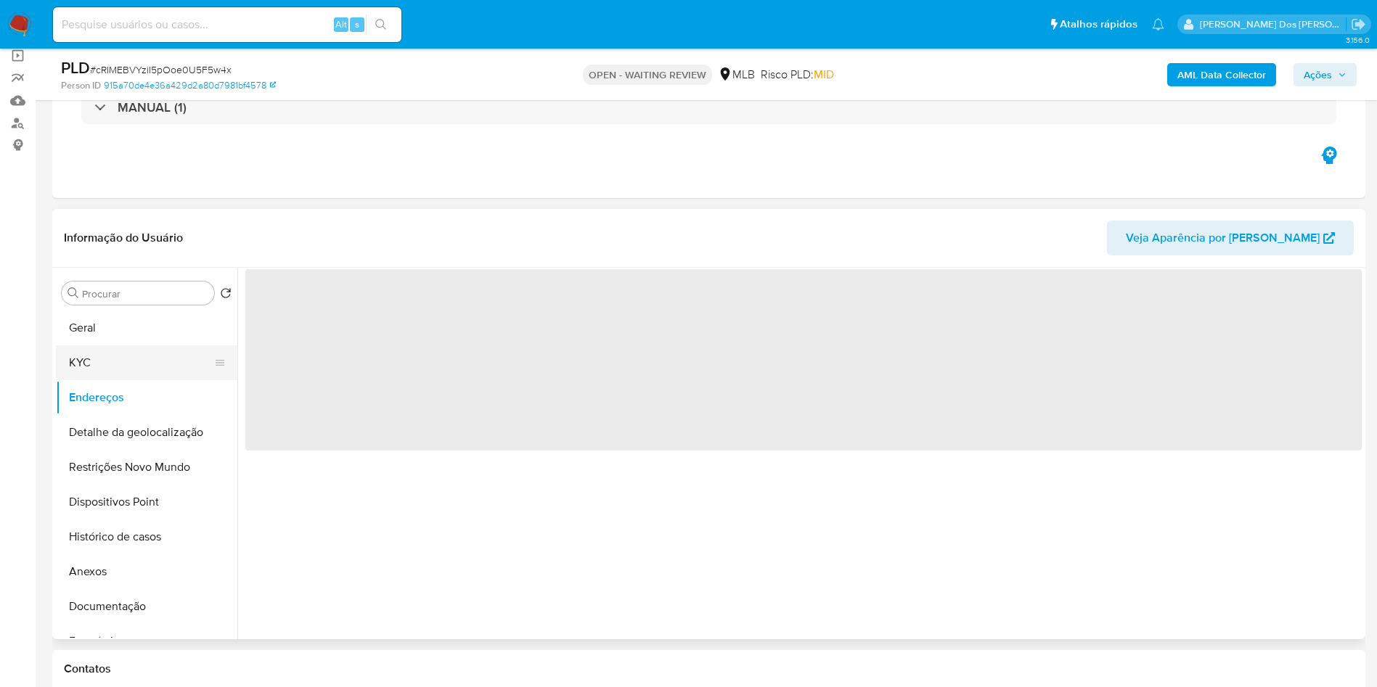
click at [134, 380] on button "KYC" at bounding box center [141, 362] width 170 height 35
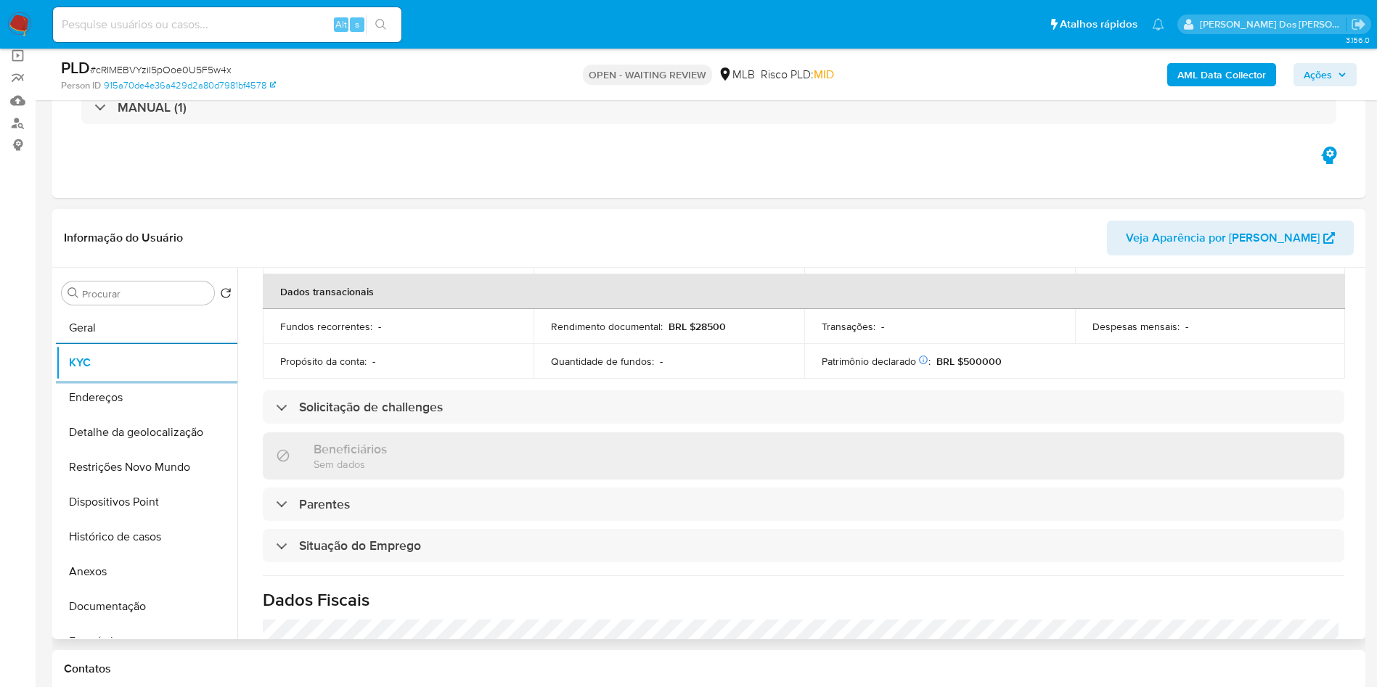
scroll to position [605, 0]
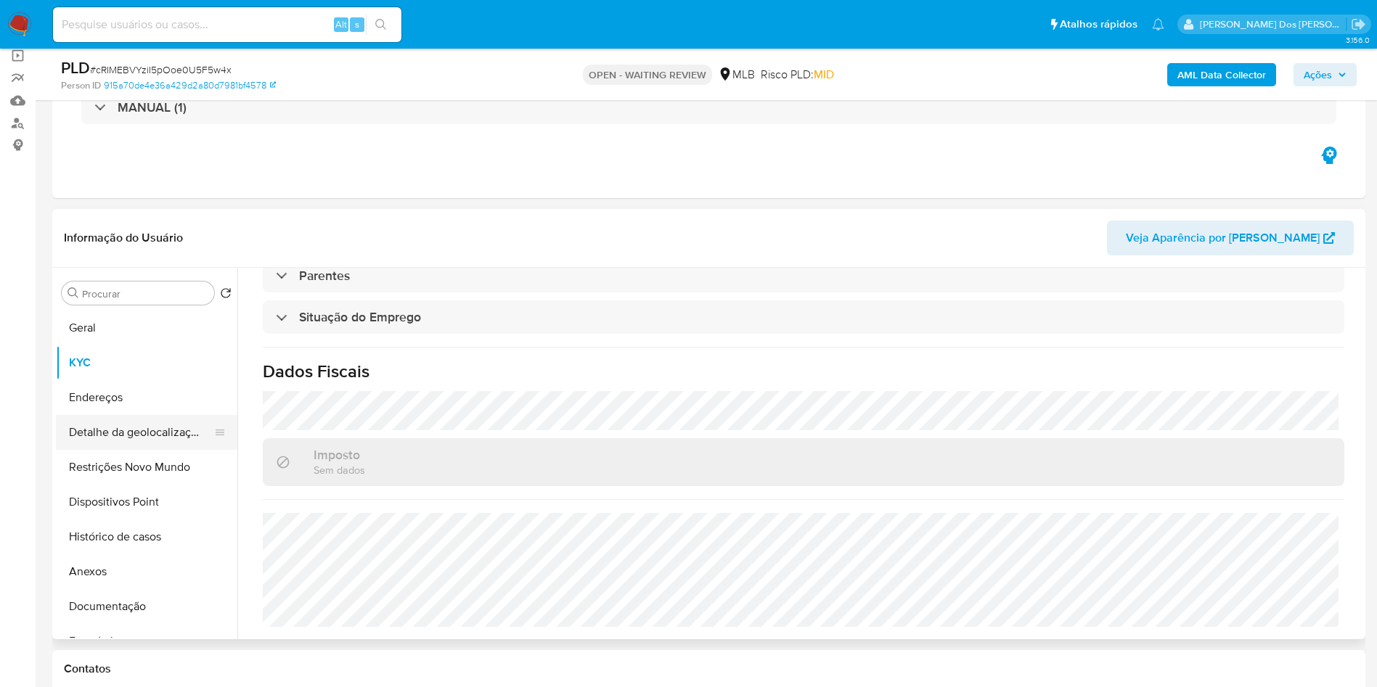
click at [146, 444] on button "Detalhe da geolocalização" at bounding box center [141, 432] width 170 height 35
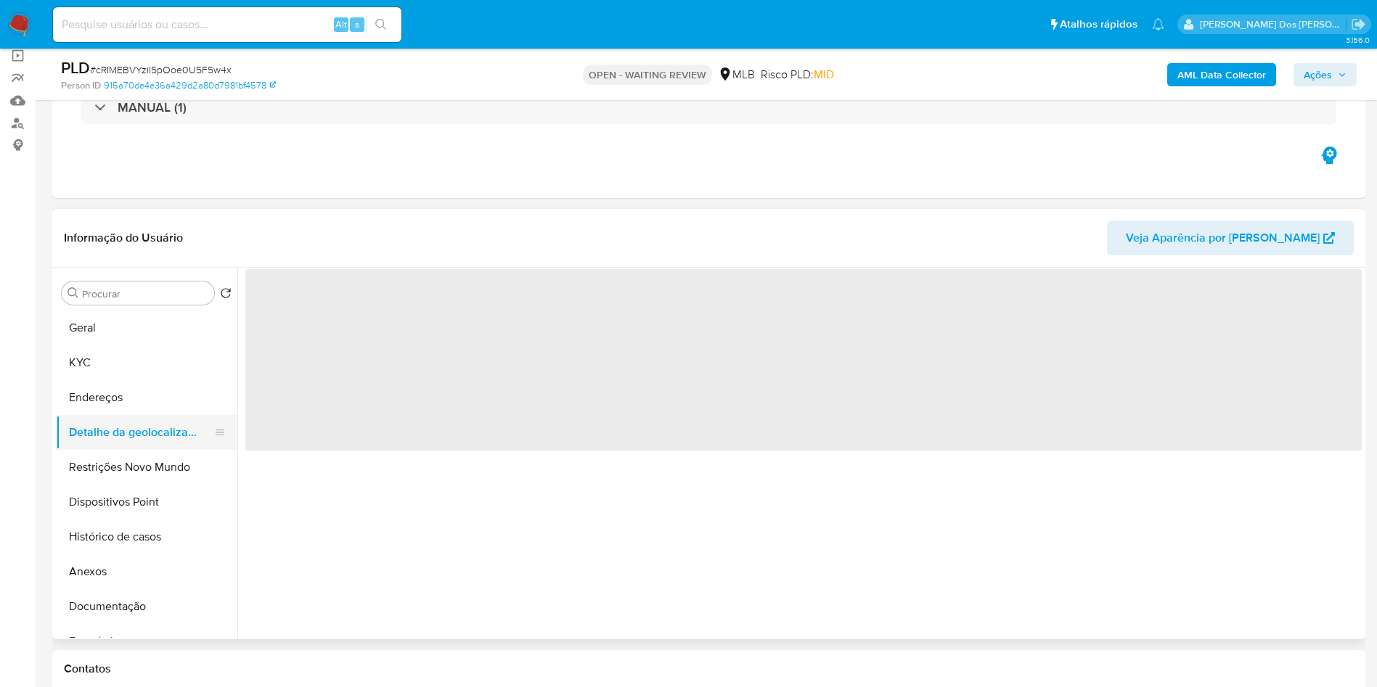
scroll to position [0, 0]
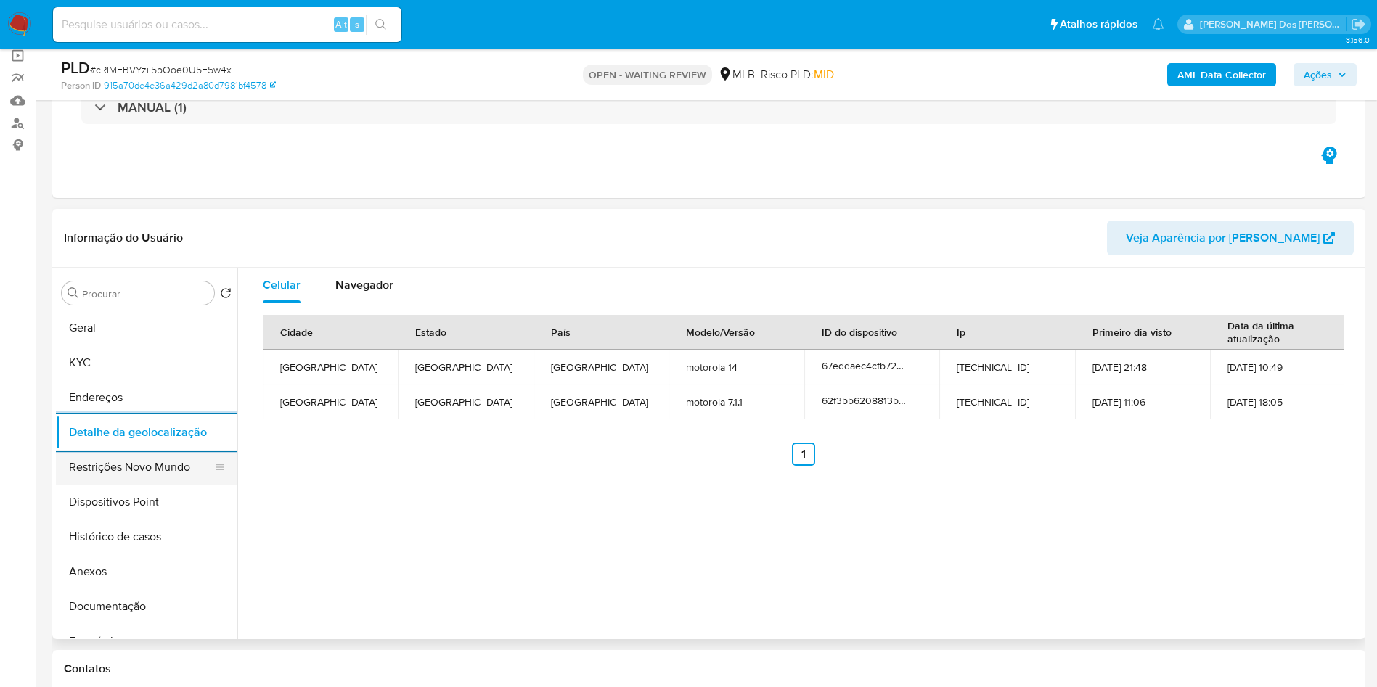
click at [100, 485] on button "Restrições Novo Mundo" at bounding box center [141, 467] width 170 height 35
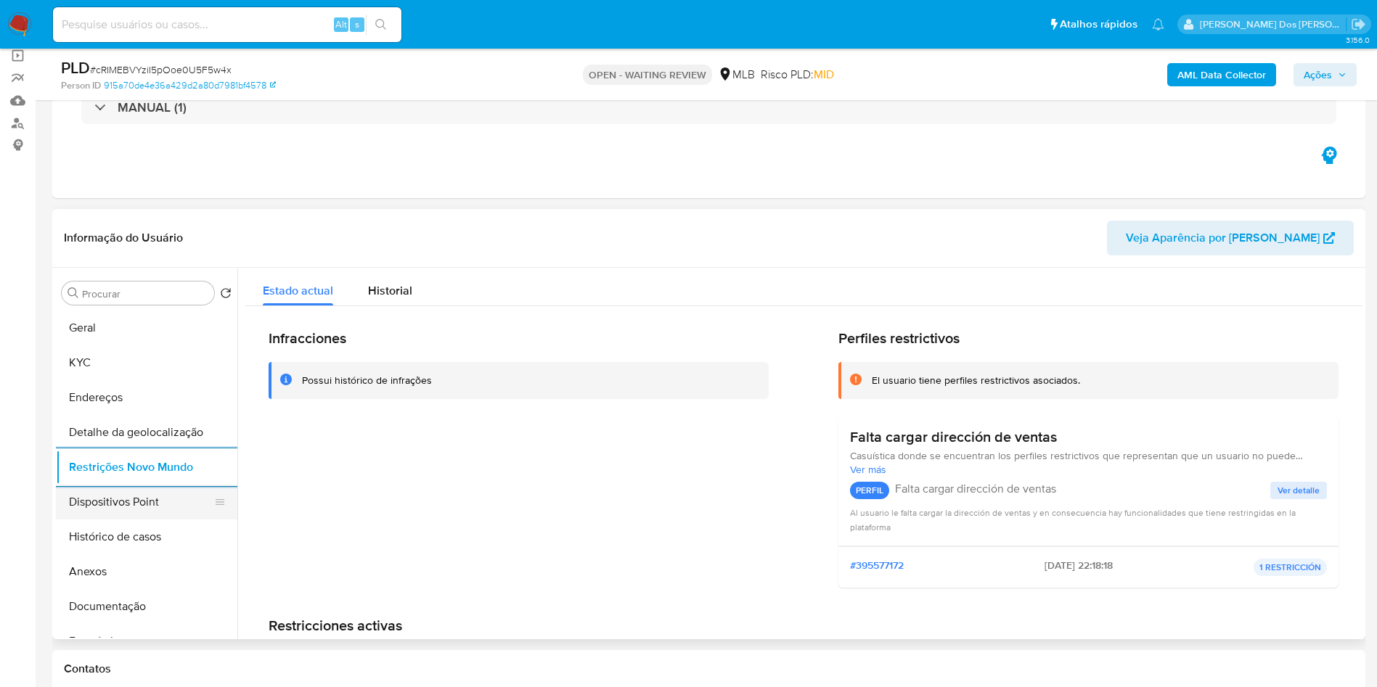
click at [85, 520] on button "Dispositivos Point" at bounding box center [141, 502] width 170 height 35
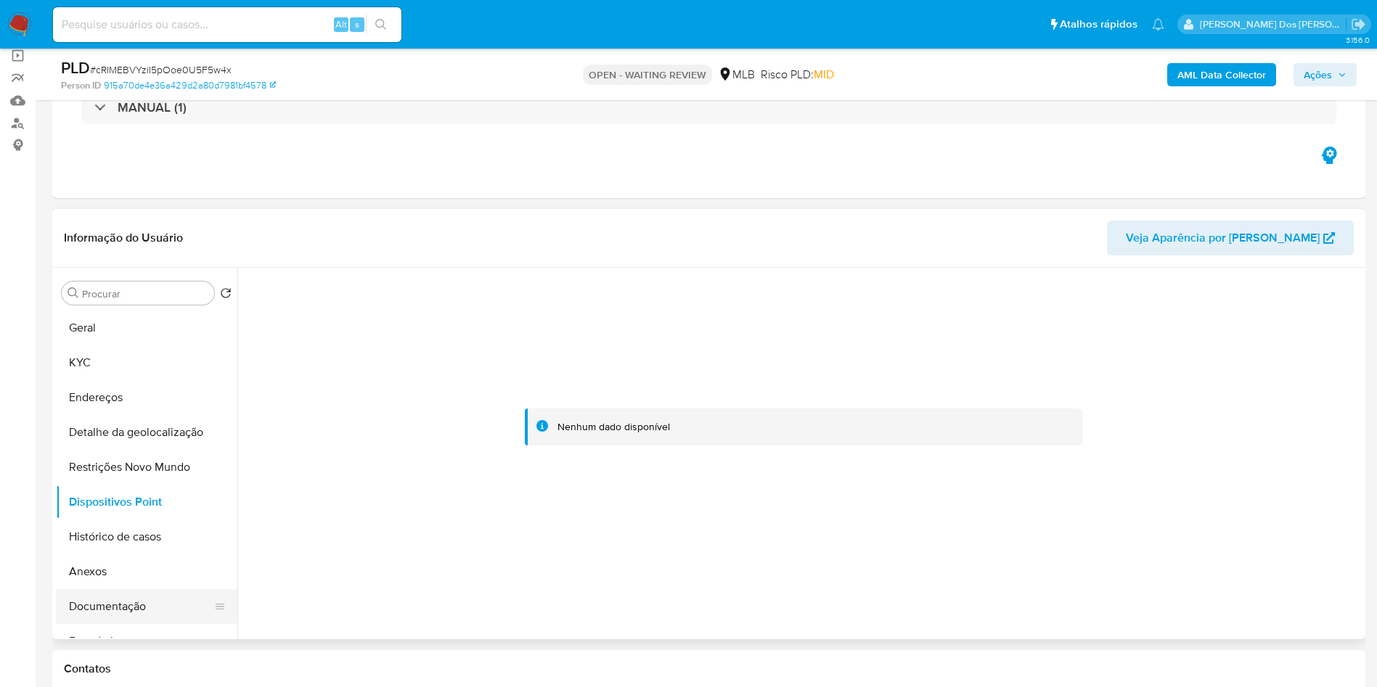
click at [131, 624] on button "Documentação" at bounding box center [141, 606] width 170 height 35
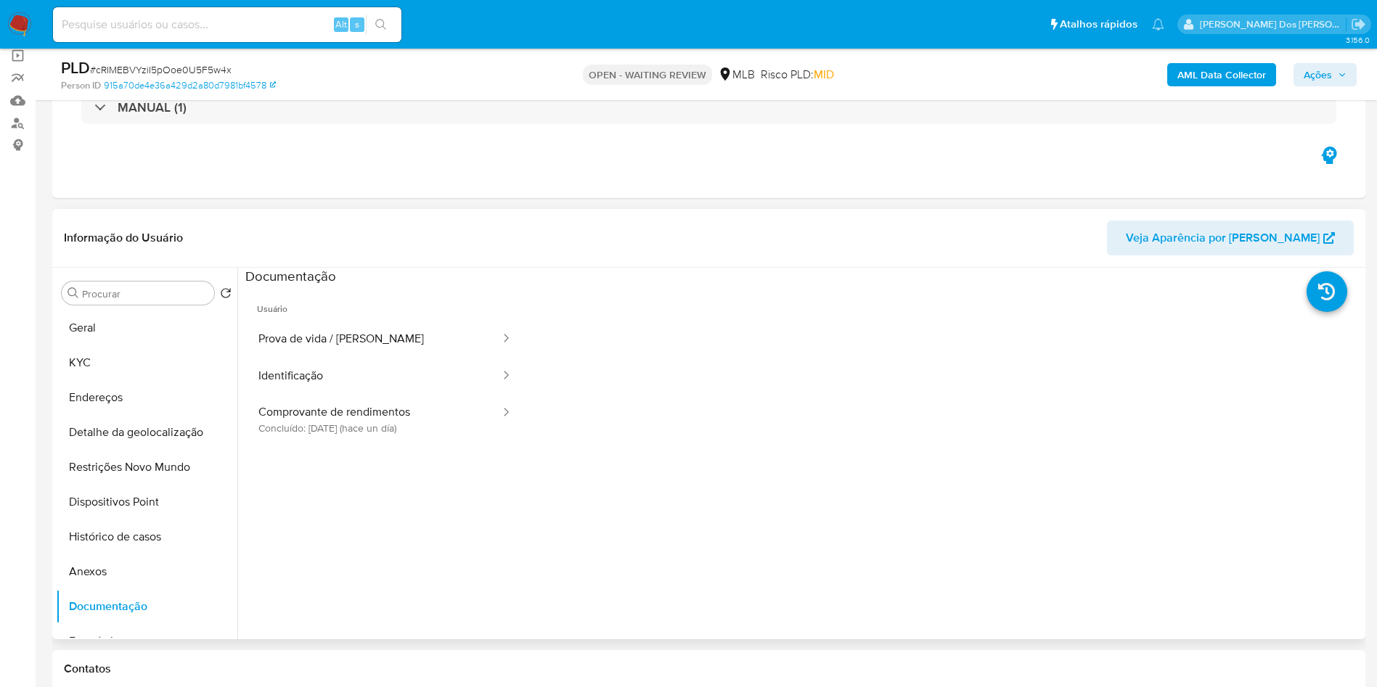
click at [321, 472] on ul "Usuário Prova de vida / Selfie Identificação Comprovante de rendimentos Concluí…" at bounding box center [384, 495] width 279 height 418
click at [337, 444] on button "Comprovante de rendimentos Concluído: 25/08/2025 (hace un día)" at bounding box center [373, 419] width 256 height 49
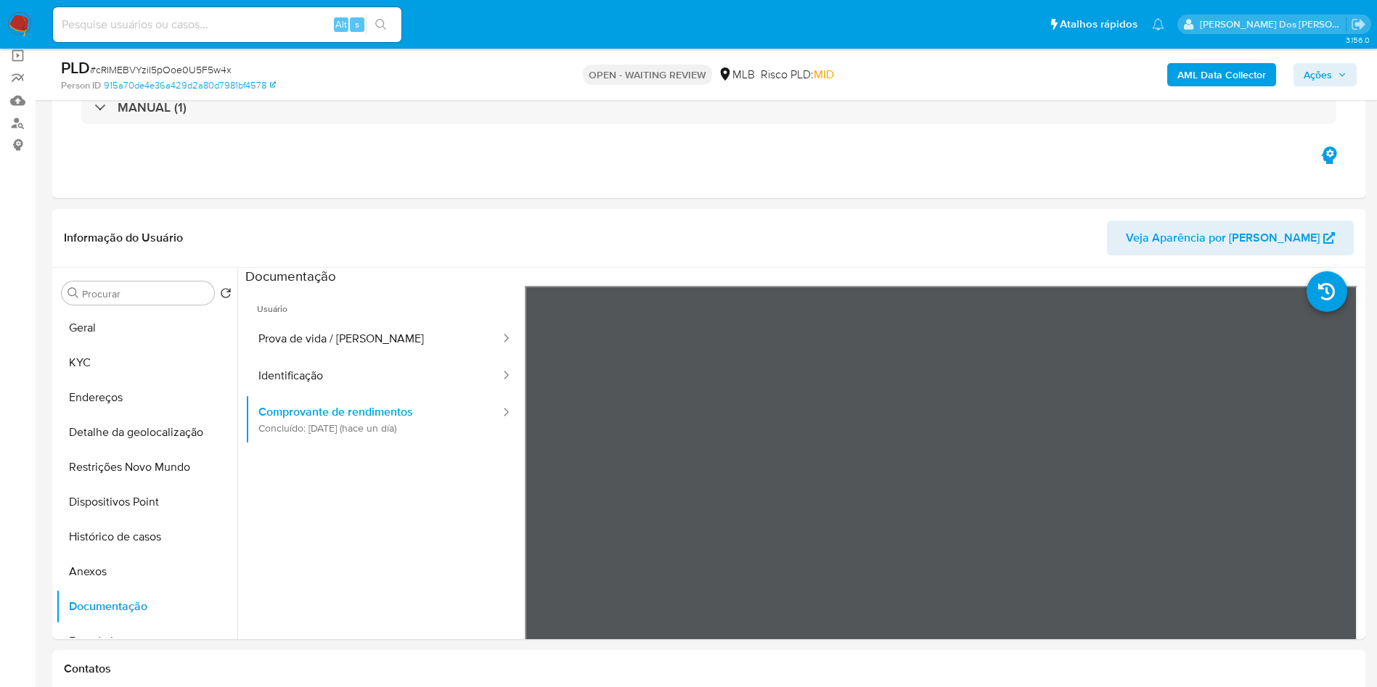
drag, startPoint x: 1339, startPoint y: 66, endPoint x: 1230, endPoint y: 86, distance: 110.7
click at [1339, 66] on span "Ações" at bounding box center [1324, 75] width 43 height 20
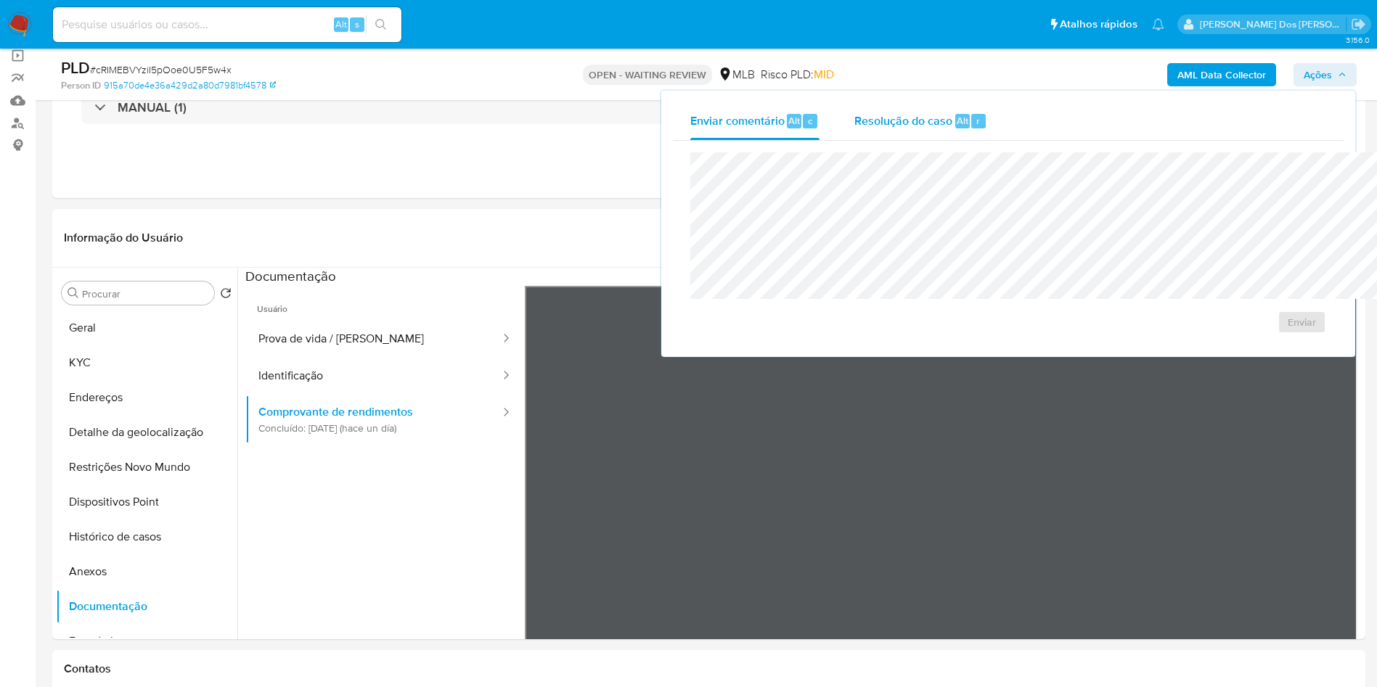
click at [854, 126] on span "Resolução do caso" at bounding box center [903, 120] width 98 height 17
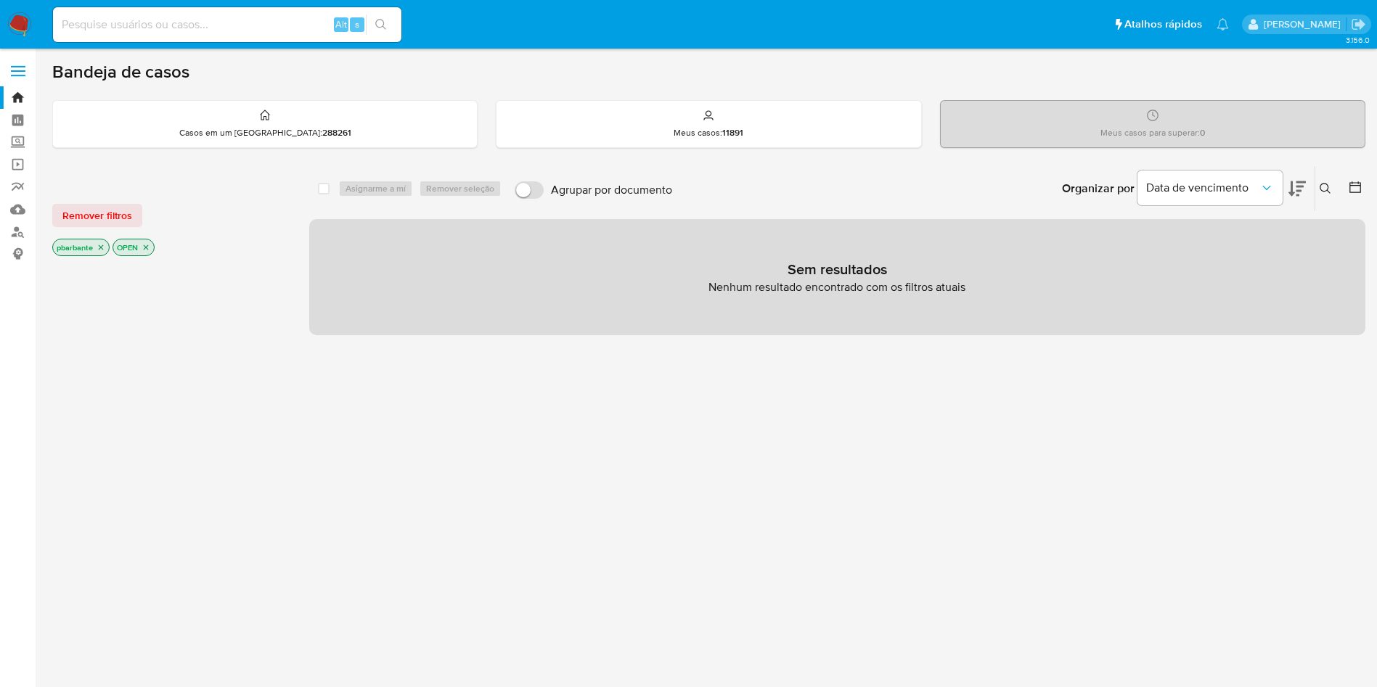
click at [14, 23] on img at bounding box center [19, 24] width 25 height 25
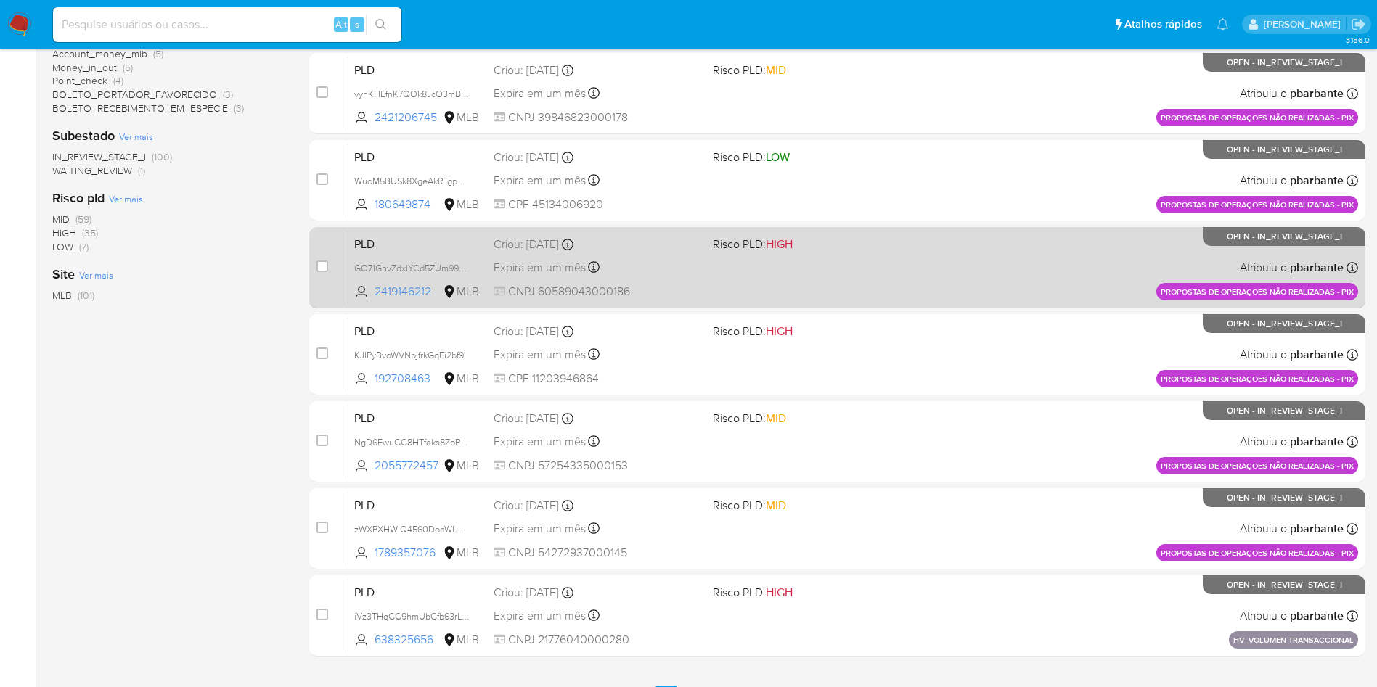
scroll to position [435, 0]
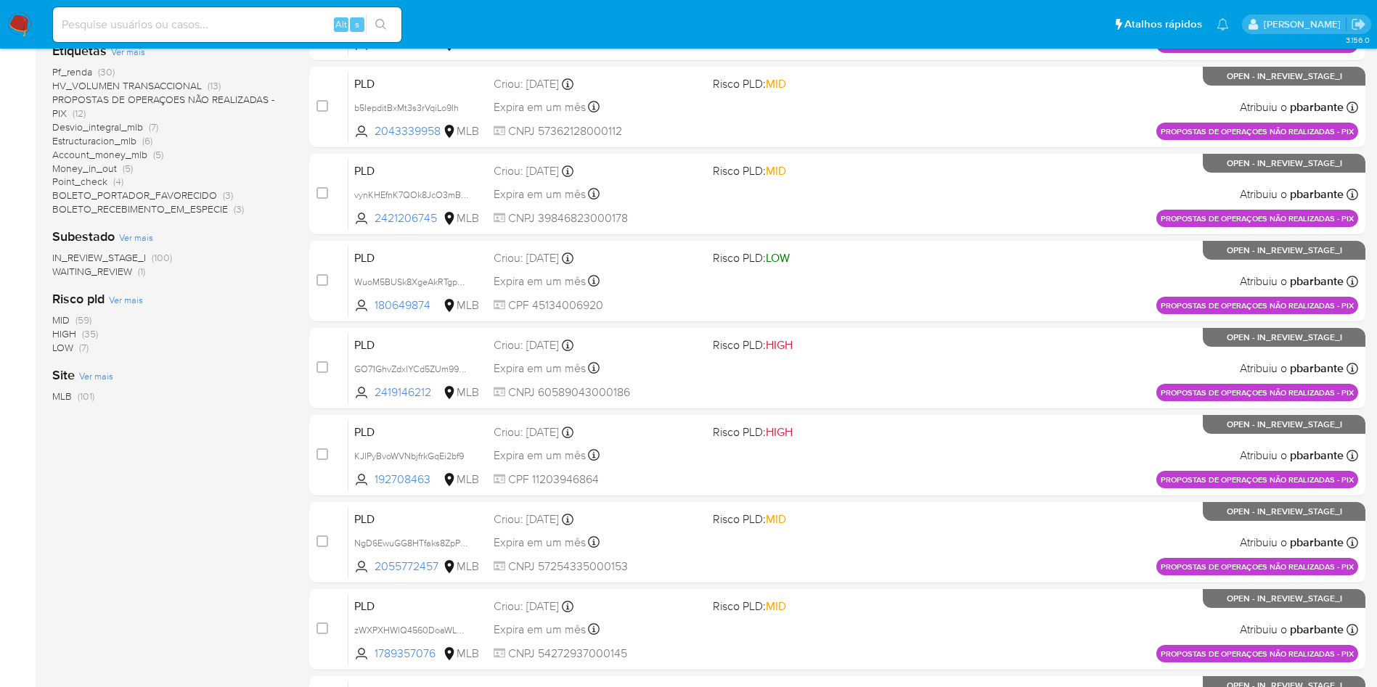
click at [111, 272] on span "WAITING_REVIEW" at bounding box center [92, 271] width 80 height 15
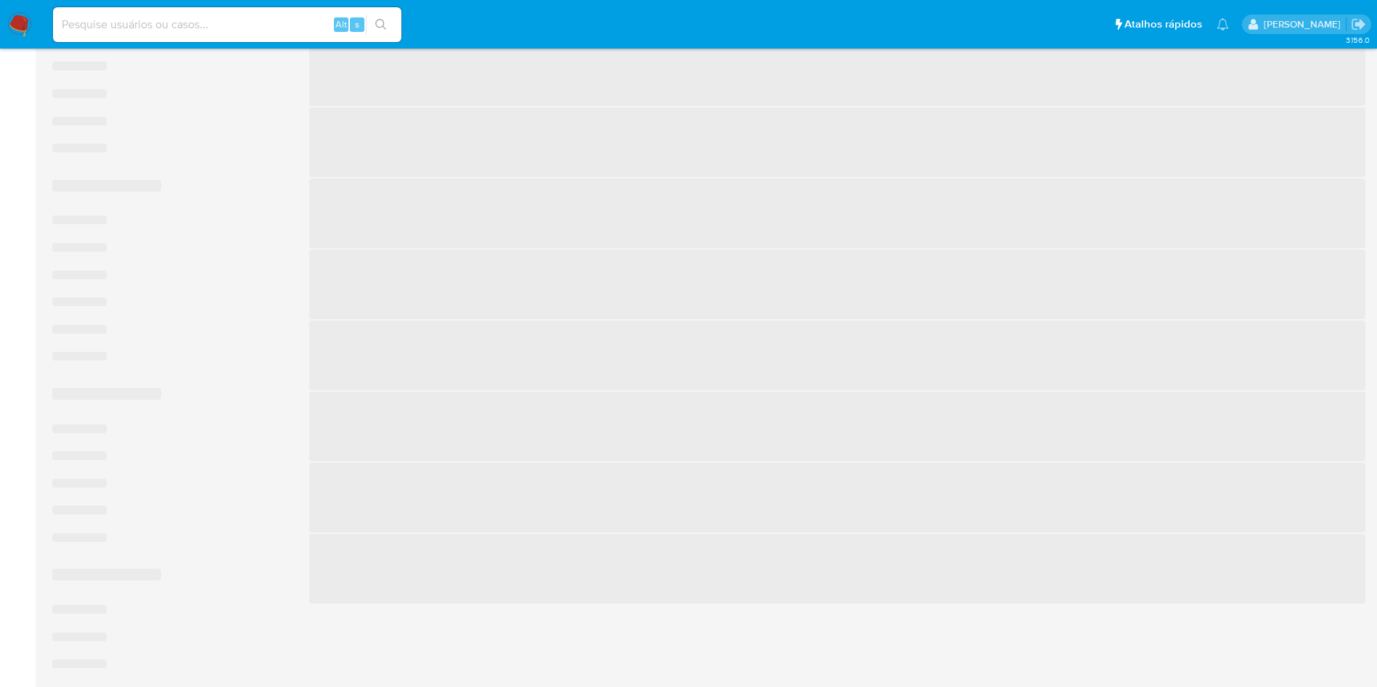
scroll to position [157, 0]
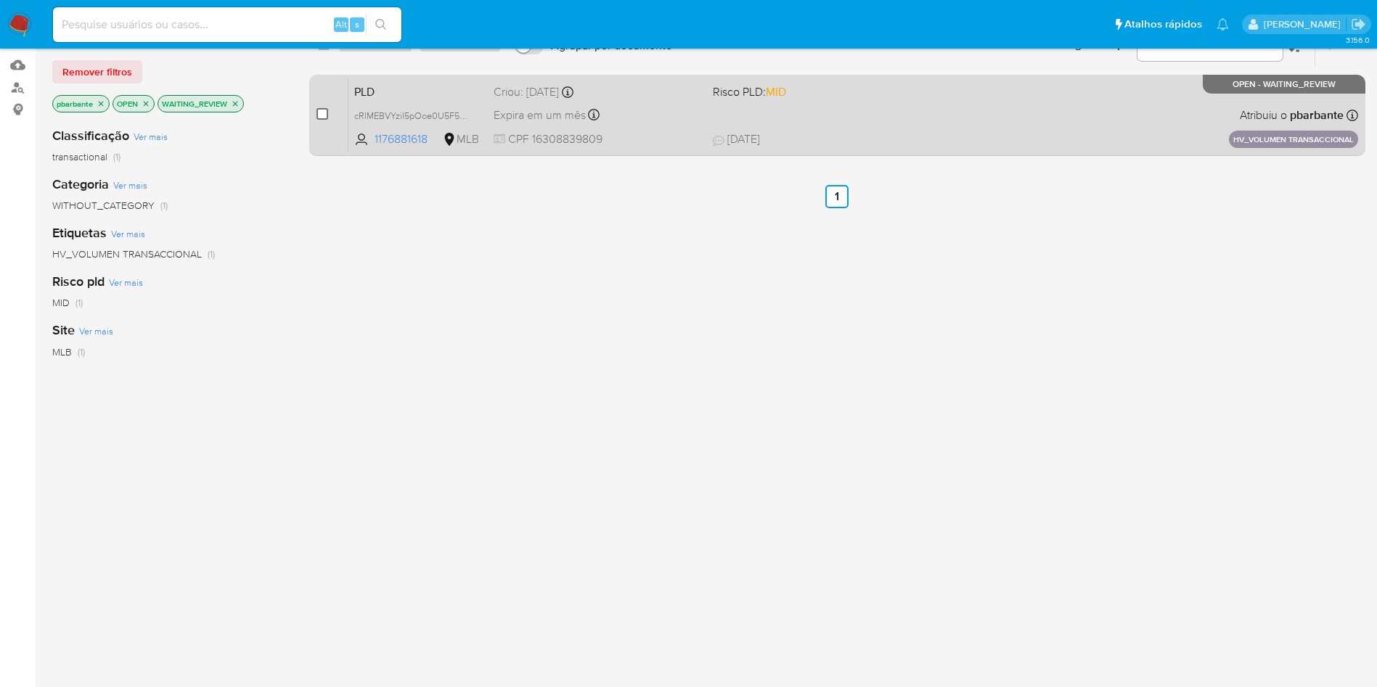
click at [328, 109] on input "checkbox" at bounding box center [322, 114] width 12 height 12
checkbox input "true"
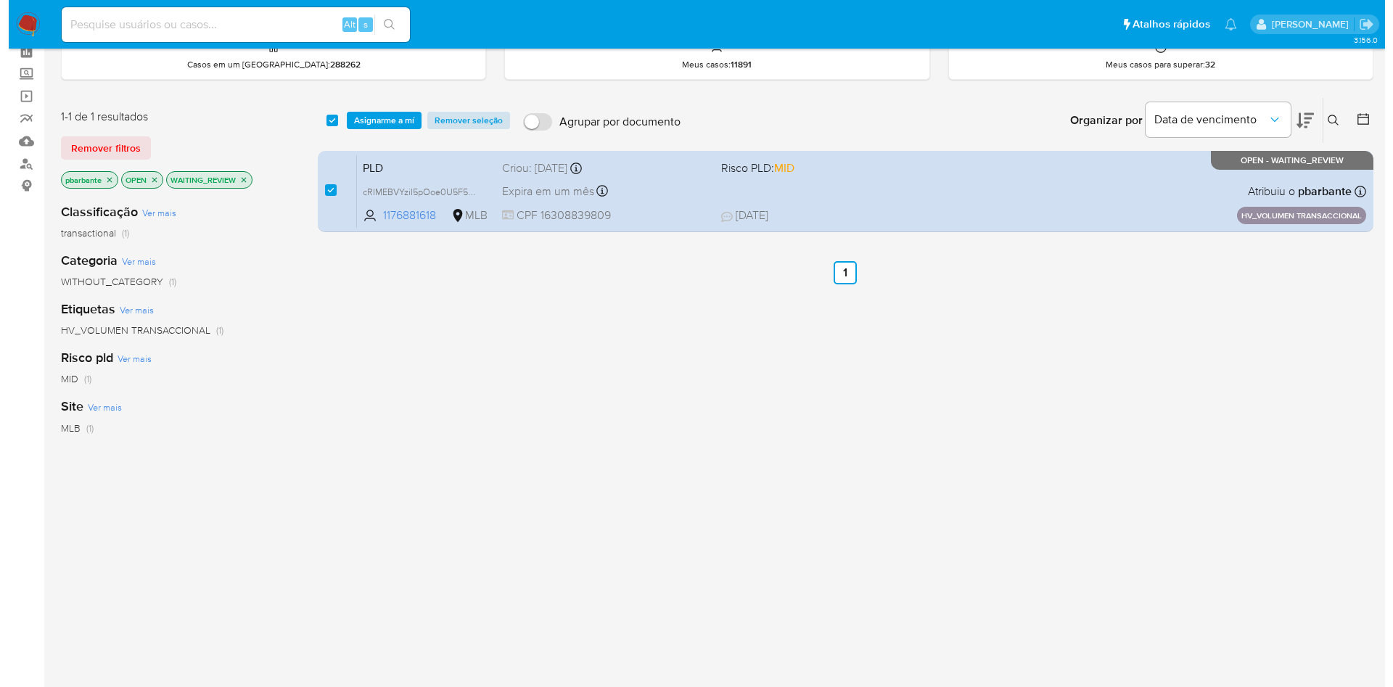
scroll to position [0, 0]
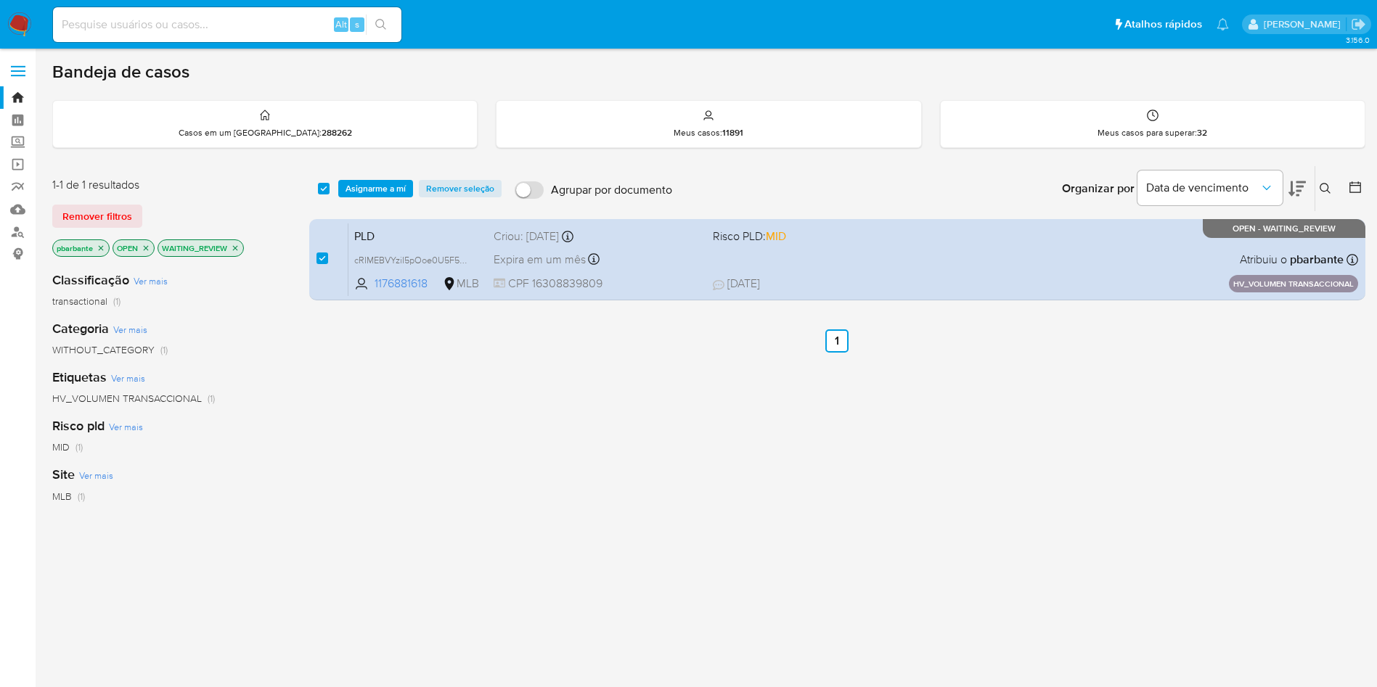
click at [422, 181] on div "select-all-cases-checkbox Asignarme a mí Remover seleção Agrupar por documento …" at bounding box center [837, 188] width 1056 height 45
click at [406, 189] on span "Asignarme a mí" at bounding box center [375, 188] width 60 height 15
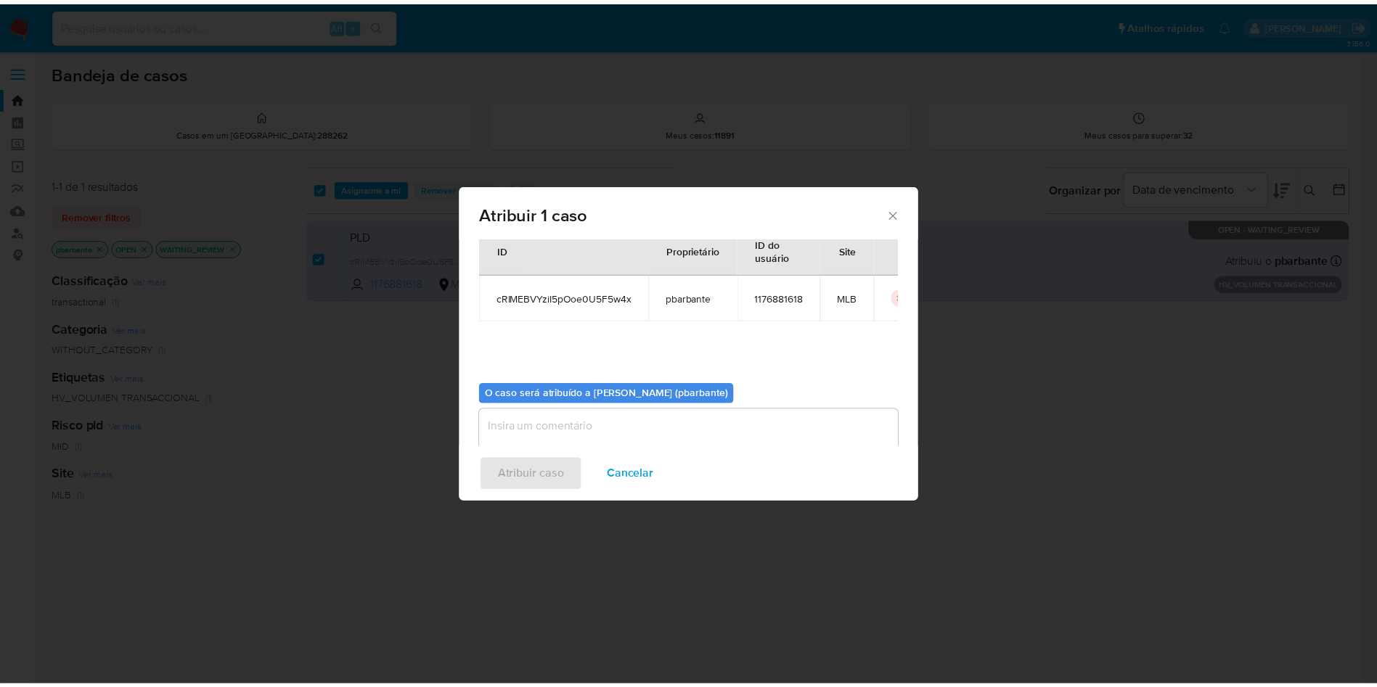
scroll to position [81, 0]
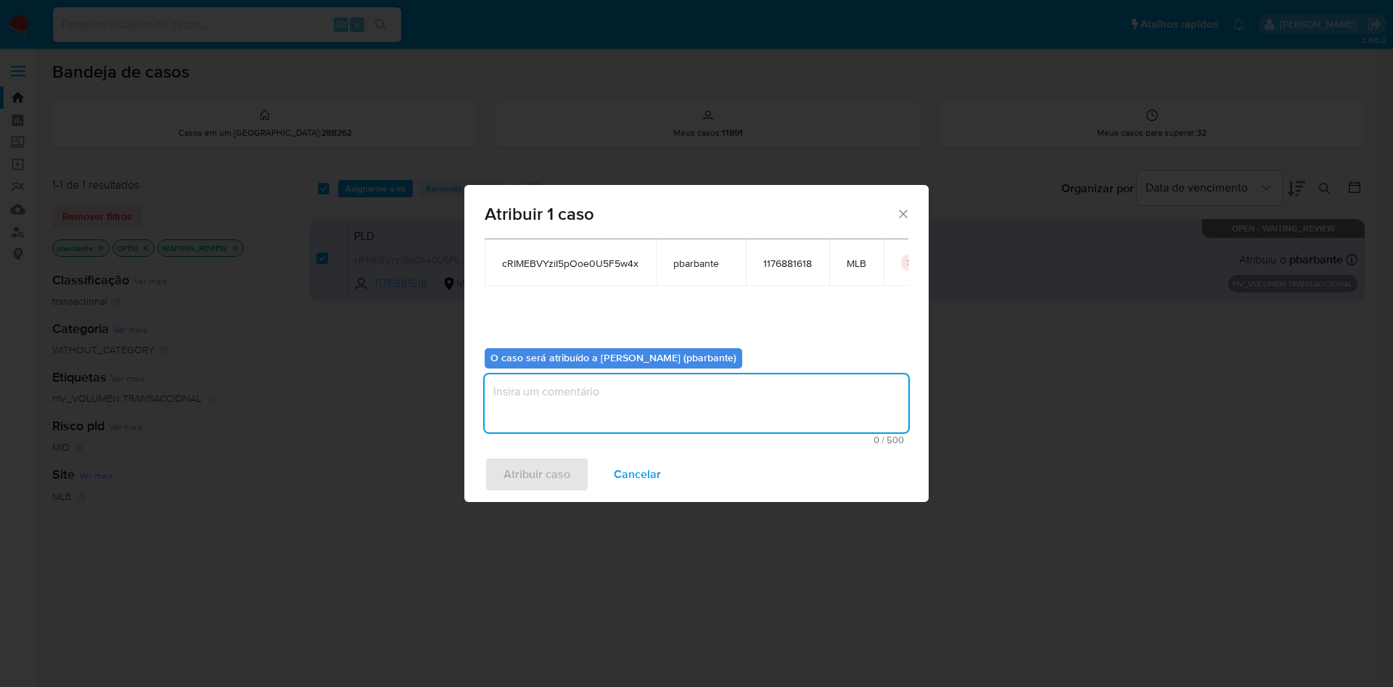
click at [574, 398] on textarea "assign-modal" at bounding box center [697, 403] width 424 height 58
type textarea "."
click at [530, 478] on span "Atribuir caso" at bounding box center [537, 475] width 67 height 32
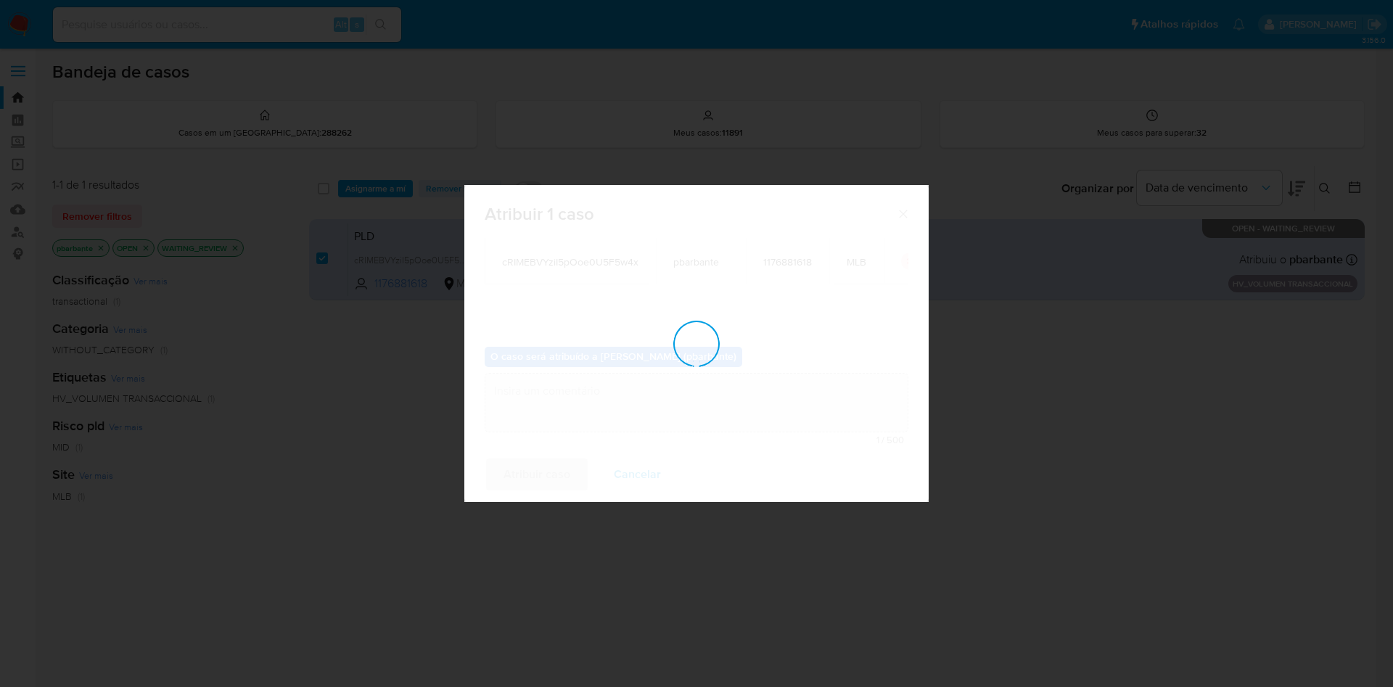
checkbox input "false"
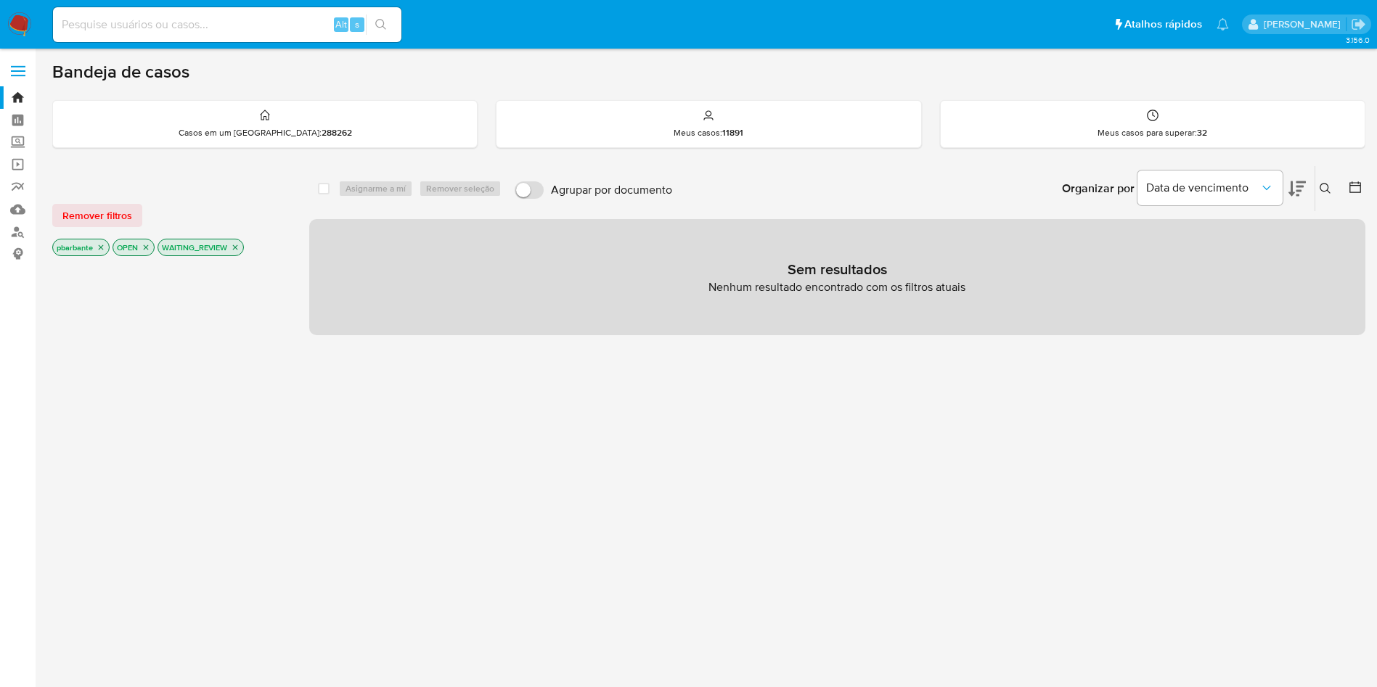
click at [28, 17] on img at bounding box center [19, 24] width 25 height 25
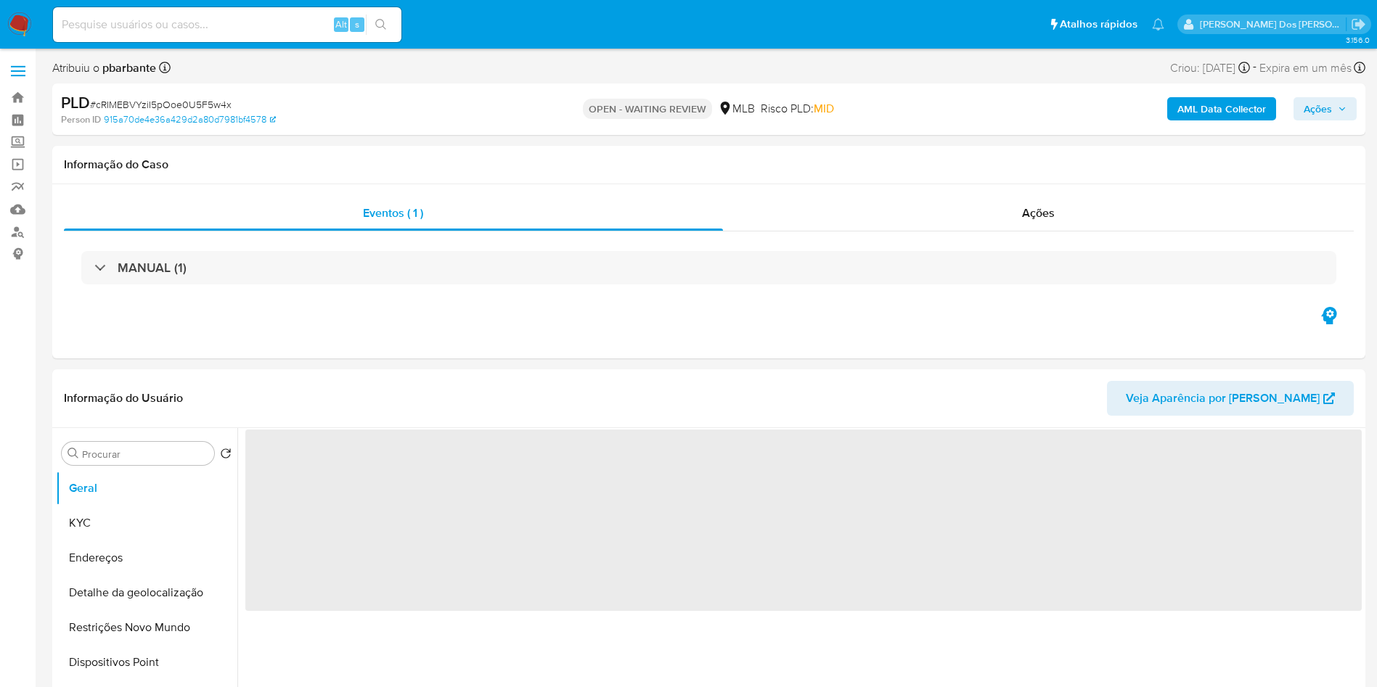
select select "10"
click at [1346, 99] on span "Ações" at bounding box center [1324, 109] width 43 height 20
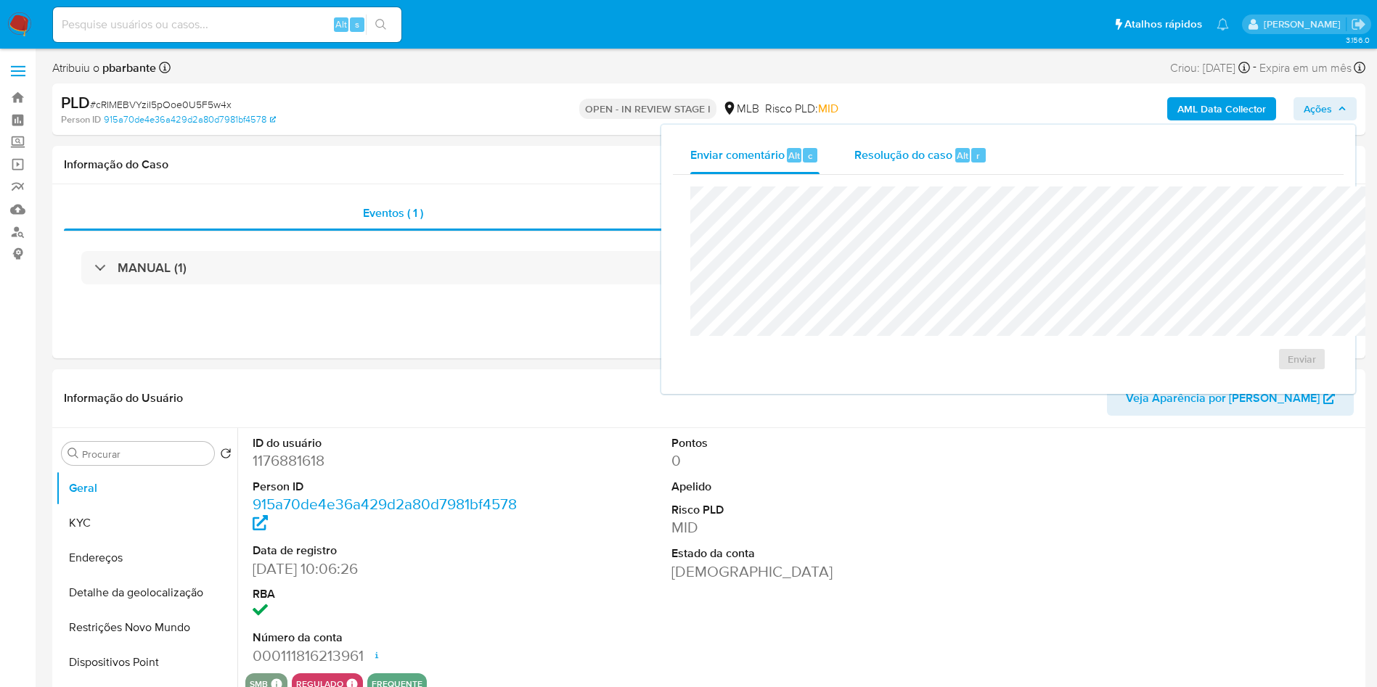
click at [854, 165] on div "Resolução do caso Alt r" at bounding box center [920, 155] width 133 height 38
select select "10"
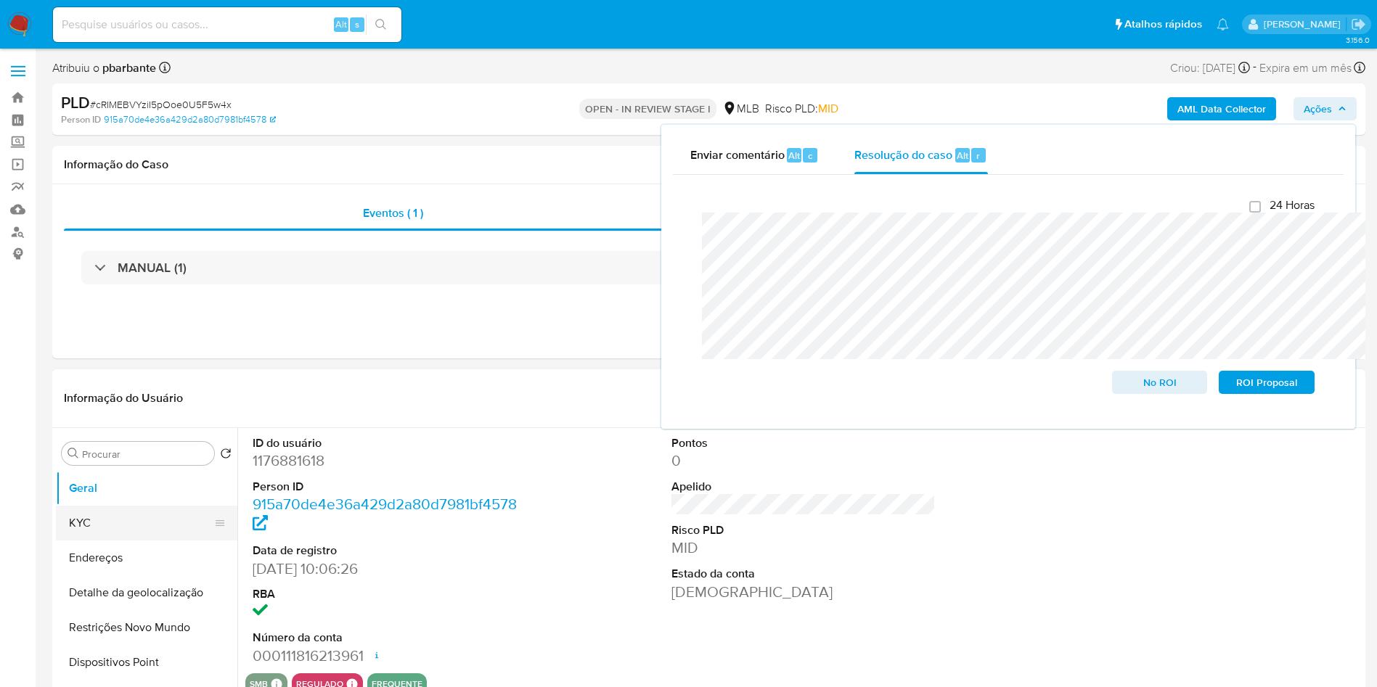
click at [127, 541] on button "KYC" at bounding box center [141, 523] width 170 height 35
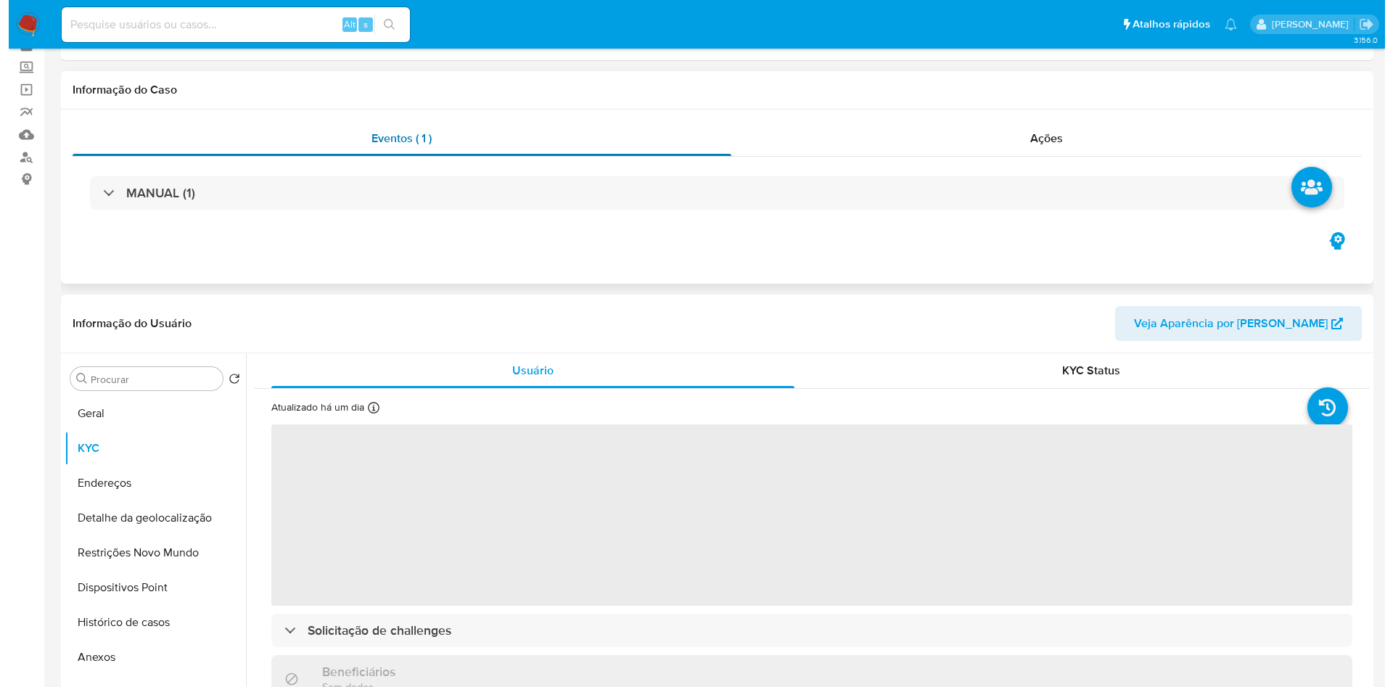
scroll to position [109, 0]
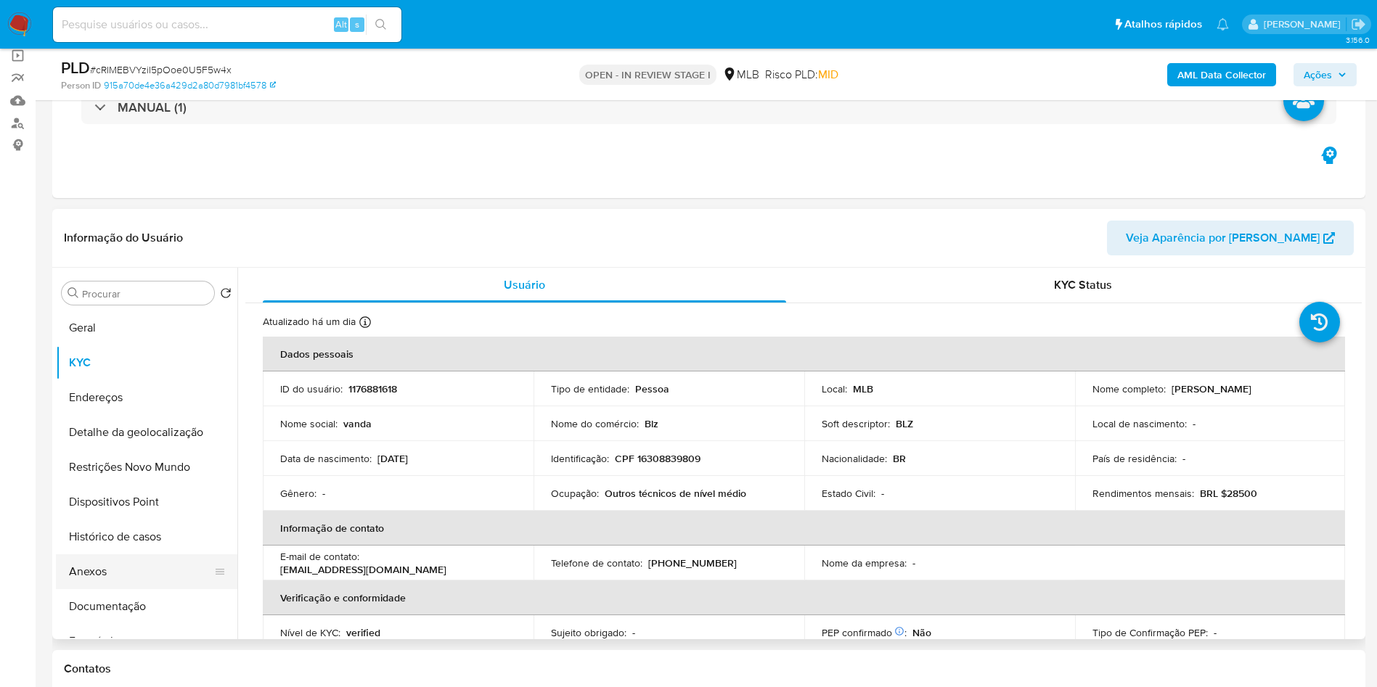
click at [128, 589] on button "Anexos" at bounding box center [141, 571] width 170 height 35
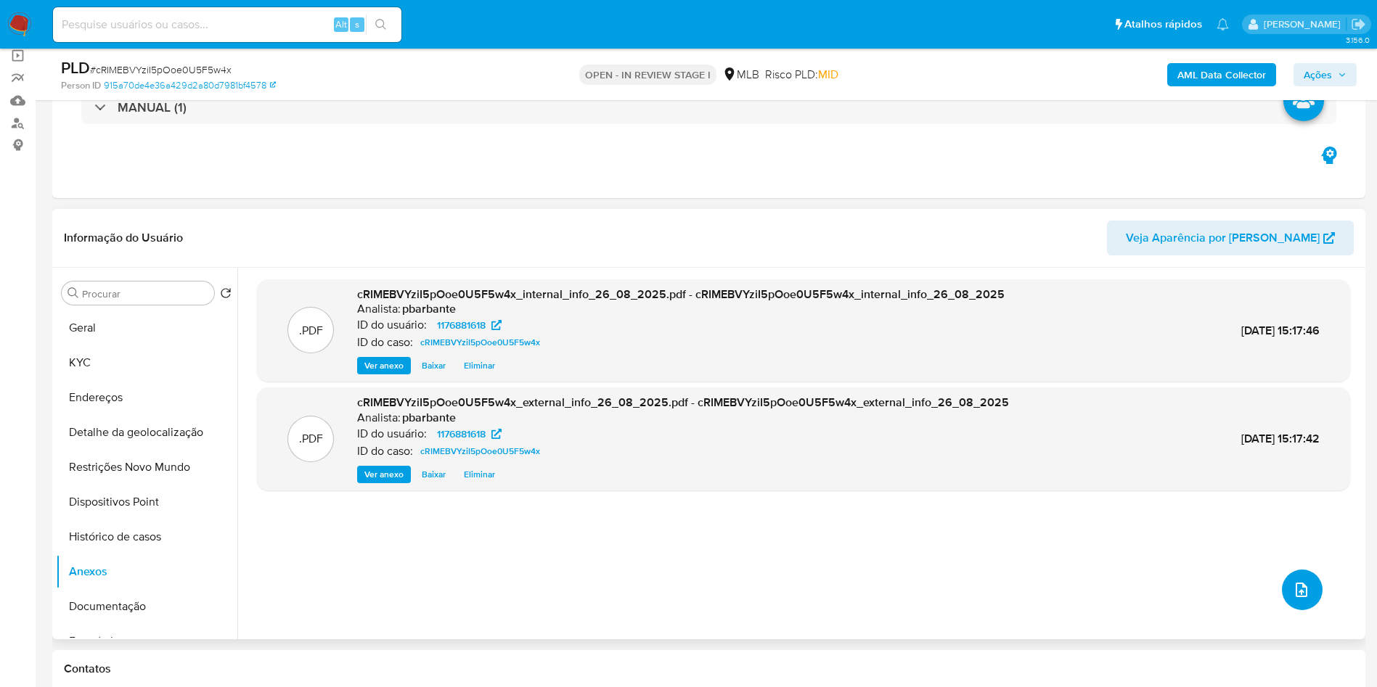
click at [1298, 599] on icon "upload-file" at bounding box center [1301, 589] width 17 height 17
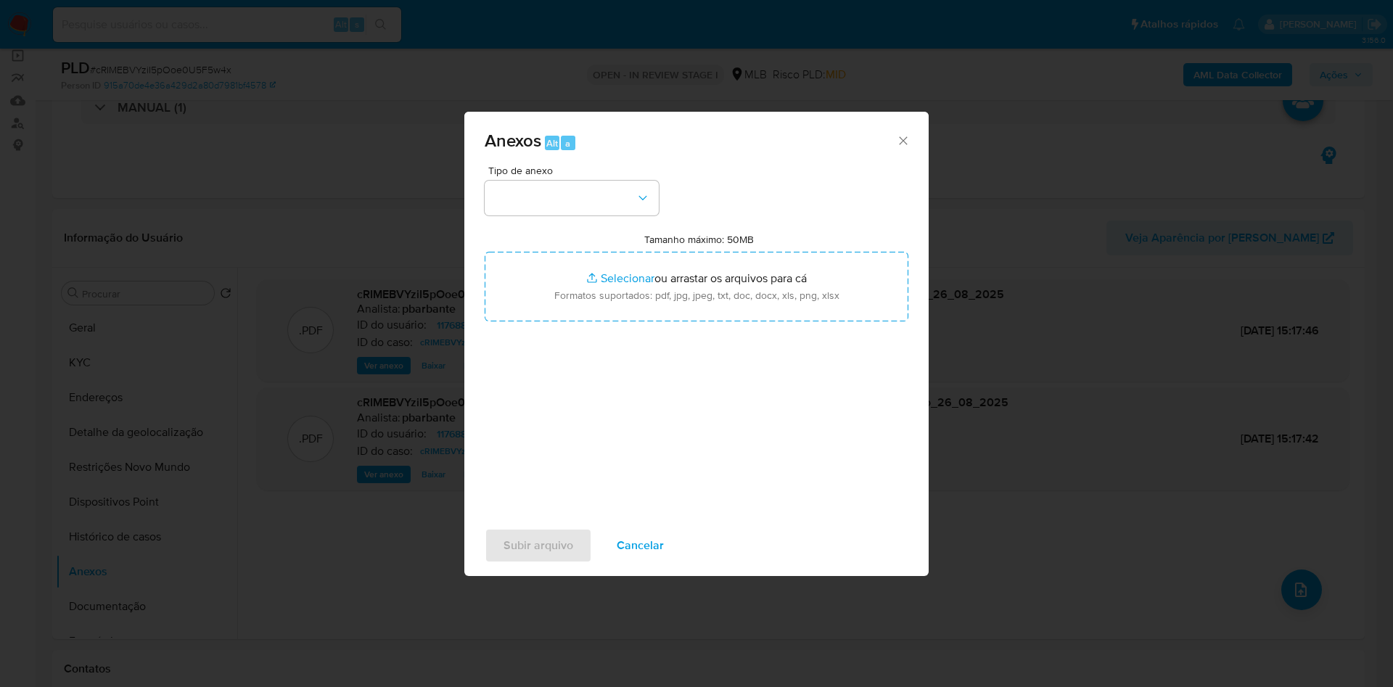
drag, startPoint x: 584, startPoint y: 121, endPoint x: 589, endPoint y: 139, distance: 18.0
click at [586, 123] on div "Anexos Alt a" at bounding box center [696, 139] width 464 height 54
click at [589, 181] on button "button" at bounding box center [572, 198] width 174 height 35
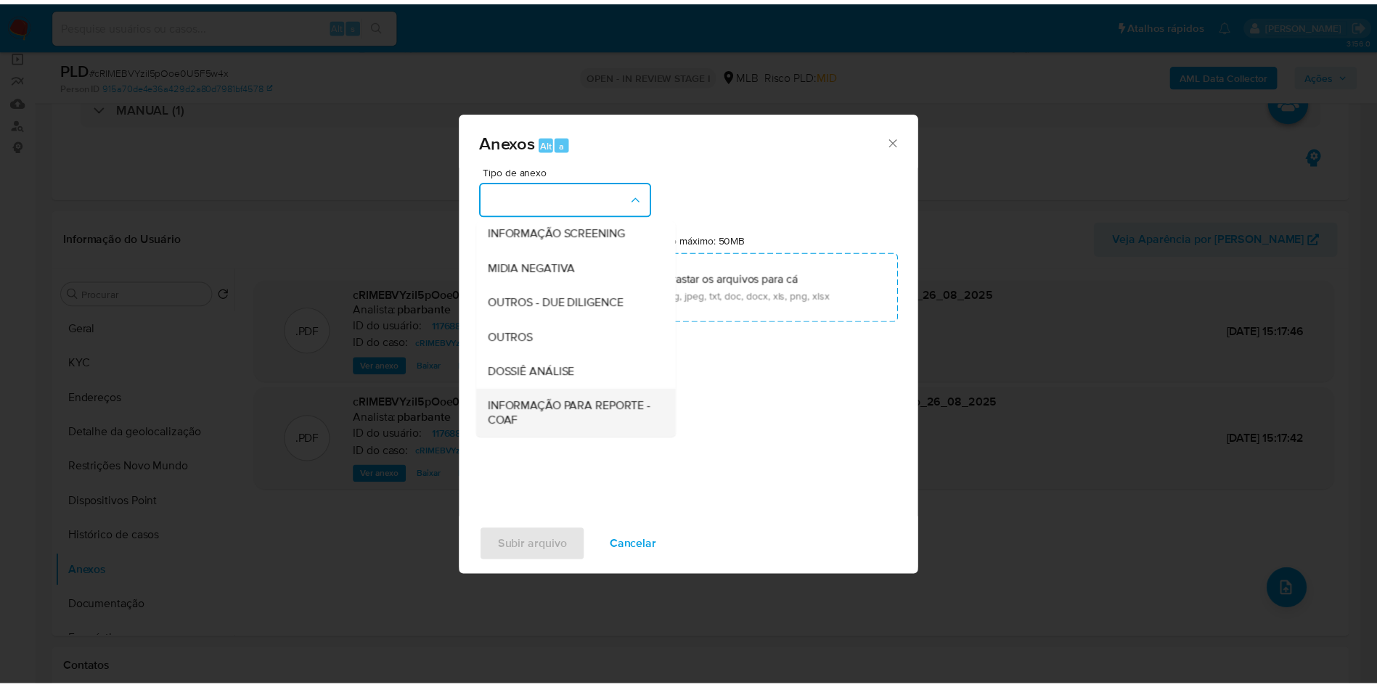
scroll to position [194, 0]
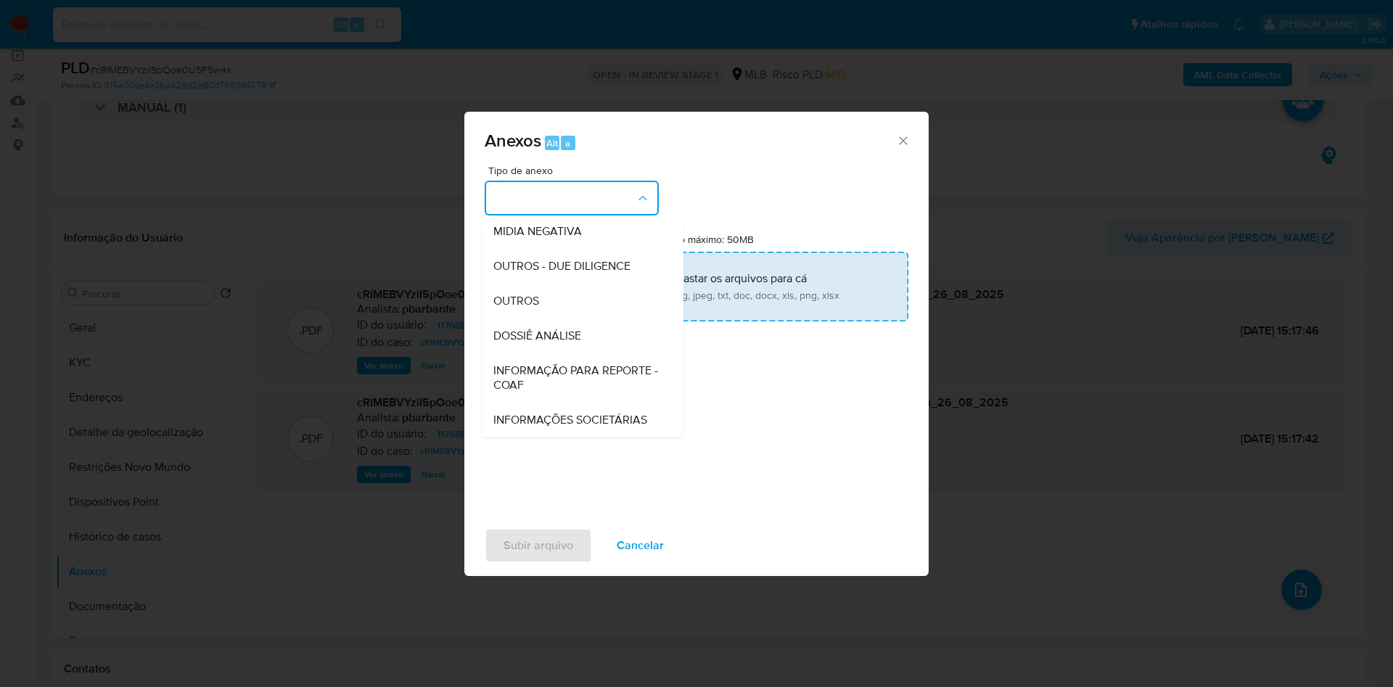
drag, startPoint x: 550, startPoint y: 337, endPoint x: 636, endPoint y: 255, distance: 118.6
click at [547, 364] on span "INFORMAÇÃO PARA REPORTE - COAF" at bounding box center [579, 378] width 170 height 29
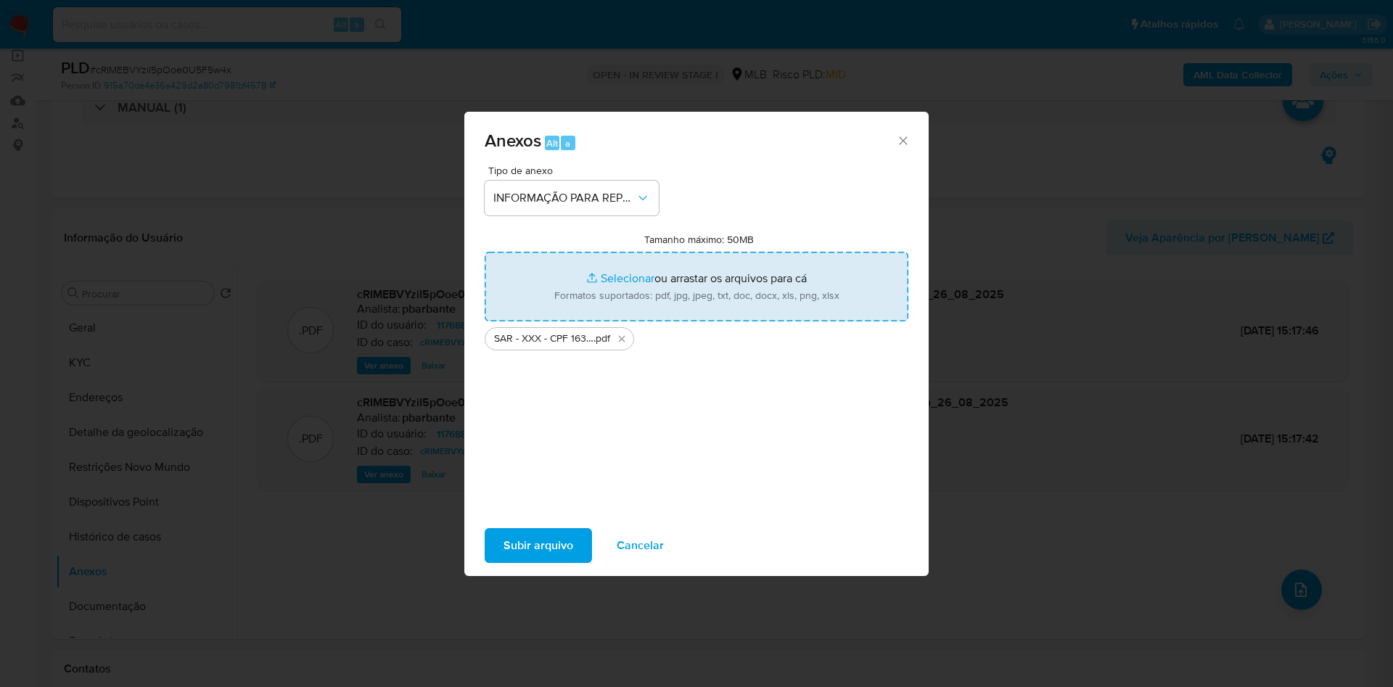
type input "C:\fakepath\Mulan 1176881618_2025_08_25_10_38_06.xlsx"
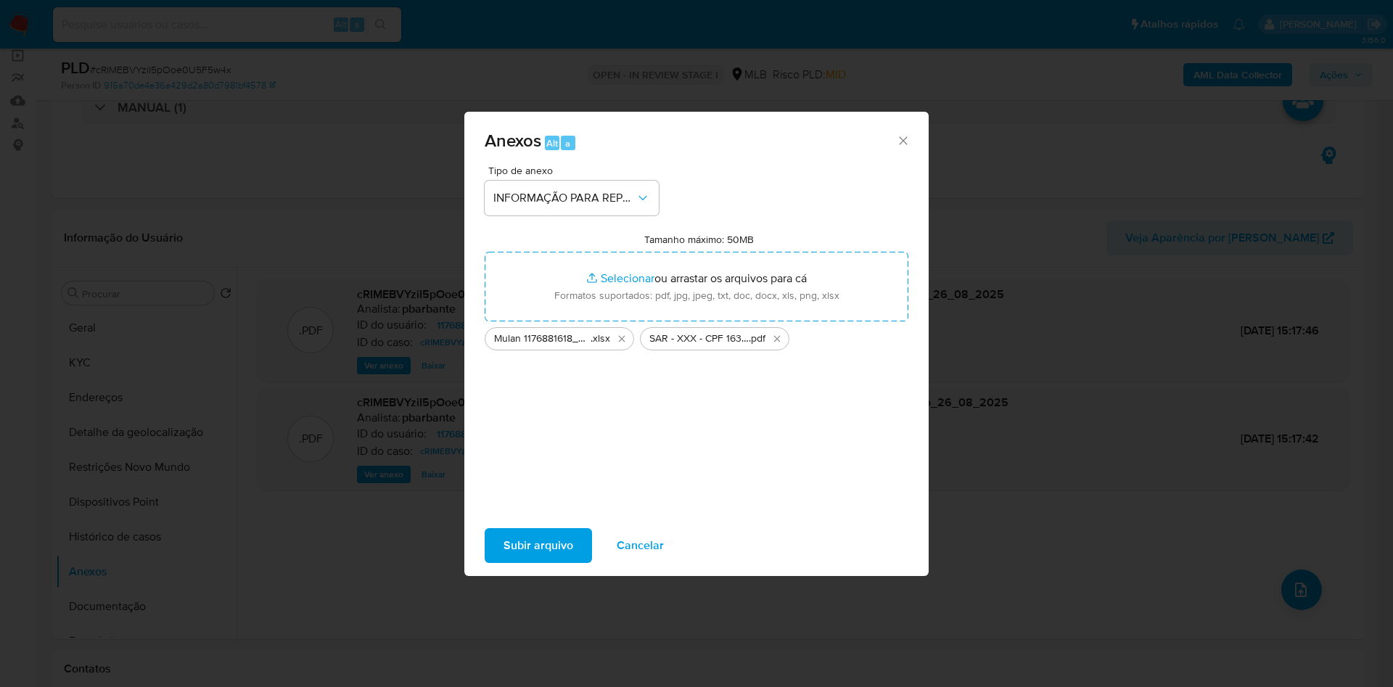
click at [506, 560] on span "Subir arquivo" at bounding box center [539, 546] width 70 height 32
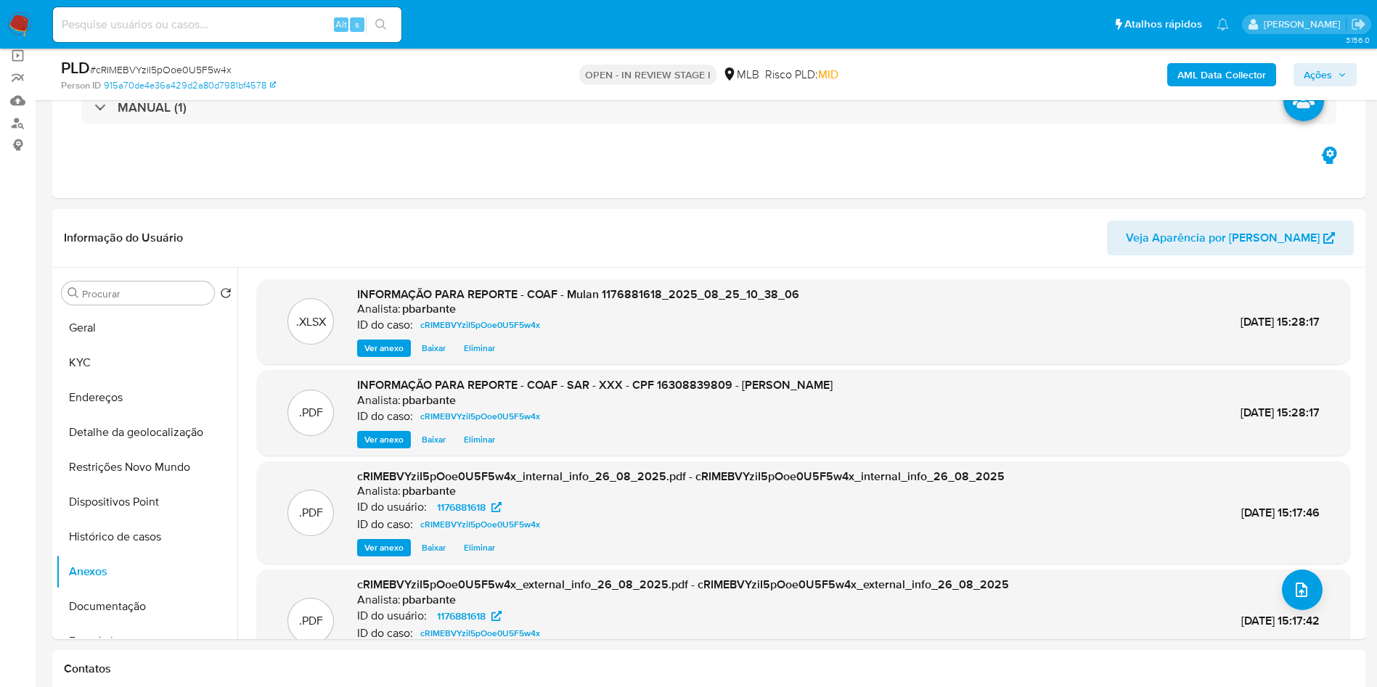
click at [1337, 60] on div "AML Data Collector Ações" at bounding box center [1142, 74] width 428 height 34
click at [1339, 70] on icon "button" at bounding box center [1342, 74] width 9 height 9
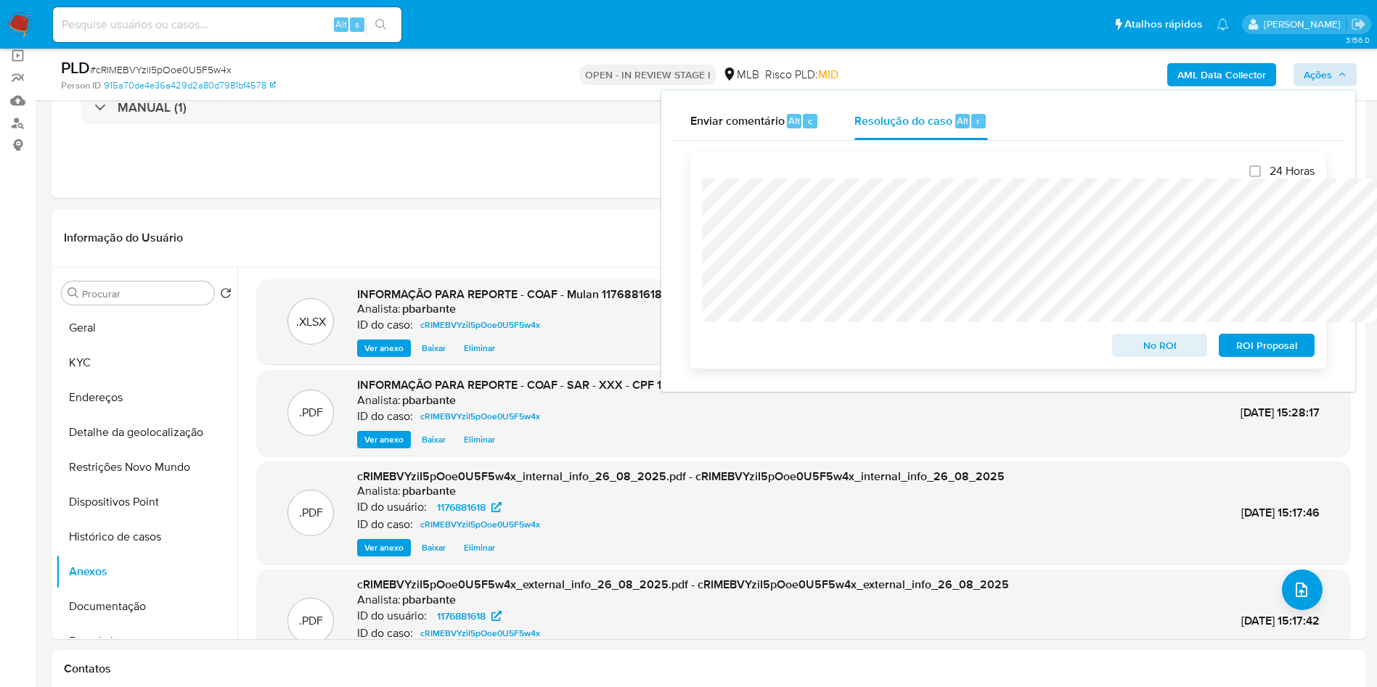
click at [1267, 343] on span "ROI Proposal" at bounding box center [1266, 345] width 75 height 20
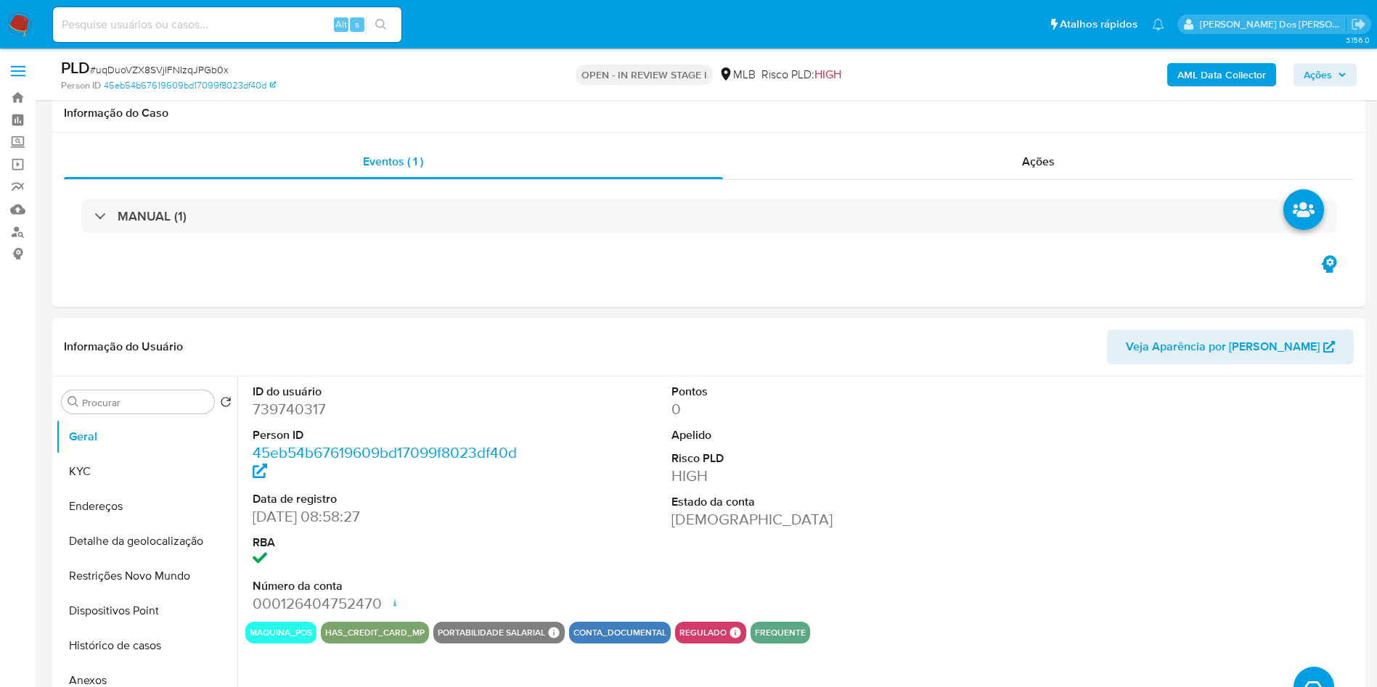
select select "10"
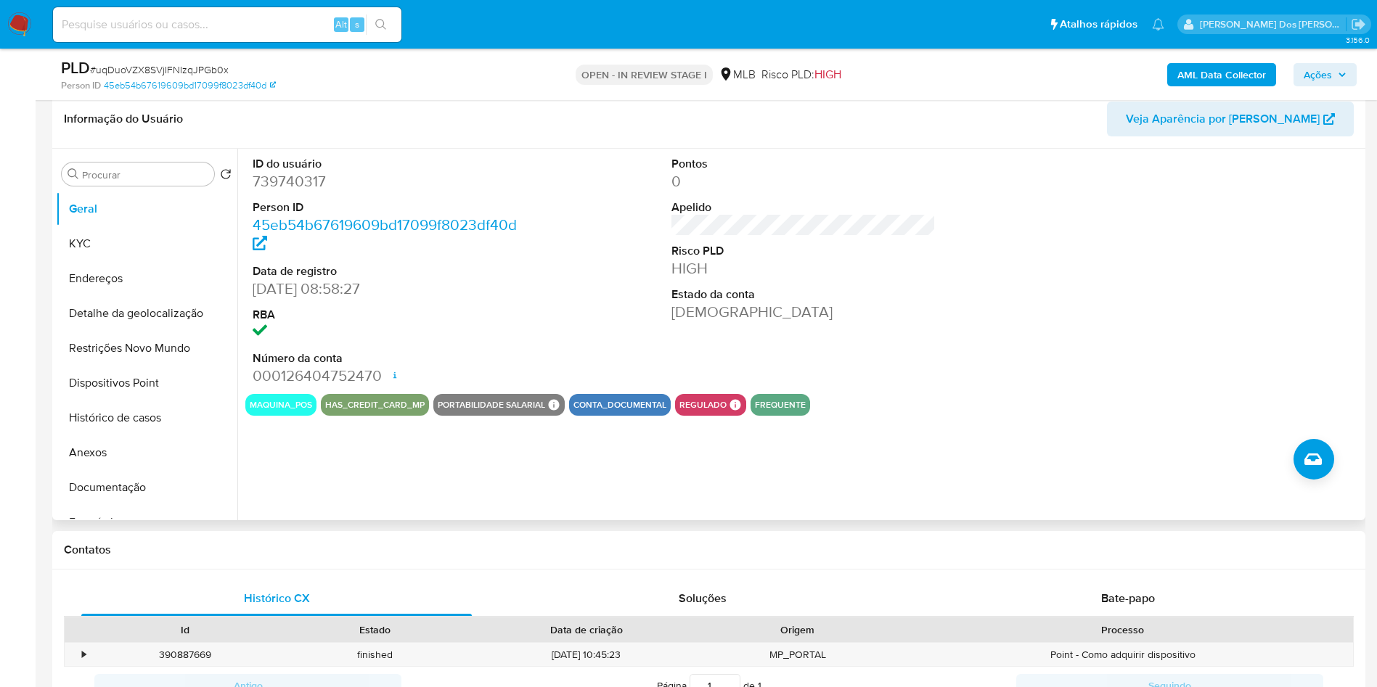
scroll to position [181, 0]
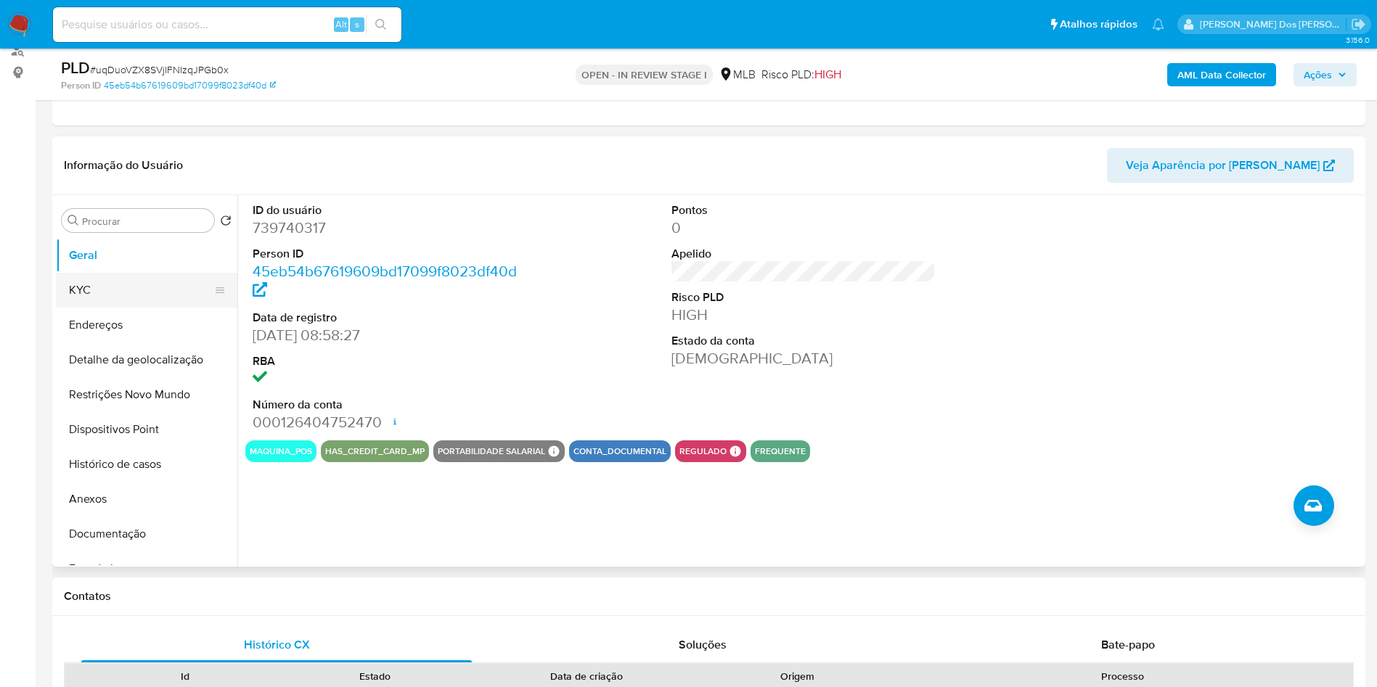
click at [129, 308] on button "KYC" at bounding box center [141, 290] width 170 height 35
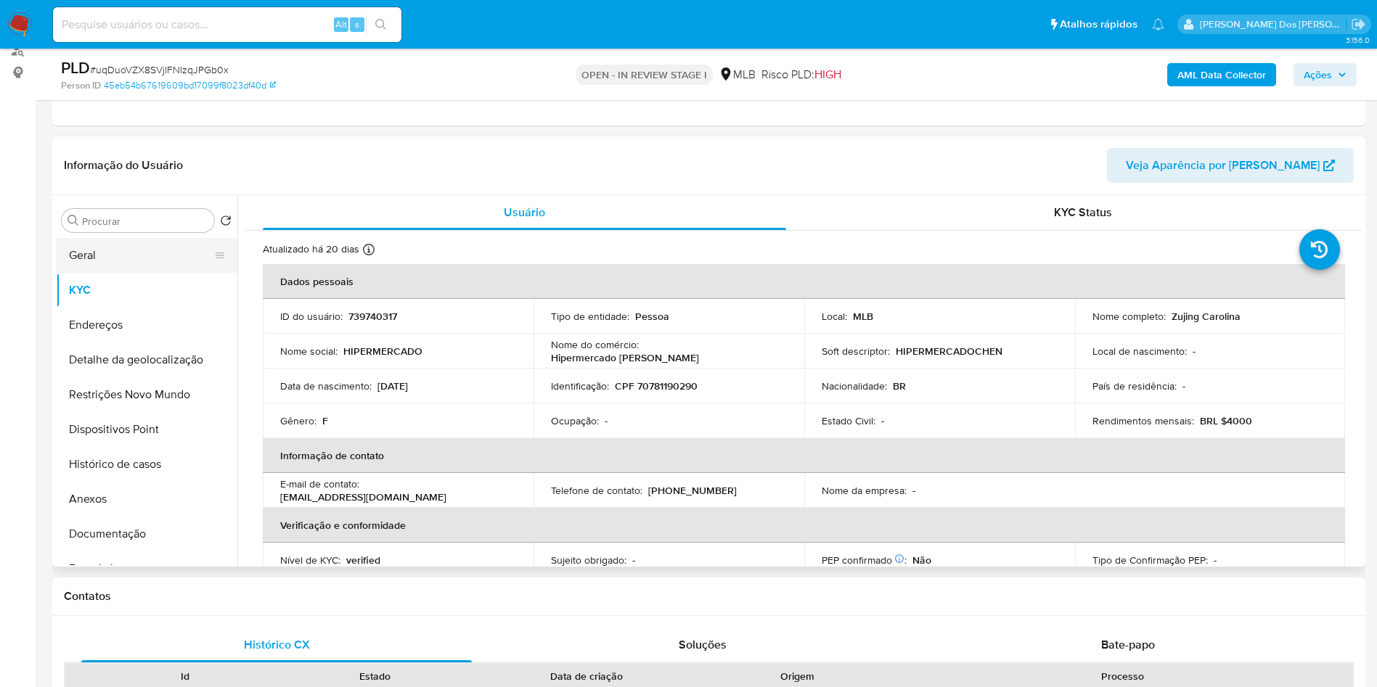
click at [154, 273] on button "Geral" at bounding box center [141, 255] width 170 height 35
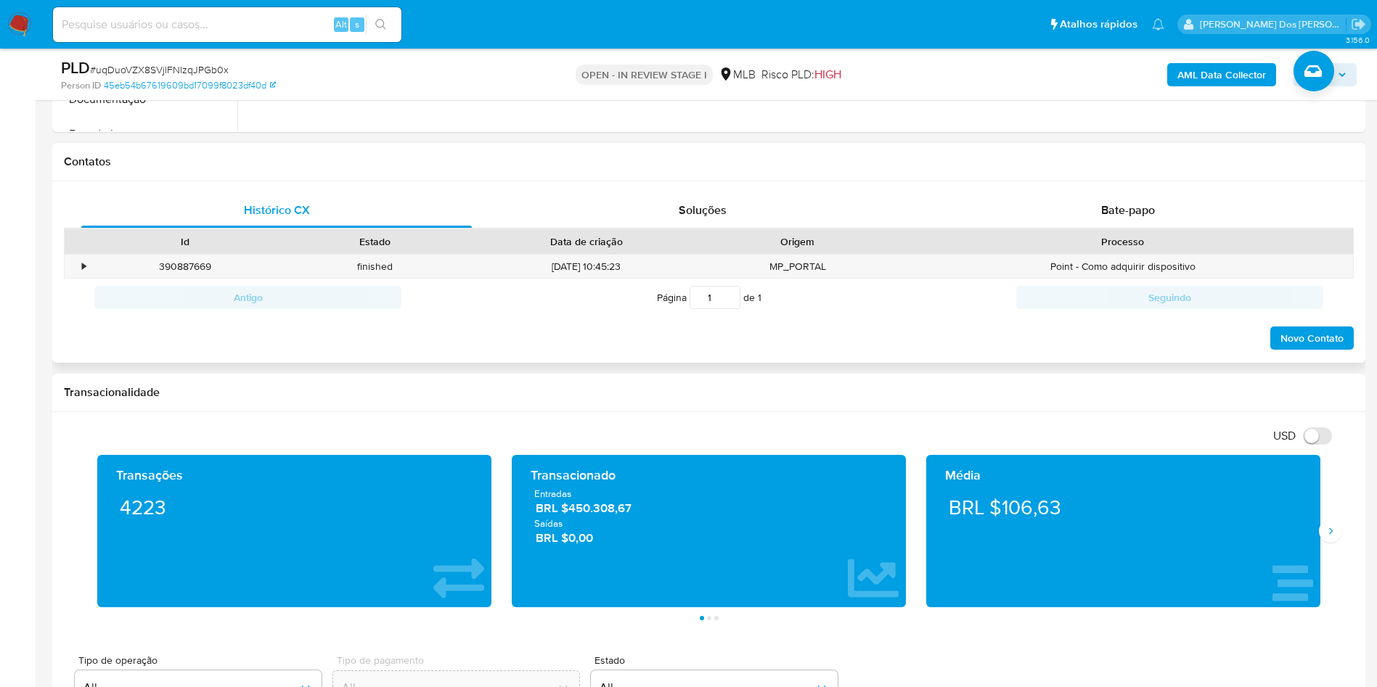
scroll to position [617, 0]
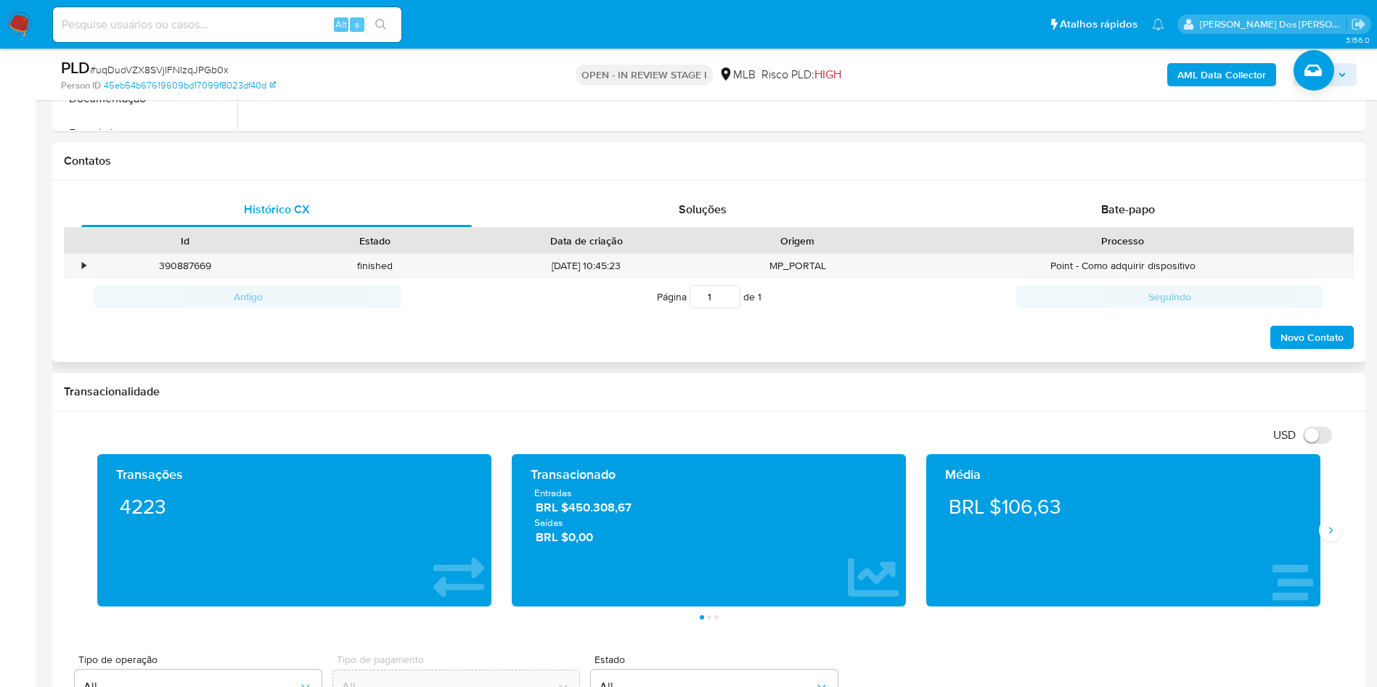
click at [1135, 206] on div "Histórico CX Soluções Bate-papo Id Estado Data de criação Origem Processo • 390…" at bounding box center [708, 272] width 1313 height 182
click at [1135, 216] on div "Bate-papo" at bounding box center [1128, 209] width 390 height 35
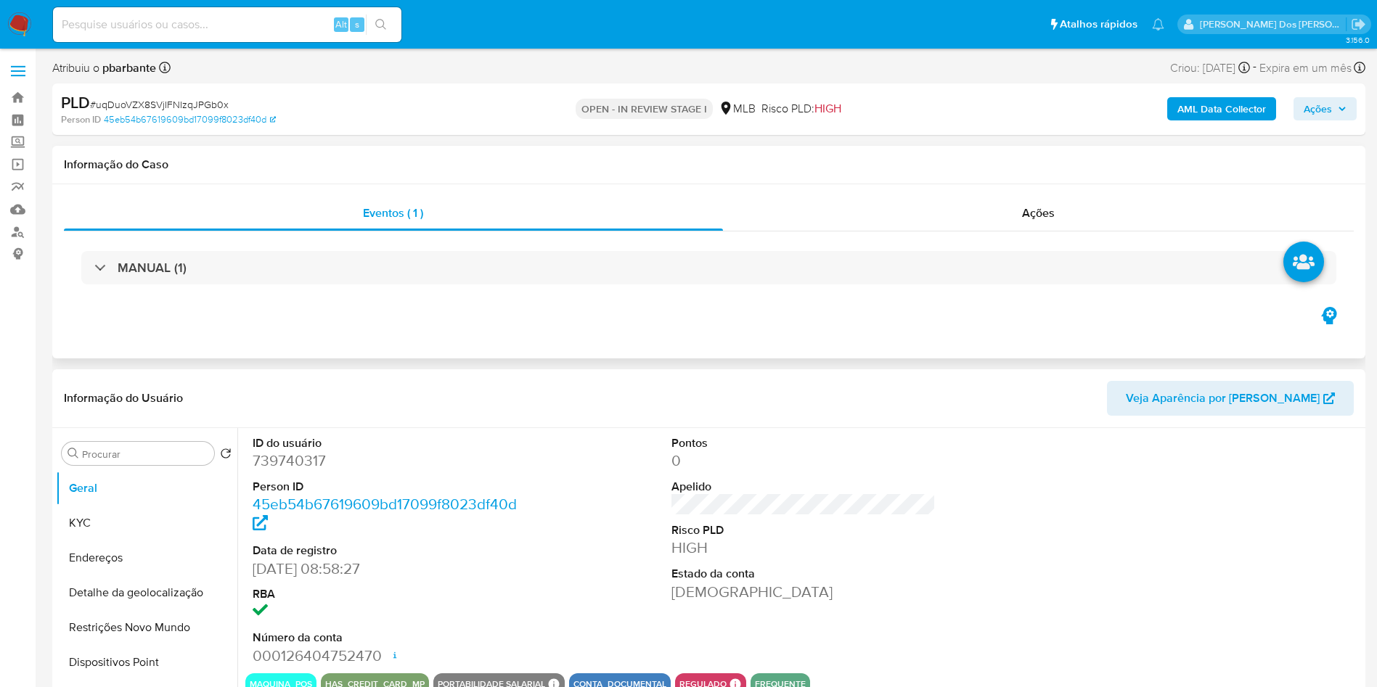
scroll to position [109, 0]
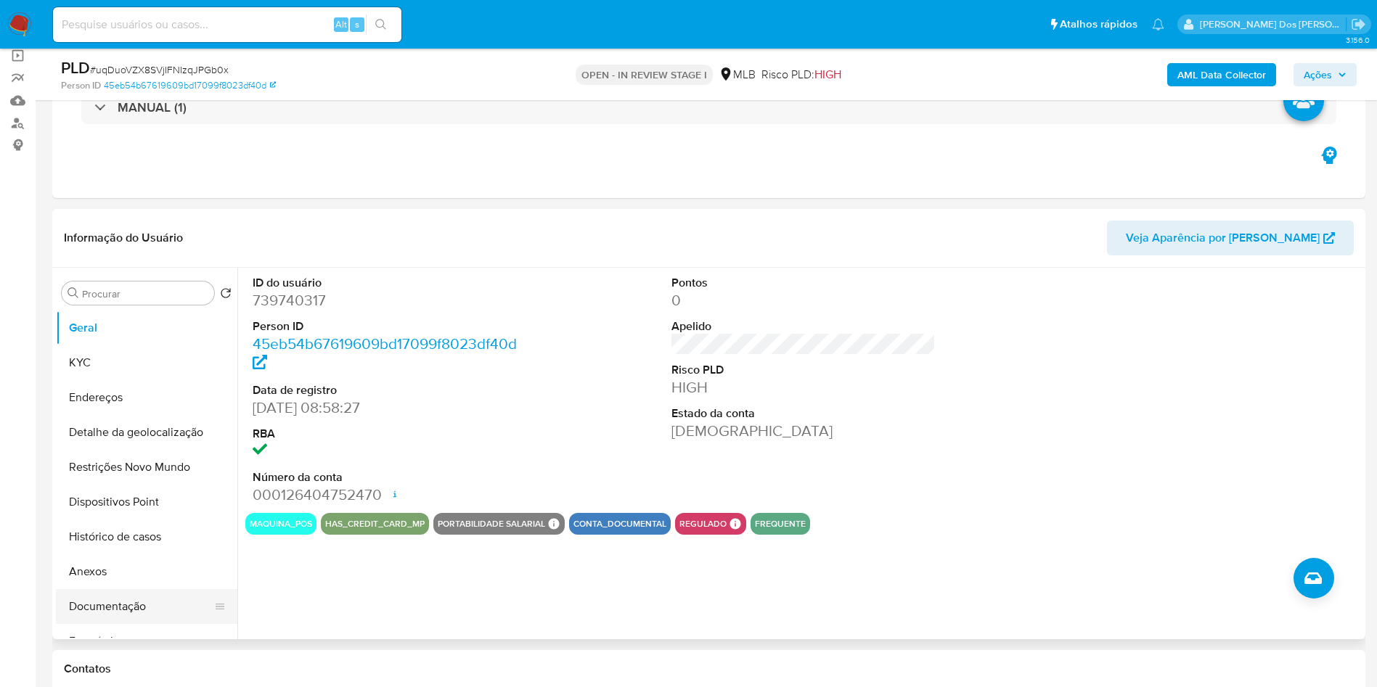
click at [116, 623] on button "Documentação" at bounding box center [141, 606] width 170 height 35
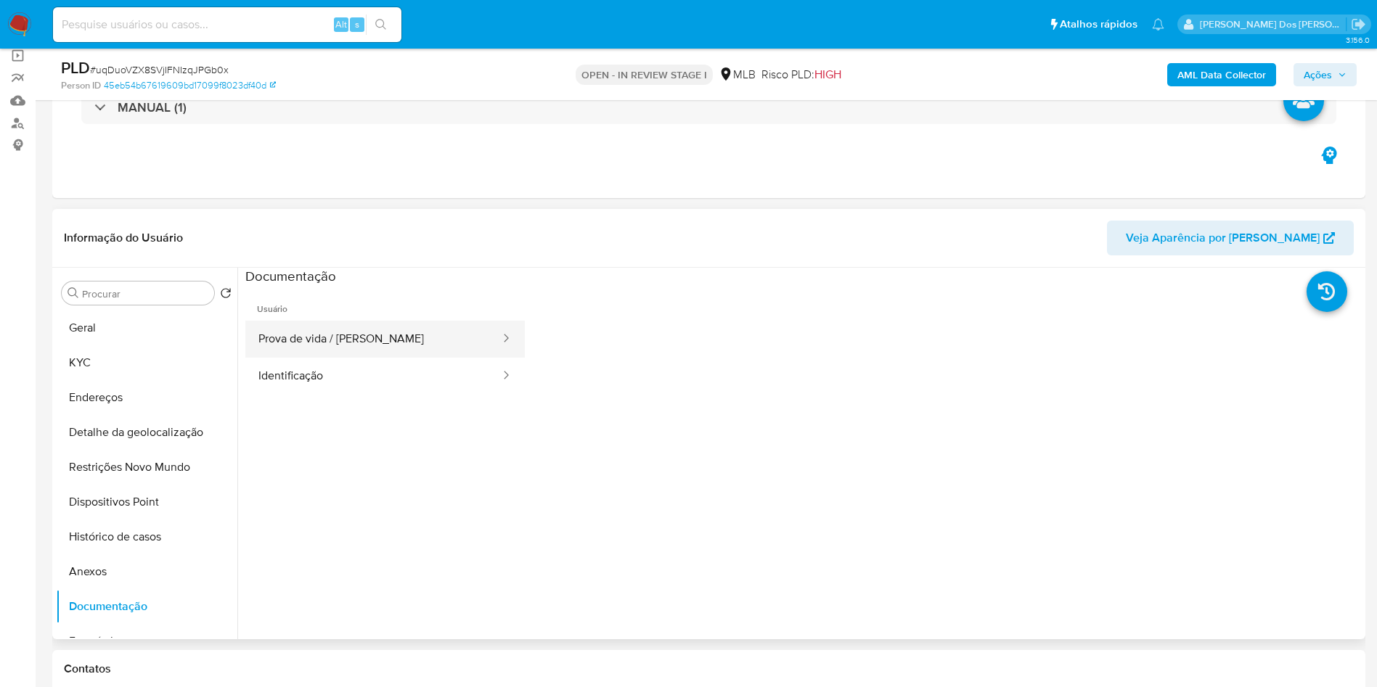
click at [288, 348] on button "Prova de vida / [PERSON_NAME]" at bounding box center [373, 339] width 256 height 37
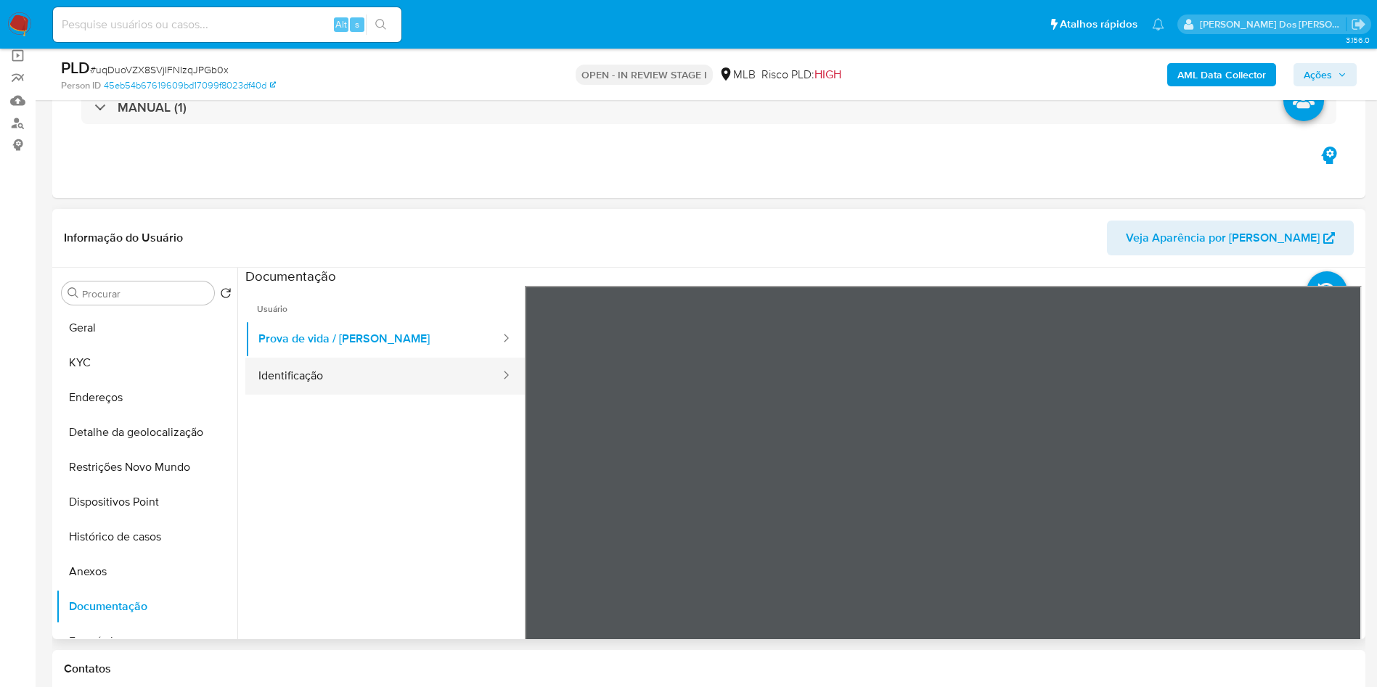
click at [288, 395] on button "Identificação" at bounding box center [373, 376] width 256 height 37
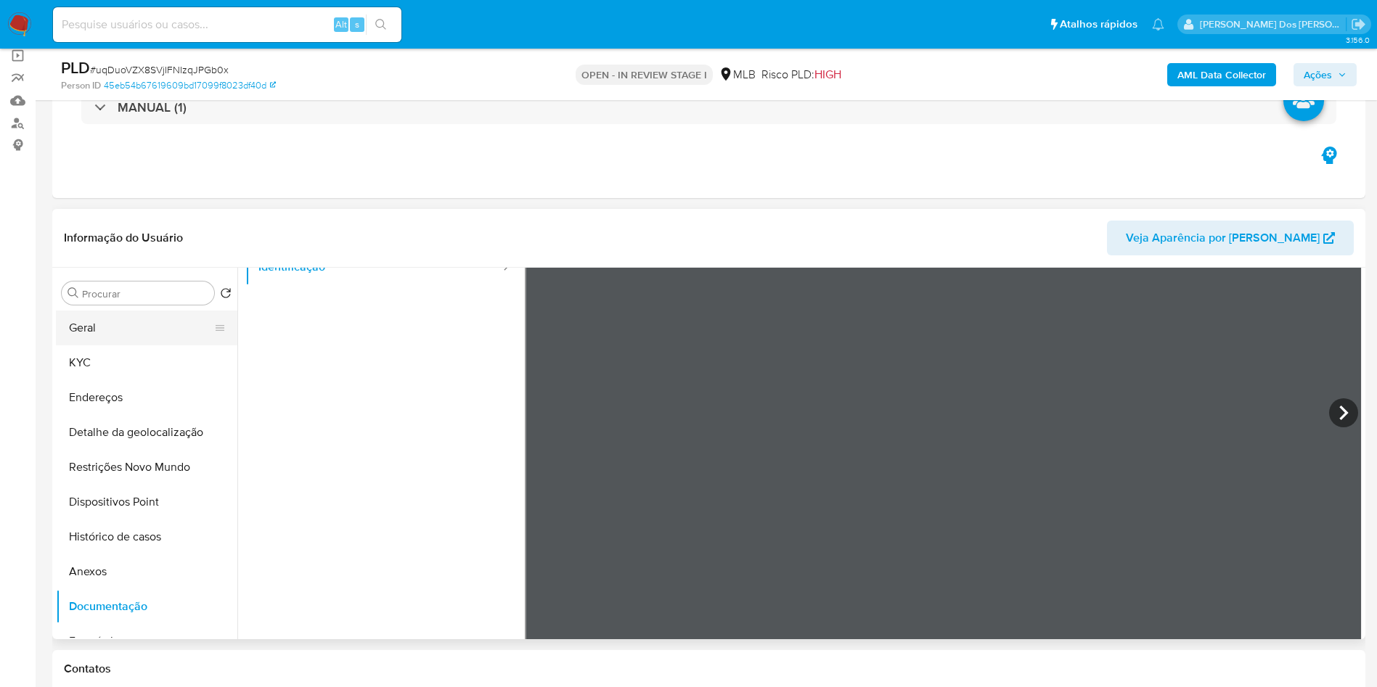
click at [124, 345] on button "Geral" at bounding box center [141, 328] width 170 height 35
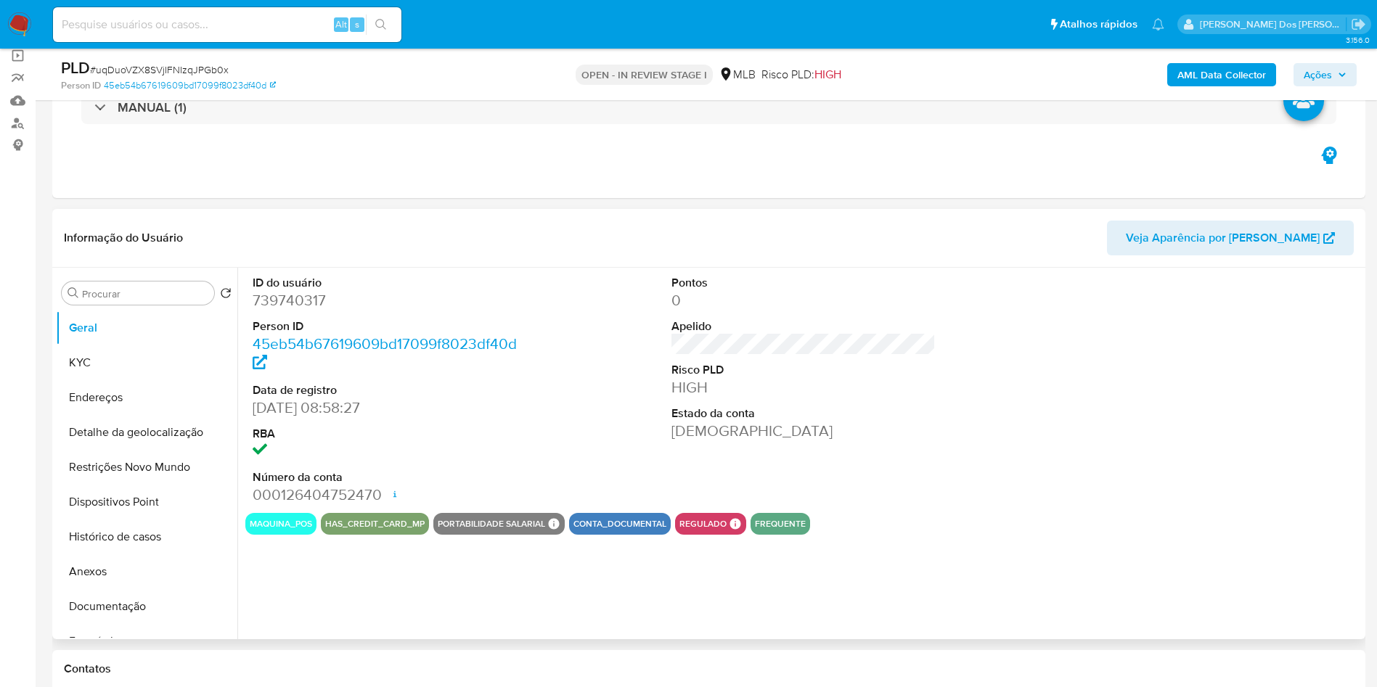
click at [291, 311] on dd "739740317" at bounding box center [385, 300] width 265 height 20
copy dd "739740317"
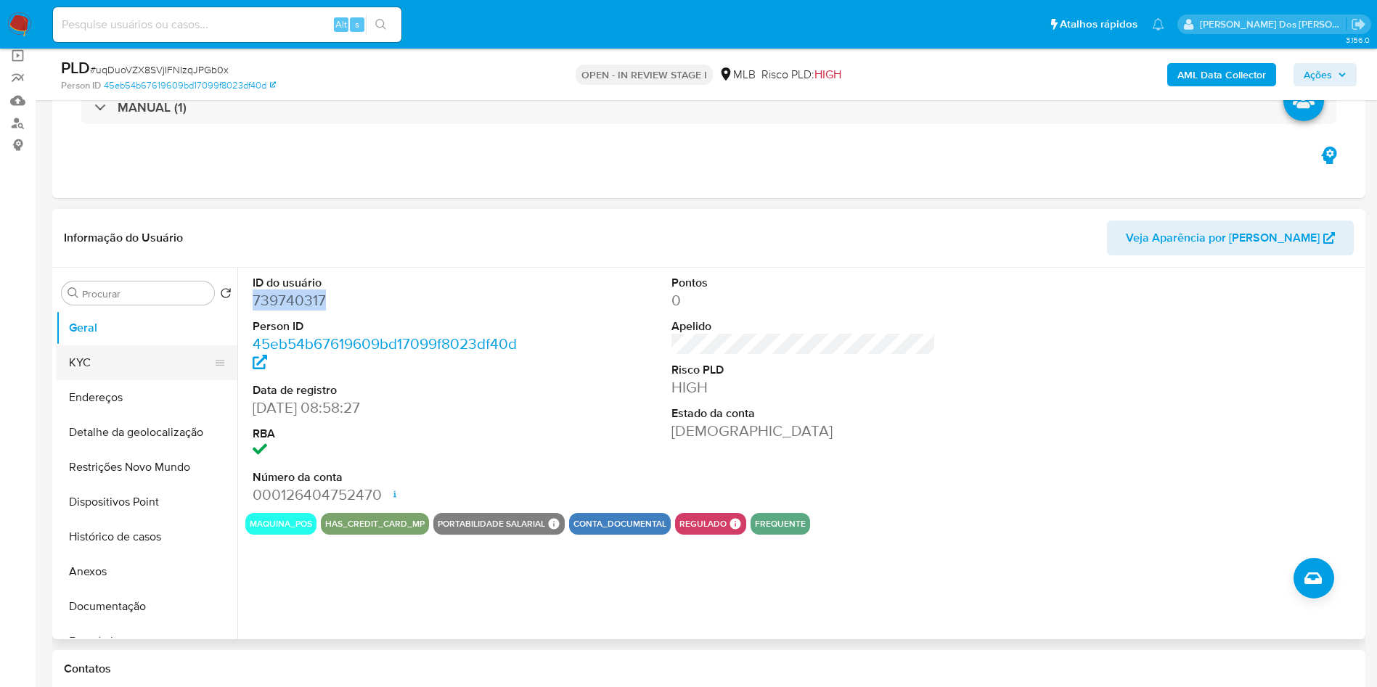
click at [105, 379] on button "KYC" at bounding box center [141, 362] width 170 height 35
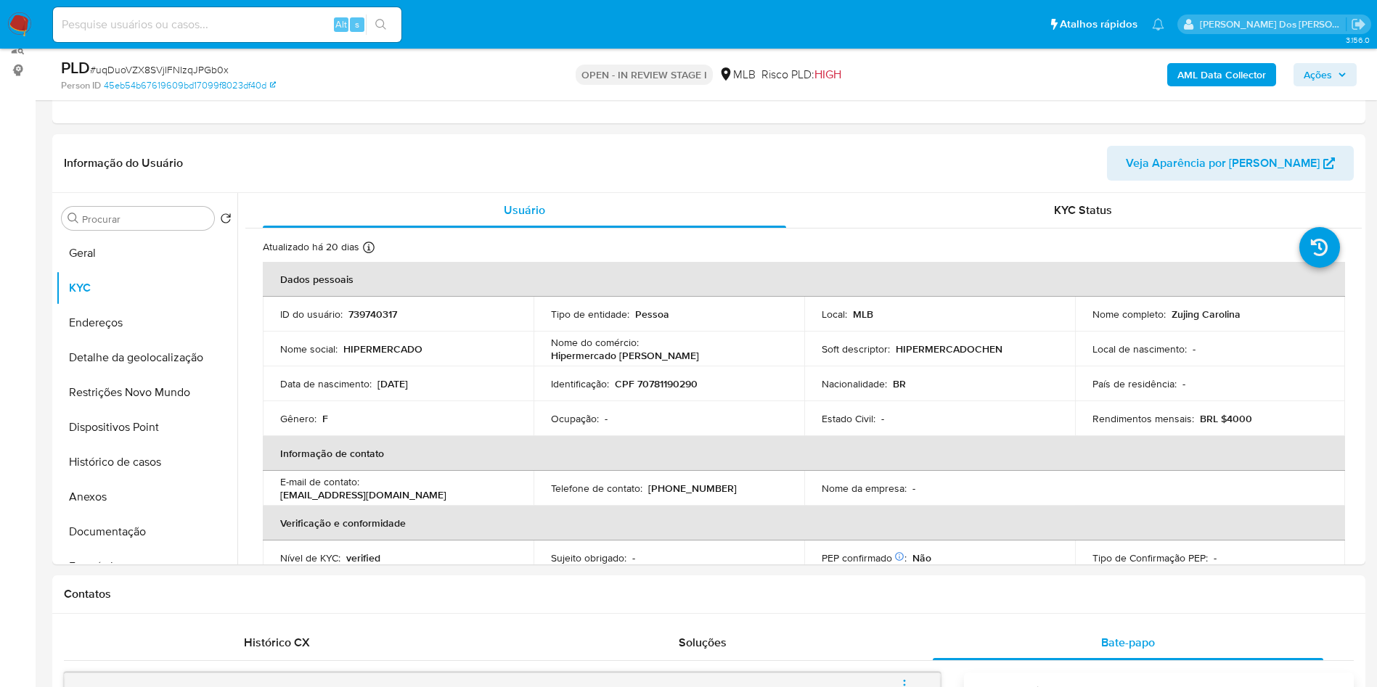
scroll to position [218, 0]
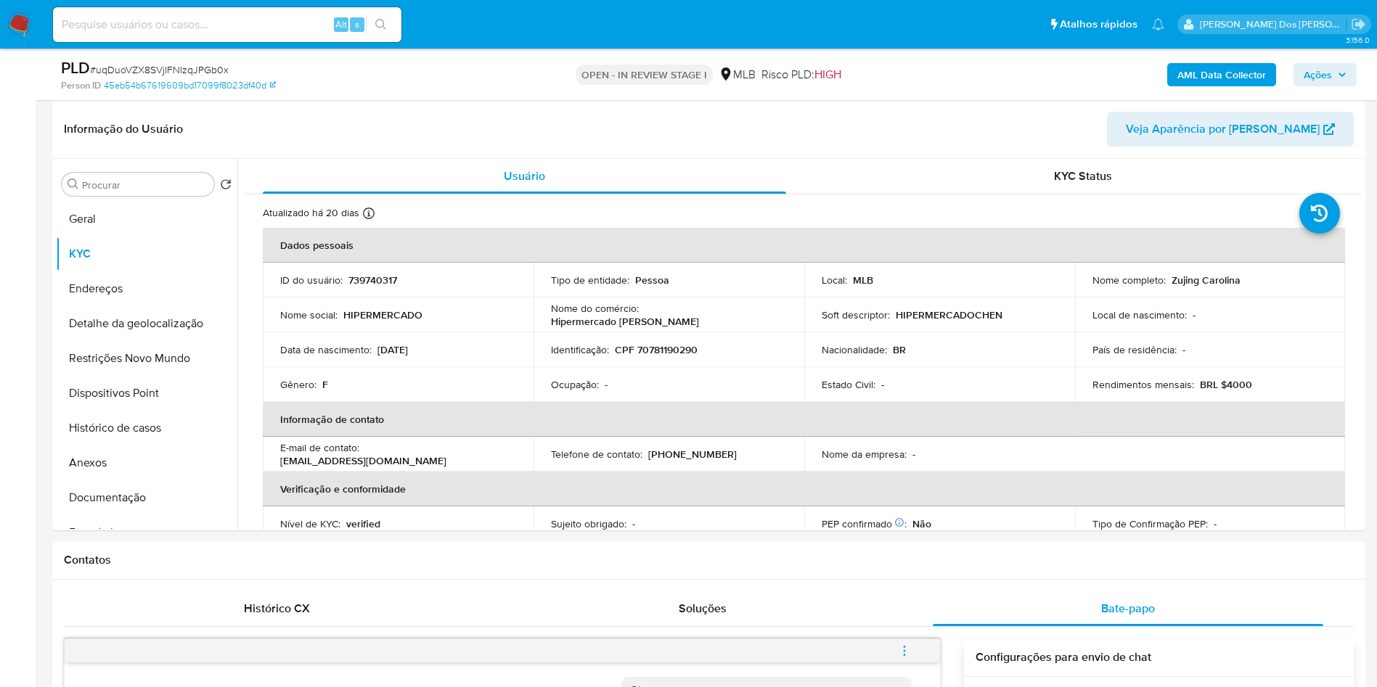
click at [1200, 79] on b "AML Data Collector" at bounding box center [1221, 74] width 89 height 23
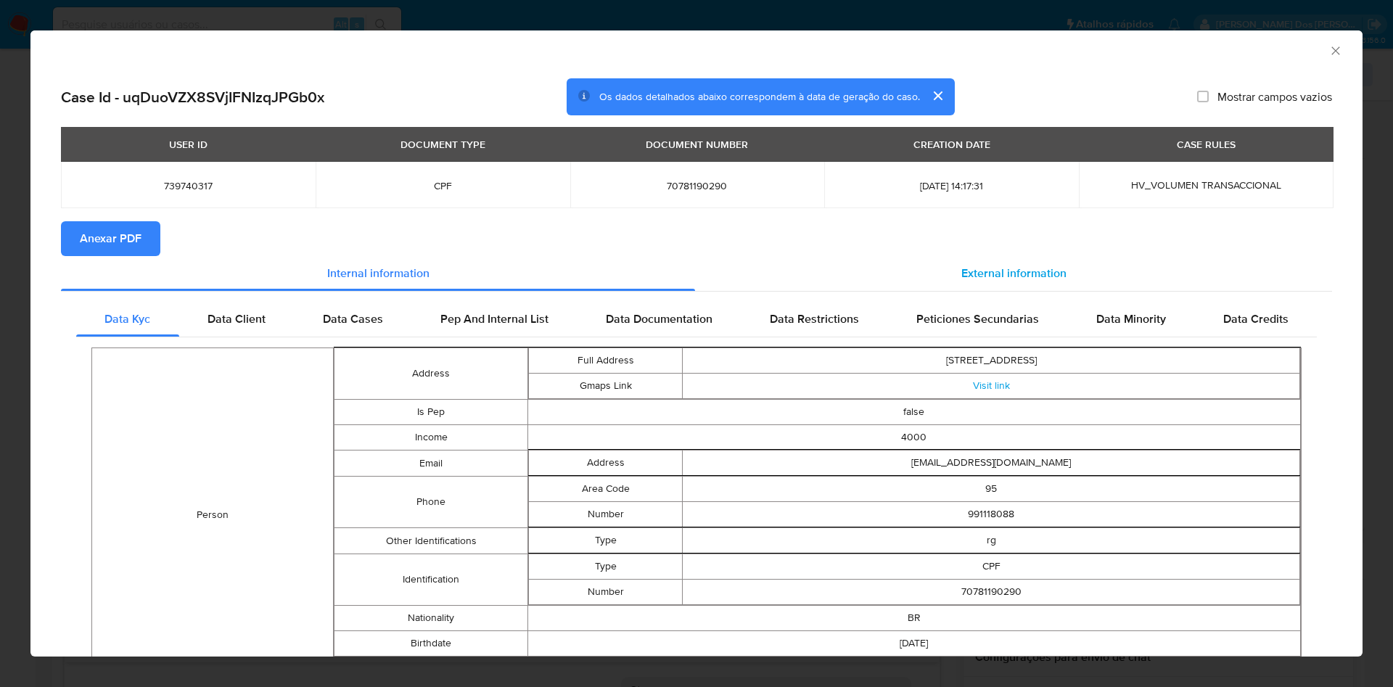
click at [1031, 264] on div "External information" at bounding box center [1013, 273] width 637 height 35
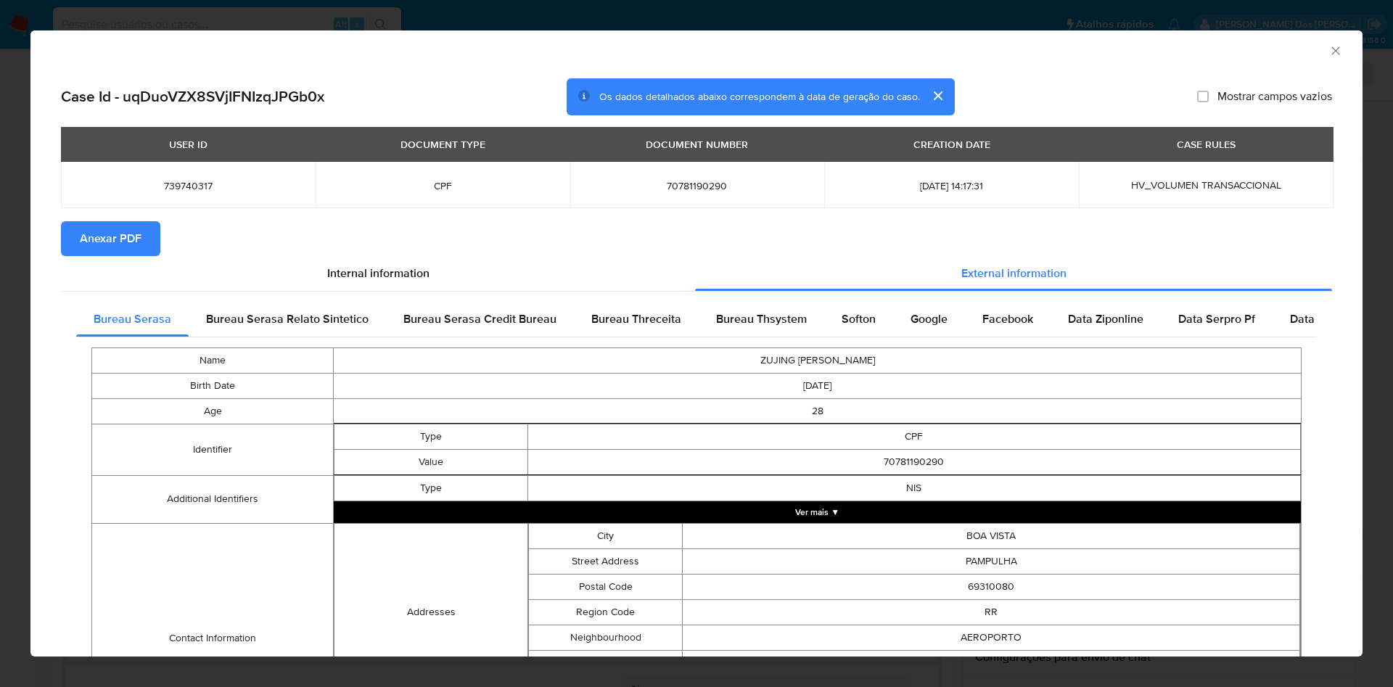
click at [146, 232] on button "Anexar PDF" at bounding box center [110, 238] width 99 height 35
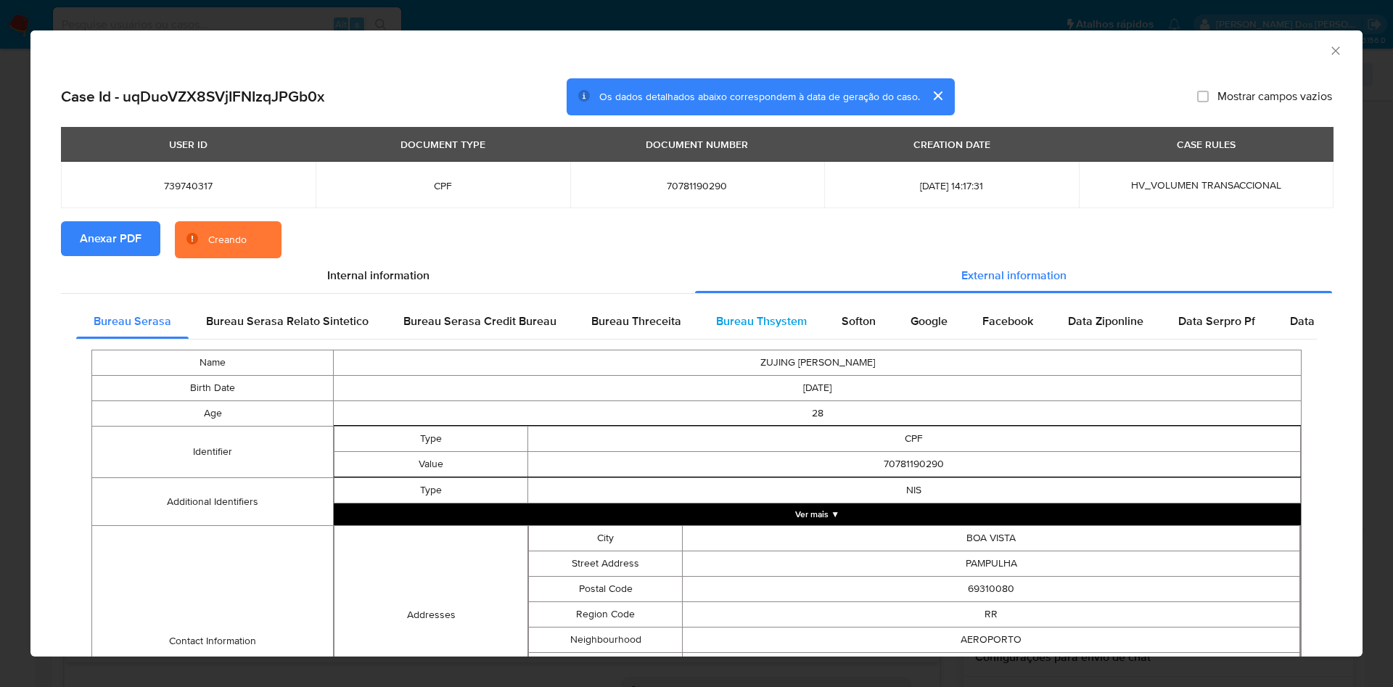
click at [777, 327] on span "Bureau Thsystem" at bounding box center [761, 321] width 91 height 17
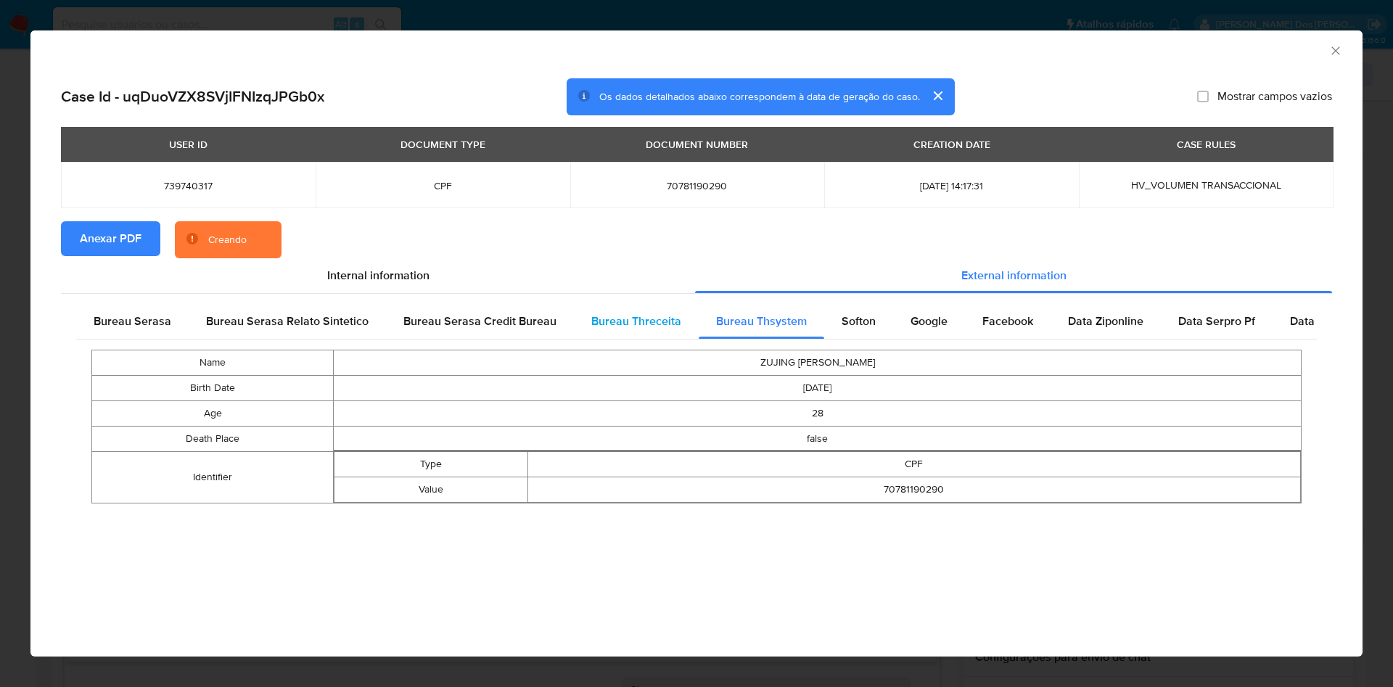
click at [642, 332] on div "Bureau Threceita" at bounding box center [636, 321] width 125 height 35
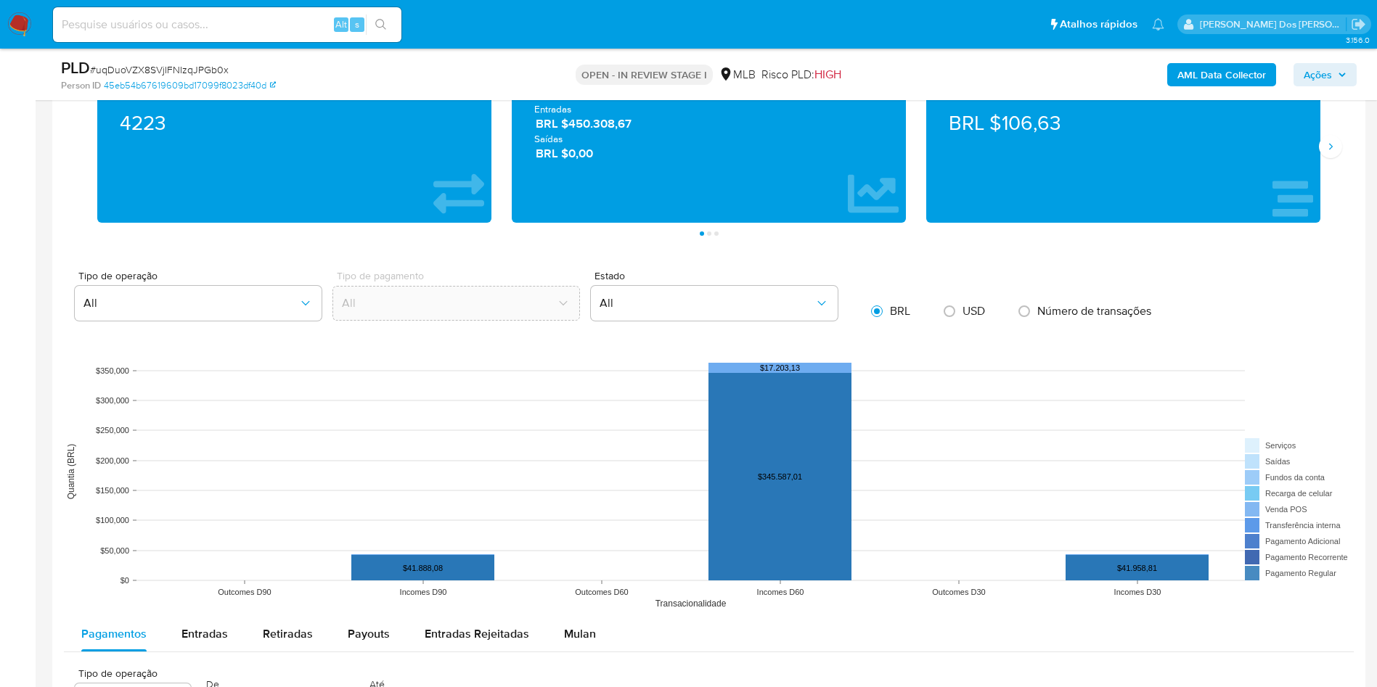
scroll to position [1633, 0]
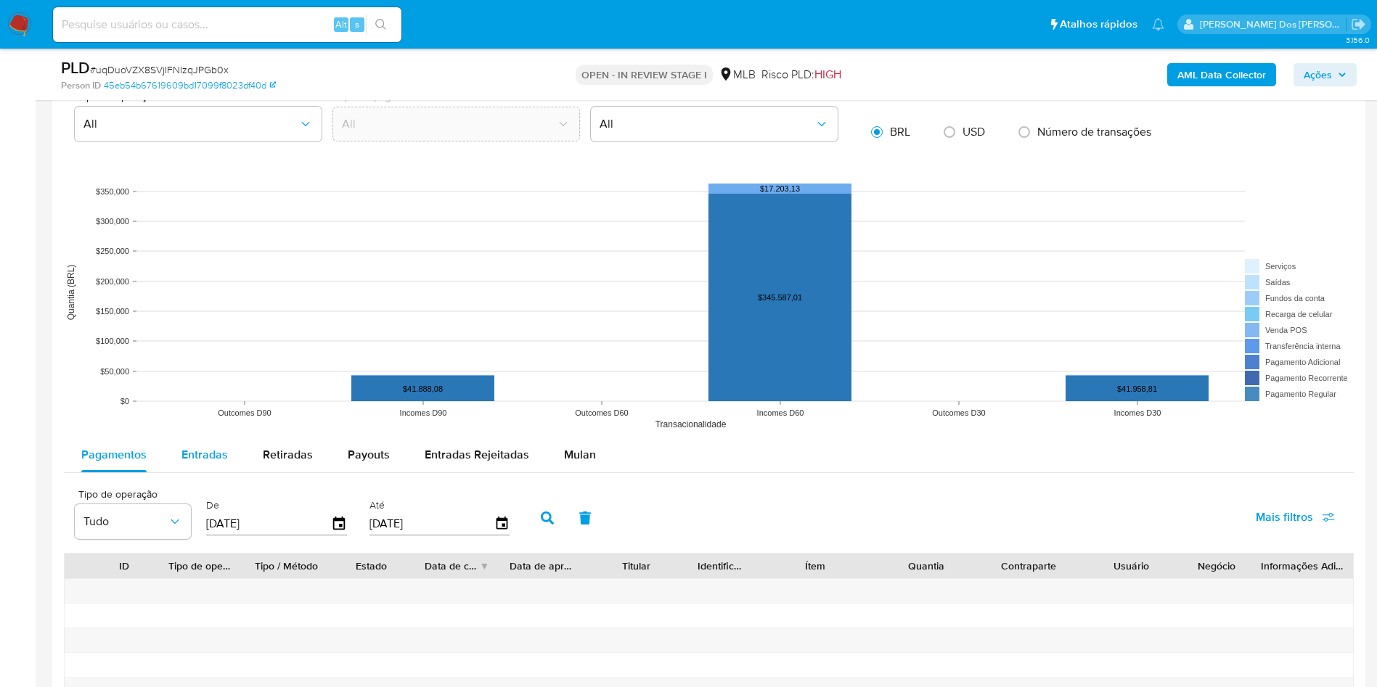
click at [184, 460] on div "Entradas" at bounding box center [204, 455] width 46 height 35
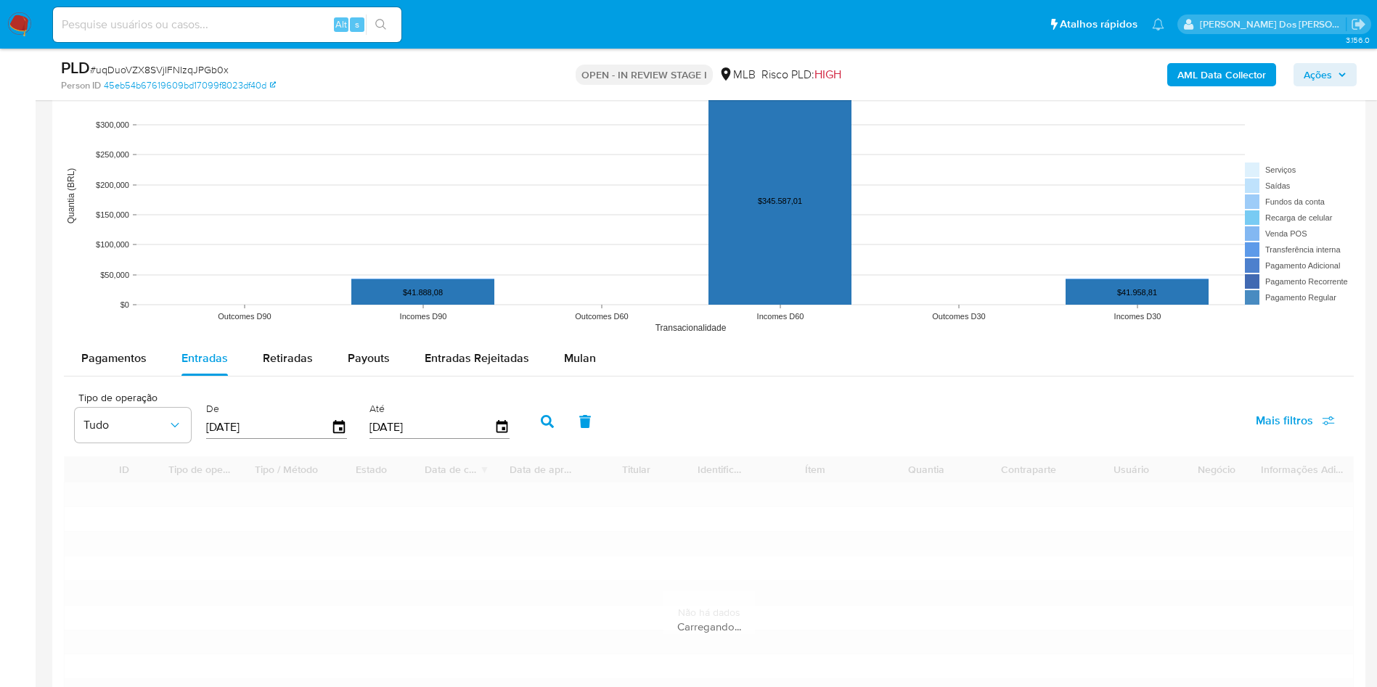
scroll to position [1959, 0]
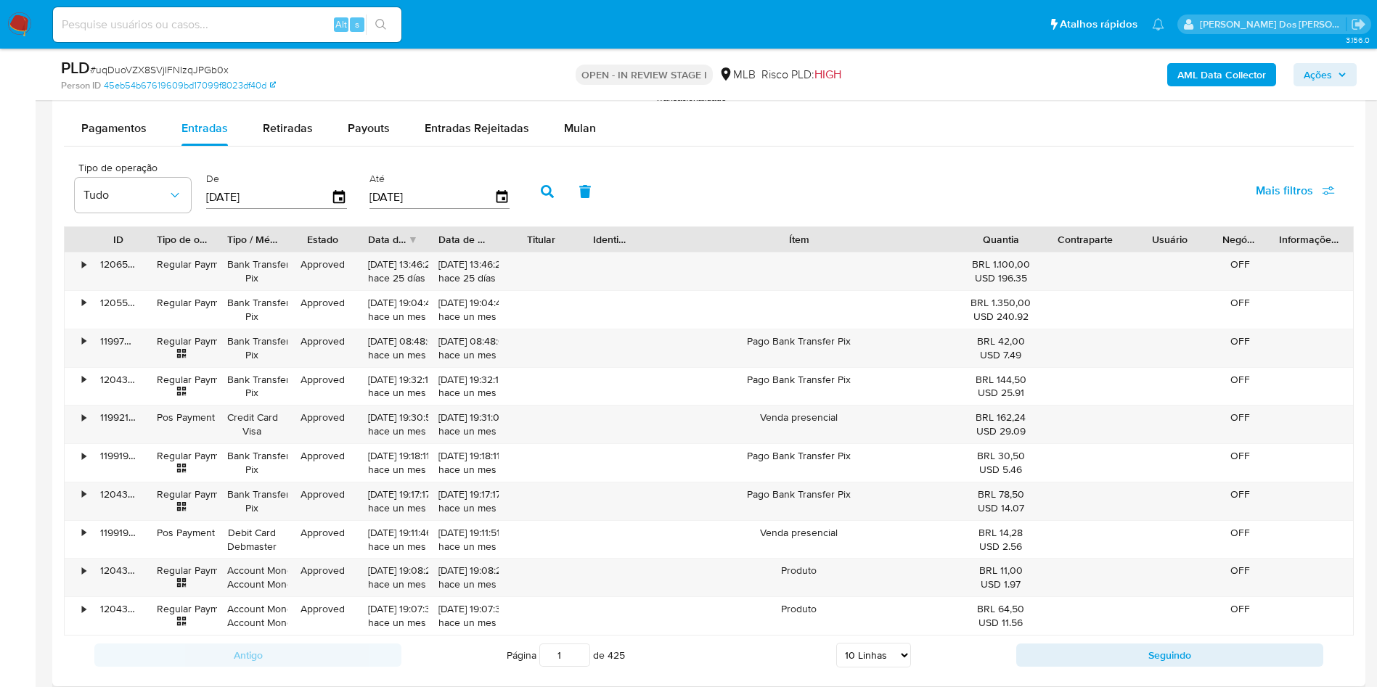
drag, startPoint x: 884, startPoint y: 260, endPoint x: 1084, endPoint y: 266, distance: 199.7
click at [1084, 252] on div "ID Tipo de operação Tipo / Método Estado Data de criação Data de aprovação Titu…" at bounding box center [709, 239] width 1288 height 25
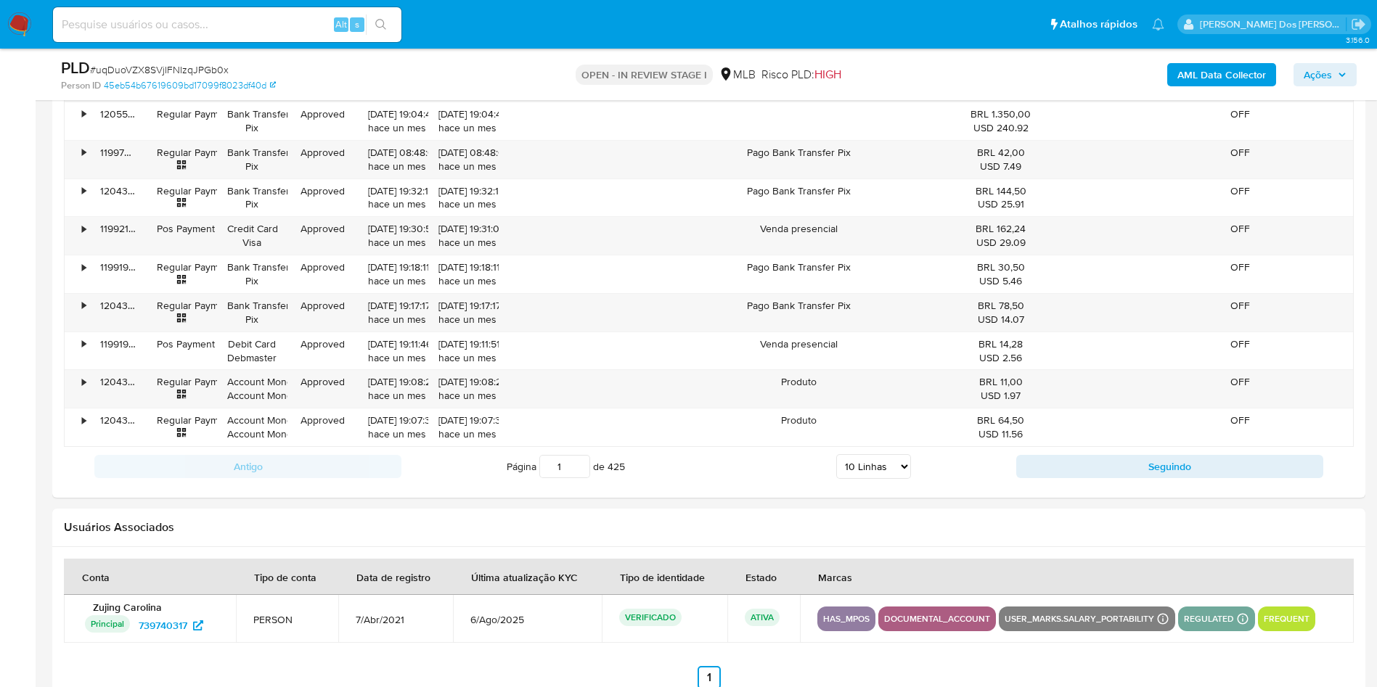
scroll to position [2395, 0]
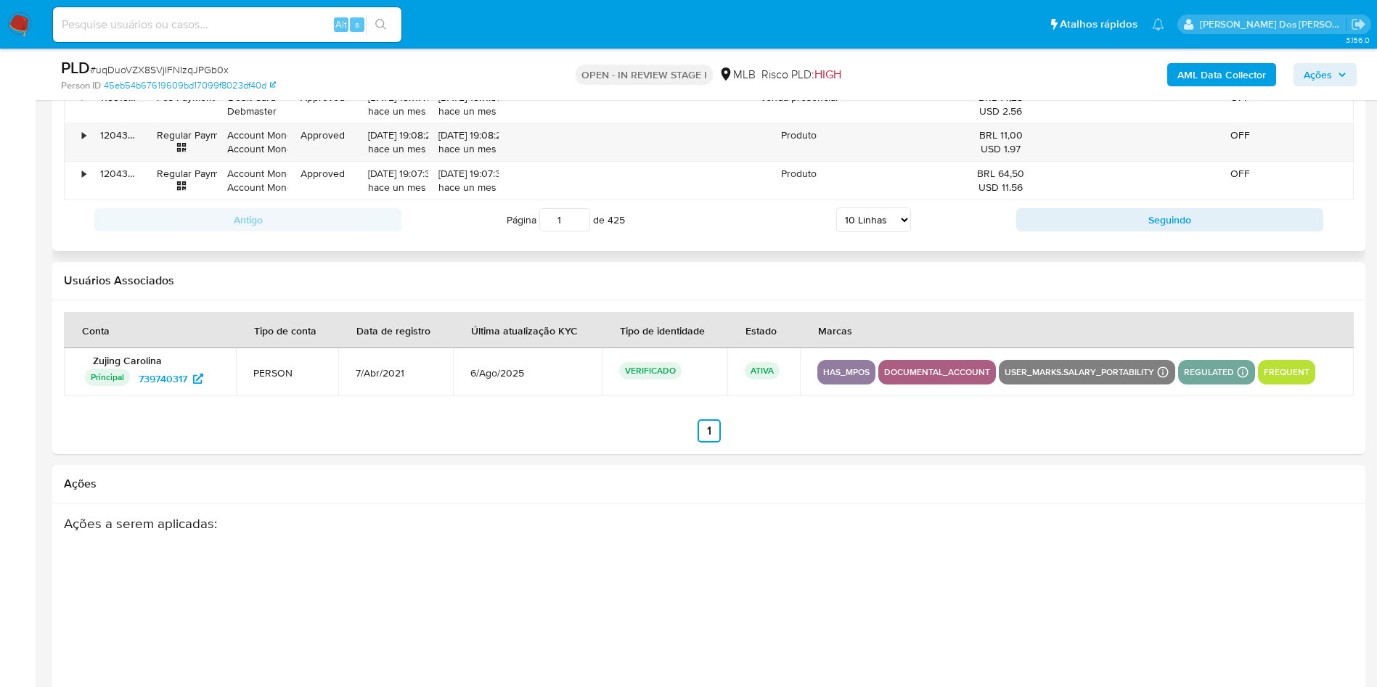
click at [900, 232] on select "5 Linhas 10 Linhas 20 Linhas 25 Linhas 50 Linhas 100 Linhas" at bounding box center [873, 220] width 75 height 25
select select "100"
click at [836, 229] on select "5 Linhas 10 Linhas 20 Linhas 25 Linhas 50 Linhas 100 Linhas" at bounding box center [873, 220] width 75 height 25
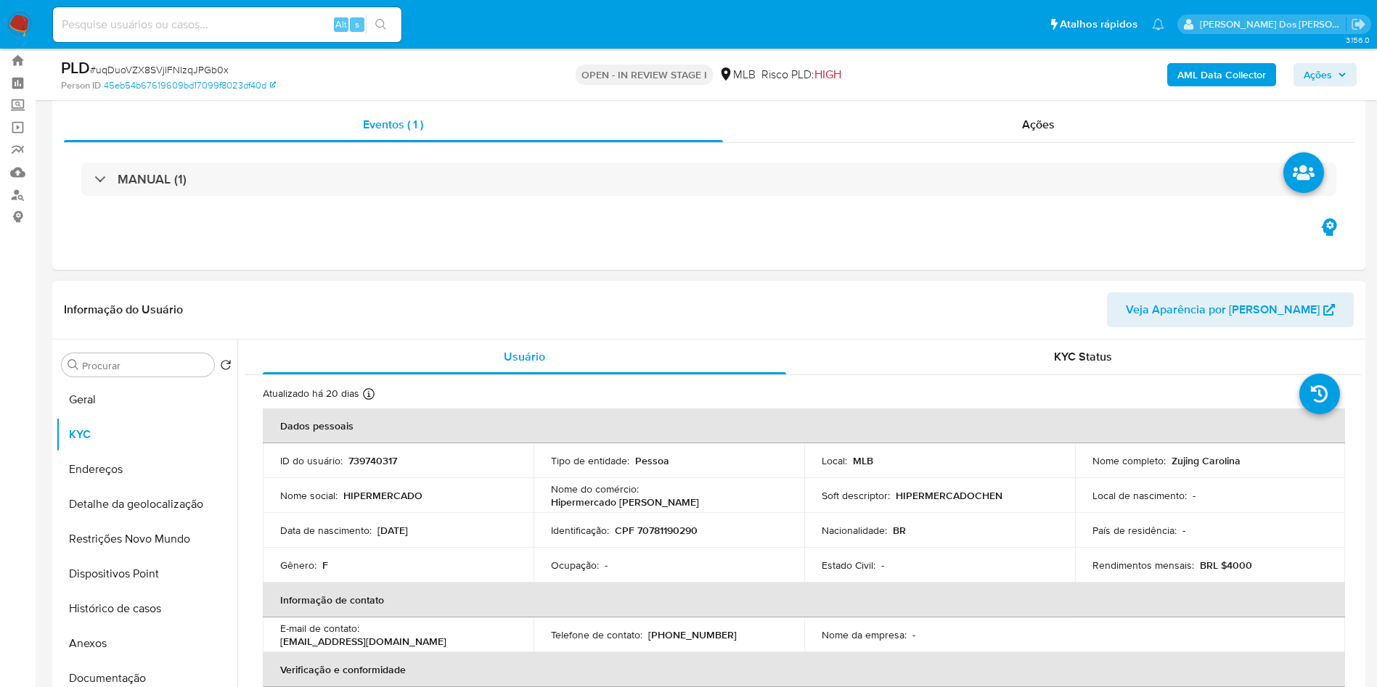
scroll to position [146, 0]
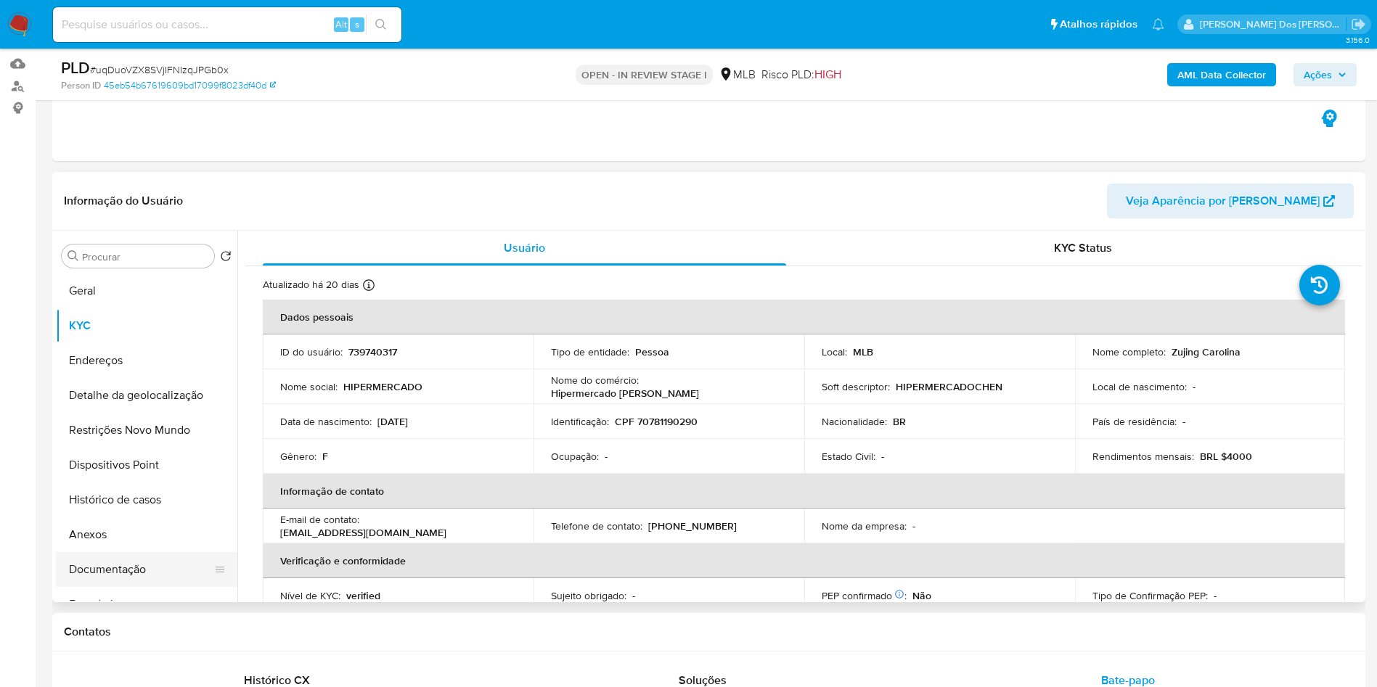
click at [147, 587] on button "Documentação" at bounding box center [141, 569] width 170 height 35
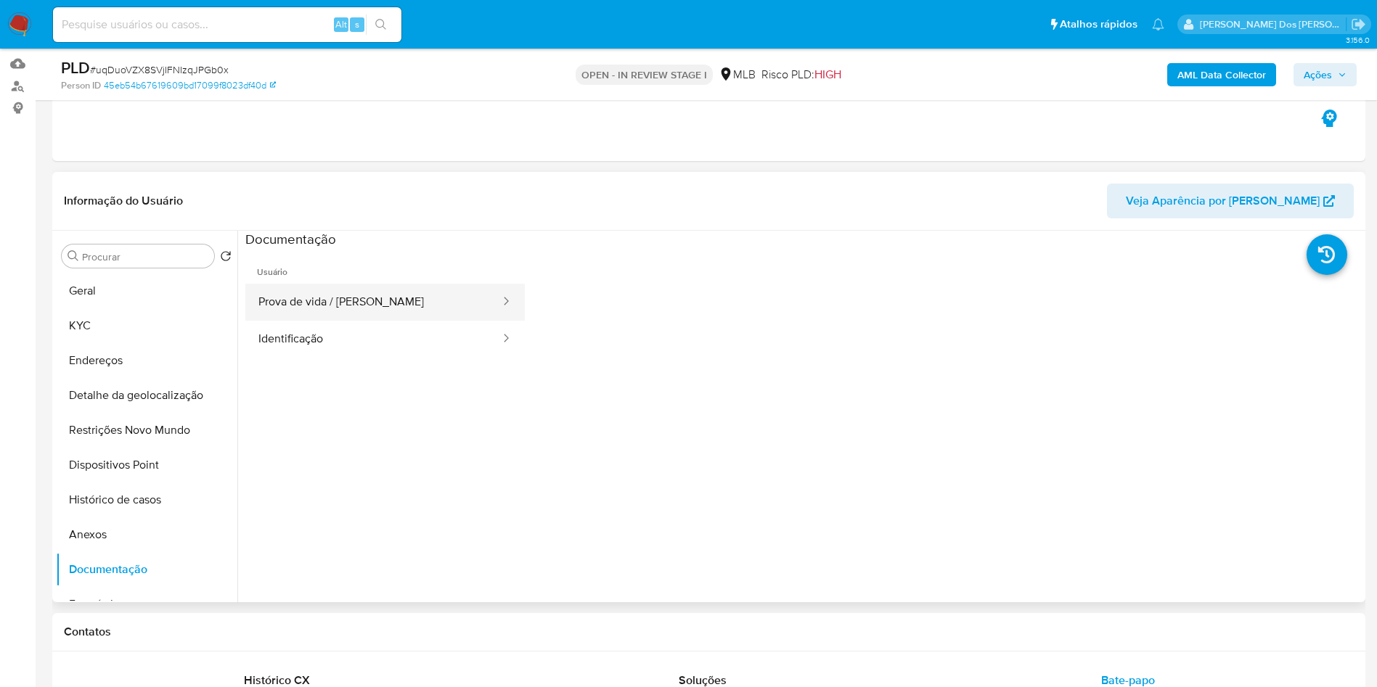
click at [374, 321] on button "Prova de vida / [PERSON_NAME]" at bounding box center [373, 302] width 256 height 37
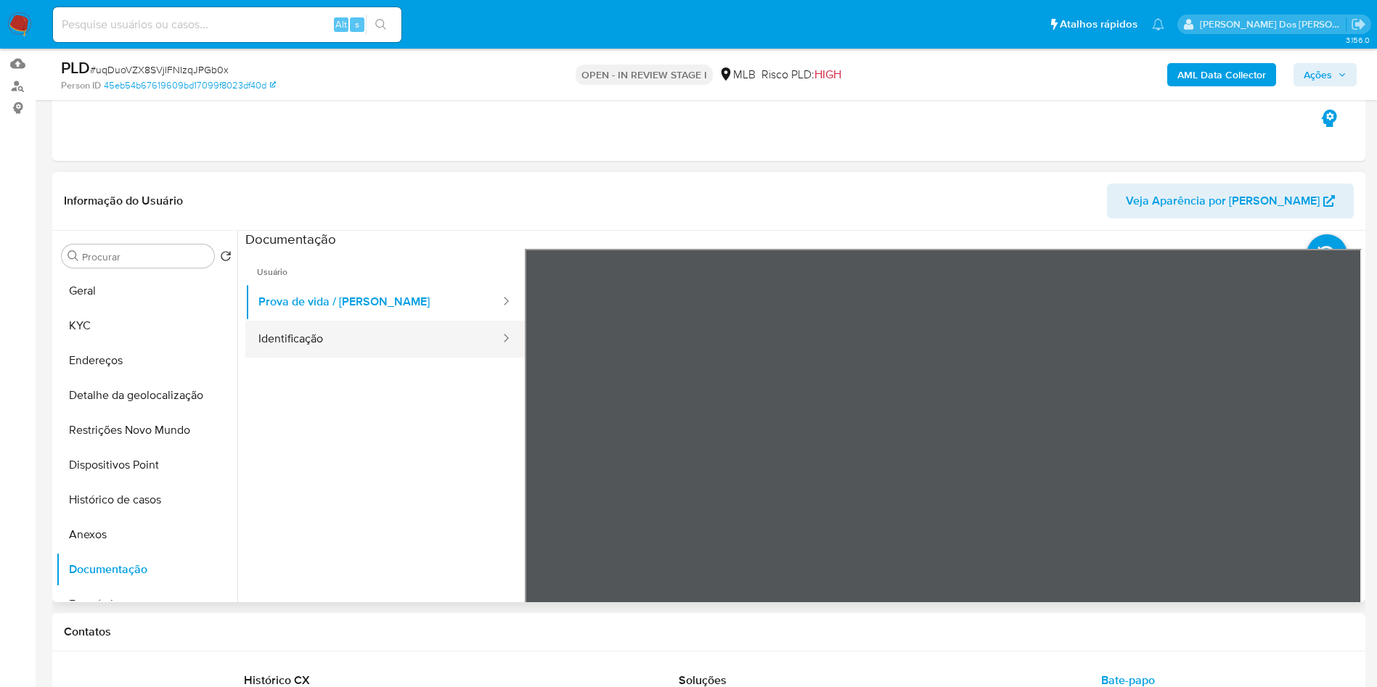
click at [385, 358] on button "Identificação" at bounding box center [373, 339] width 256 height 37
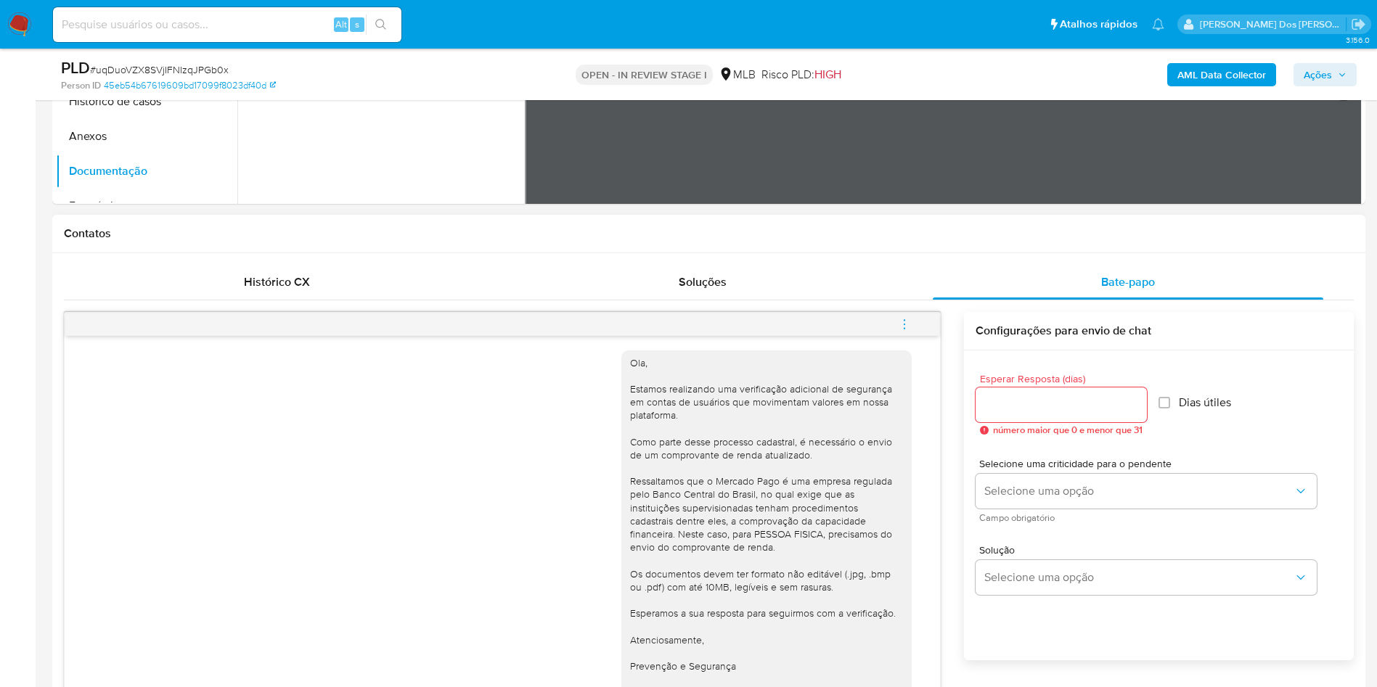
scroll to position [218, 0]
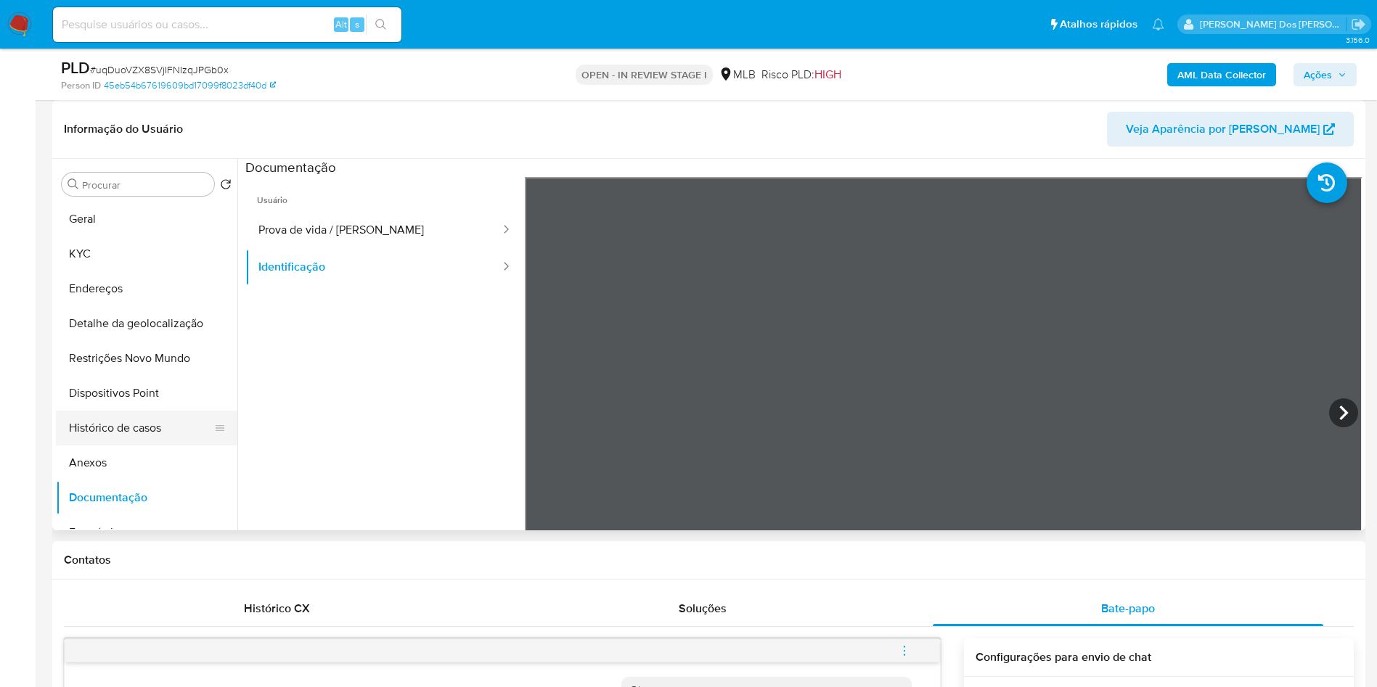
click at [169, 446] on button "Histórico de casos" at bounding box center [141, 428] width 170 height 35
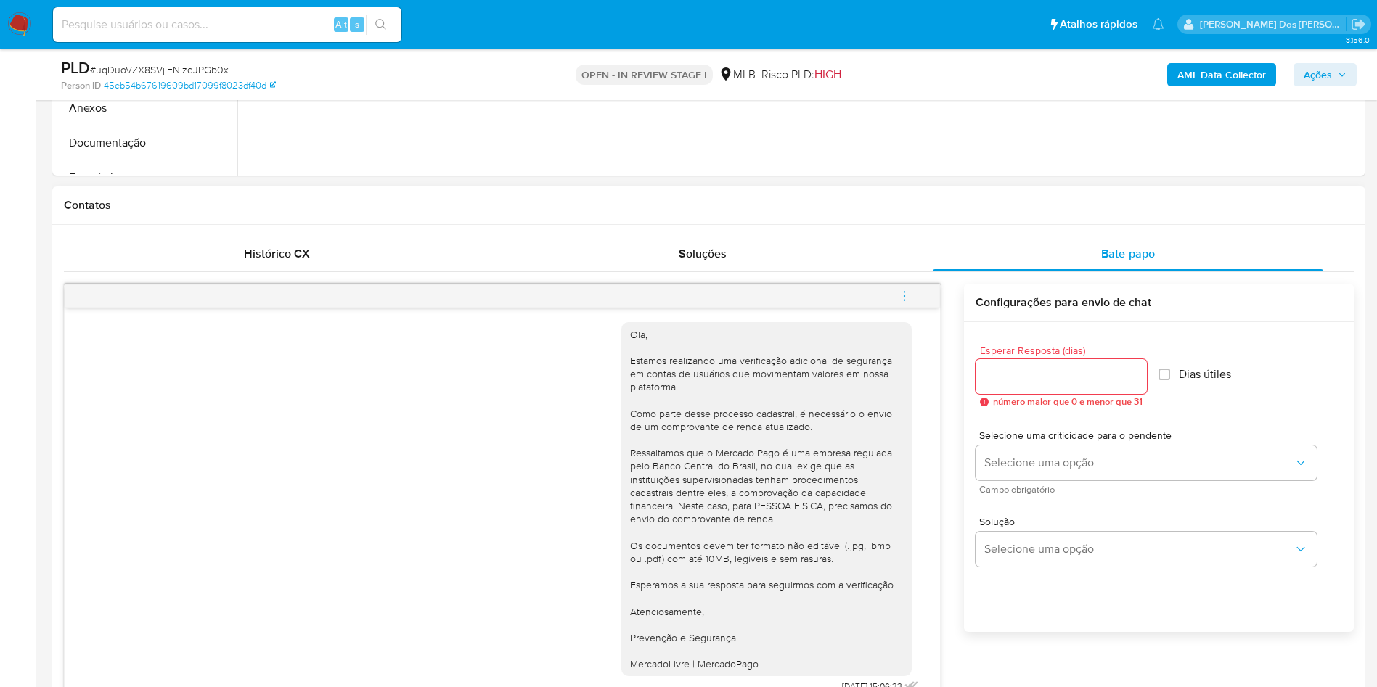
scroll to position [653, 0]
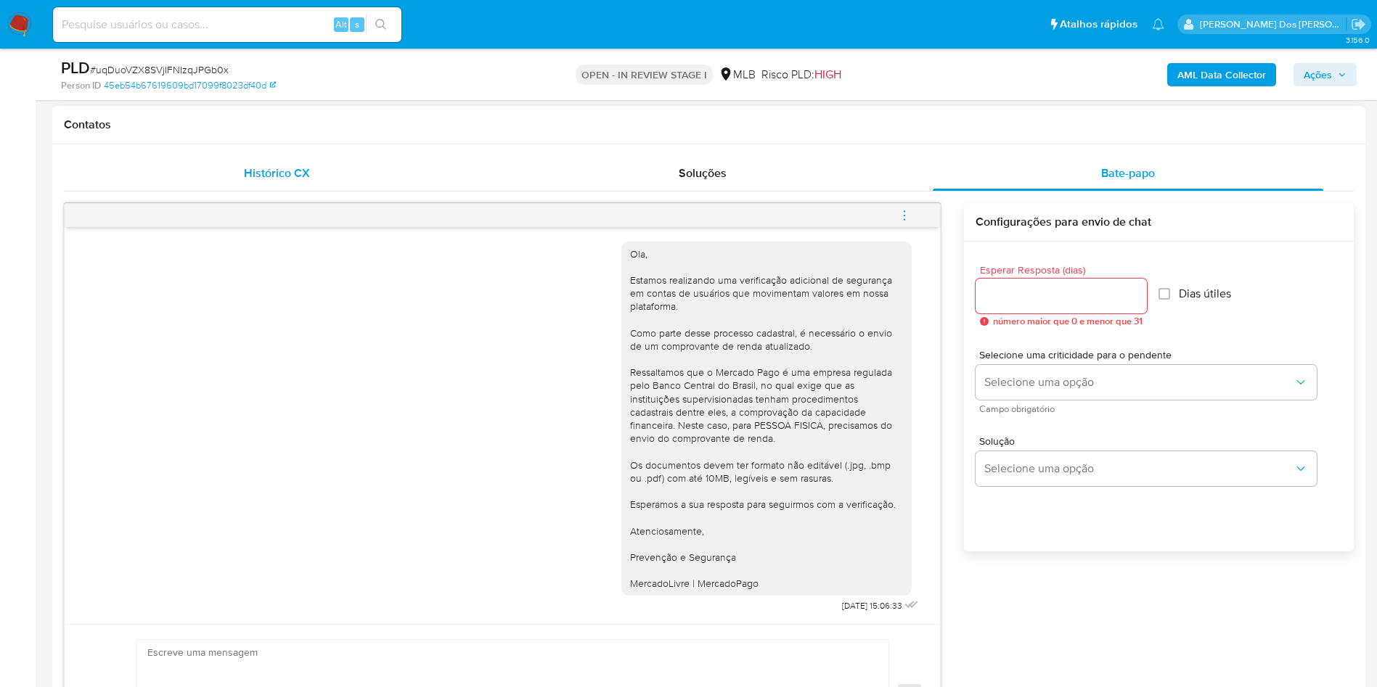
click at [290, 181] on span "Histórico CX" at bounding box center [277, 173] width 66 height 17
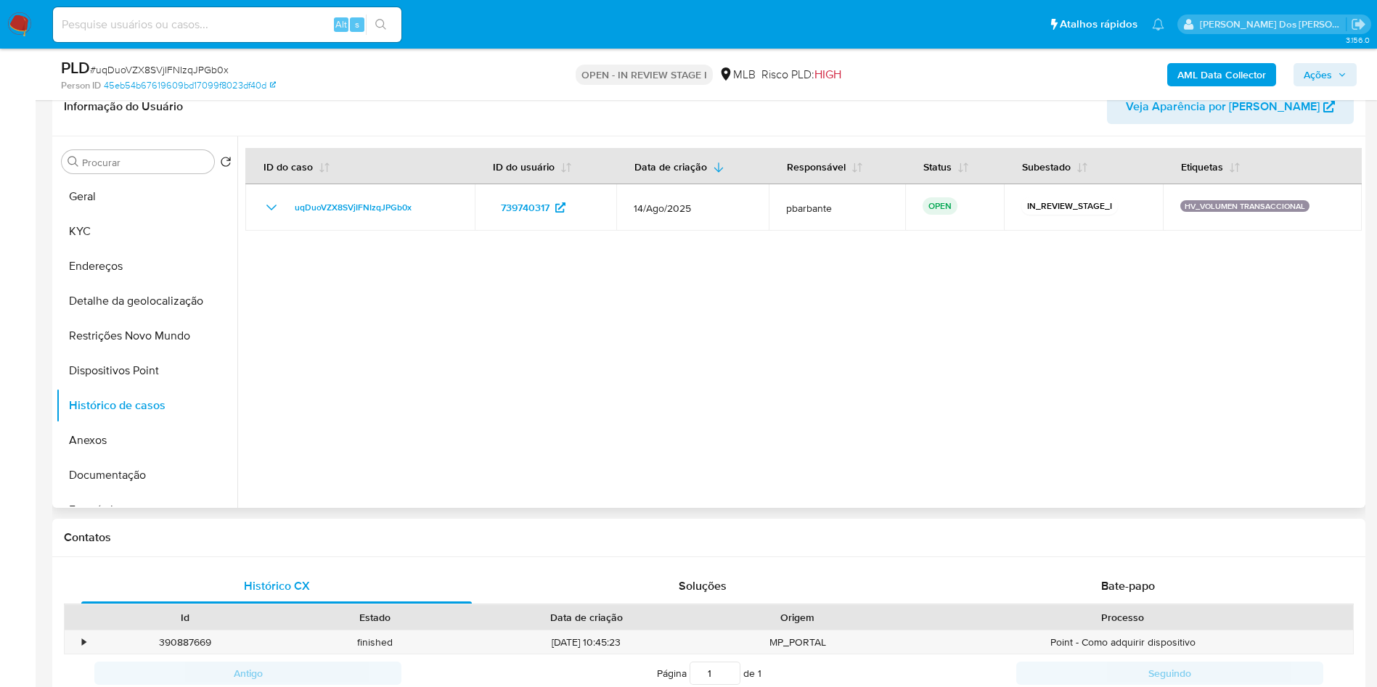
scroll to position [237, 0]
click at [136, 322] on button "Detalhe da geolocalização" at bounding box center [141, 304] width 170 height 35
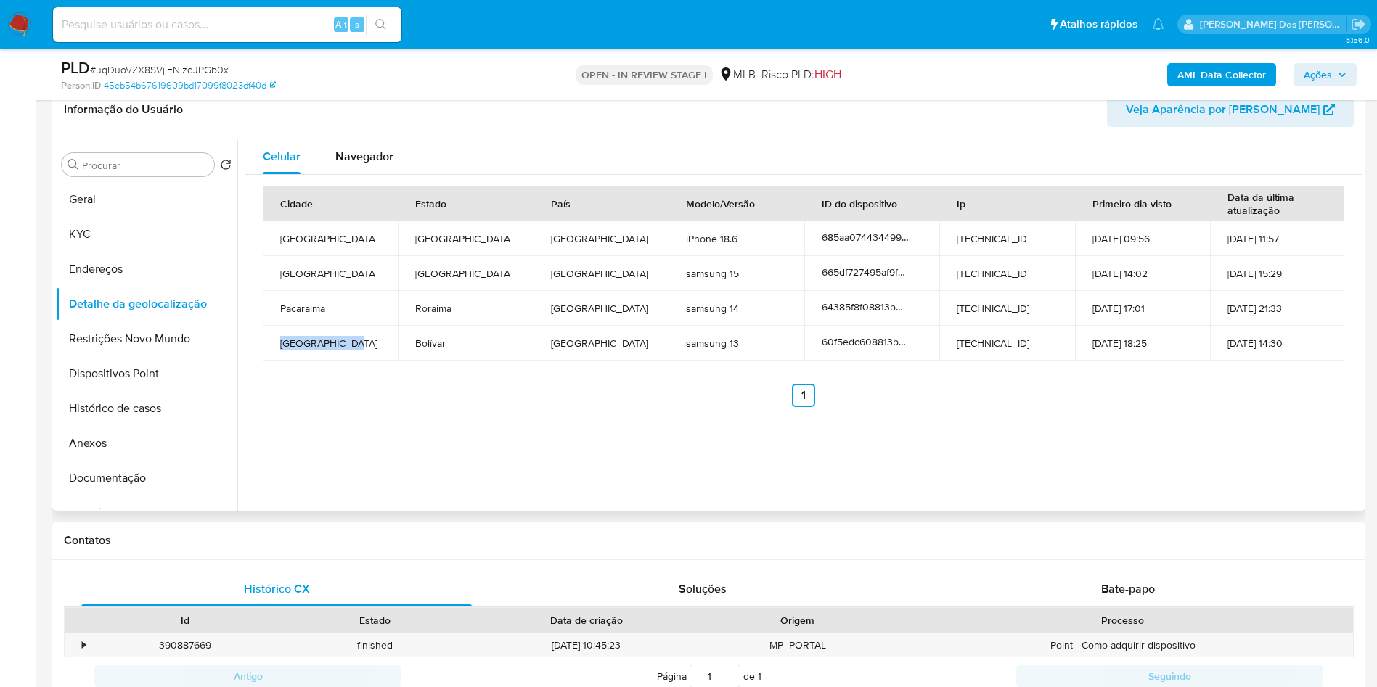
copy td "Ciudad Guayana"
drag, startPoint x: 350, startPoint y: 366, endPoint x: 278, endPoint y: 359, distance: 72.2
click at [278, 359] on td "Ciudad Guayana" at bounding box center [330, 343] width 135 height 35
click at [86, 213] on button "Geral" at bounding box center [146, 199] width 181 height 35
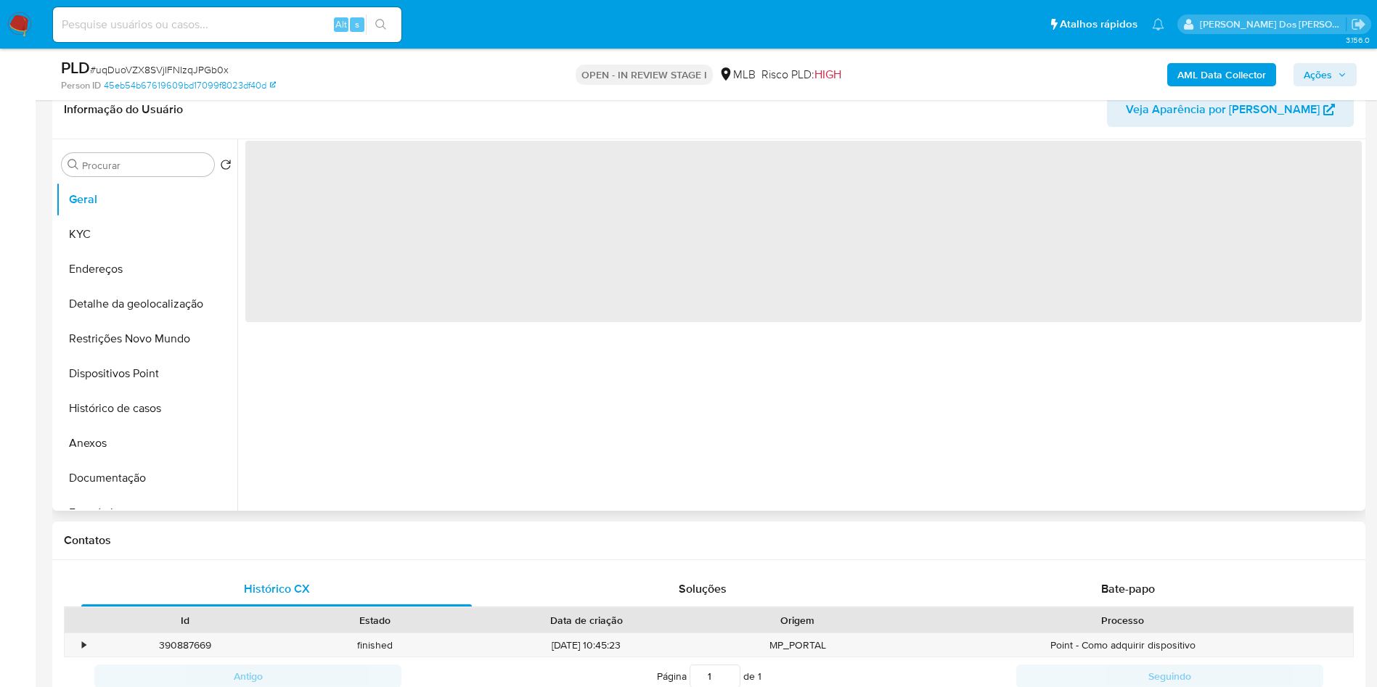
click at [554, 480] on div "‌" at bounding box center [799, 325] width 1124 height 372
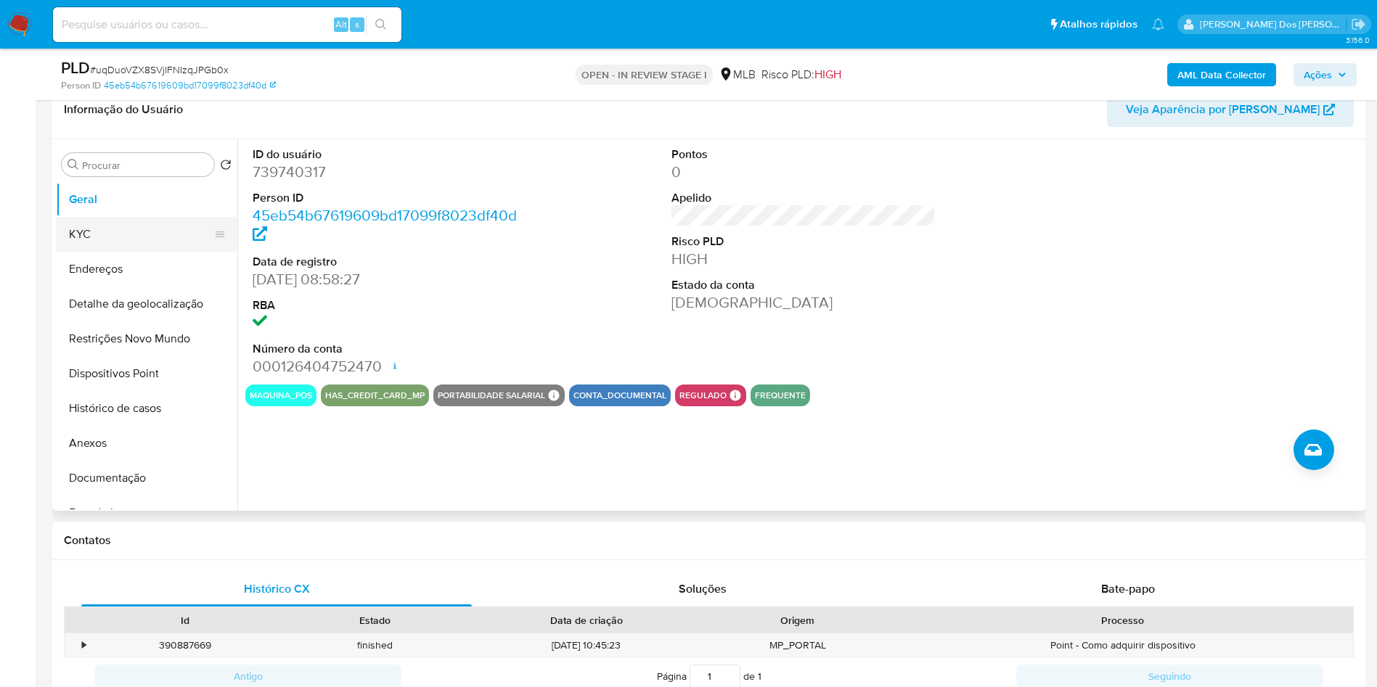
click at [185, 252] on button "KYC" at bounding box center [141, 234] width 170 height 35
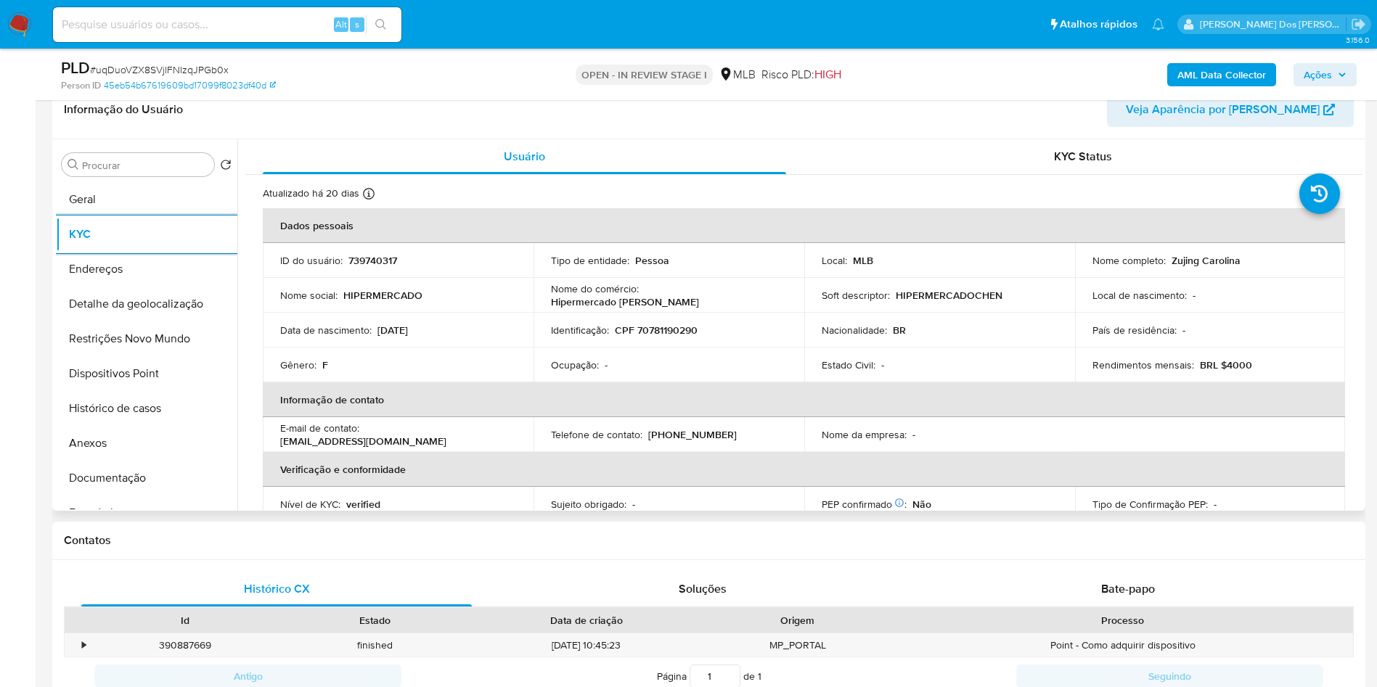
scroll to position [618, 0]
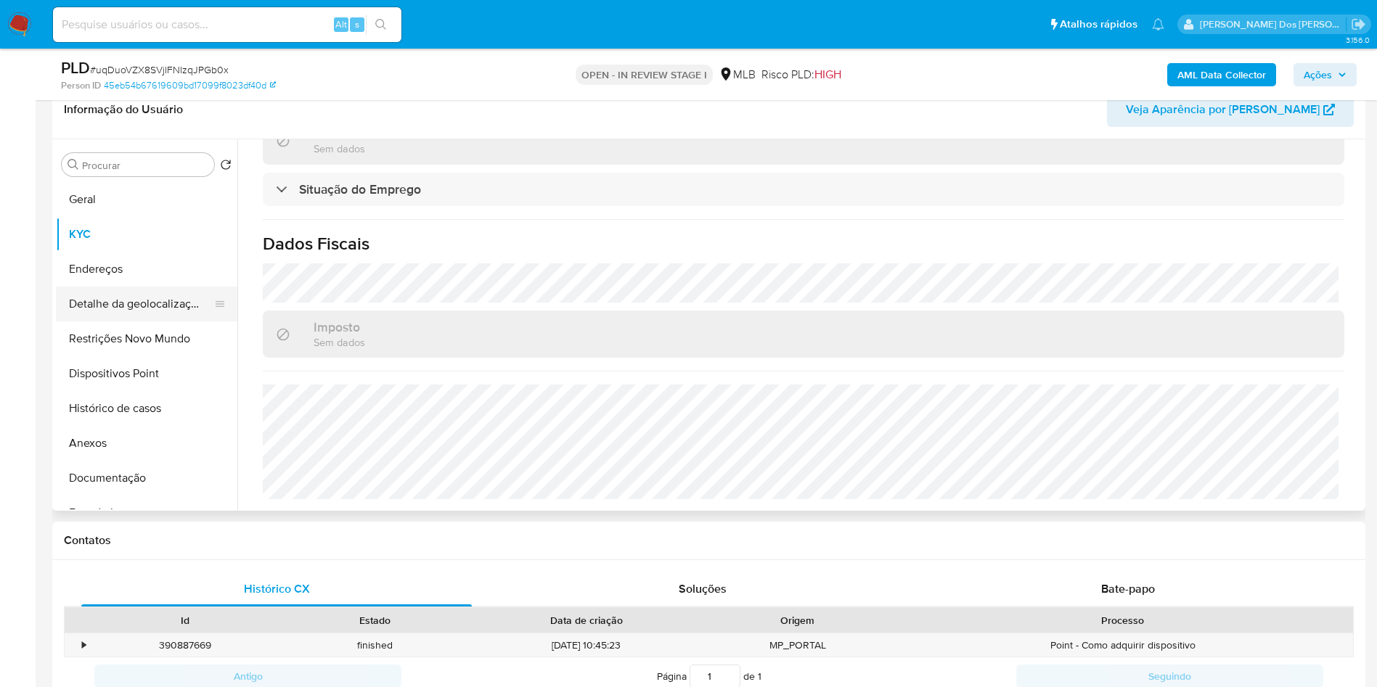
click at [179, 322] on button "Detalhe da geolocalização" at bounding box center [141, 304] width 170 height 35
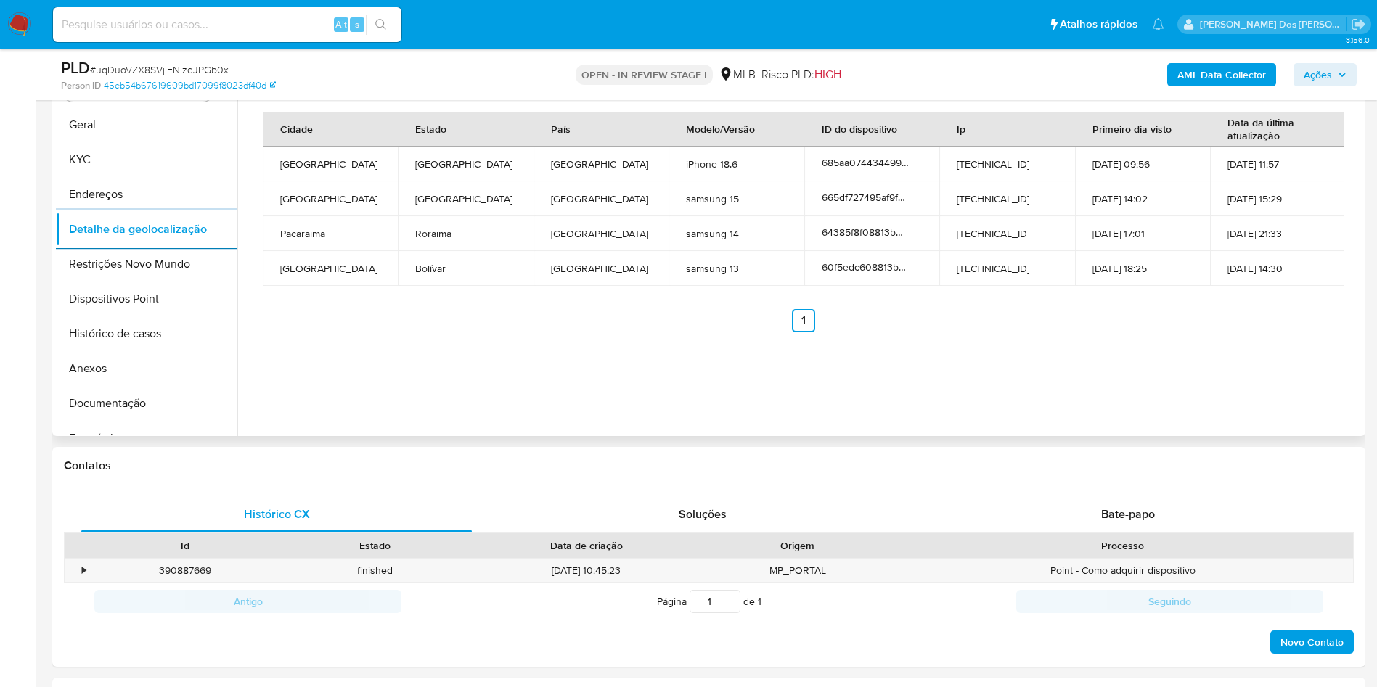
scroll to position [346, 0]
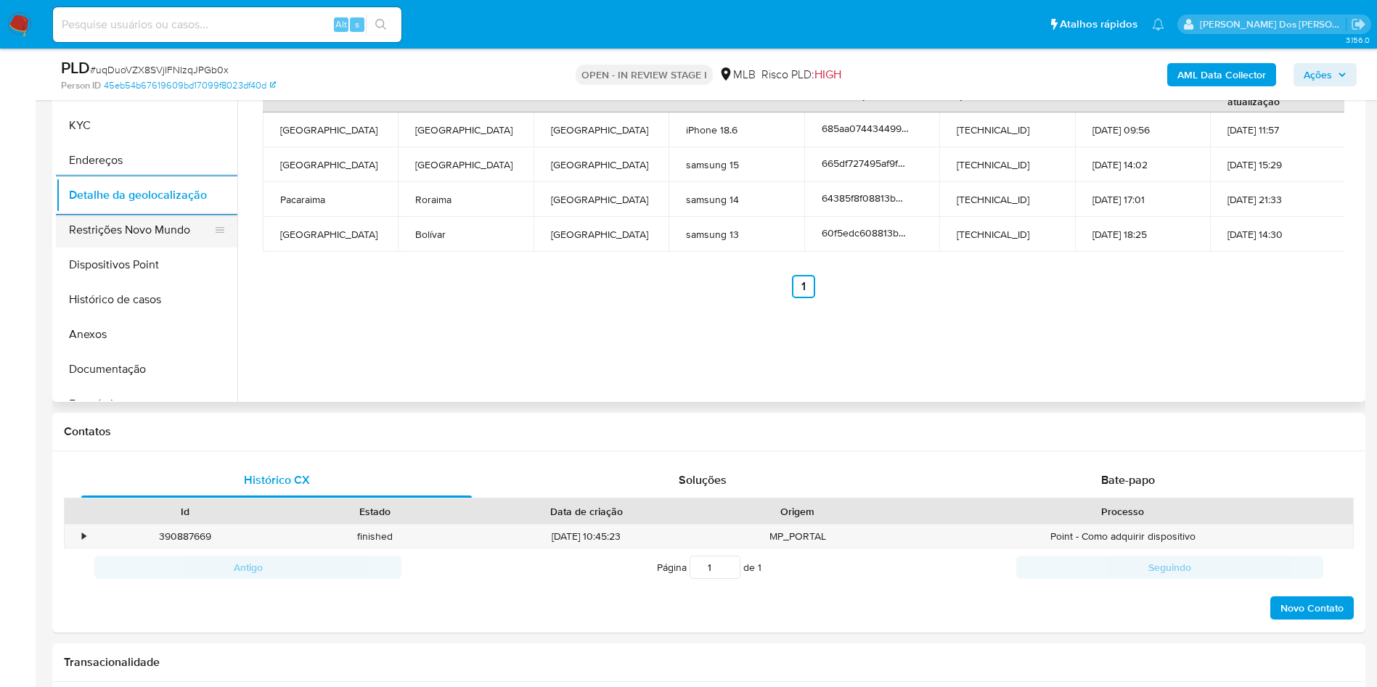
click at [173, 247] on button "Restrições Novo Mundo" at bounding box center [141, 230] width 170 height 35
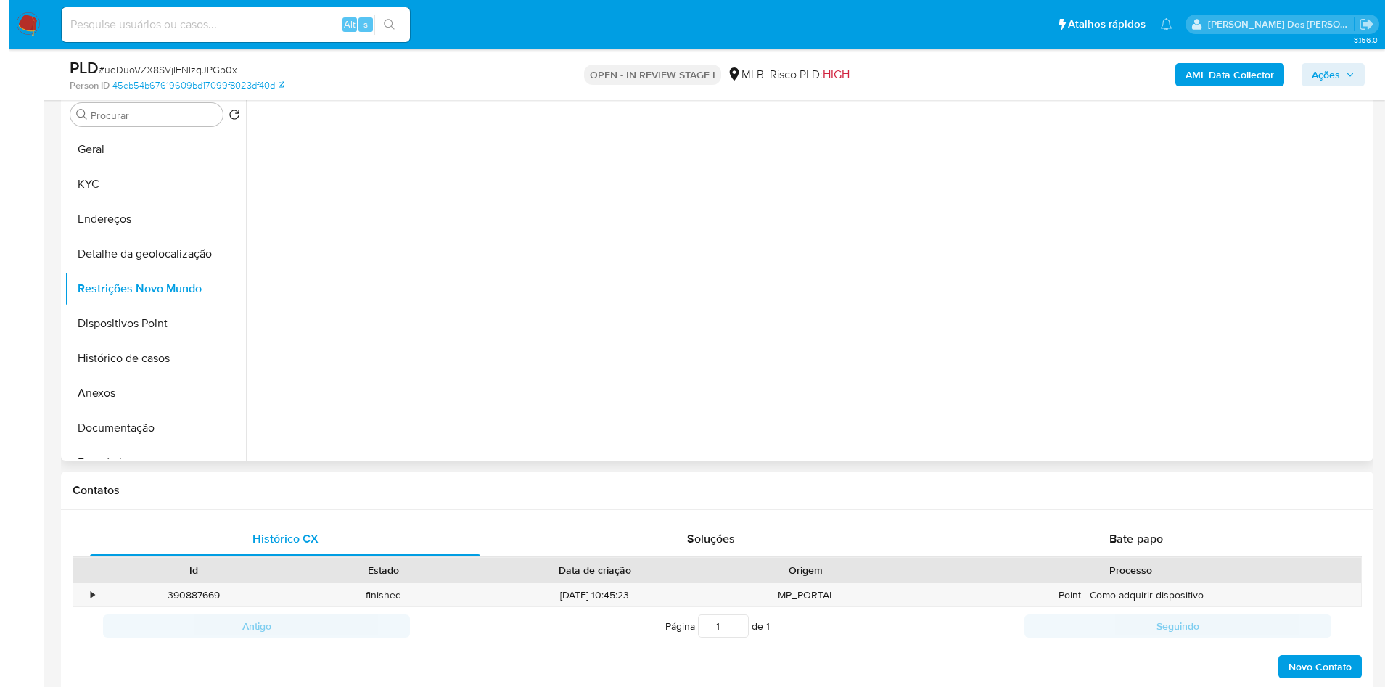
scroll to position [237, 0]
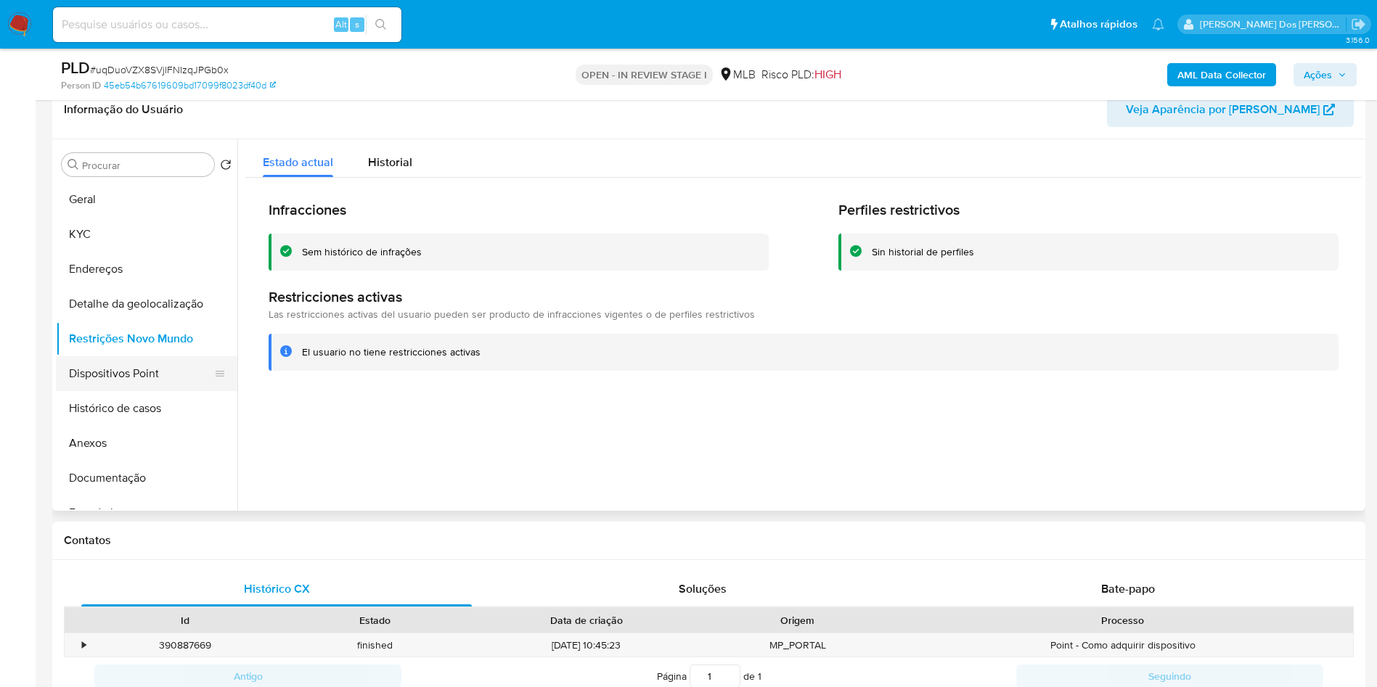
click at [182, 391] on button "Dispositivos Point" at bounding box center [141, 373] width 170 height 35
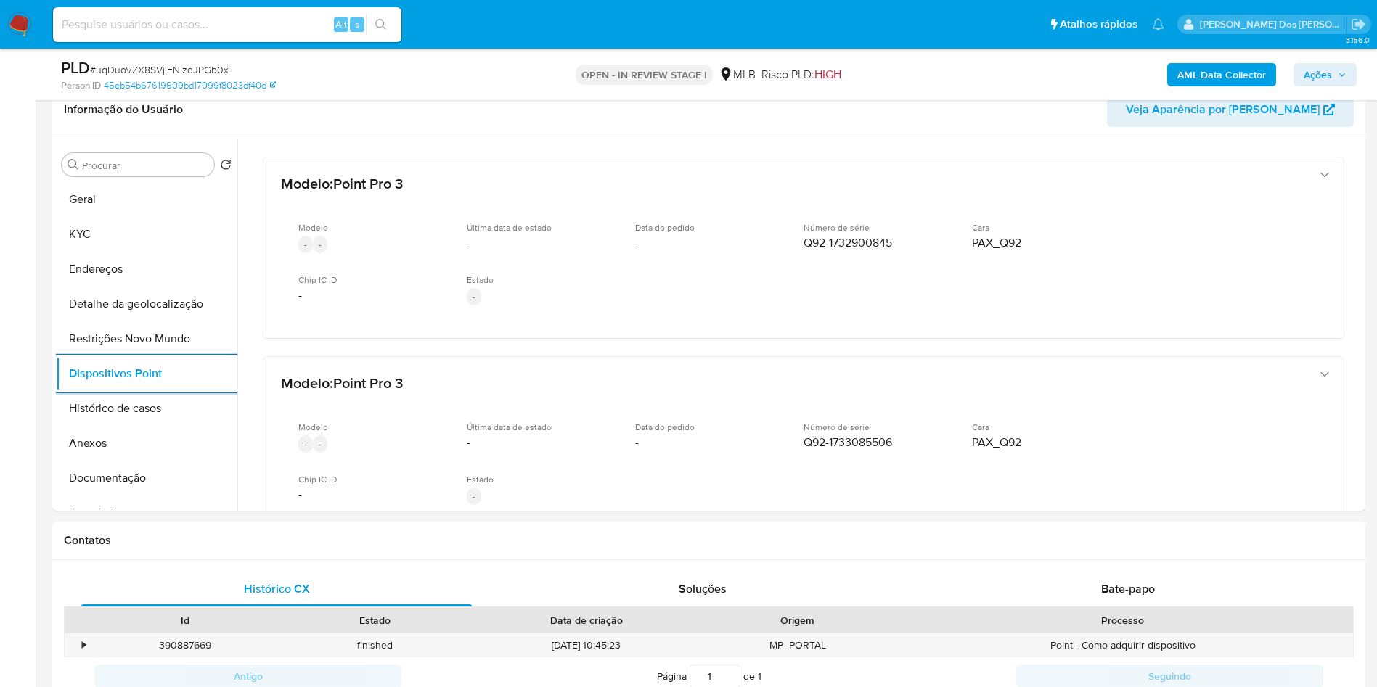
drag, startPoint x: 1347, startPoint y: 75, endPoint x: 1316, endPoint y: 84, distance: 31.7
click at [1347, 75] on button "Ações" at bounding box center [1324, 74] width 63 height 23
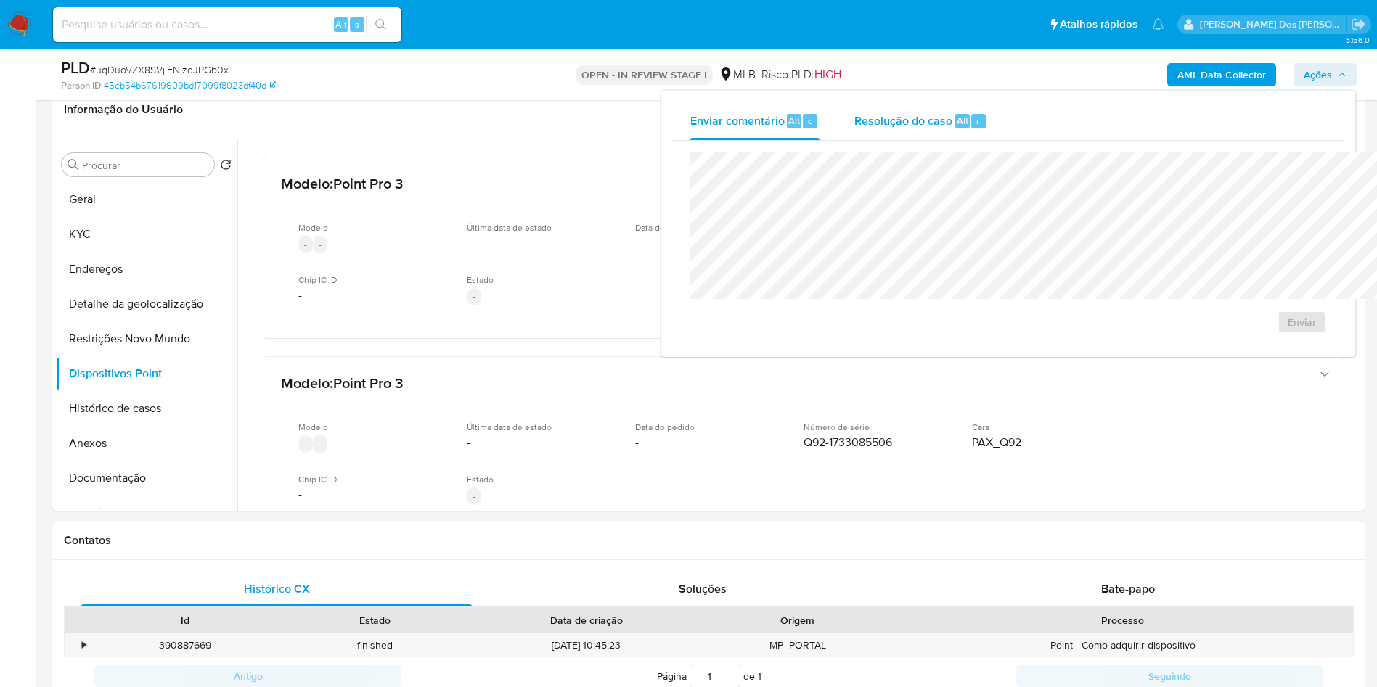
click at [854, 127] on span "Resolução do caso" at bounding box center [903, 120] width 98 height 17
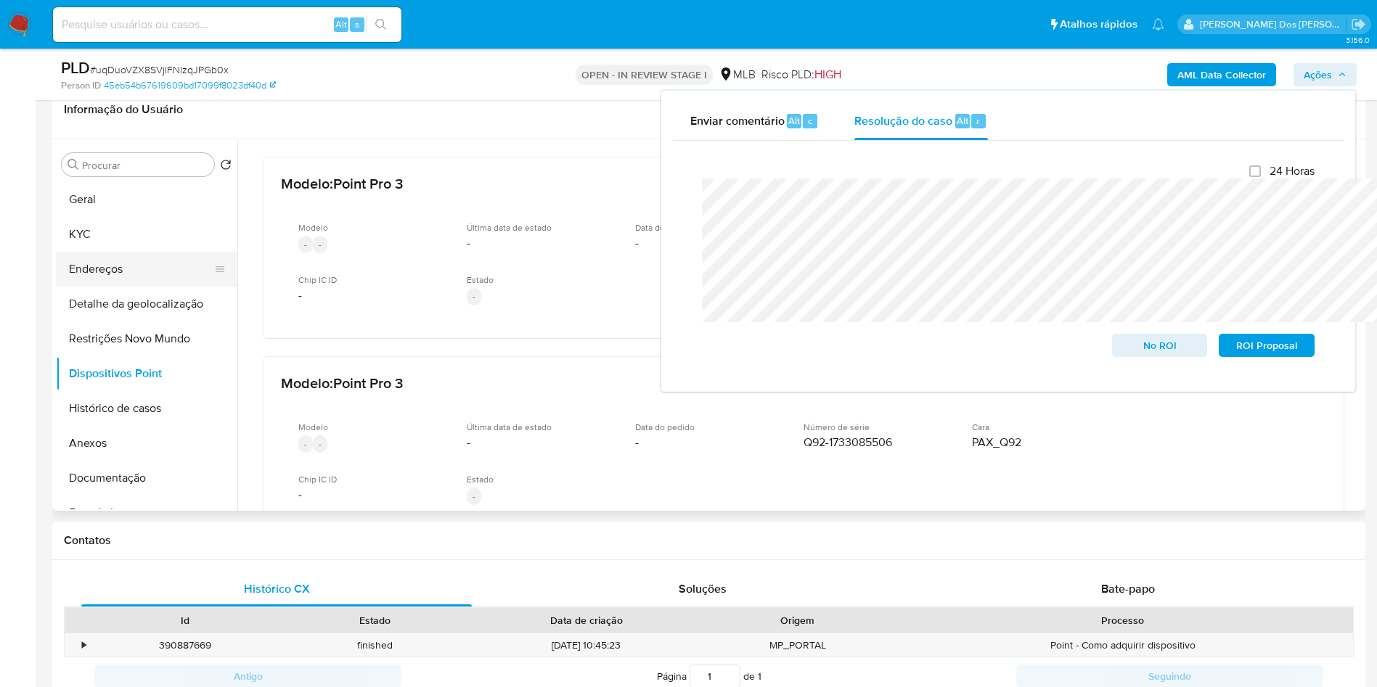
click at [125, 252] on button "KYC" at bounding box center [146, 234] width 181 height 35
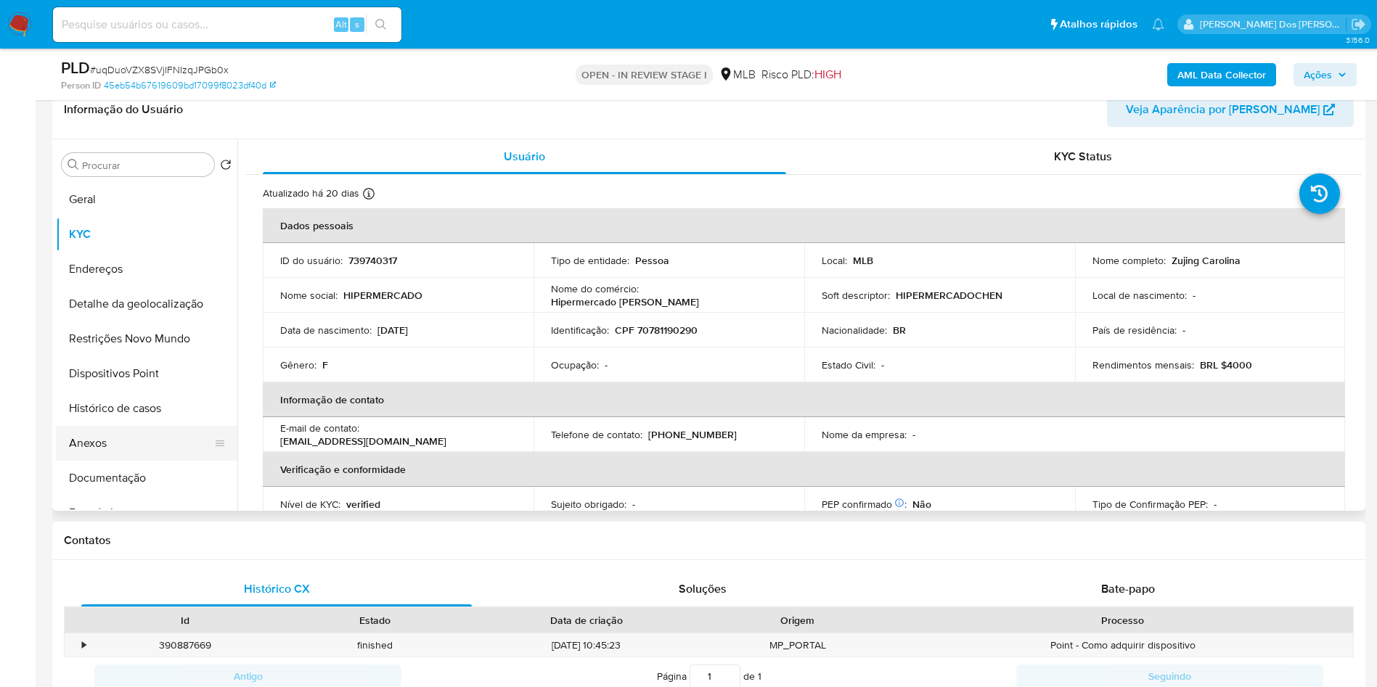
drag, startPoint x: 123, startPoint y: 482, endPoint x: 127, endPoint y: 468, distance: 14.3
click at [123, 461] on button "Anexos" at bounding box center [141, 443] width 170 height 35
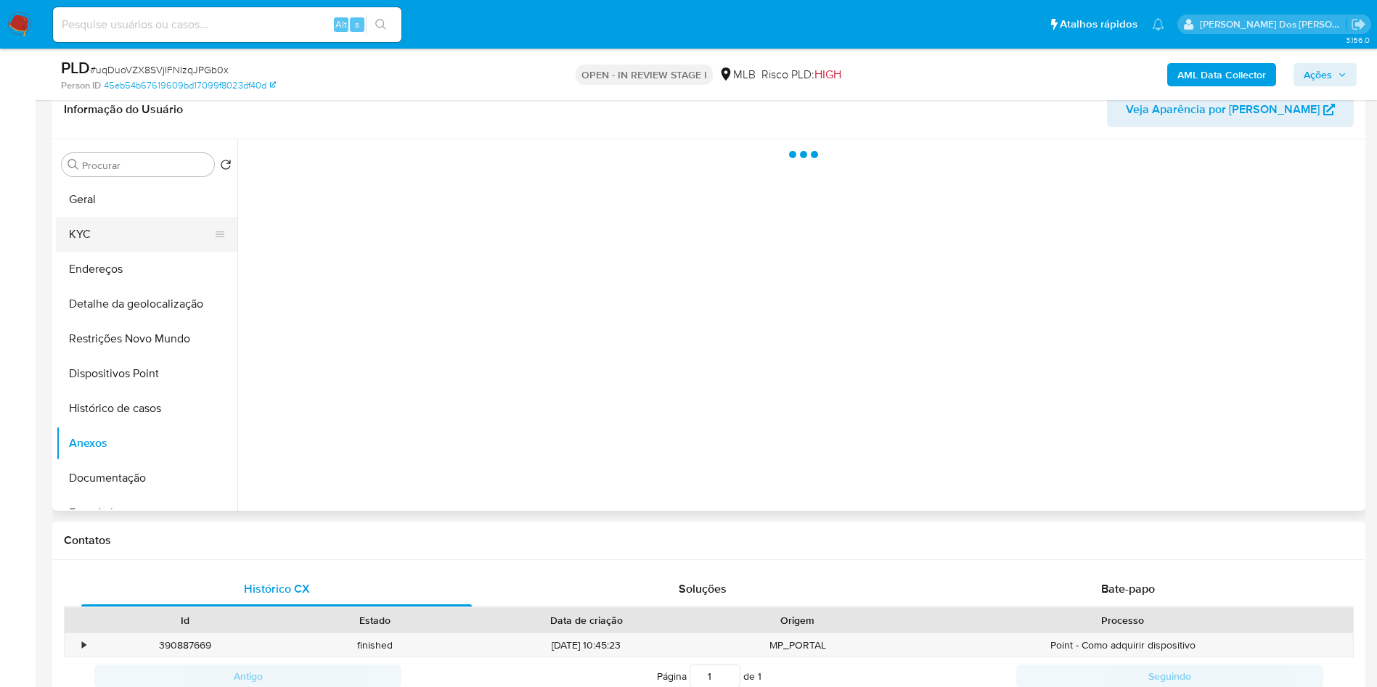
click at [98, 247] on button "KYC" at bounding box center [141, 234] width 170 height 35
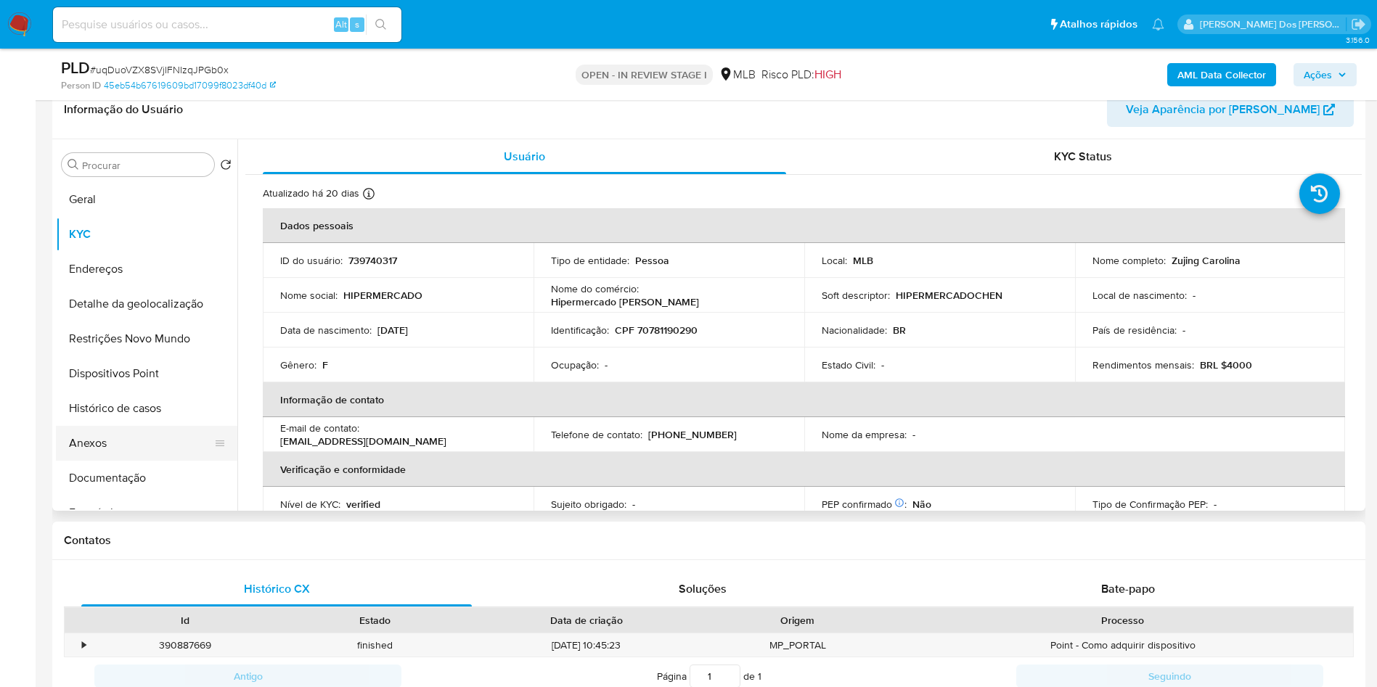
click at [112, 461] on button "Anexos" at bounding box center [141, 443] width 170 height 35
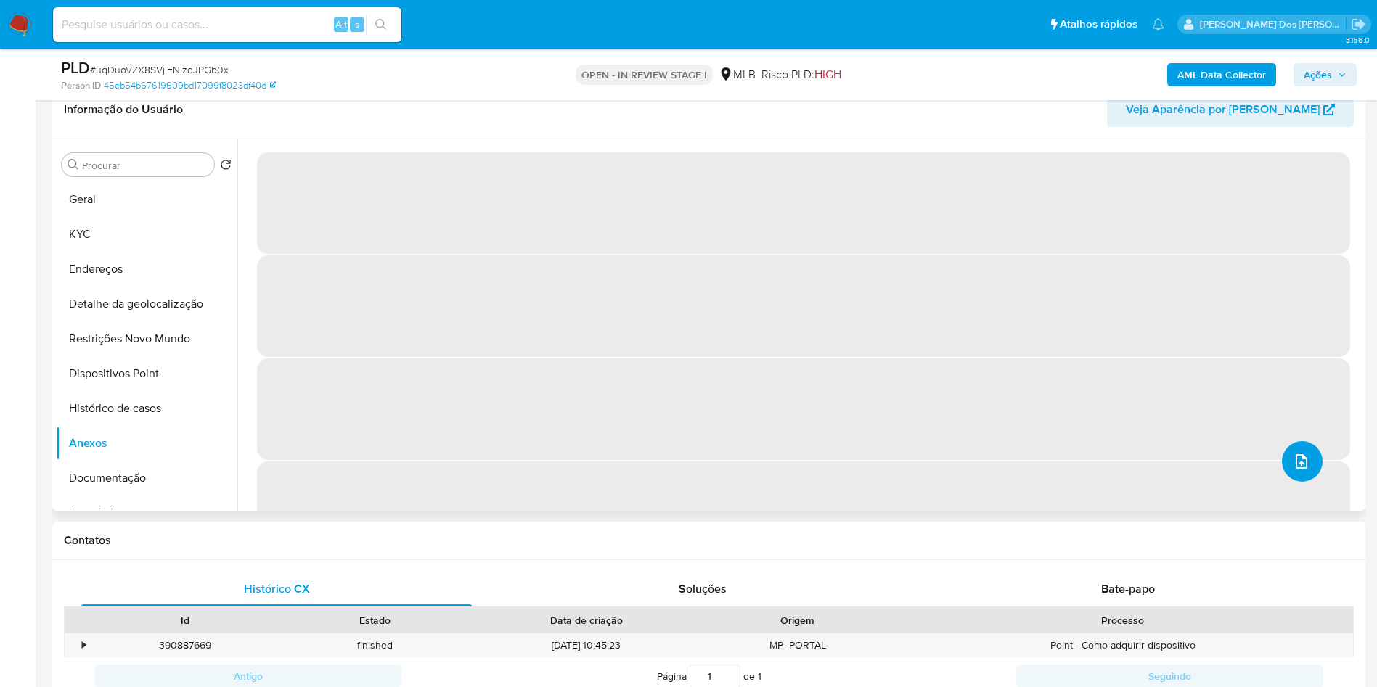
click at [1294, 470] on icon "upload-file" at bounding box center [1301, 461] width 17 height 17
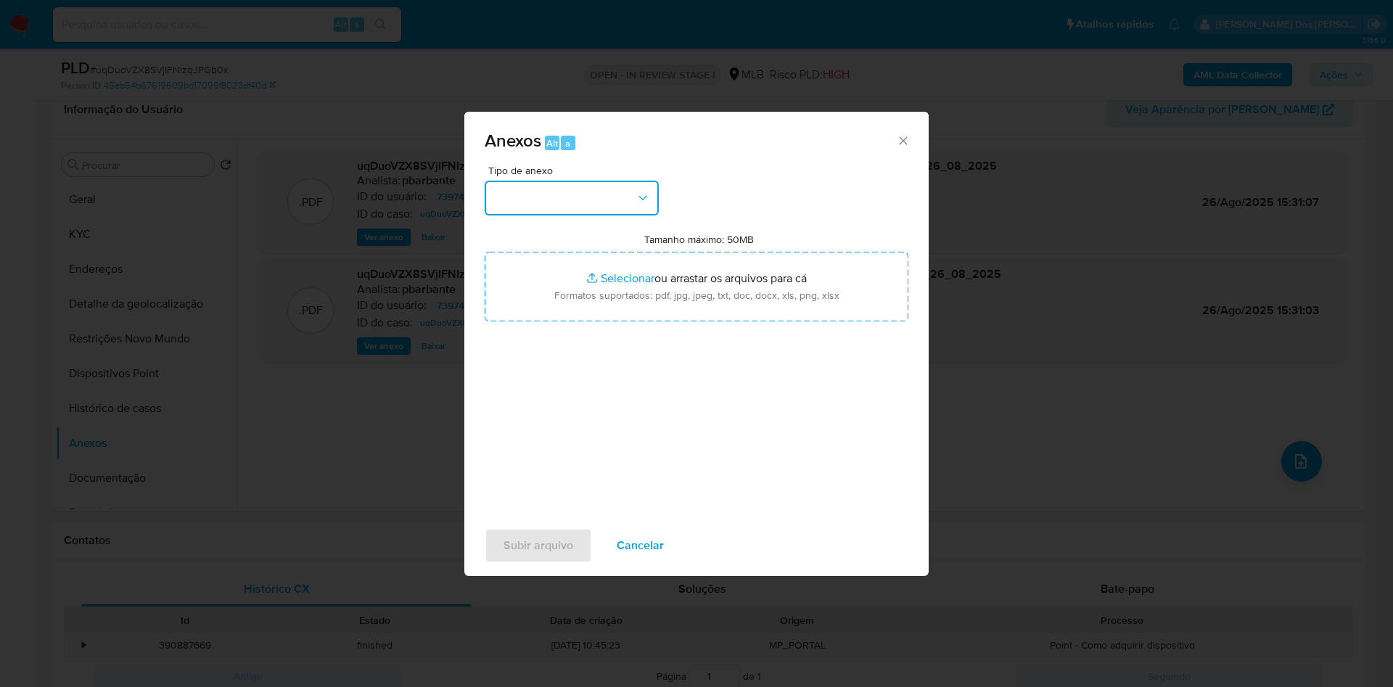
click at [568, 181] on button "button" at bounding box center [572, 198] width 174 height 35
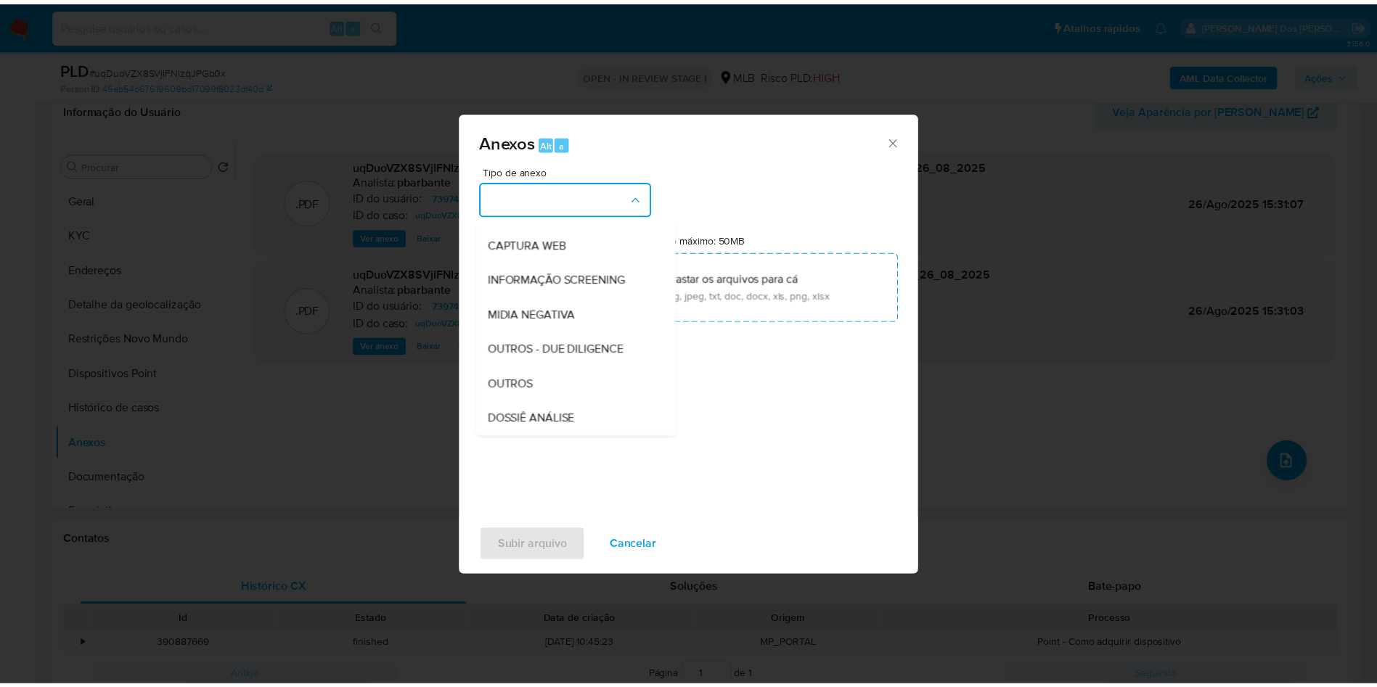
scroll to position [194, 0]
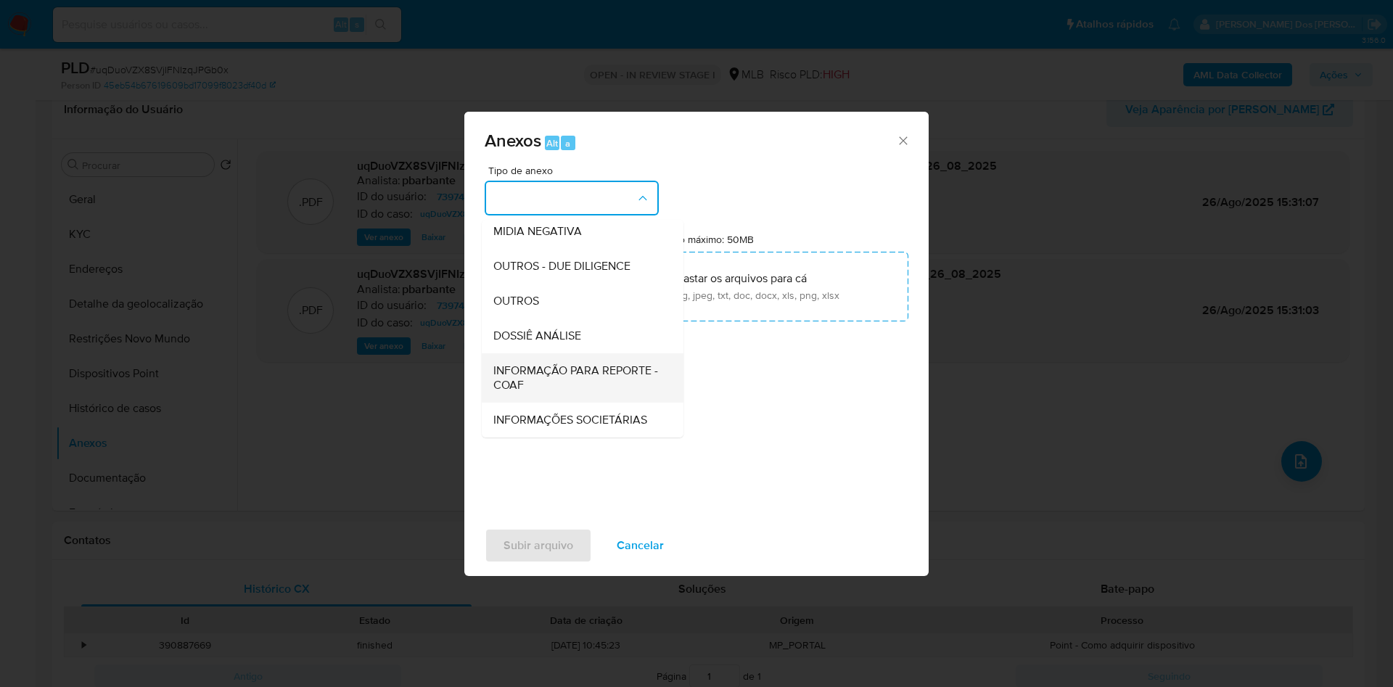
click at [546, 364] on span "INFORMAÇÃO PARA REPORTE - COAF" at bounding box center [579, 378] width 170 height 29
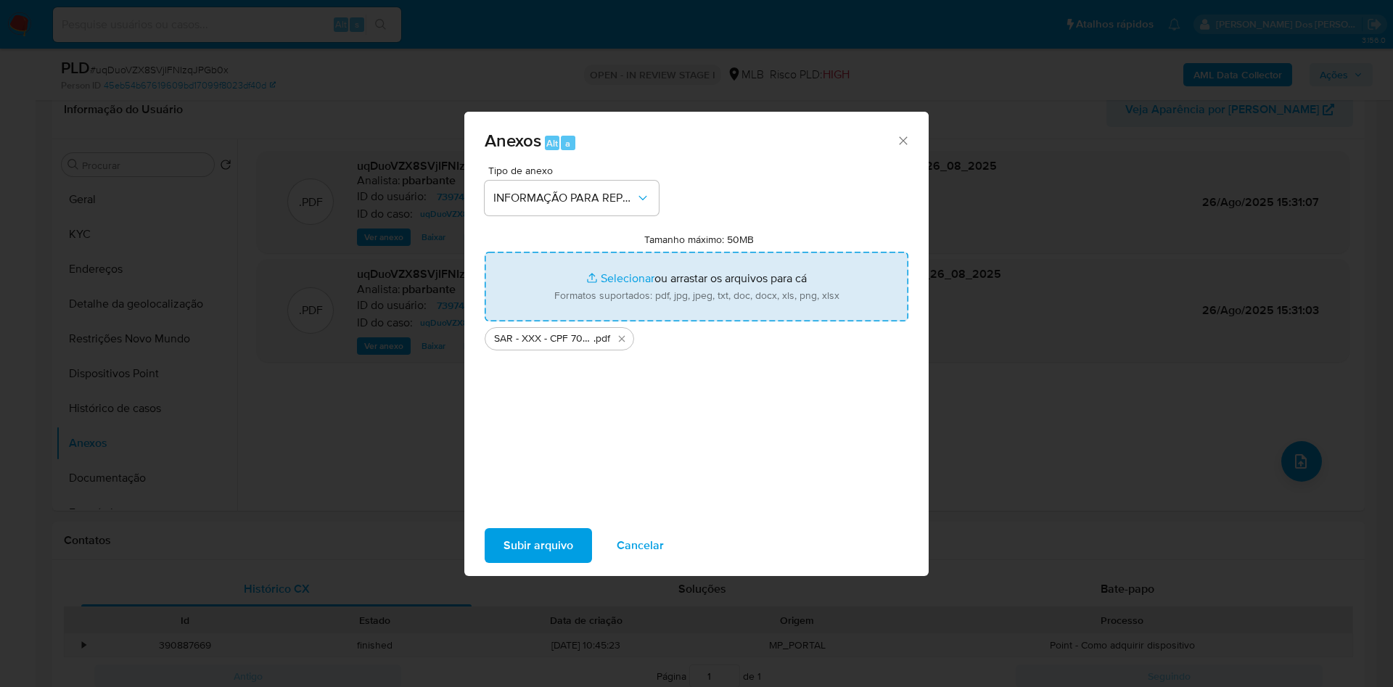
type input "C:\fakepath\Mulan 739740317_2025_08_26_11_24_11.xlsx"
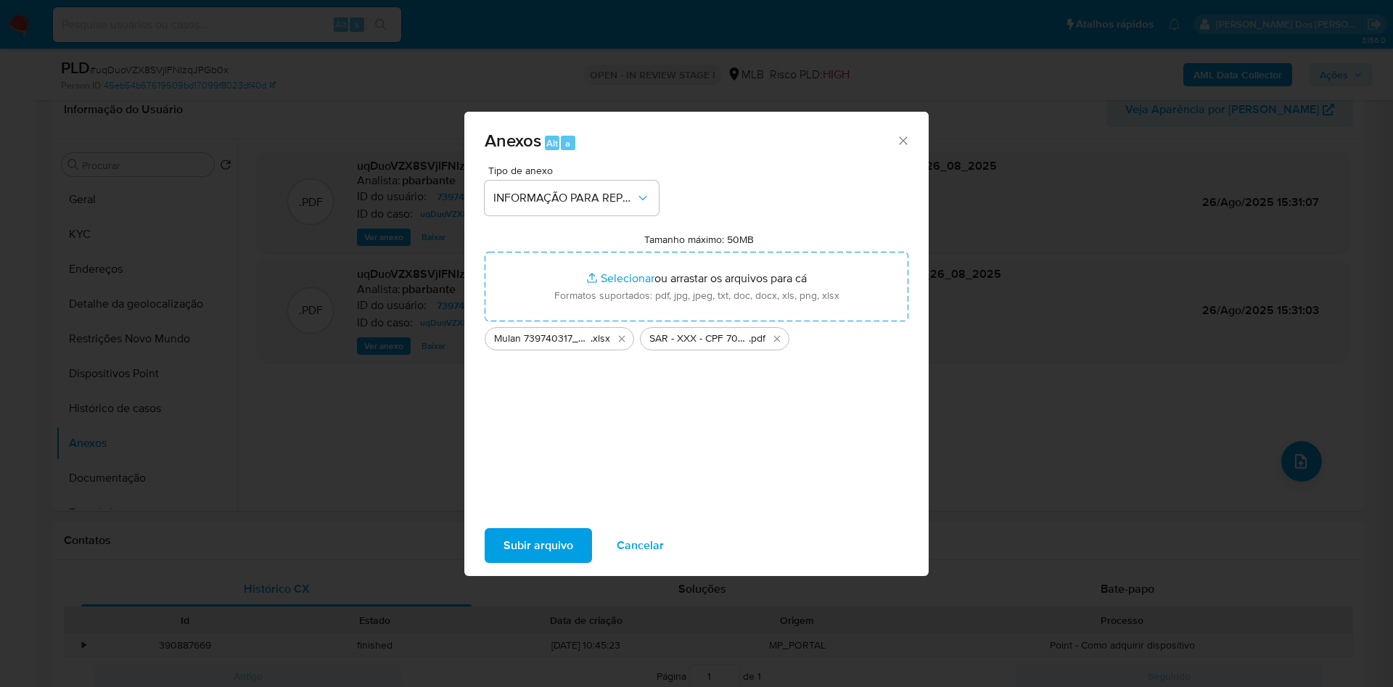
click at [519, 562] on span "Subir arquivo" at bounding box center [539, 546] width 70 height 32
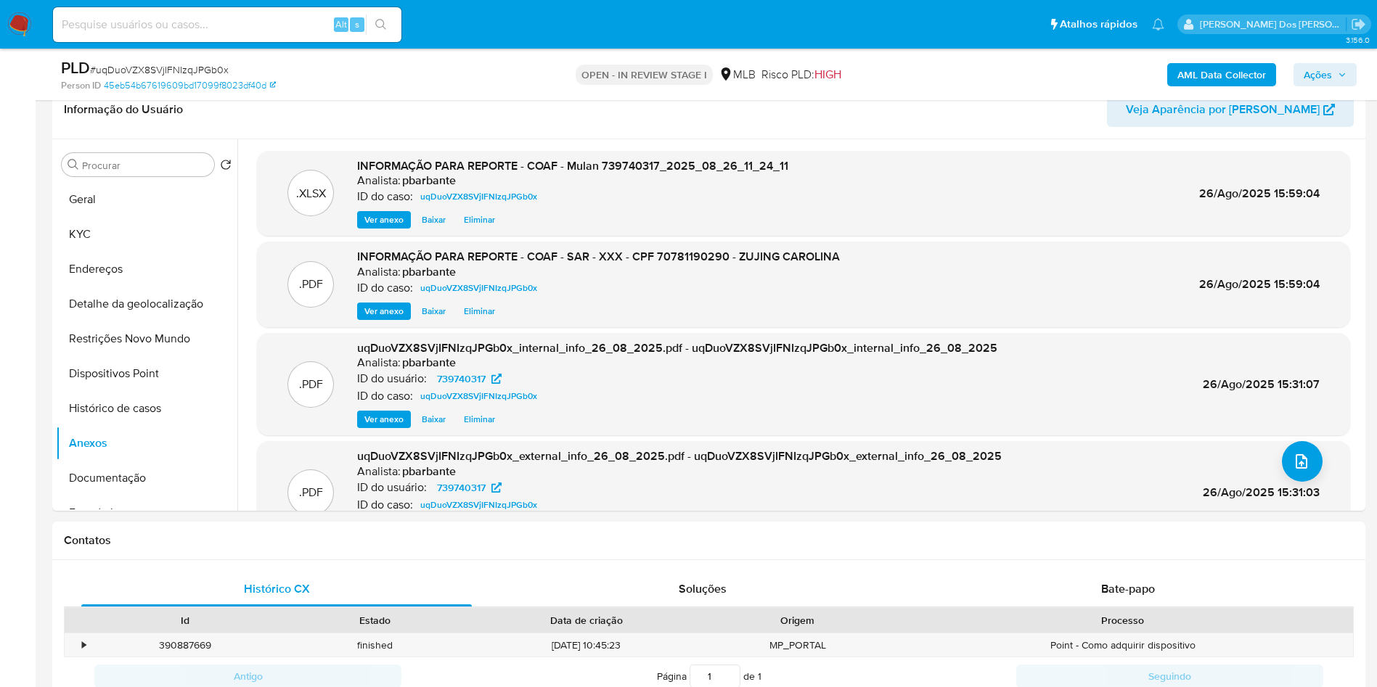
click at [1317, 75] on span "Ações" at bounding box center [1317, 74] width 28 height 23
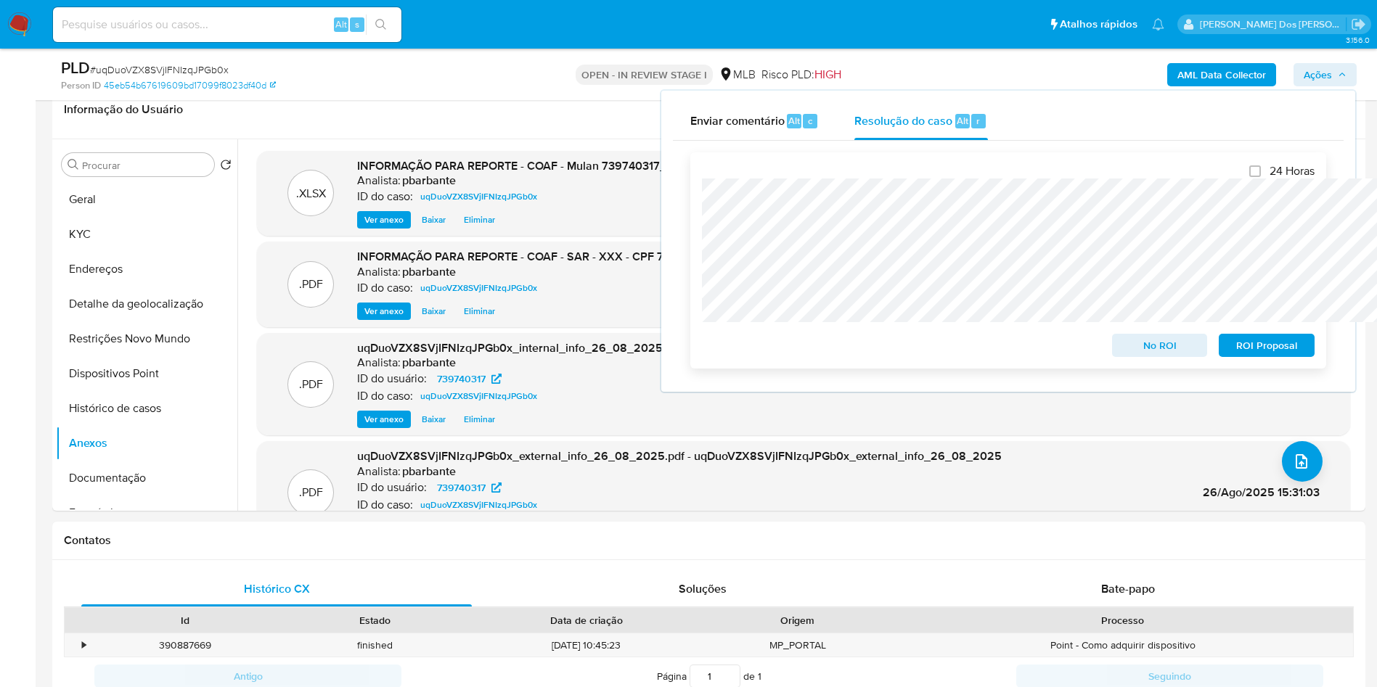
click at [1258, 345] on span "ROI Proposal" at bounding box center [1266, 345] width 75 height 20
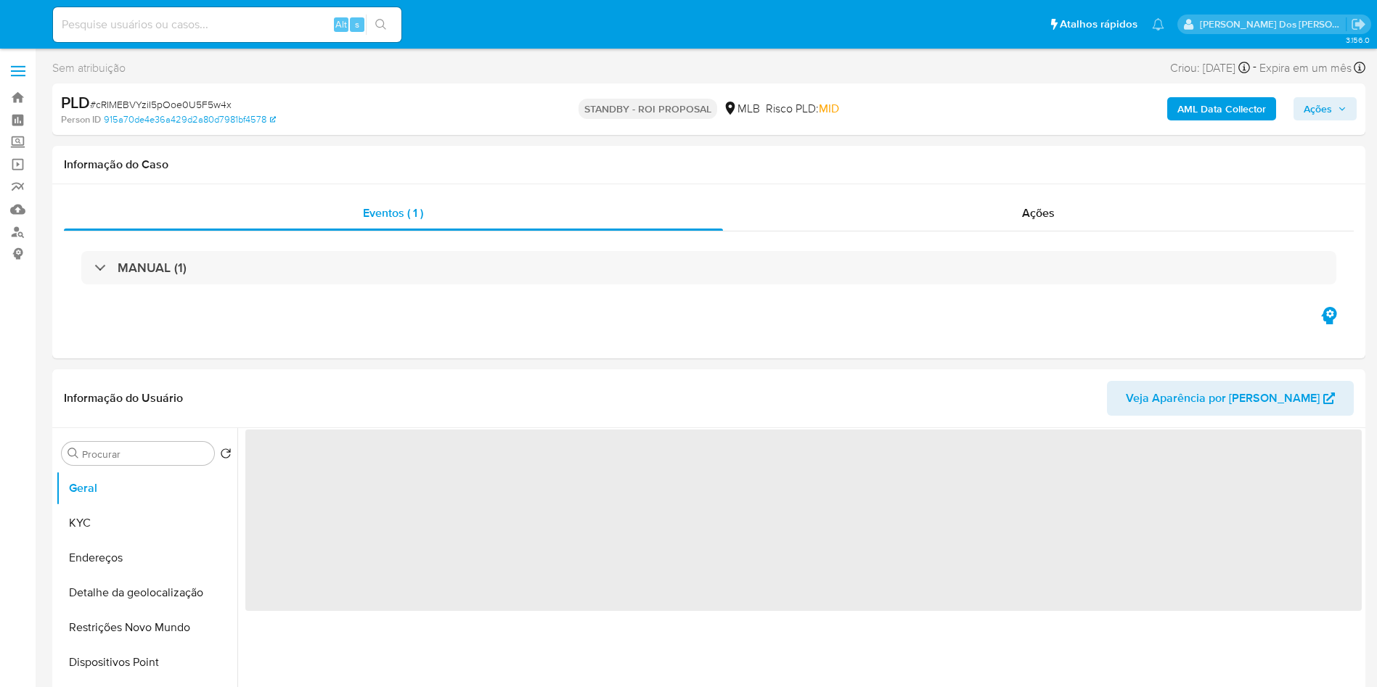
select select "10"
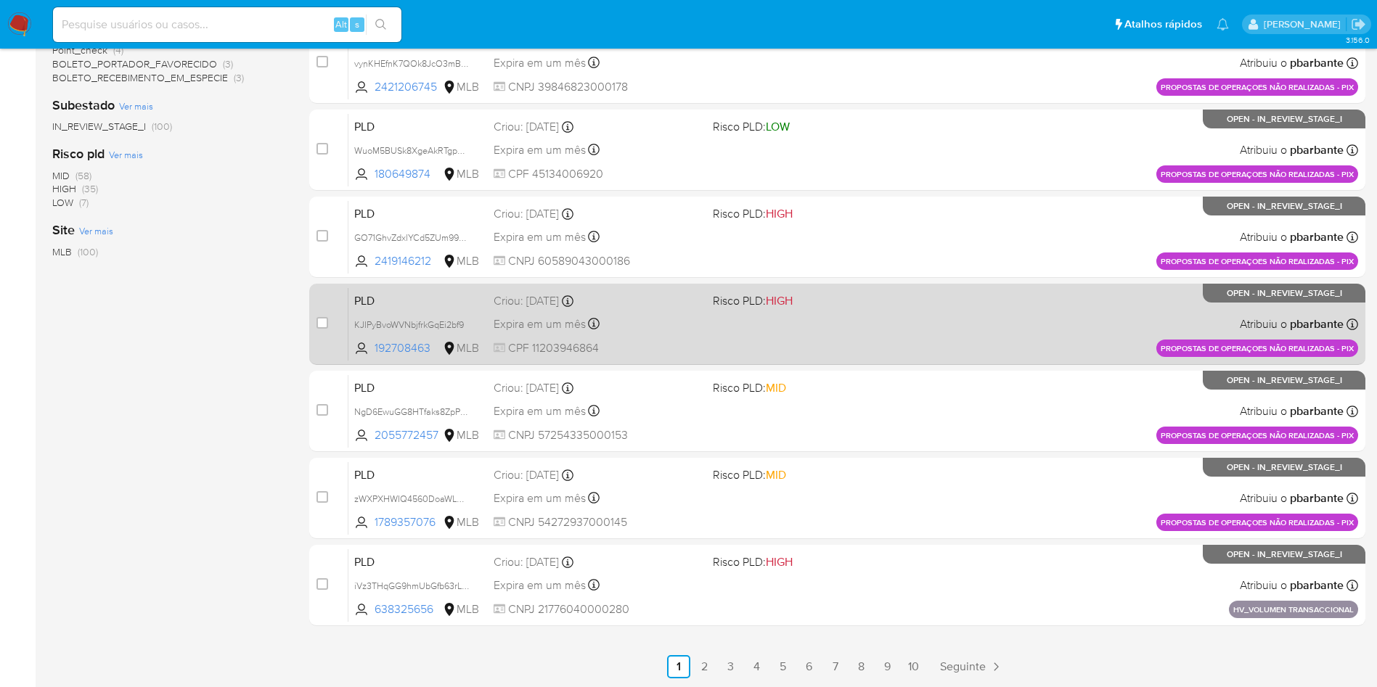
scroll to position [573, 0]
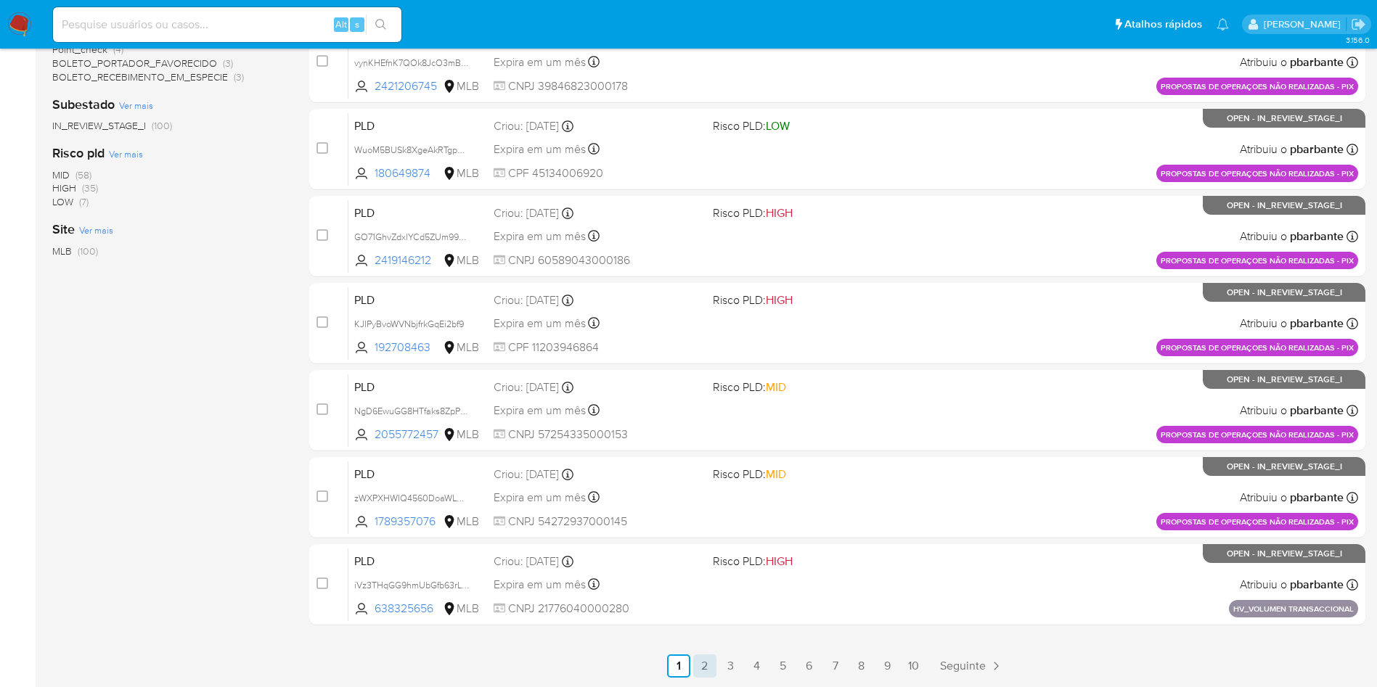
click at [716, 671] on link "2" at bounding box center [704, 666] width 23 height 23
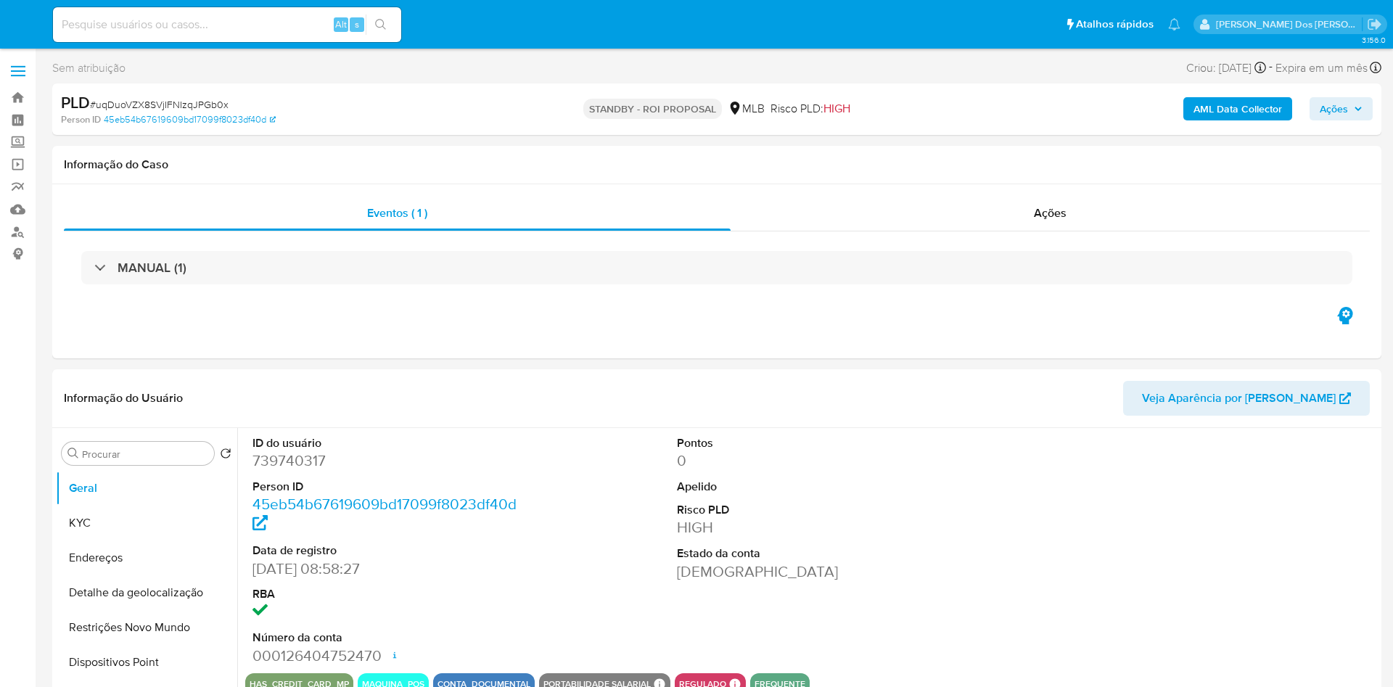
select select "10"
